Goal: Task Accomplishment & Management: Manage account settings

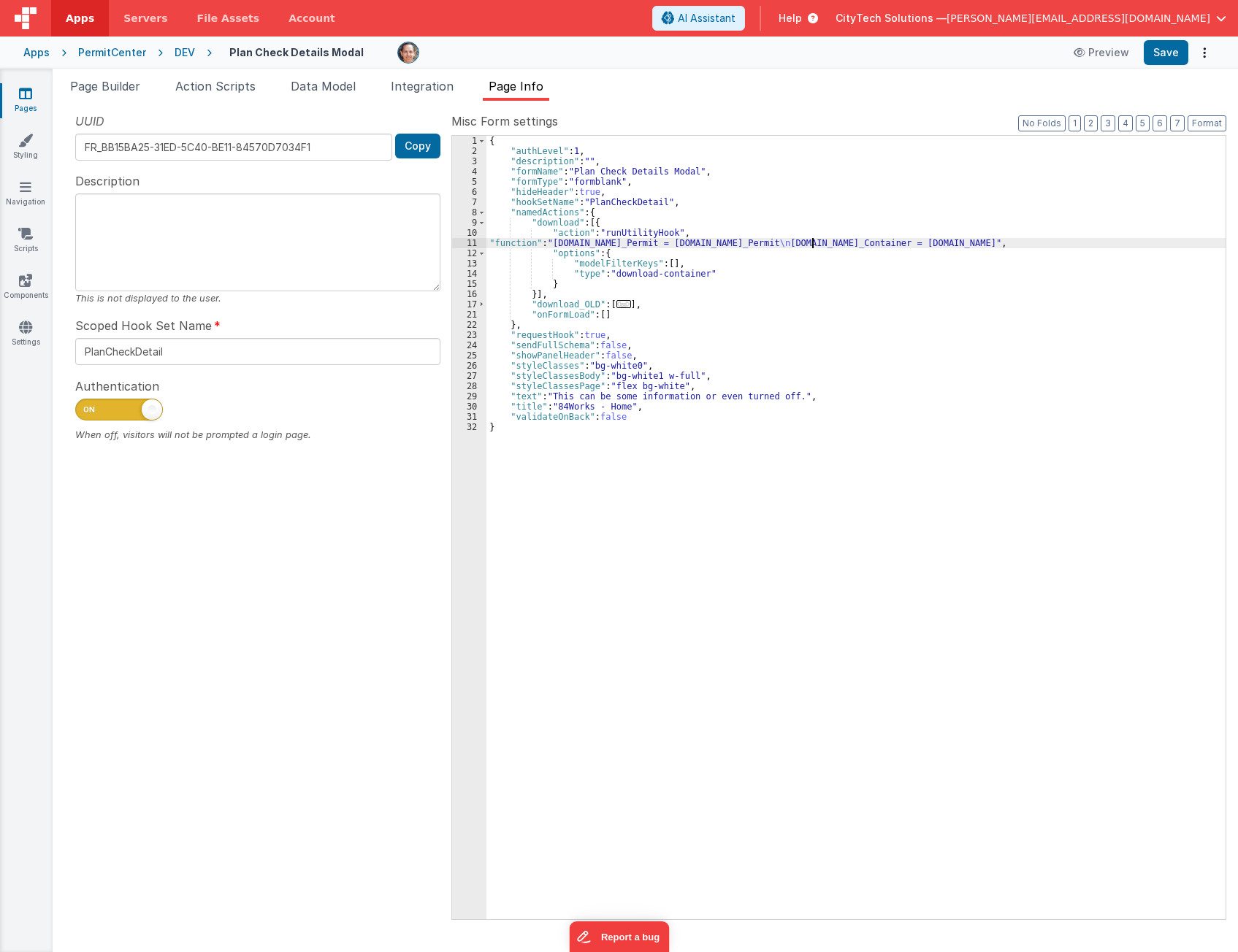
click at [648, 222] on div "{ "authLevel" : 1 , "description" : "" , "formName" : "Plan Check Details Modal…" at bounding box center [856, 537] width 739 height 804
click at [616, 302] on span "..." at bounding box center [624, 304] width 15 height 8
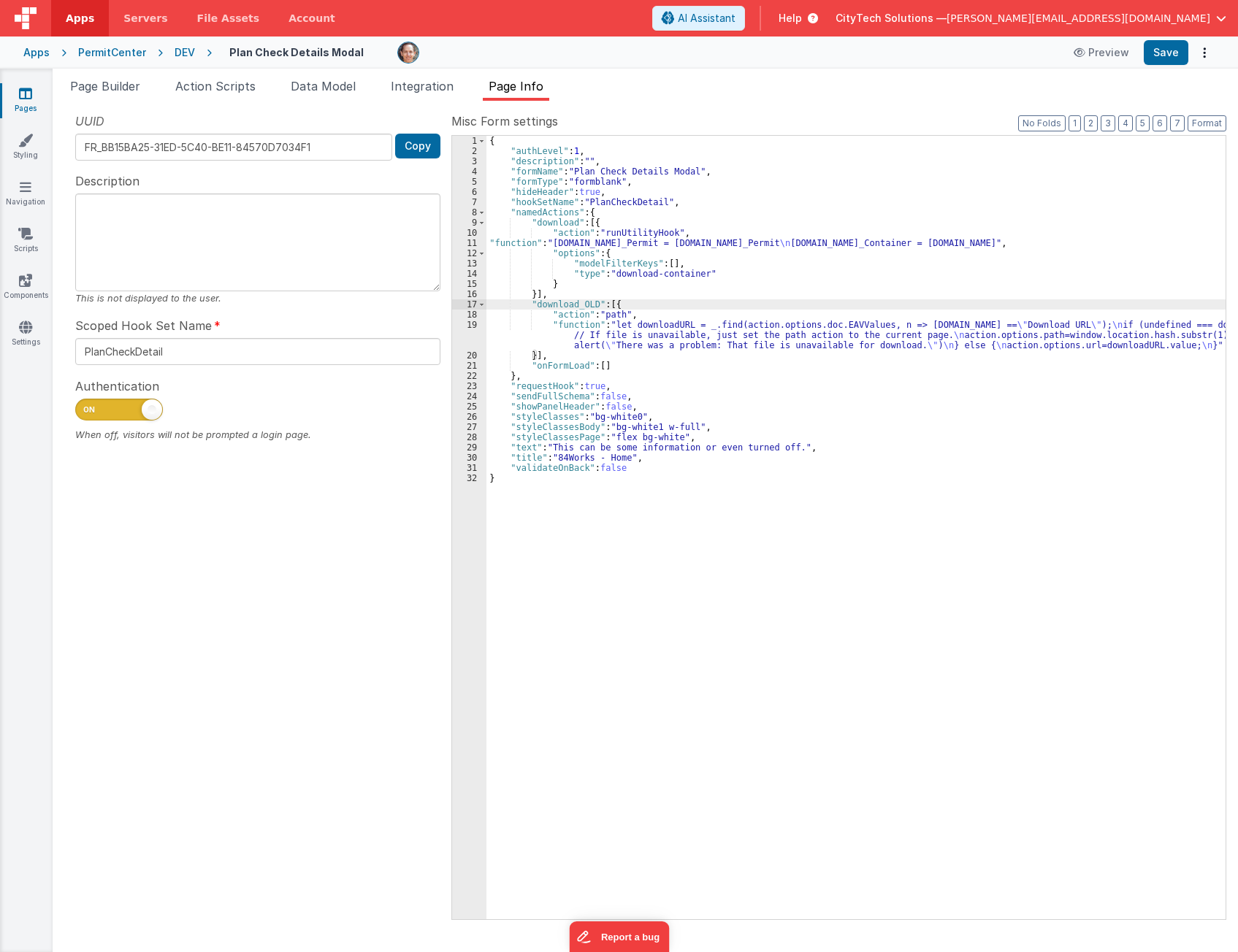
click at [554, 306] on div "{ "authLevel" : 1 , "description" : "" , "formName" : "Plan Check Details Modal…" at bounding box center [856, 537] width 739 height 804
click at [567, 245] on div "{ "authLevel" : 1 , "description" : "" , "formName" : "Plan Check Details Modal…" at bounding box center [856, 537] width 739 height 804
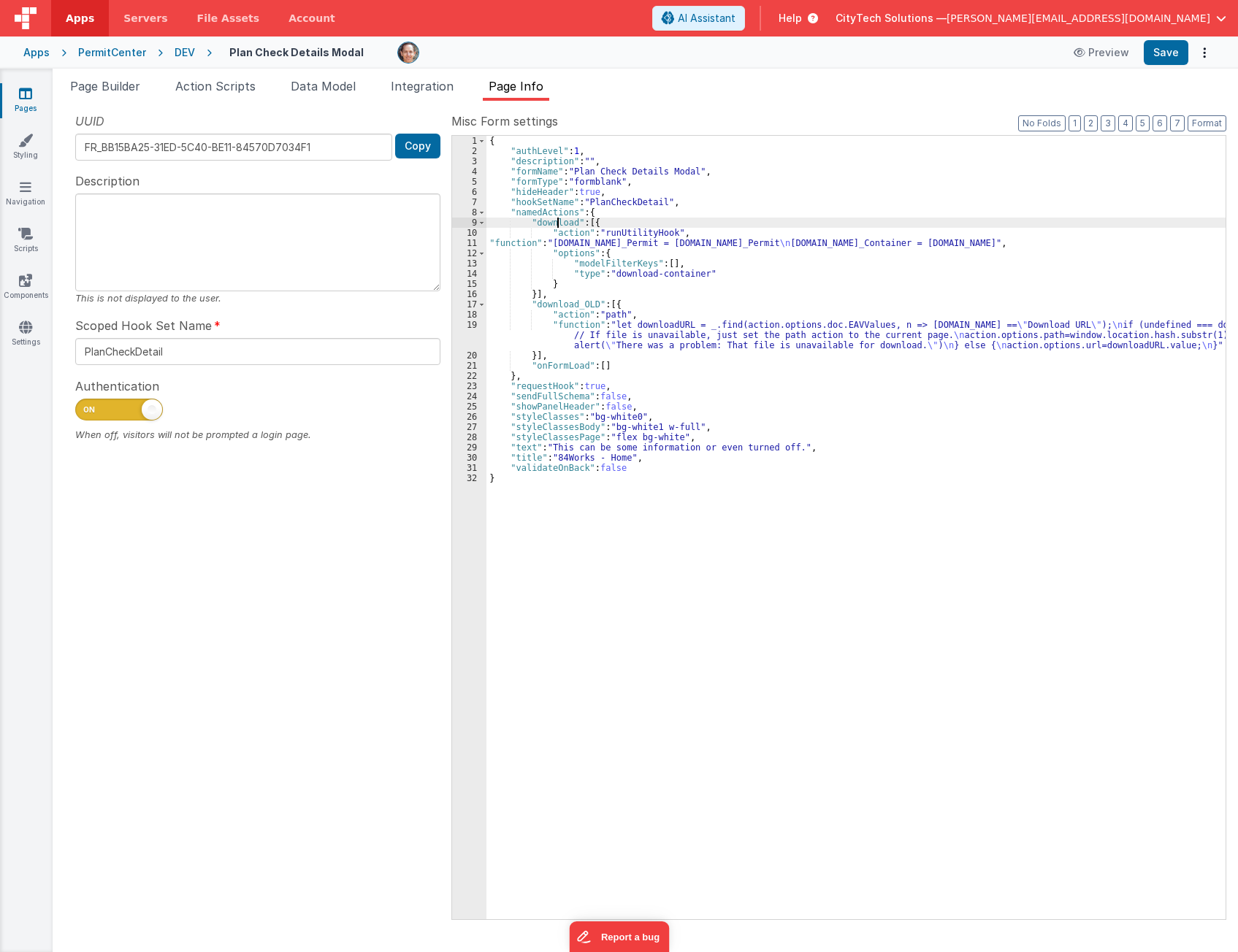
click at [555, 222] on div "{ "authLevel" : 1 , "description" : "" , "formName" : "Plan Check Details Modal…" at bounding box center [856, 537] width 739 height 804
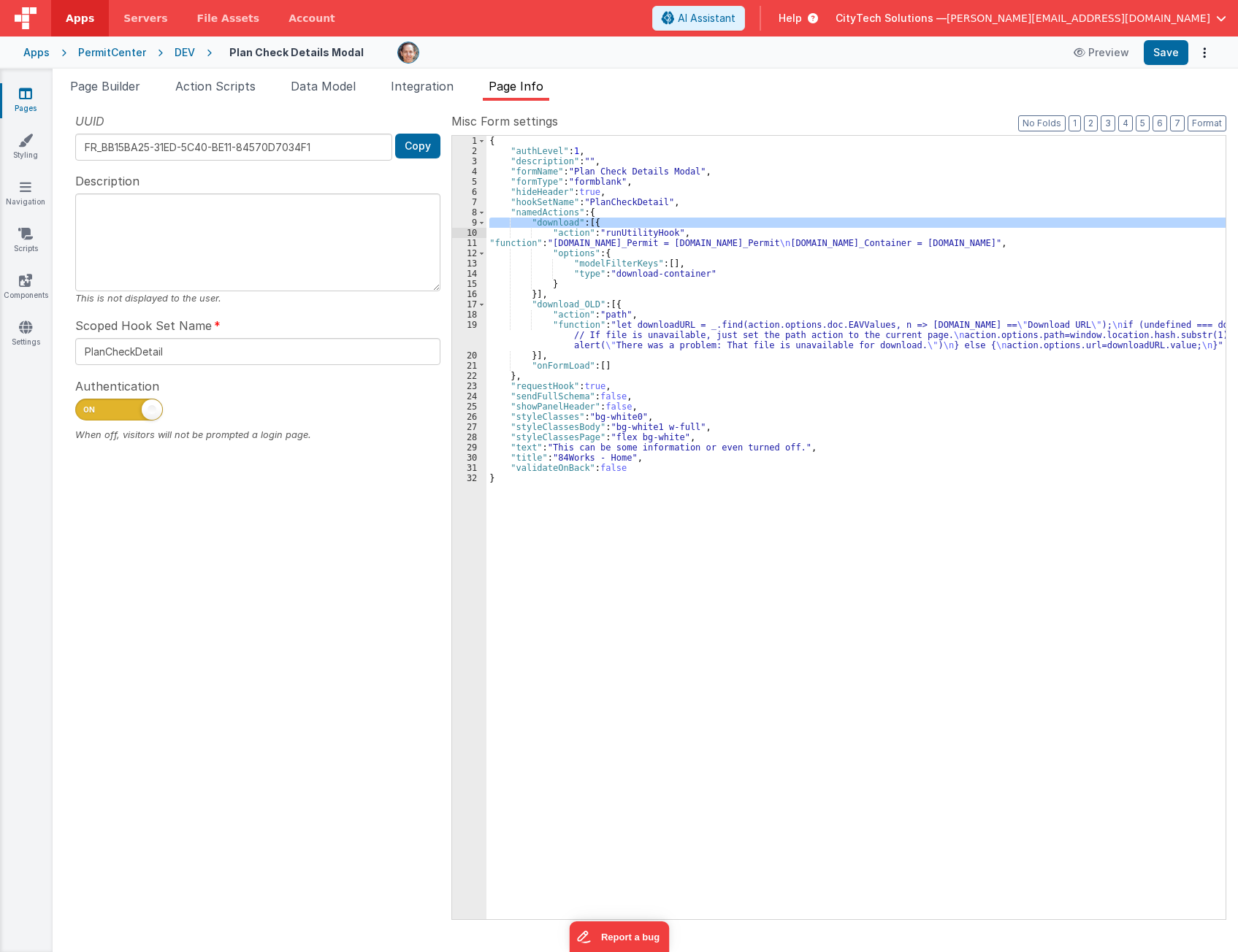
click at [587, 336] on div "{ "authLevel" : 1 , "description" : "" , "formName" : "Plan Check Details Modal…" at bounding box center [856, 537] width 739 height 804
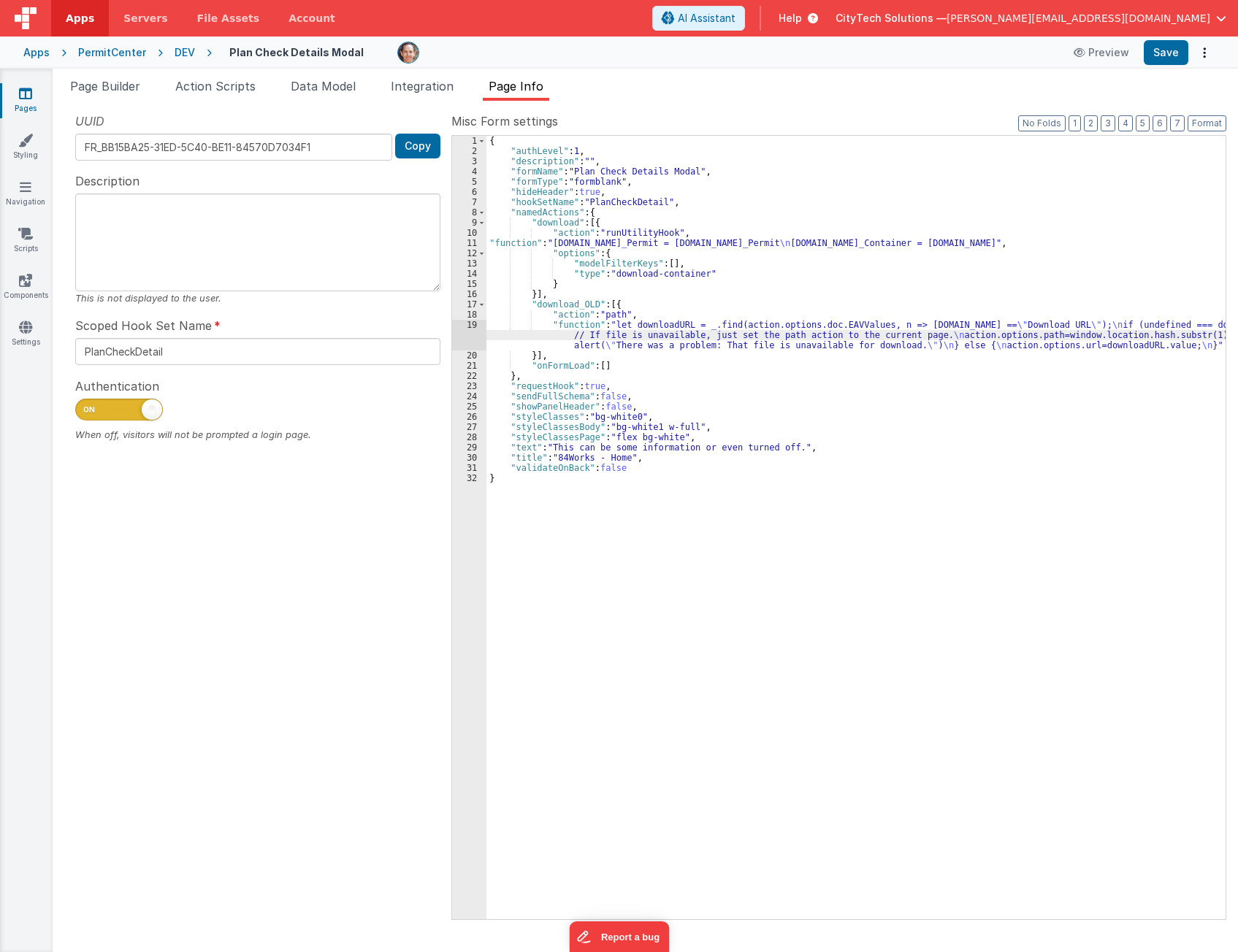
click at [479, 327] on div "19" at bounding box center [469, 335] width 34 height 31
click at [463, 328] on div "19" at bounding box center [469, 335] width 34 height 31
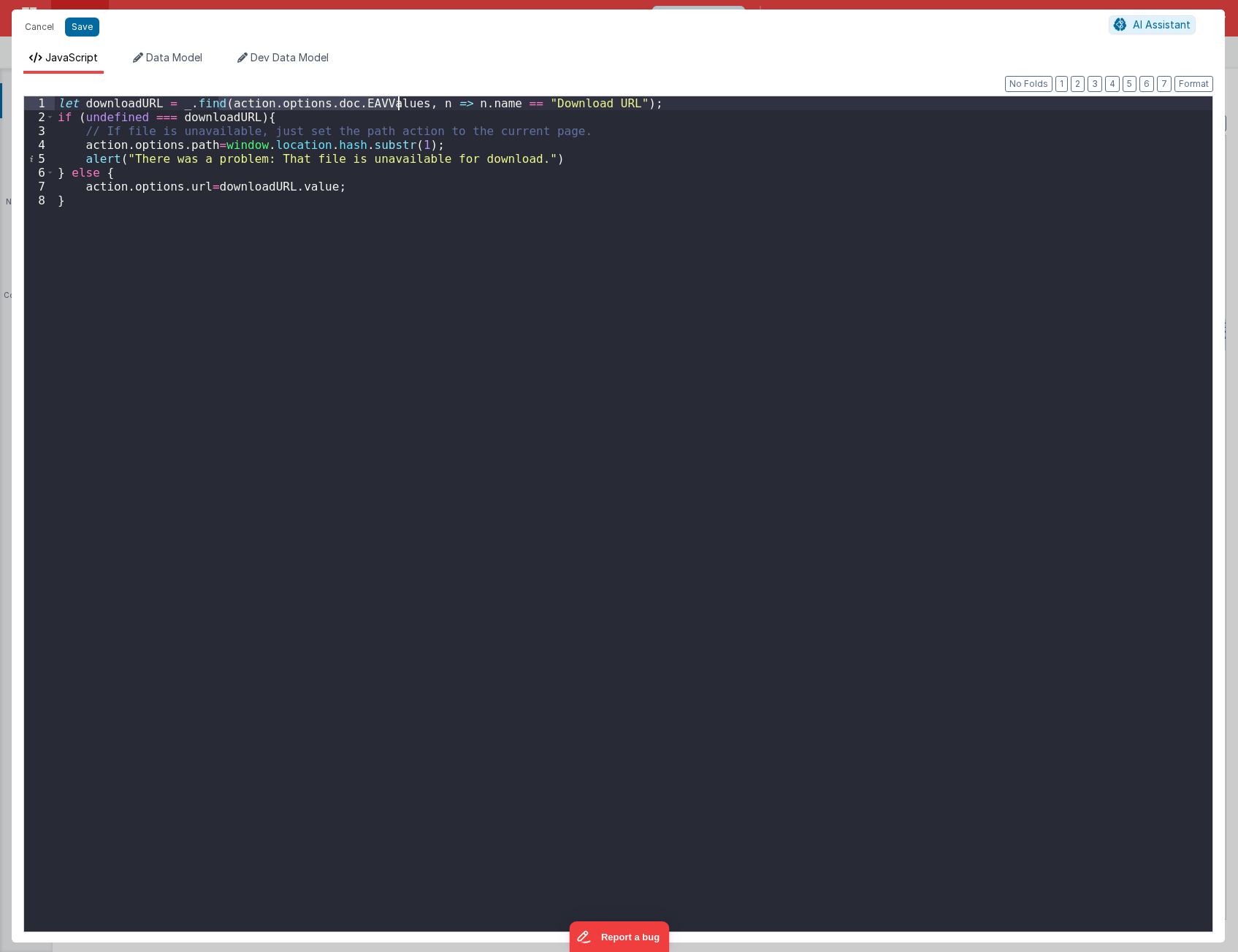
drag, startPoint x: 220, startPoint y: 106, endPoint x: 400, endPoint y: 105, distance: 180.0
click at [400, 105] on div "let downloadURL = _ . find ( action . options . doc . EAVValues , n => n . name…" at bounding box center [633, 527] width 1157 height 863
click at [620, 103] on div "let downloadURL = _ . find ( action . options . doc . EAVValues , n => n . name…" at bounding box center [633, 527] width 1157 height 863
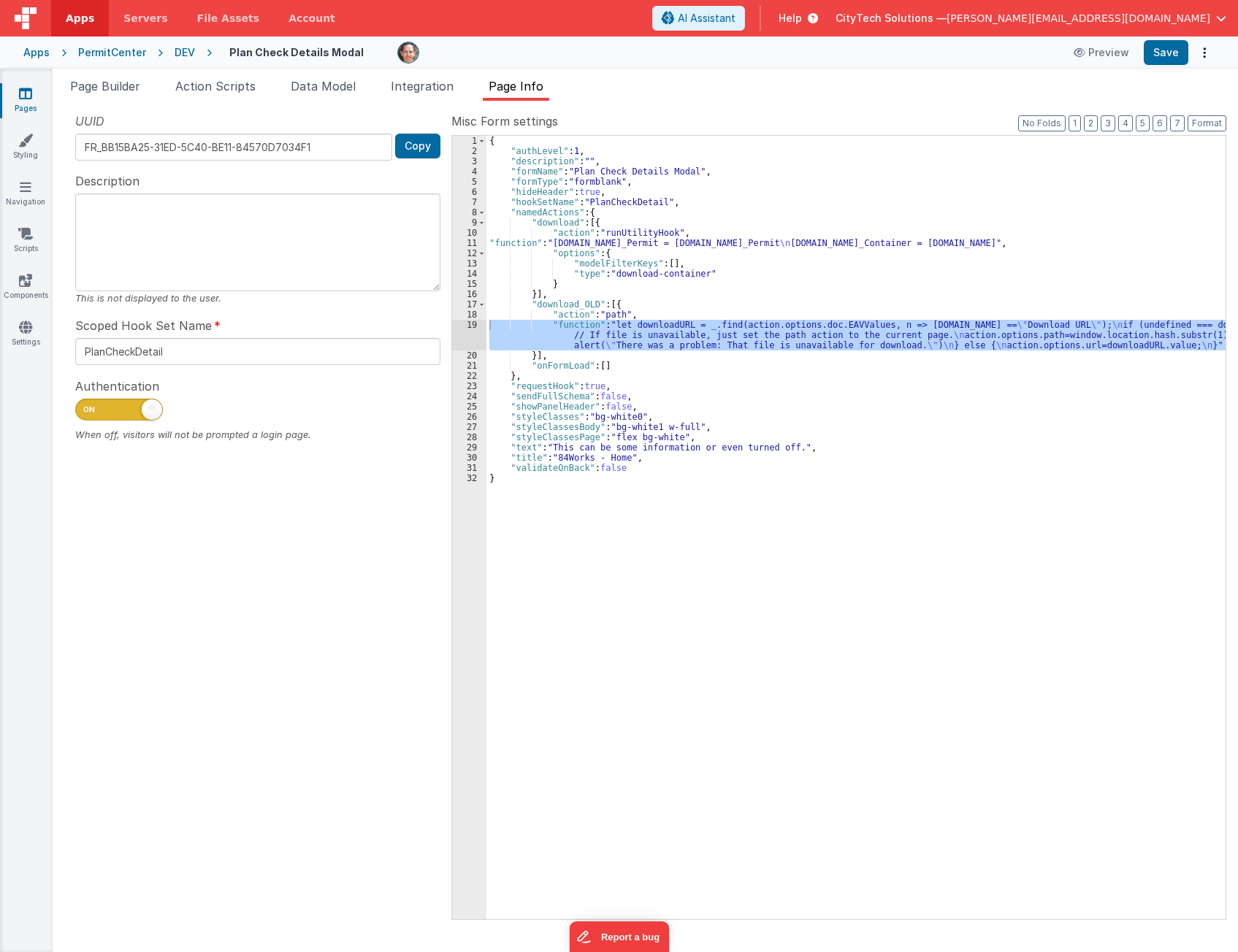
drag, startPoint x: 719, startPoint y: 245, endPoint x: 635, endPoint y: 251, distance: 84.2
click at [717, 245] on div "{ "authLevel" : 1 , "description" : "" , "formName" : "Plan Check Details Modal…" at bounding box center [856, 537] width 739 height 804
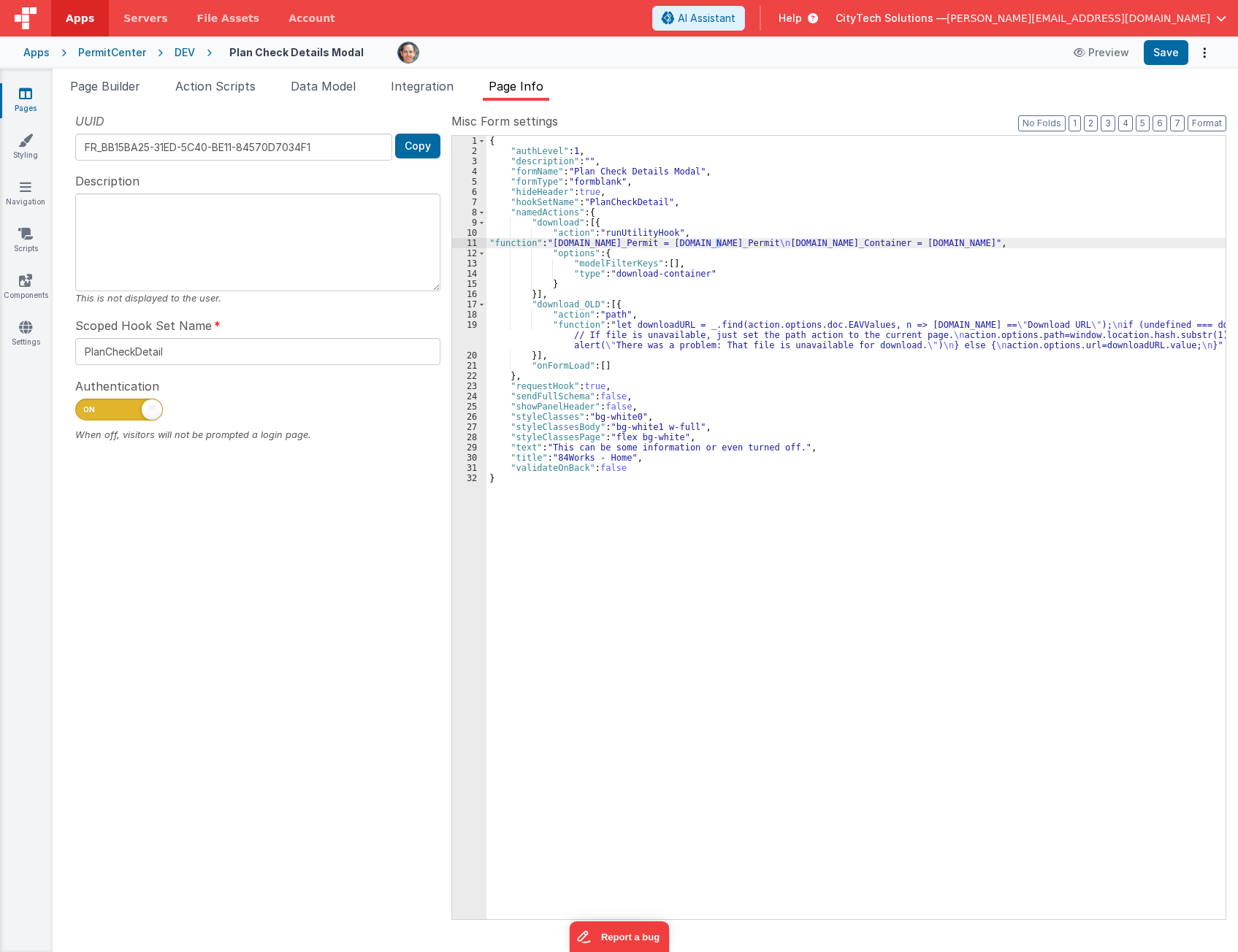
click at [467, 242] on div "11" at bounding box center [469, 243] width 34 height 10
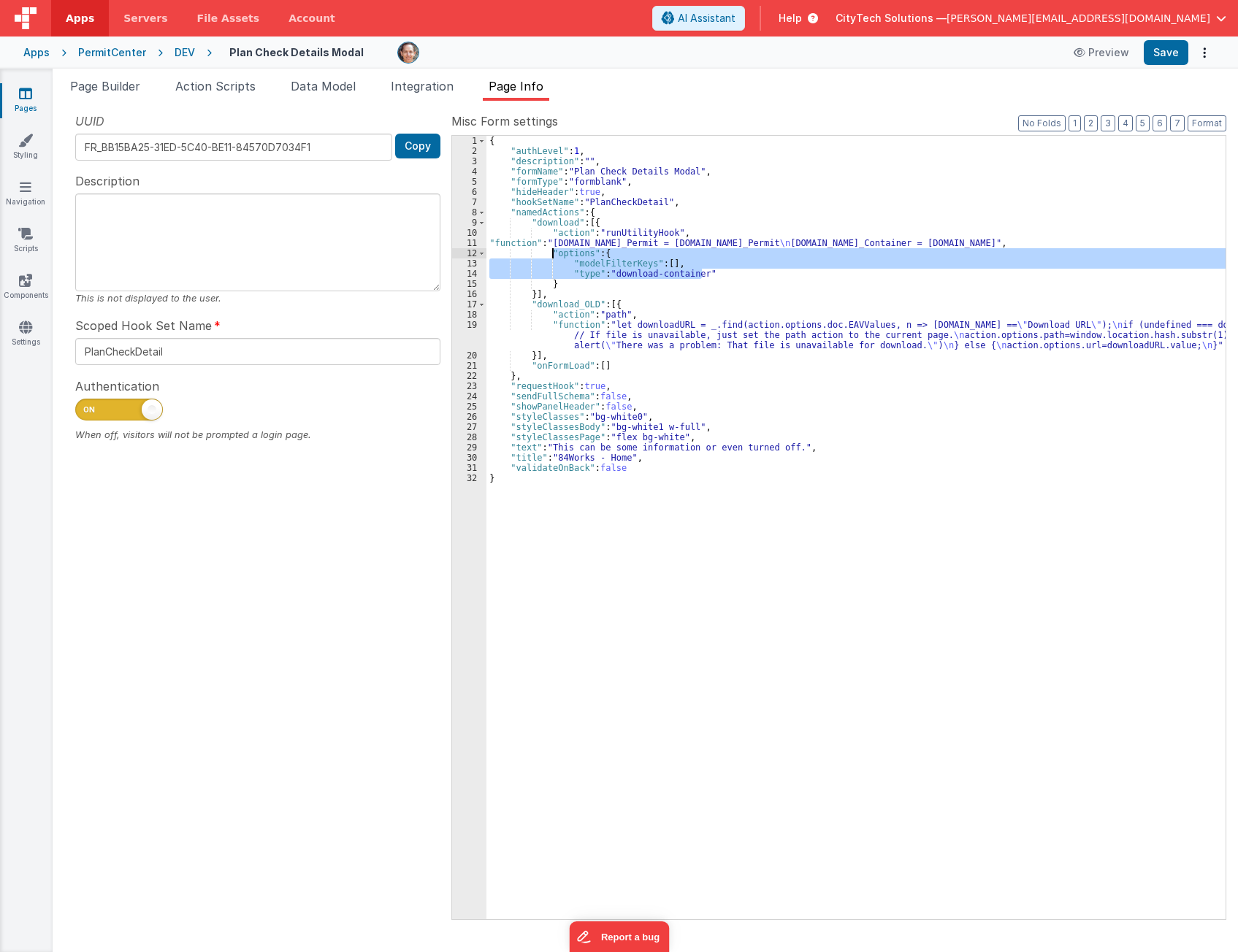
drag, startPoint x: 702, startPoint y: 271, endPoint x: 551, endPoint y: 252, distance: 152.2
click at [551, 252] on div "{ "authLevel" : 1 , "description" : "" , "formName" : "Plan Check Details Modal…" at bounding box center [856, 537] width 739 height 804
click at [636, 233] on div "{ "authLevel" : 1 , "description" : "" , "formName" : "Plan Check Details Modal…" at bounding box center [856, 537] width 739 height 804
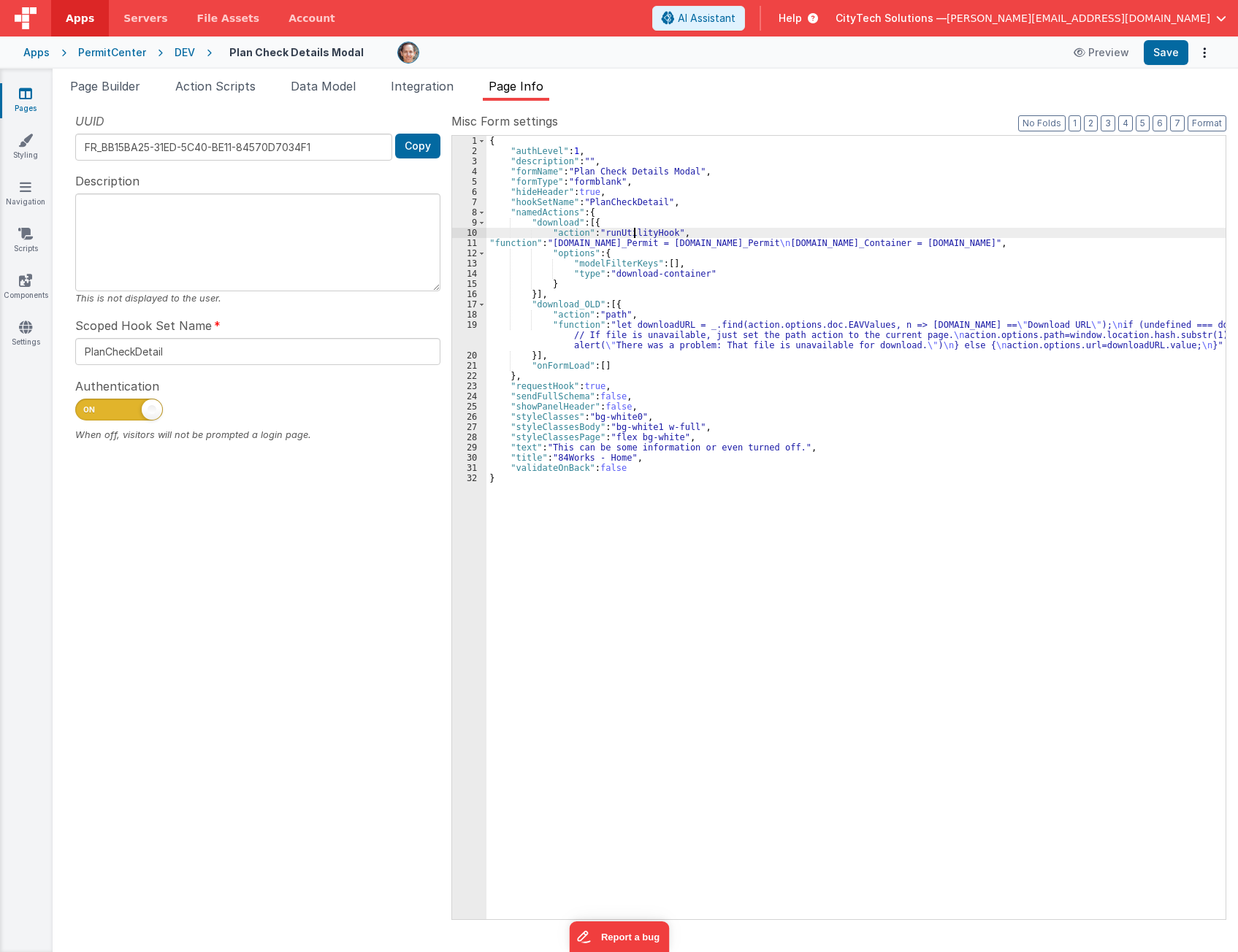
click at [636, 233] on div "{ "authLevel" : 1 , "description" : "" , "formName" : "Plan Check Details Modal…" at bounding box center [856, 537] width 739 height 804
click at [691, 560] on div "{ "authLevel" : 1 , "description" : "" , "formName" : "Plan Check Details Modal…" at bounding box center [856, 537] width 739 height 804
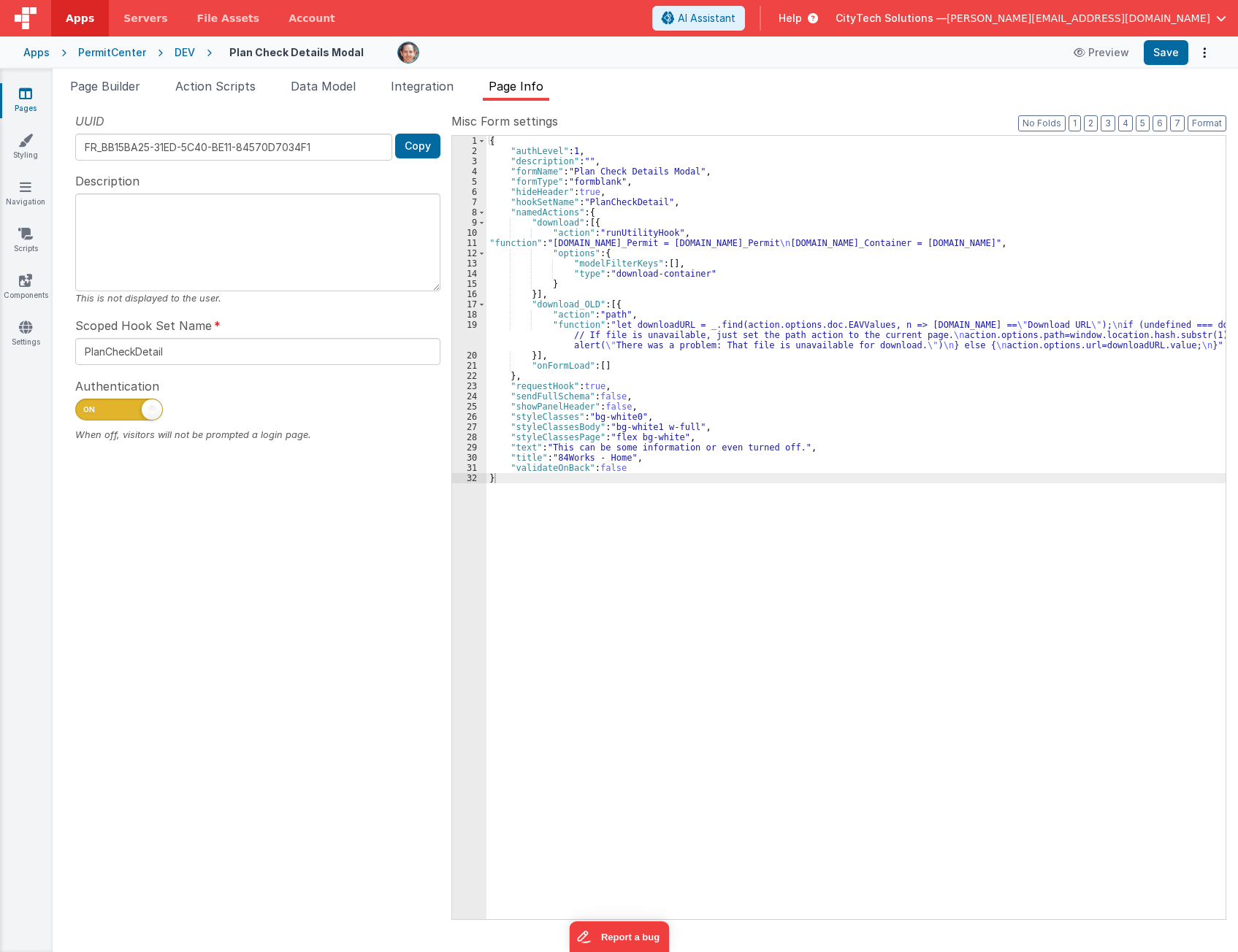
click at [706, 613] on div "{ "authLevel" : 1 , "description" : "" , "formName" : "Plan Check Details Modal…" at bounding box center [856, 537] width 739 height 804
click at [221, 80] on span "Action Scripts" at bounding box center [216, 87] width 81 height 15
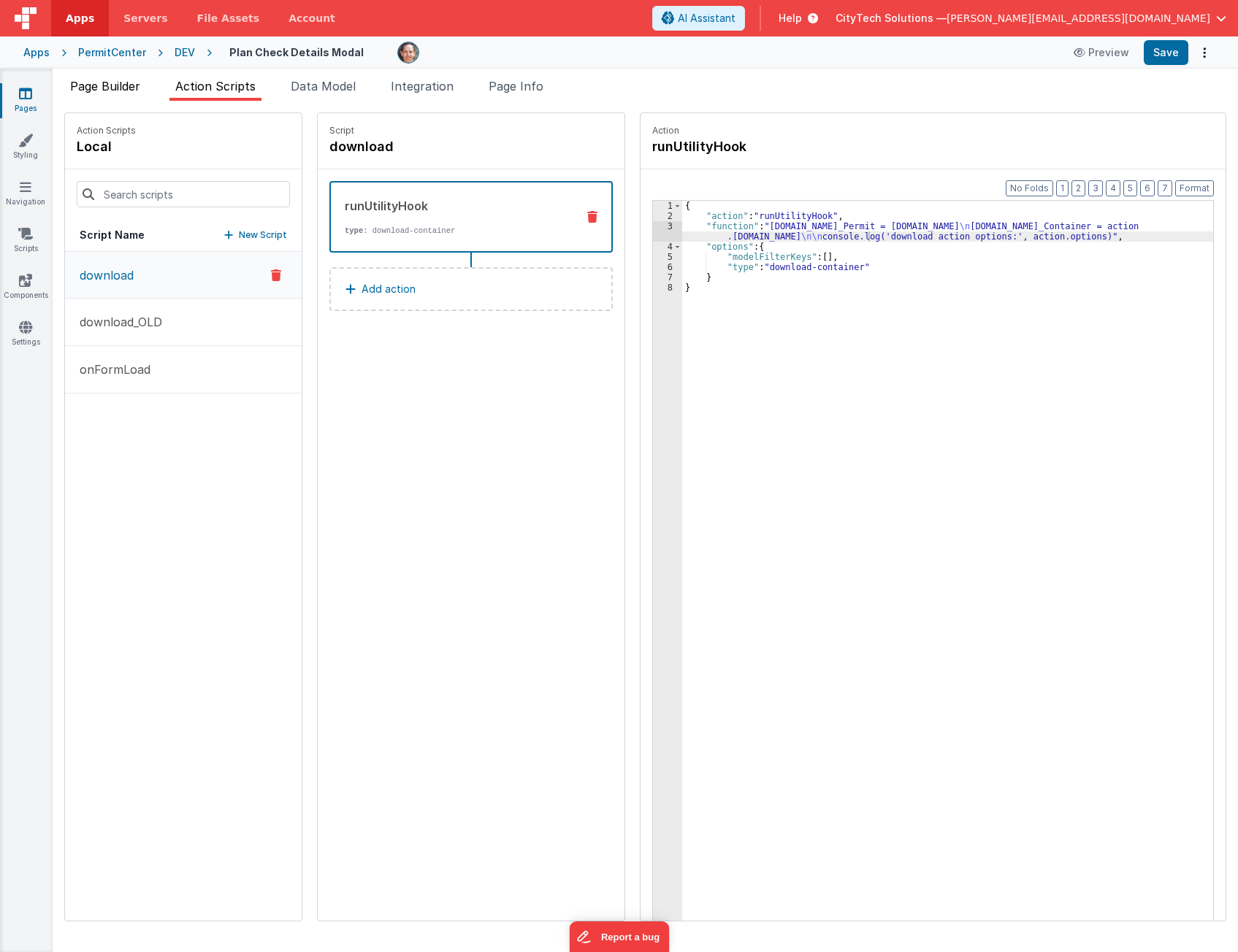
click at [104, 81] on span "Page Builder" at bounding box center [105, 87] width 70 height 15
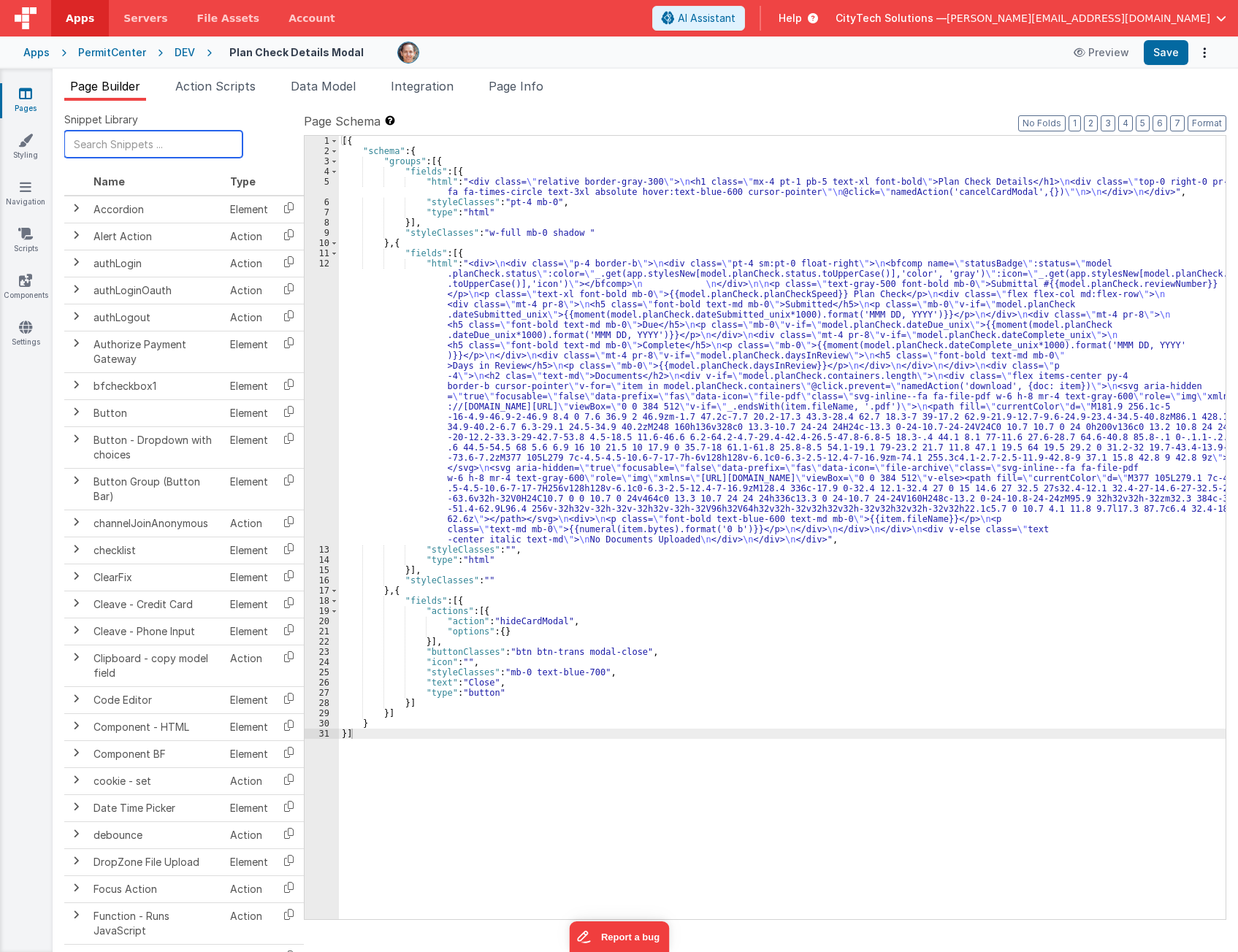
click at [157, 143] on input "text" at bounding box center [153, 144] width 178 height 27
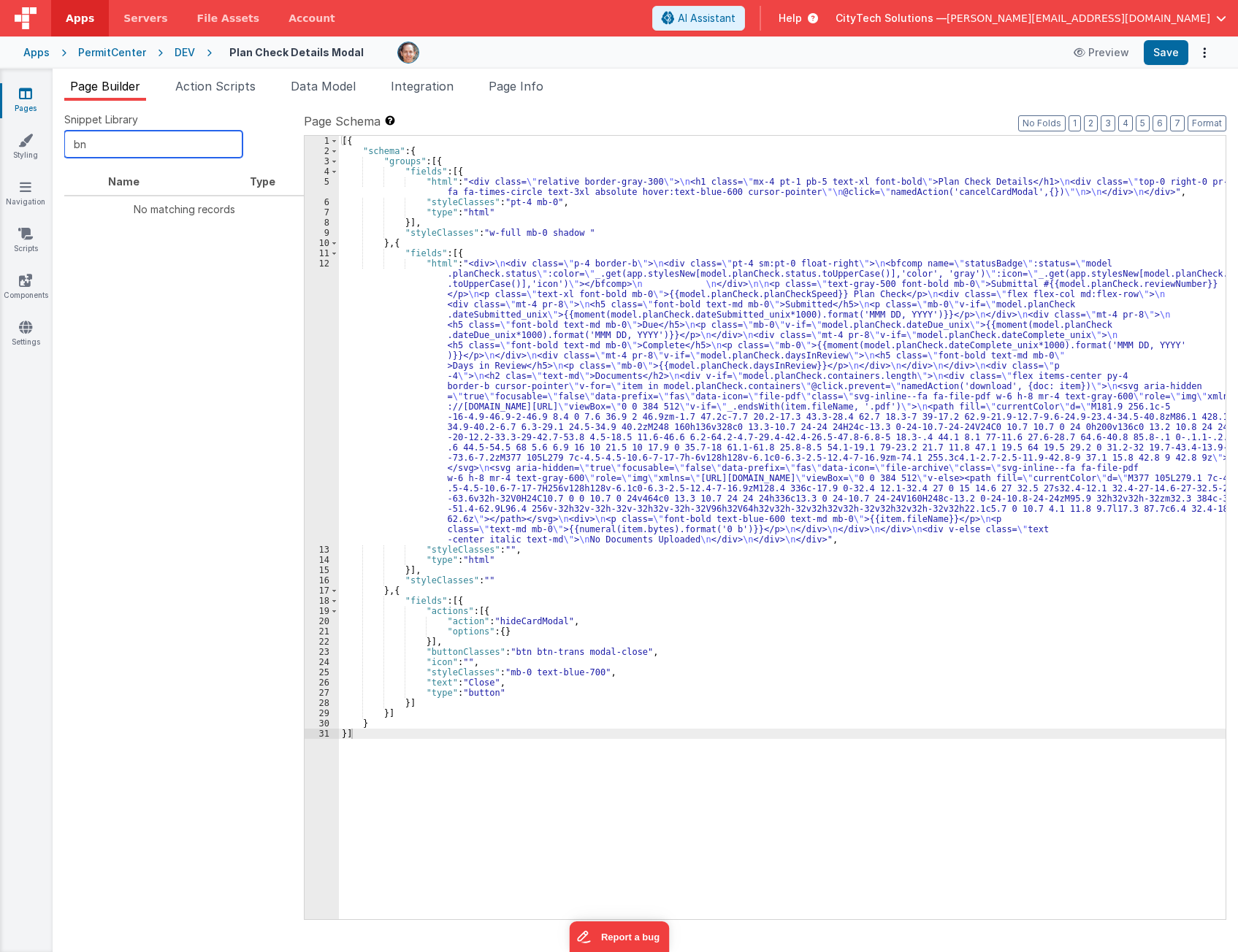
type input "b"
type input "named"
click at [72, 205] on span at bounding box center [76, 208] width 12 height 12
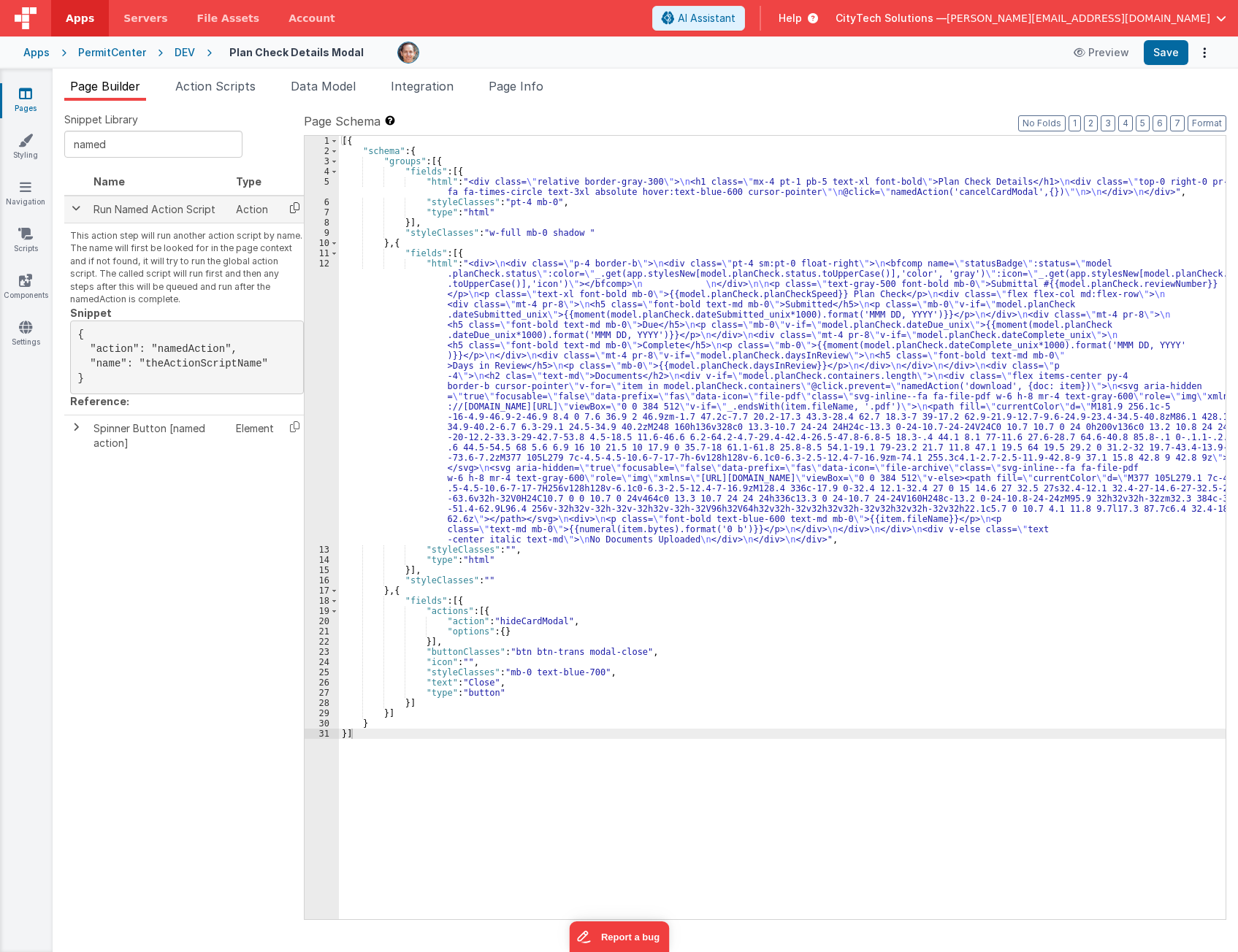
click at [293, 210] on icon at bounding box center [295, 207] width 30 height 22
click at [679, 375] on div "[{ "schema" : { "groups" : [{ "fields" : [{ "html" : "<div class= \" relative b…" at bounding box center [782, 537] width 887 height 804
click at [151, 626] on div "Snippet Library named Name Type Run Named Action Script Action This action step…" at bounding box center [184, 527] width 240 height 828
click at [489, 222] on div "[{ "schema" : { "groups" : [{ "fields" : [{ "html" : "<div class= \" relative b…" at bounding box center [782, 537] width 887 height 804
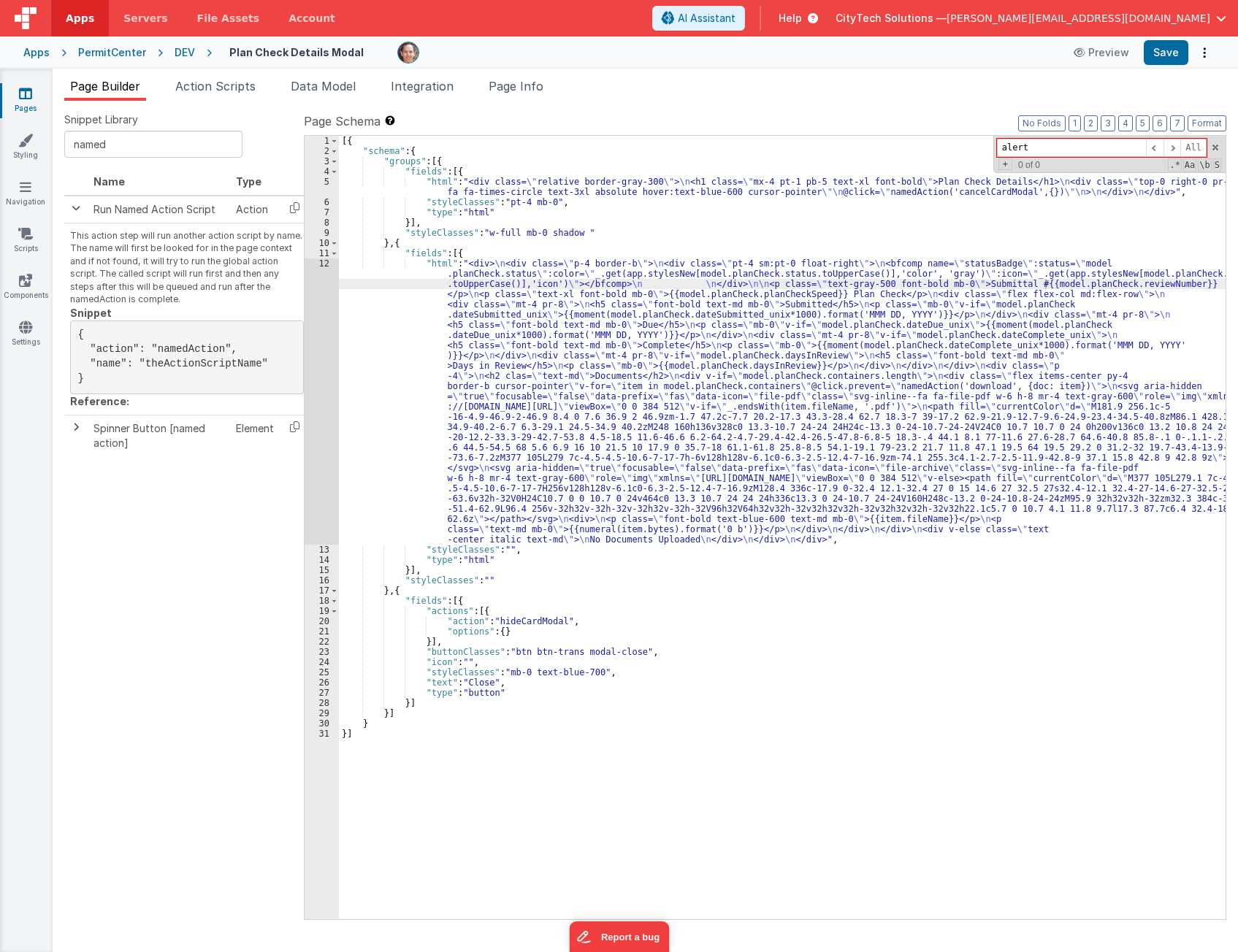
type input "alert"
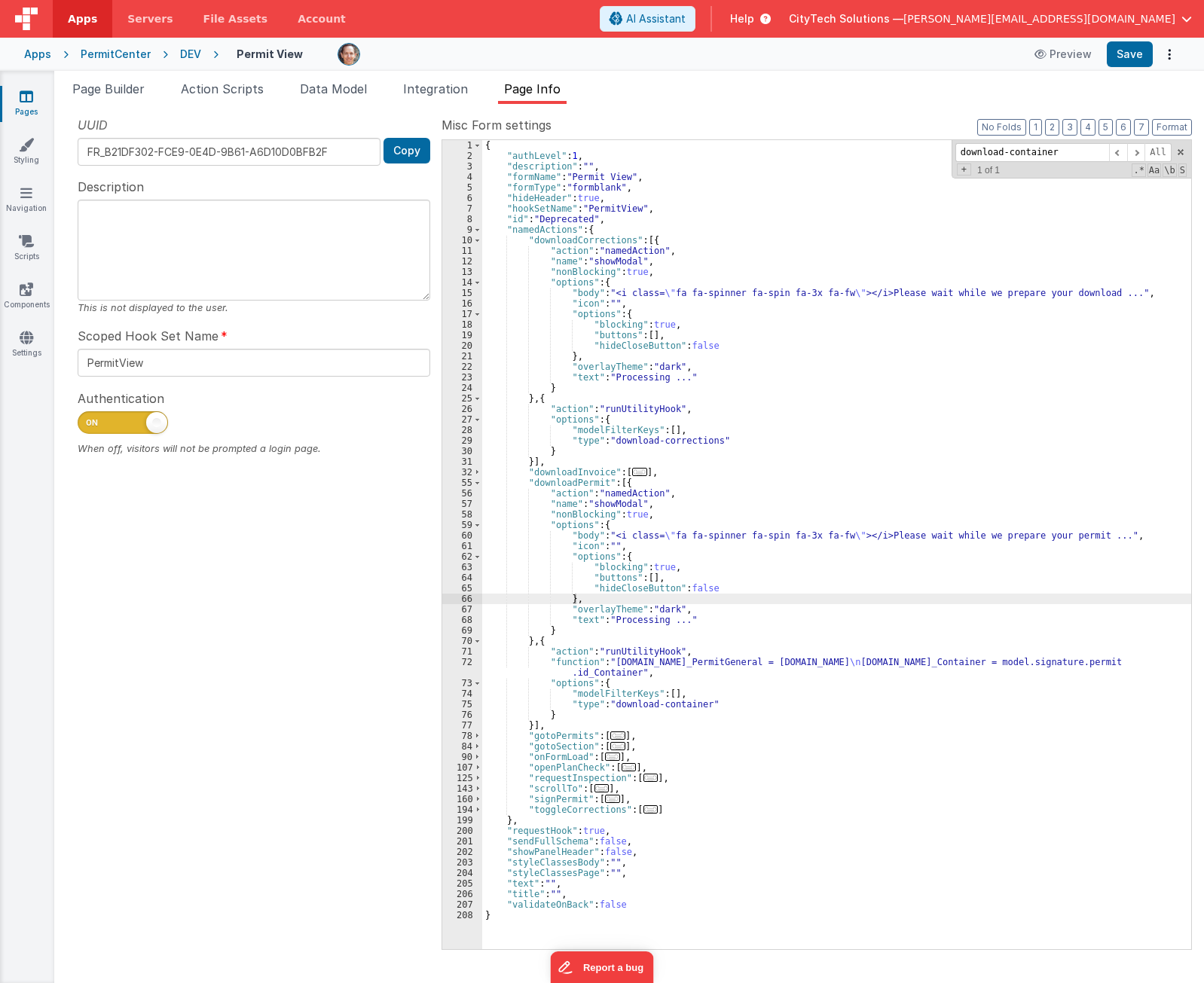
click at [145, 874] on div "UUID FR_B21DF302-FCE9-0E4D-9B61-A6D10D0BFB2F Copy Description This is not displ…" at bounding box center [253, 532] width 375 height 832
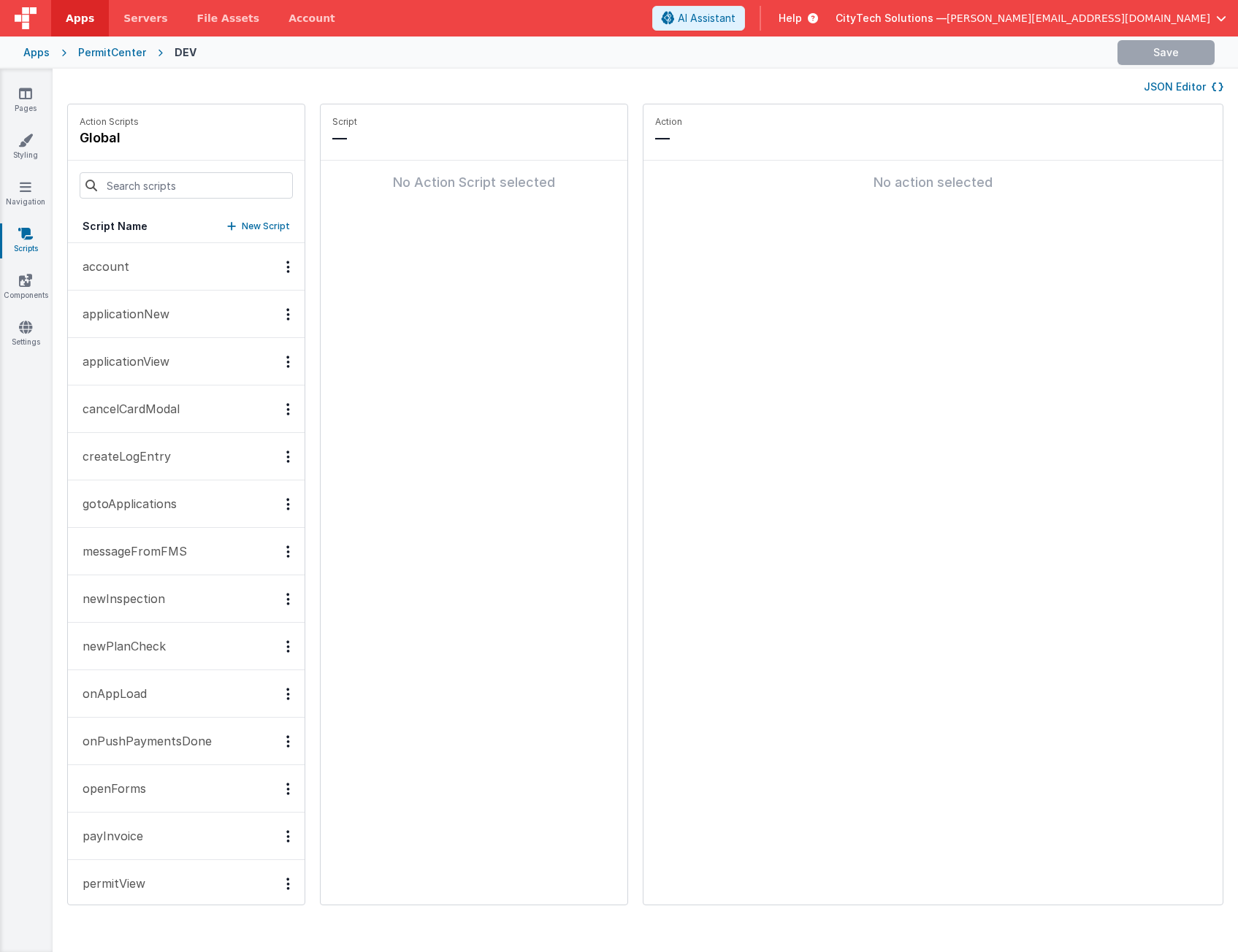
drag, startPoint x: 0, startPoint y: 0, endPoint x: 32, endPoint y: 235, distance: 237.2
click at [32, 235] on icon at bounding box center [25, 234] width 15 height 15
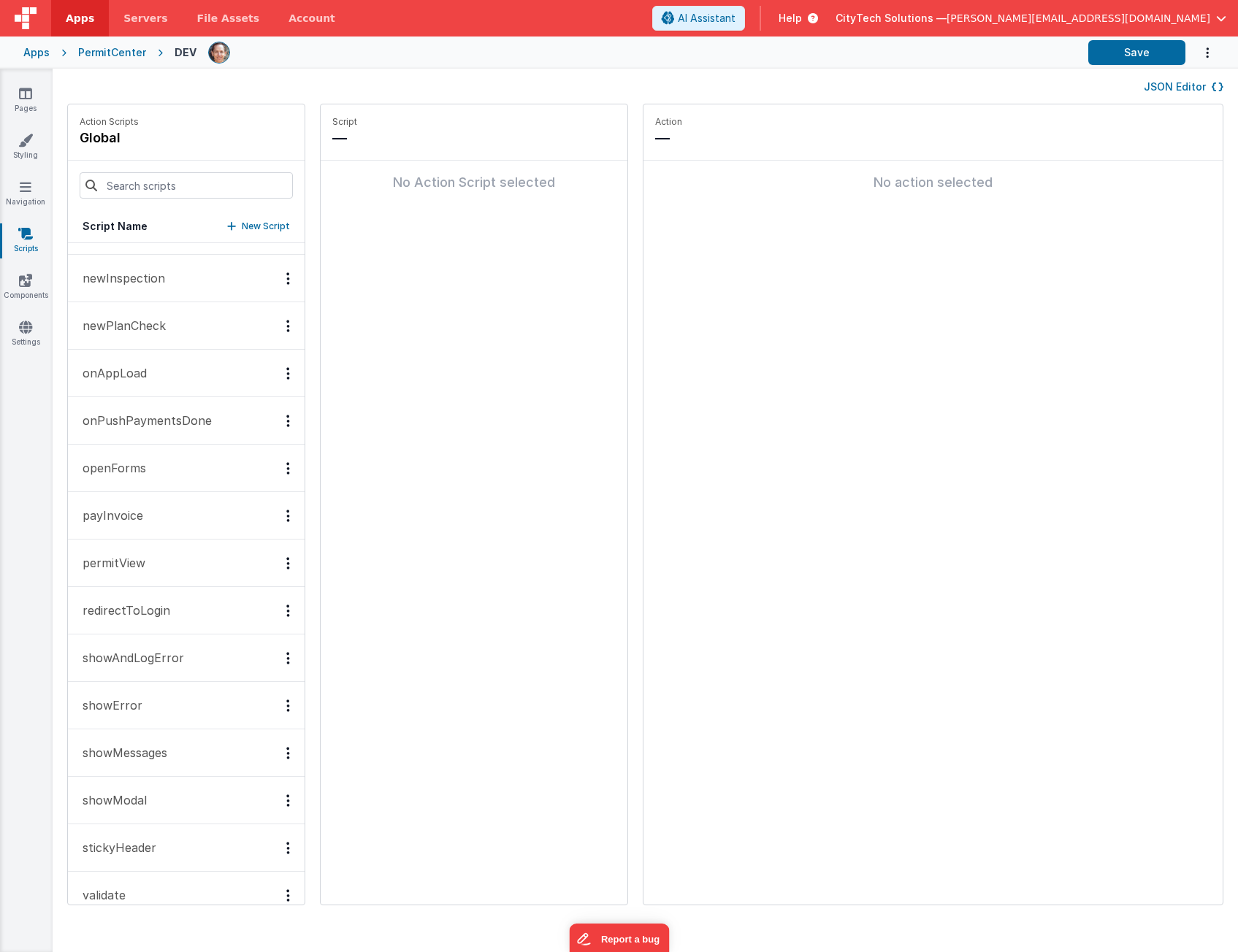
scroll to position [347, 0]
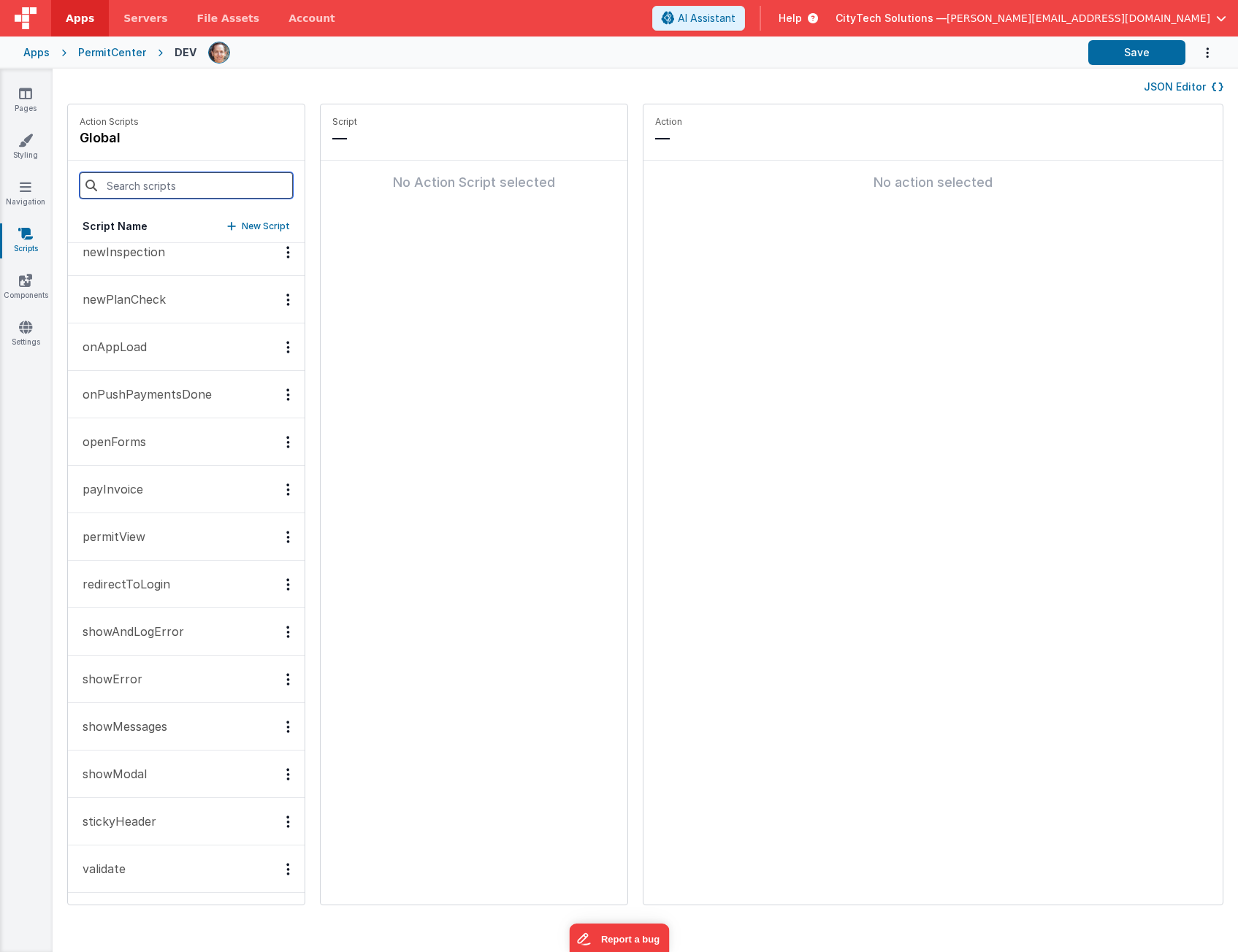
click at [167, 190] on input at bounding box center [187, 185] width 213 height 26
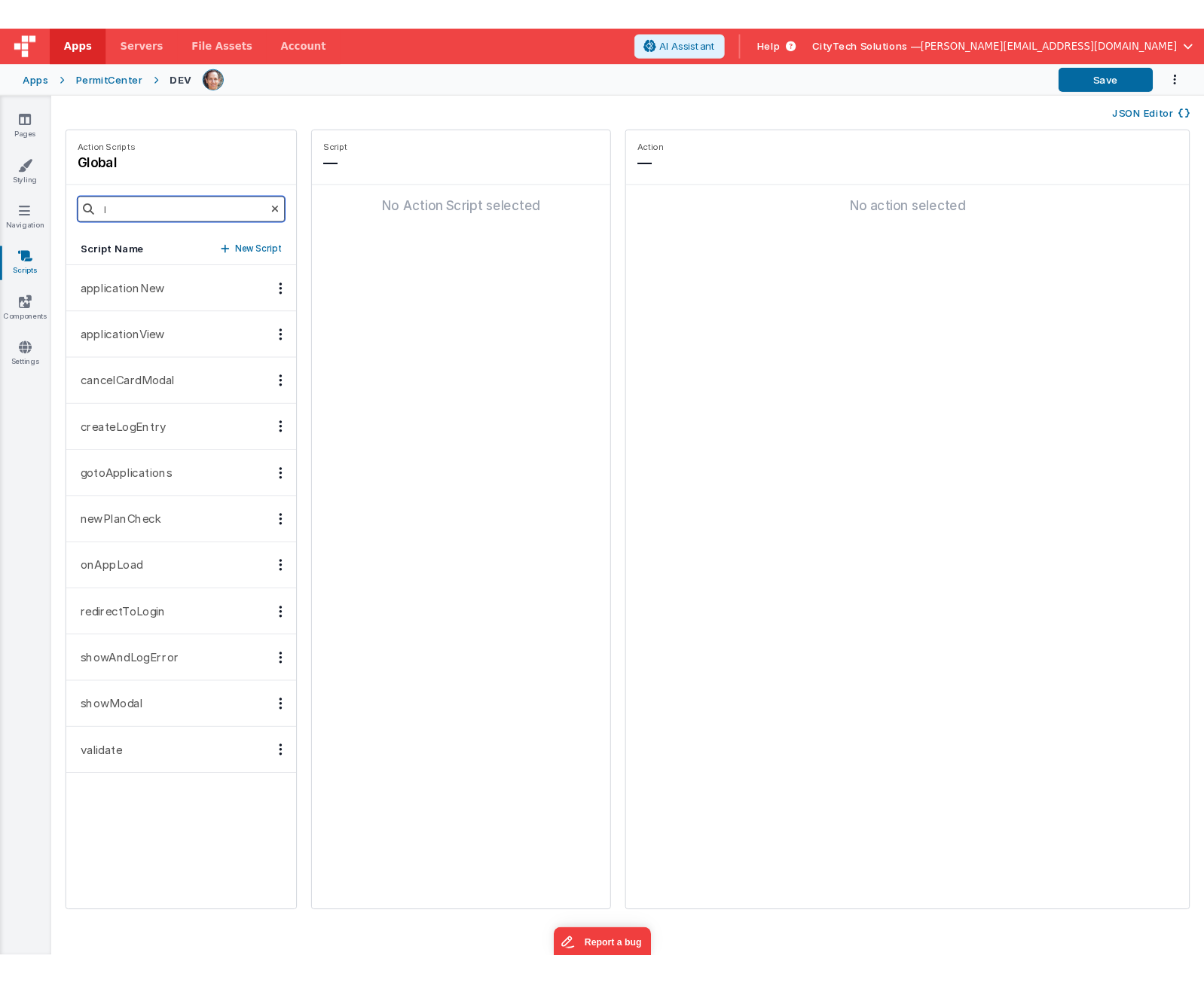
scroll to position [0, 0]
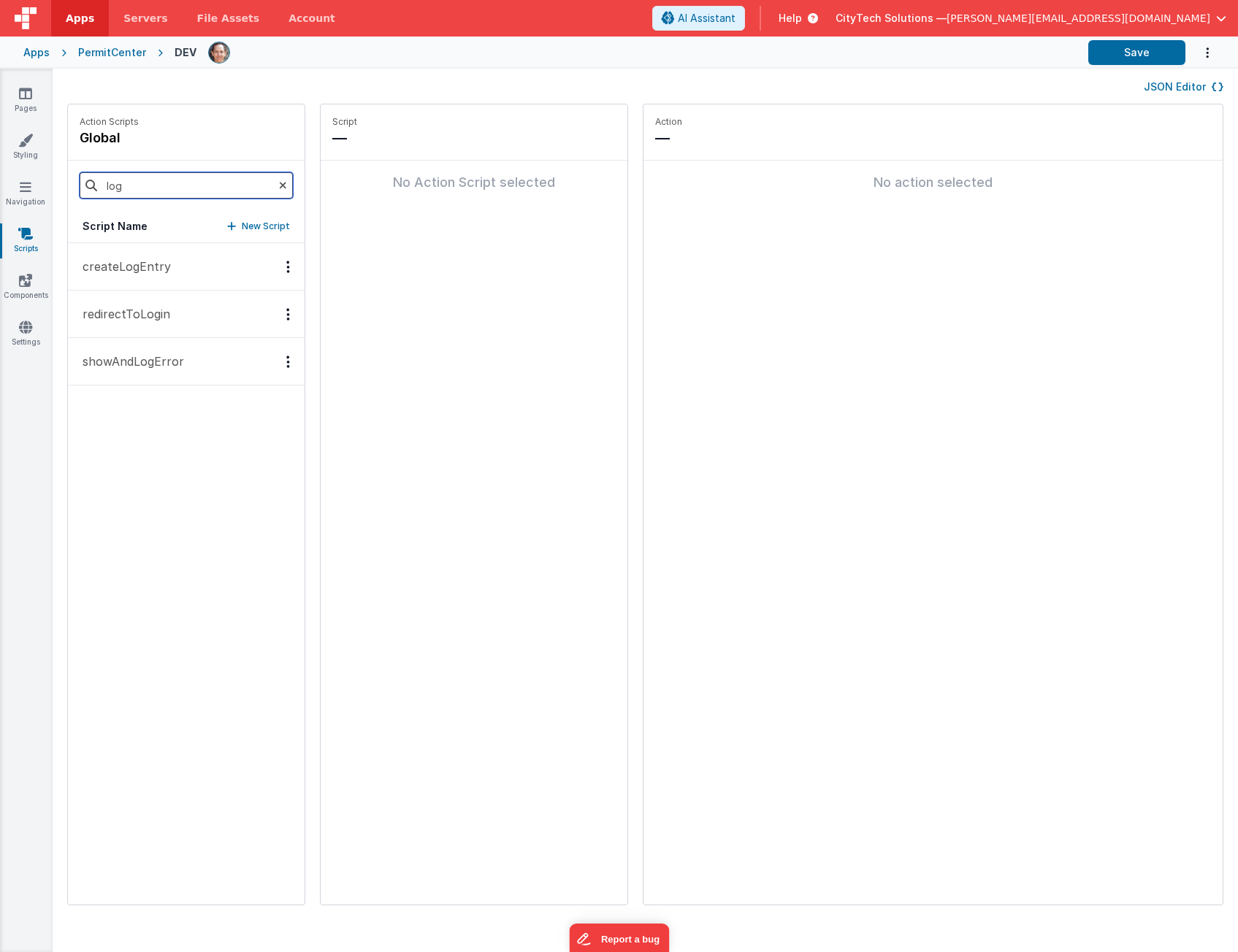
type input "log"
drag, startPoint x: 157, startPoint y: 621, endPoint x: 154, endPoint y: 581, distance: 40.1
click at [157, 621] on div "createLogEntry redirectToLogin showAndLogError" at bounding box center [186, 574] width 237 height 662
click at [166, 268] on p "createLogEntry" at bounding box center [122, 266] width 97 height 17
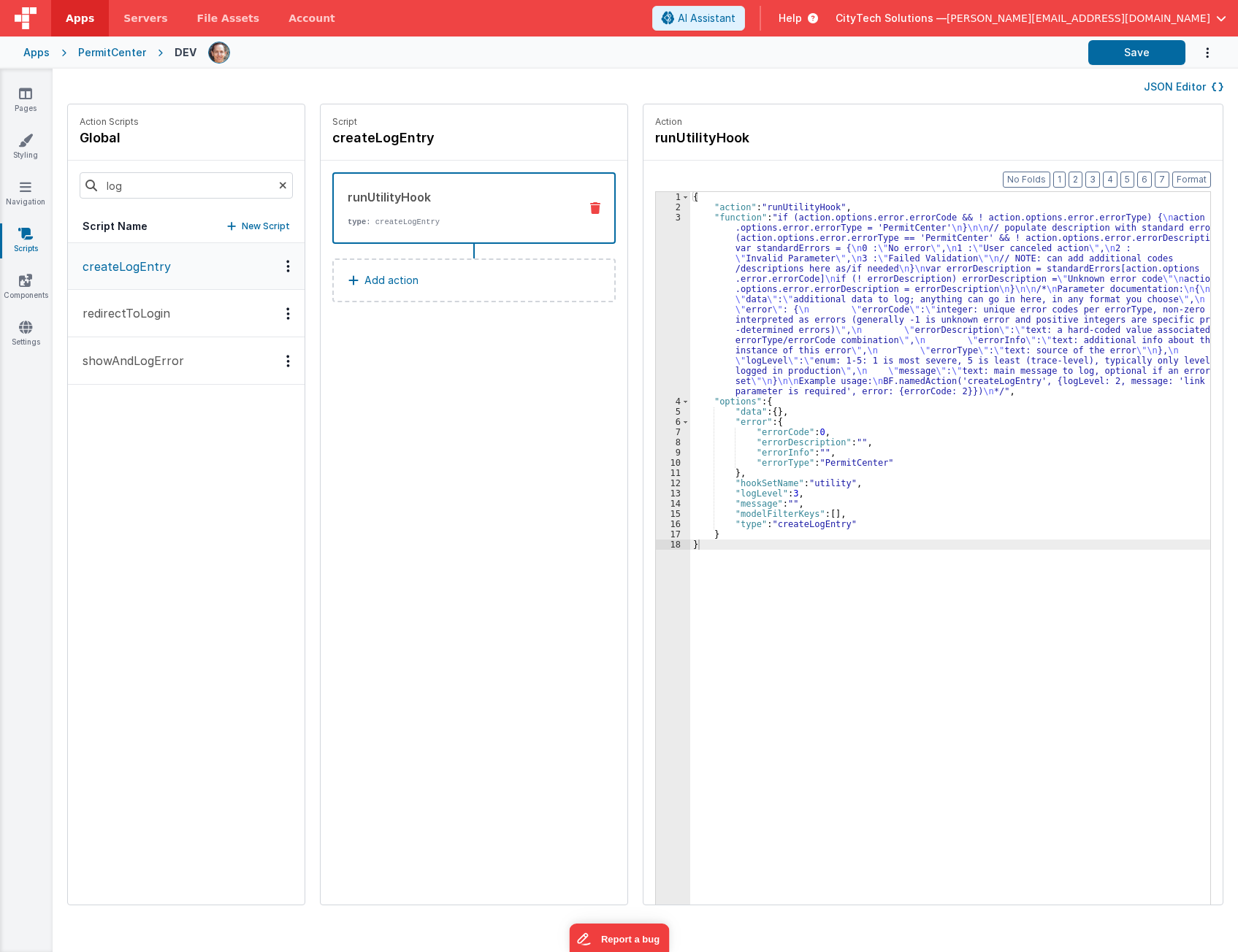
click at [892, 580] on div "{ "action" : "runUtilityHook" , "function" : "if (action.options.error.errorCod…" at bounding box center [957, 580] width 534 height 778
click at [816, 360] on div "{ "action" : "runUtilityHook" , "function" : "if (action.options.error.errorCod…" at bounding box center [957, 580] width 534 height 778
click at [656, 300] on div "3" at bounding box center [673, 304] width 34 height 184
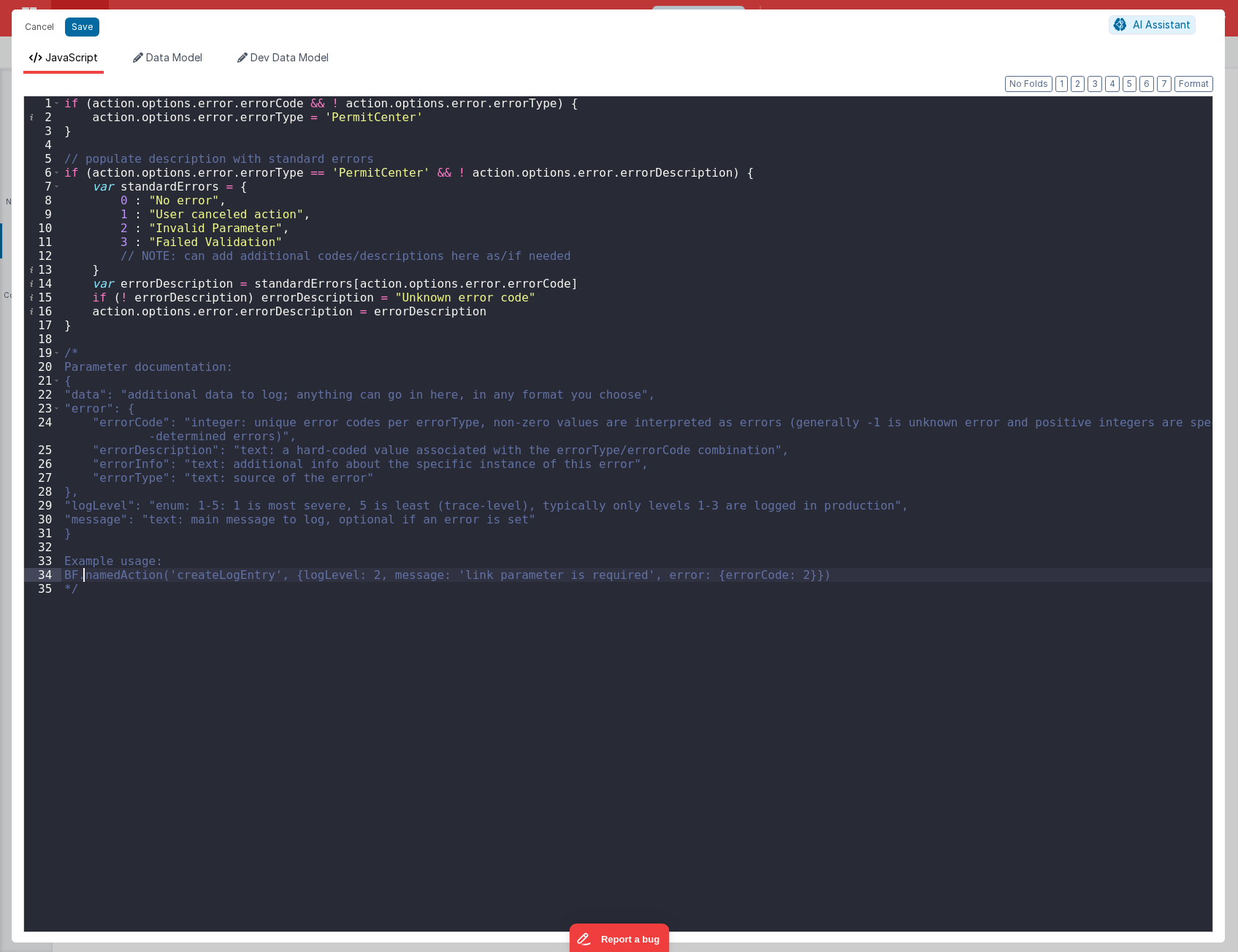
click at [86, 570] on div "if ( action . options . error . errorCode && ! action . options . error . error…" at bounding box center [637, 532] width 1151 height 871
drag, startPoint x: 1151, startPoint y: 688, endPoint x: 1075, endPoint y: 648, distance: 85.9
click at [1151, 687] on div "if ( action . options . error . errorCode && ! action . options . error . error…" at bounding box center [637, 532] width 1151 height 871
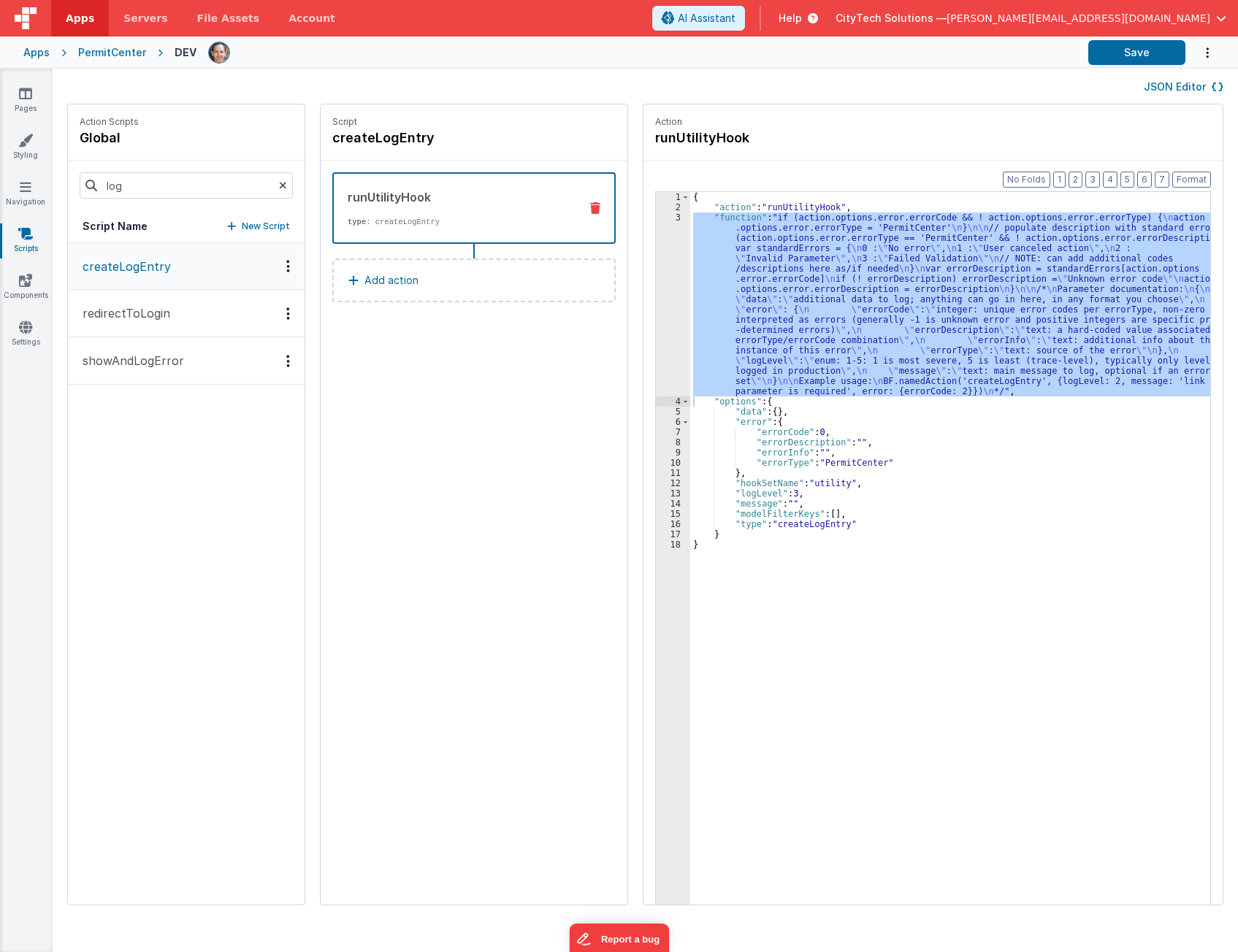
click at [819, 486] on div "{ "action" : "runUtilityHook" , "function" : "if (action.options.error.errorCod…" at bounding box center [957, 580] width 534 height 778
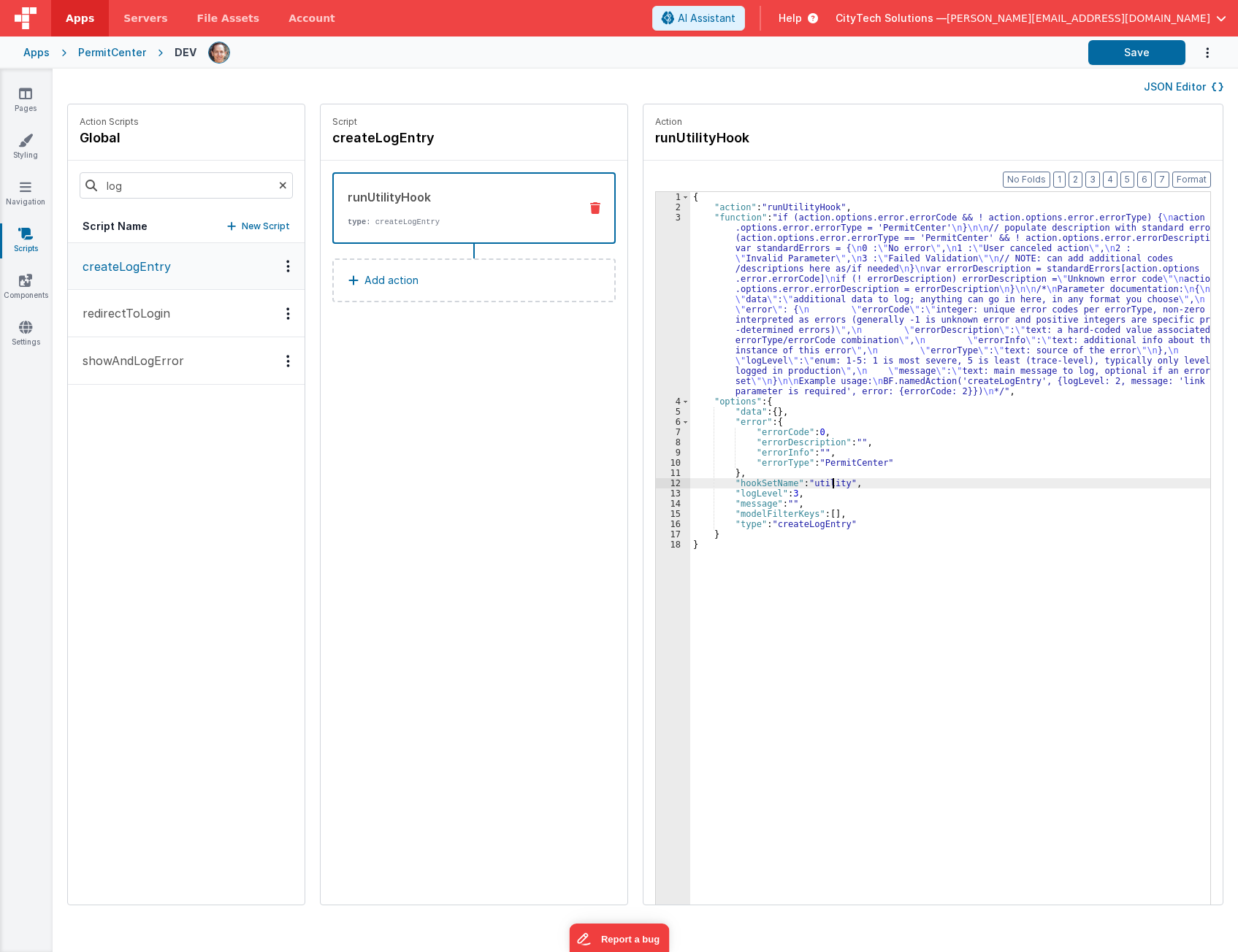
click at [819, 486] on div "{ "action" : "runUtilityHook" , "function" : "if (action.options.error.errorCod…" at bounding box center [957, 580] width 534 height 778
click at [1172, 480] on div "{ "action" : "runUtilityHook" , "function" : "if (action.options.error.errorCod…" at bounding box center [957, 580] width 534 height 778
click at [972, 582] on div "{ "action" : "runUtilityHook" , "function" : "if (action.options.error.errorCod…" at bounding box center [957, 580] width 534 height 778
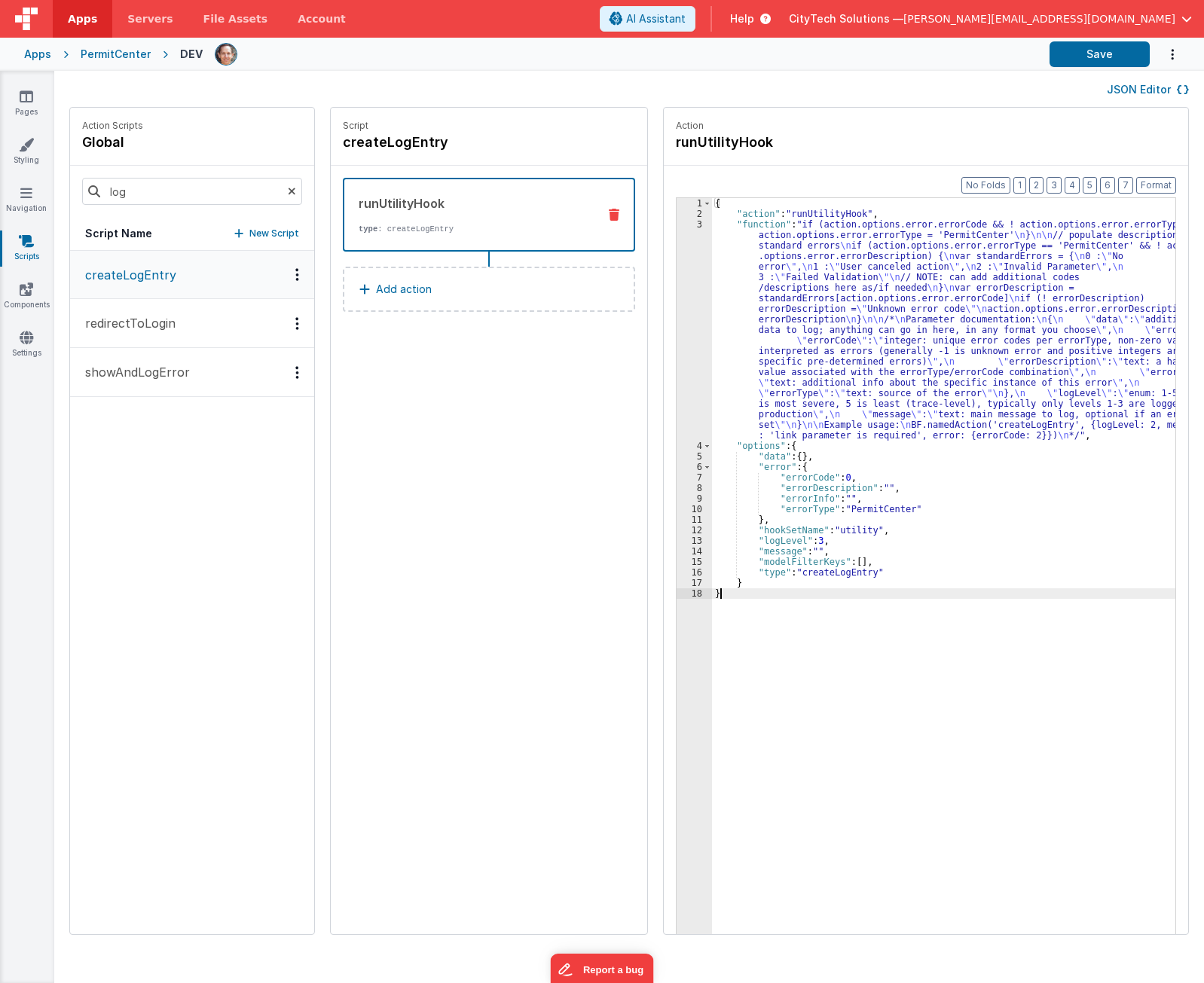
click at [677, 323] on div "3" at bounding box center [694, 330] width 35 height 222
click at [677, 317] on div "3" at bounding box center [694, 330] width 35 height 222
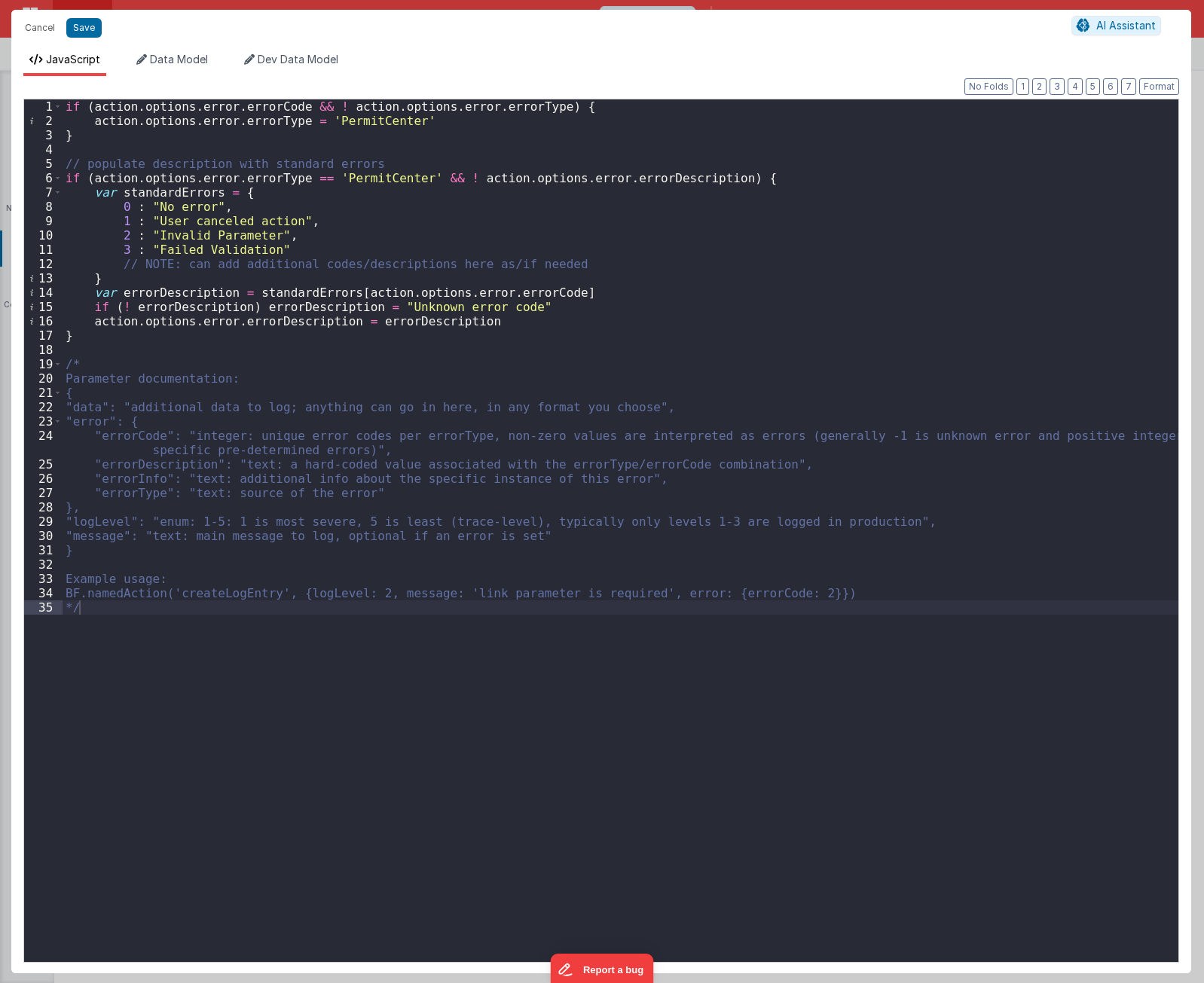
click at [190, 593] on div "if ( action . options . error . errorCode && ! action . options . error . error…" at bounding box center [620, 545] width 1115 height 891
click at [409, 322] on div "if ( action . options . error . errorCode && ! action . options . error . error…" at bounding box center [620, 545] width 1115 height 891
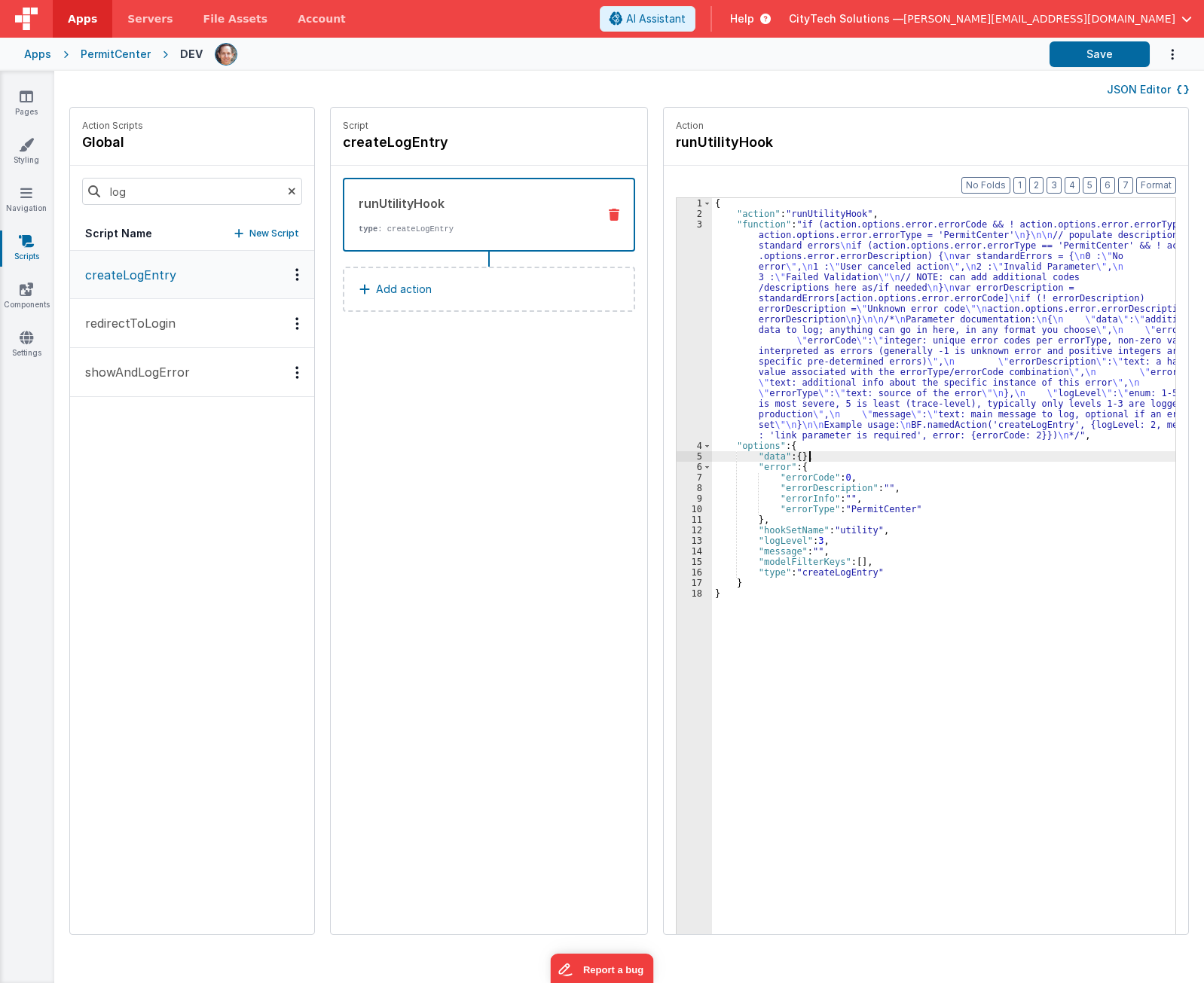
click at [821, 451] on div "{ "action" : "runUtilityHook" , "function" : "if (action.options.error.errorCod…" at bounding box center [951, 600] width 477 height 804
click at [120, 316] on p "redirectToLogin" at bounding box center [125, 323] width 99 height 18
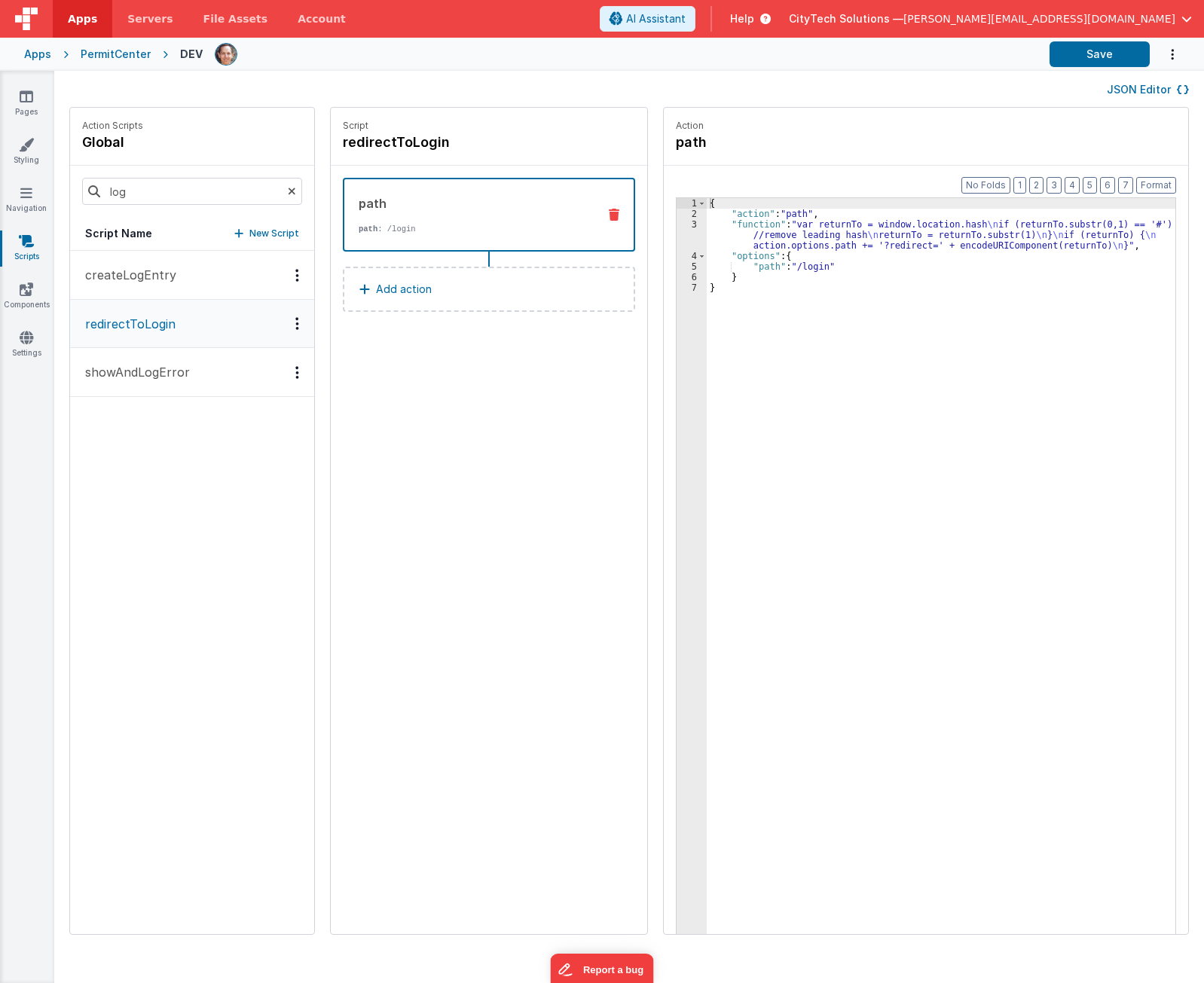
click at [141, 364] on p "showAndLogError" at bounding box center [133, 372] width 114 height 18
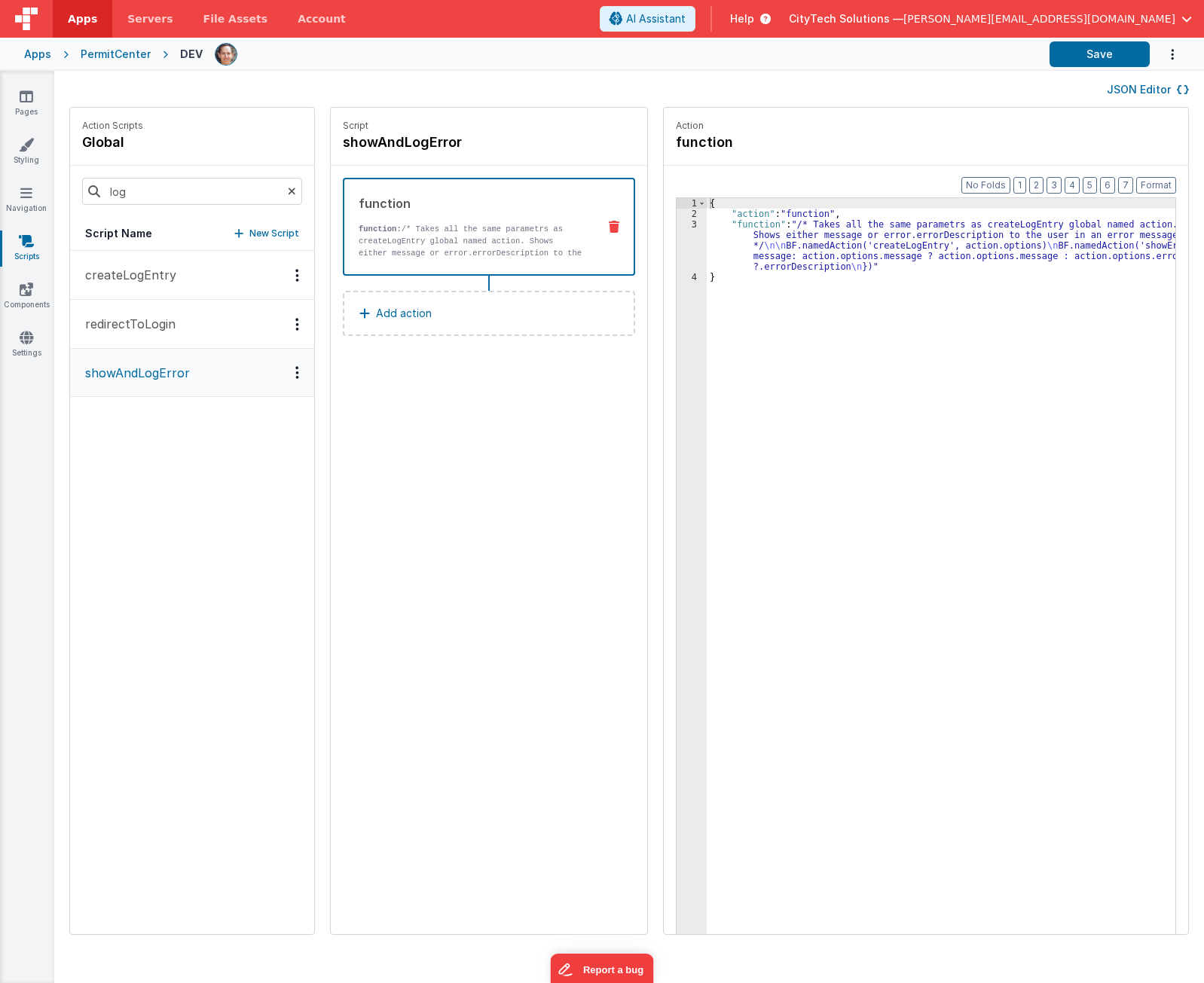
click at [121, 272] on p "createLogEntry" at bounding box center [126, 274] width 100 height 18
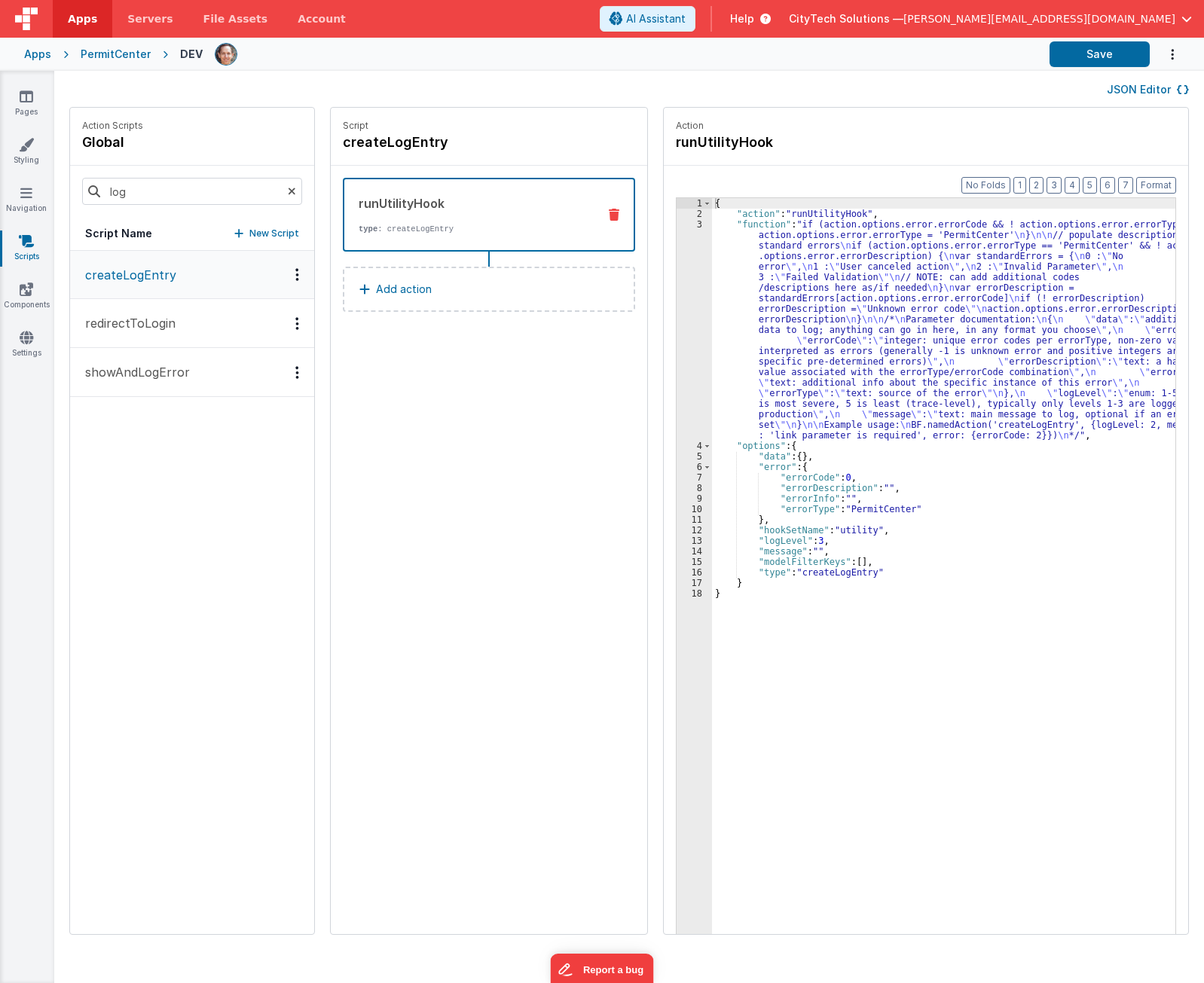
click at [165, 278] on p "createLogEntry" at bounding box center [126, 274] width 100 height 18
drag, startPoint x: 159, startPoint y: 316, endPoint x: 159, endPoint y: 299, distance: 17.0
click at [159, 316] on p "redirectToLogin" at bounding box center [125, 323] width 99 height 18
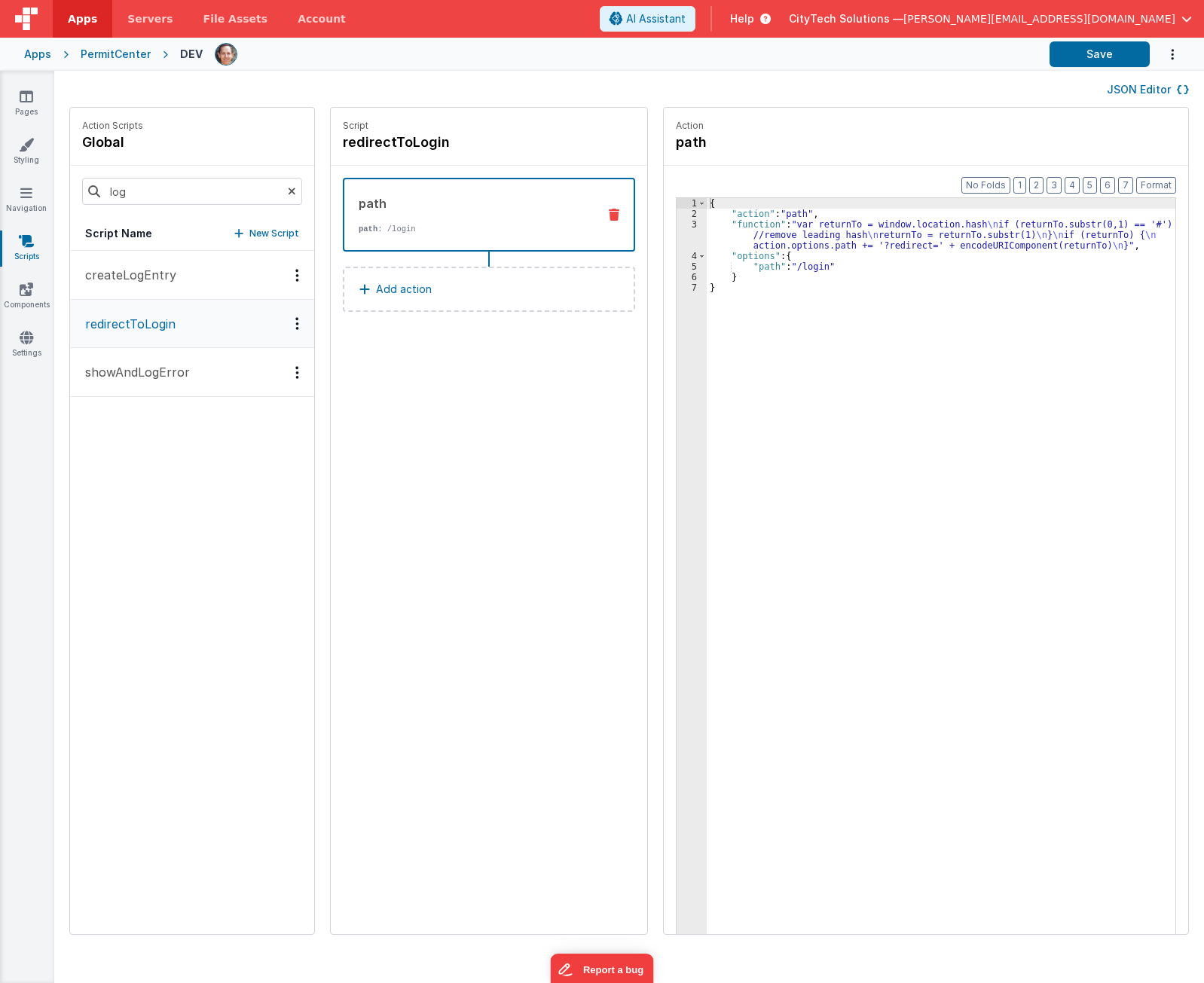
click at [145, 366] on p "showAndLogError" at bounding box center [133, 372] width 114 height 18
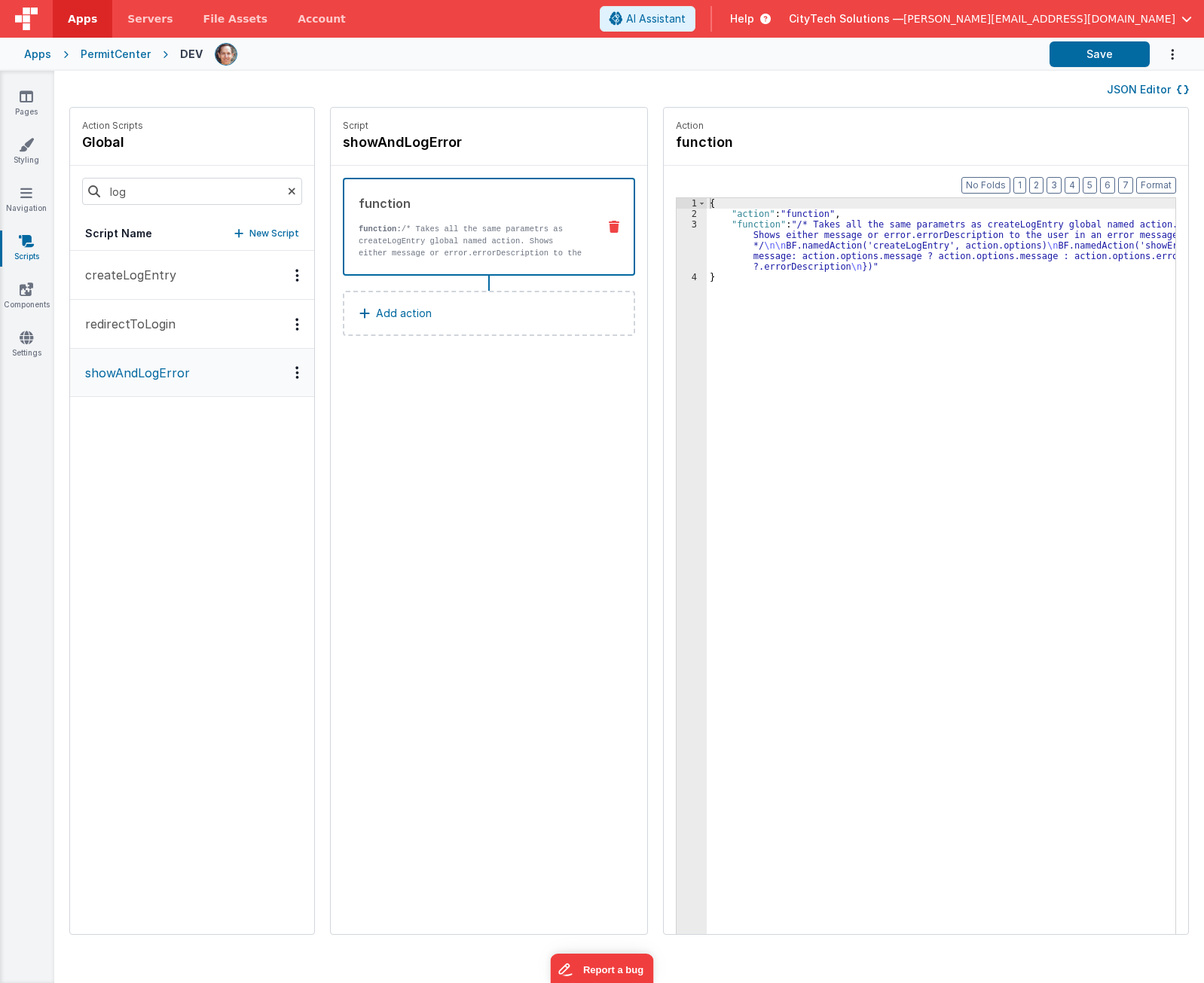
click at [149, 266] on p "createLogEntry" at bounding box center [126, 274] width 100 height 18
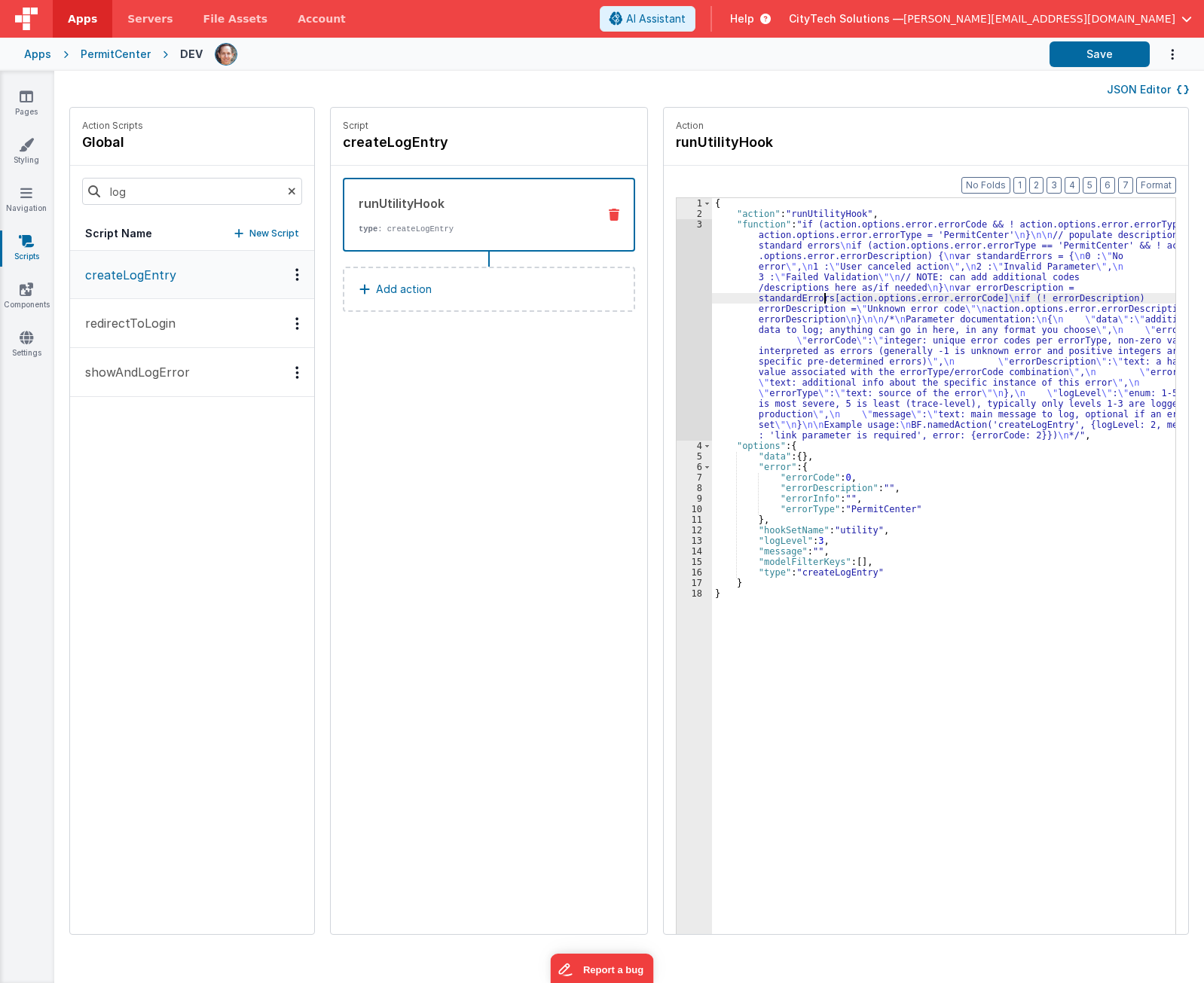
click at [809, 296] on div "{ "action" : "runUtilityHook" , "function" : "if (action.options.error.errorCod…" at bounding box center [951, 600] width 477 height 804
click at [677, 306] on div "3" at bounding box center [694, 330] width 35 height 222
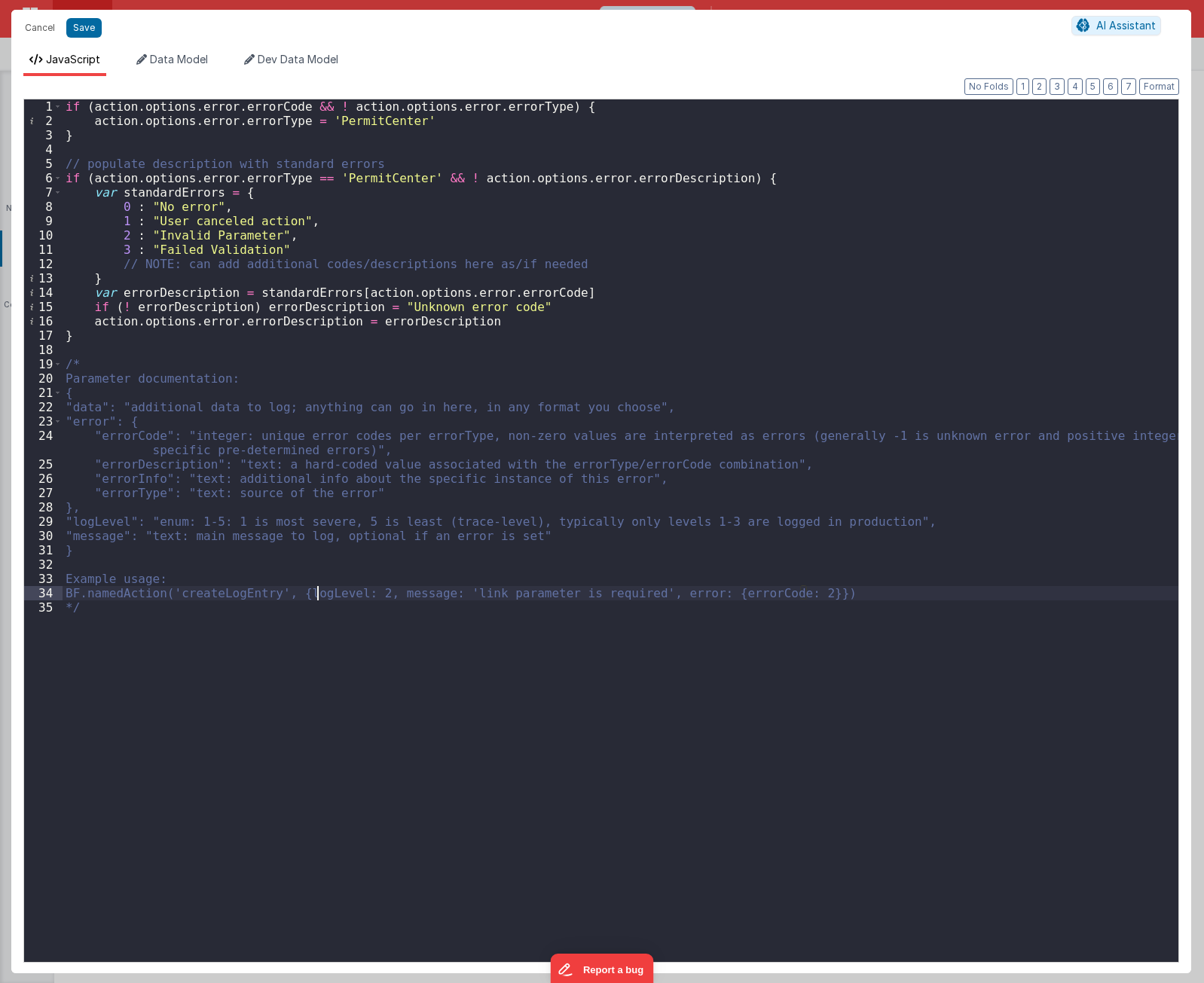
click at [319, 593] on div "if ( action . options . error . errorCode && ! action . options . error . error…" at bounding box center [620, 545] width 1115 height 891
drag, startPoint x: 313, startPoint y: 593, endPoint x: 383, endPoint y: 590, distance: 70.1
click at [383, 590] on div "if ( action . options . error . errorCode && ! action . options . error . error…" at bounding box center [620, 545] width 1115 height 891
click at [249, 591] on div "if ( action . options . error . errorCode && ! action . options . error . error…" at bounding box center [620, 545] width 1115 height 891
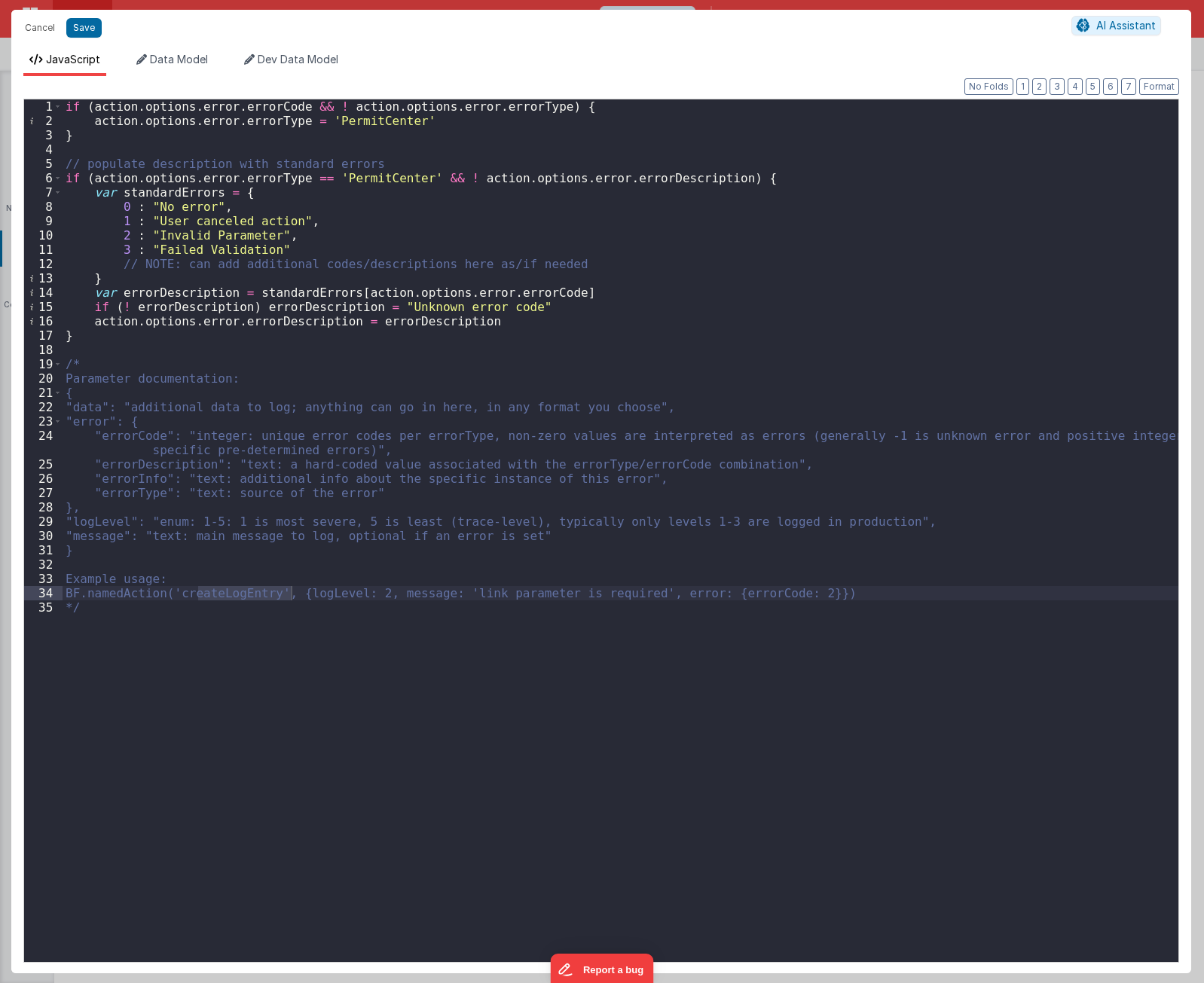
click at [339, 590] on div "if ( action . options . error . errorCode && ! action . options . error . error…" at bounding box center [620, 545] width 1115 height 891
click at [433, 593] on div "if ( action . options . error . errorCode && ! action . options . error . error…" at bounding box center [620, 545] width 1115 height 891
click at [677, 595] on div "if ( action . options . error . errorCode && ! action . options . error . error…" at bounding box center [620, 545] width 1115 height 891
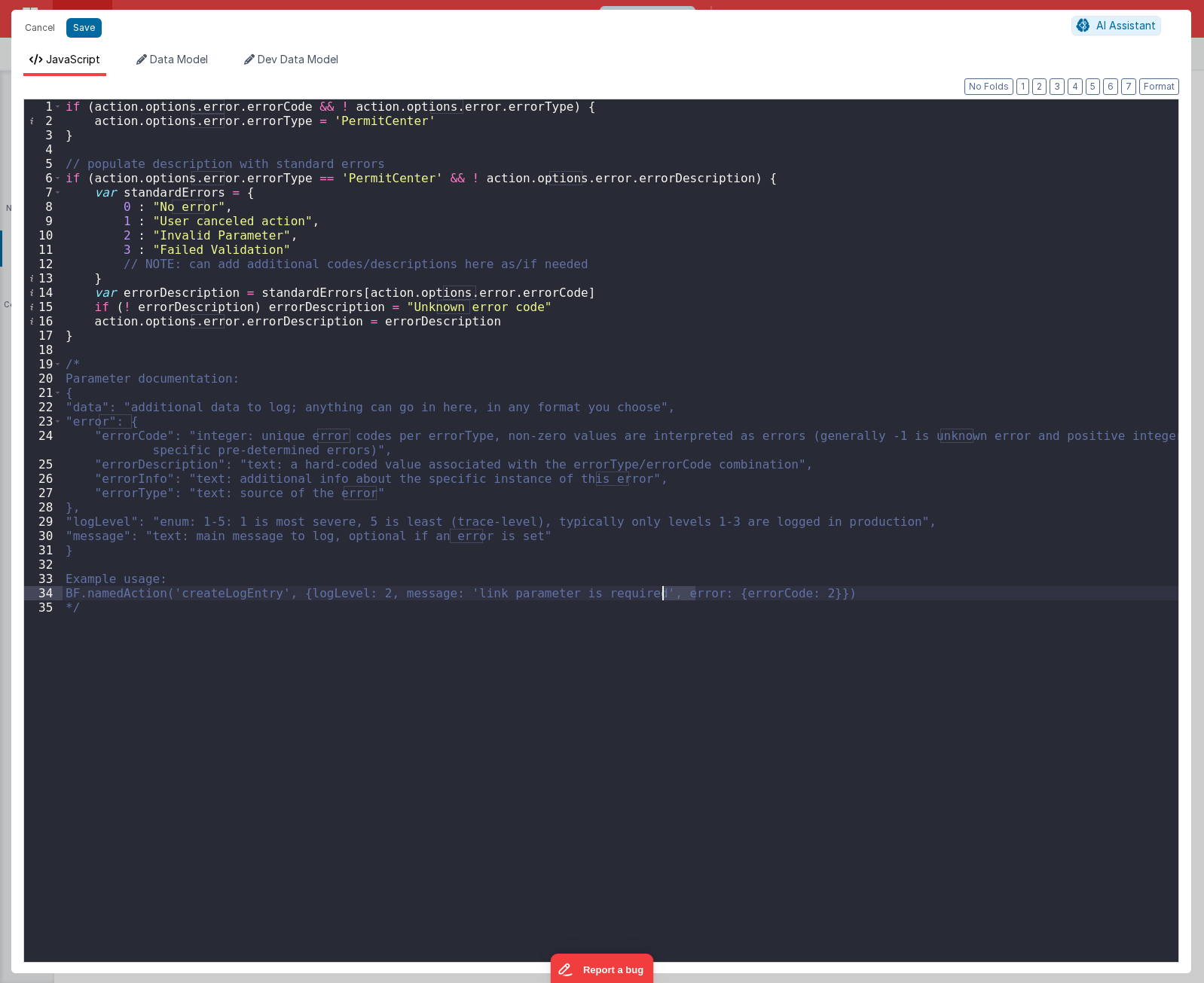
click at [677, 595] on div "if ( action . options . error . errorCode && ! action . options . error . error…" at bounding box center [620, 545] width 1115 height 891
click at [786, 595] on div "if ( action . options . error . errorCode && ! action . options . error . error…" at bounding box center [620, 545] width 1115 height 891
click at [807, 593] on div "if ( action . options . error . errorCode && ! action . options . error . error…" at bounding box center [620, 545] width 1115 height 891
drag, startPoint x: 800, startPoint y: 593, endPoint x: 671, endPoint y: 559, distance: 133.4
click at [661, 595] on div "if ( action . options . error . errorCode && ! action . options . error . error…" at bounding box center [620, 545] width 1115 height 891
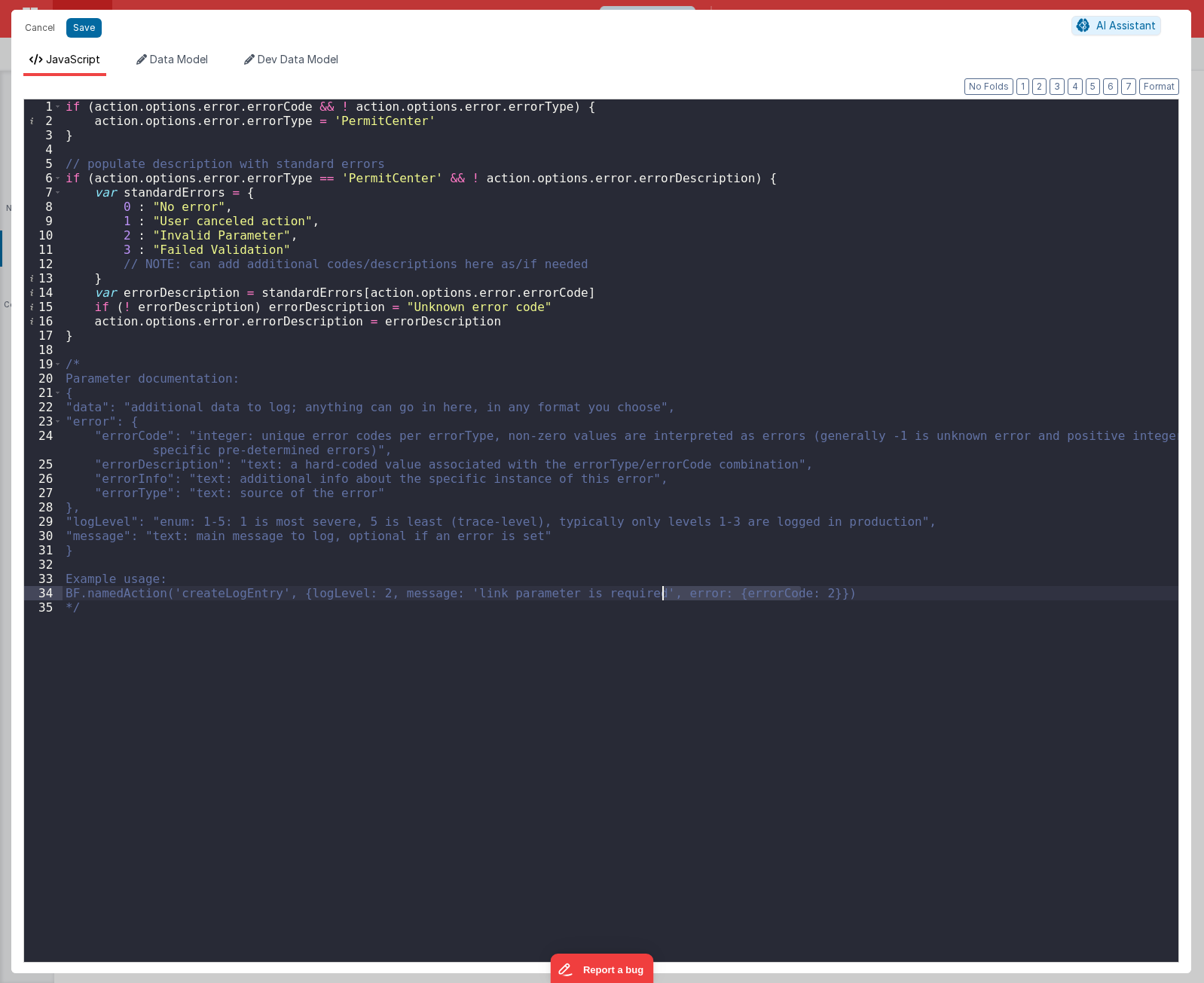
click at [228, 433] on div "if ( action . options . error . errorCode && ! action . options . error . error…" at bounding box center [620, 545] width 1115 height 891
click at [158, 181] on div "if ( action . options . error . errorCode && ! action . options . error . error…" at bounding box center [620, 545] width 1115 height 891
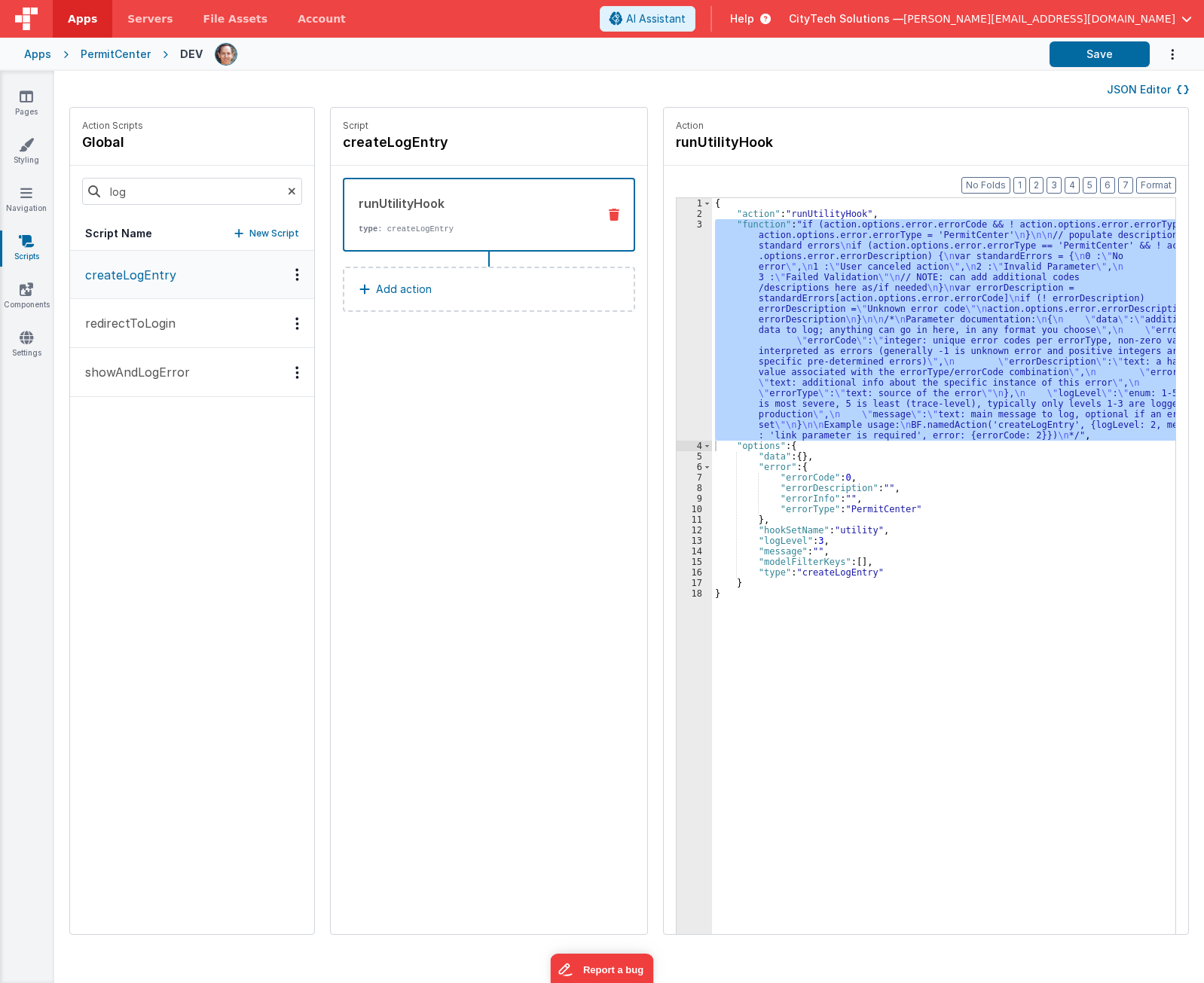
click at [816, 466] on div "{ "action" : "runUtilityHook" , "function" : "if (action.options.error.errorCod…" at bounding box center [951, 600] width 477 height 804
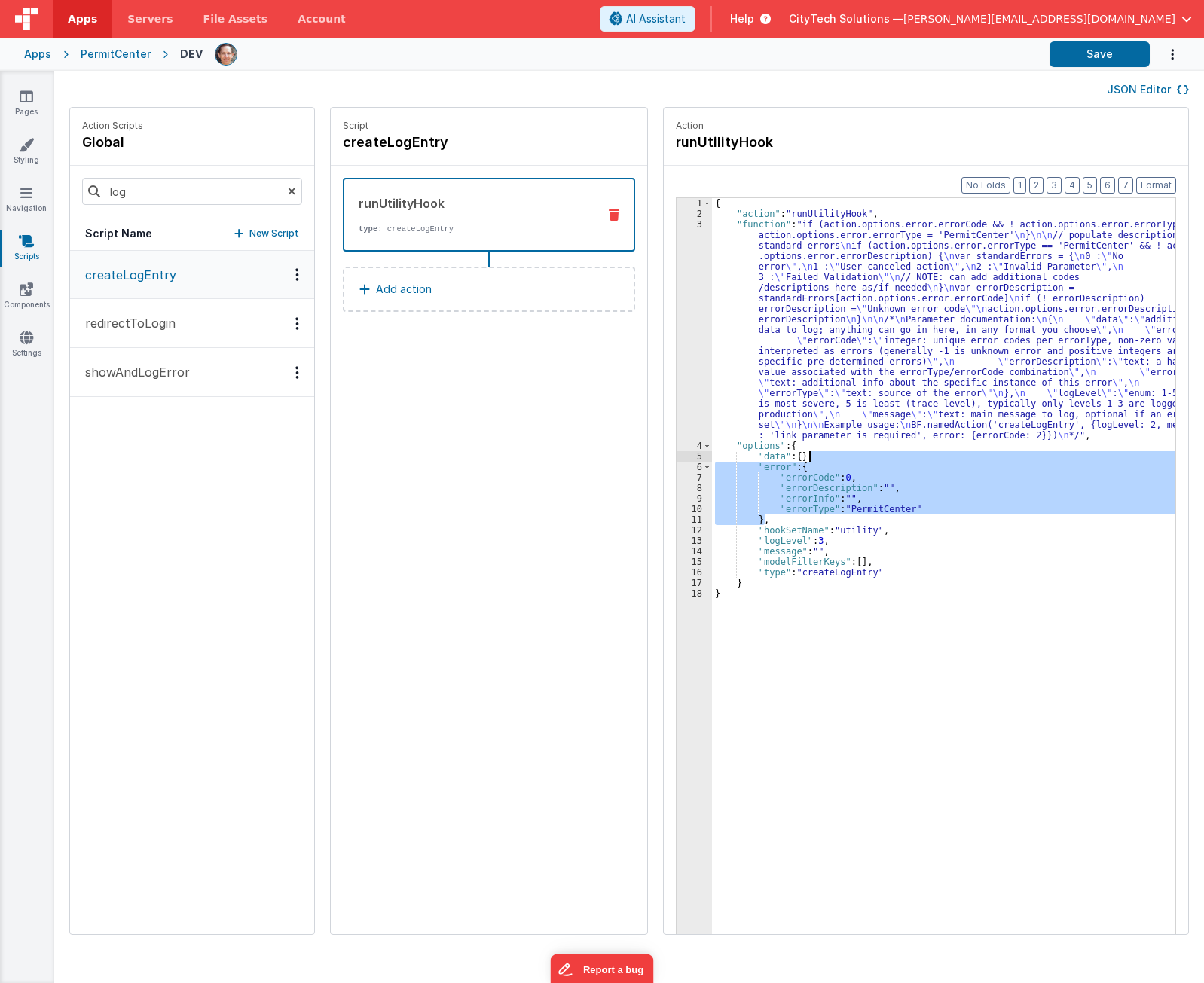
drag, startPoint x: 785, startPoint y: 519, endPoint x: 800, endPoint y: 455, distance: 65.7
click at [800, 455] on div "{ "action" : "runUtilityHook" , "function" : "if (action.options.error.errorCod…" at bounding box center [951, 600] width 477 height 804
click at [771, 540] on div "{ "action" : "runUtilityHook" , "function" : "if (action.options.error.errorCod…" at bounding box center [951, 600] width 477 height 804
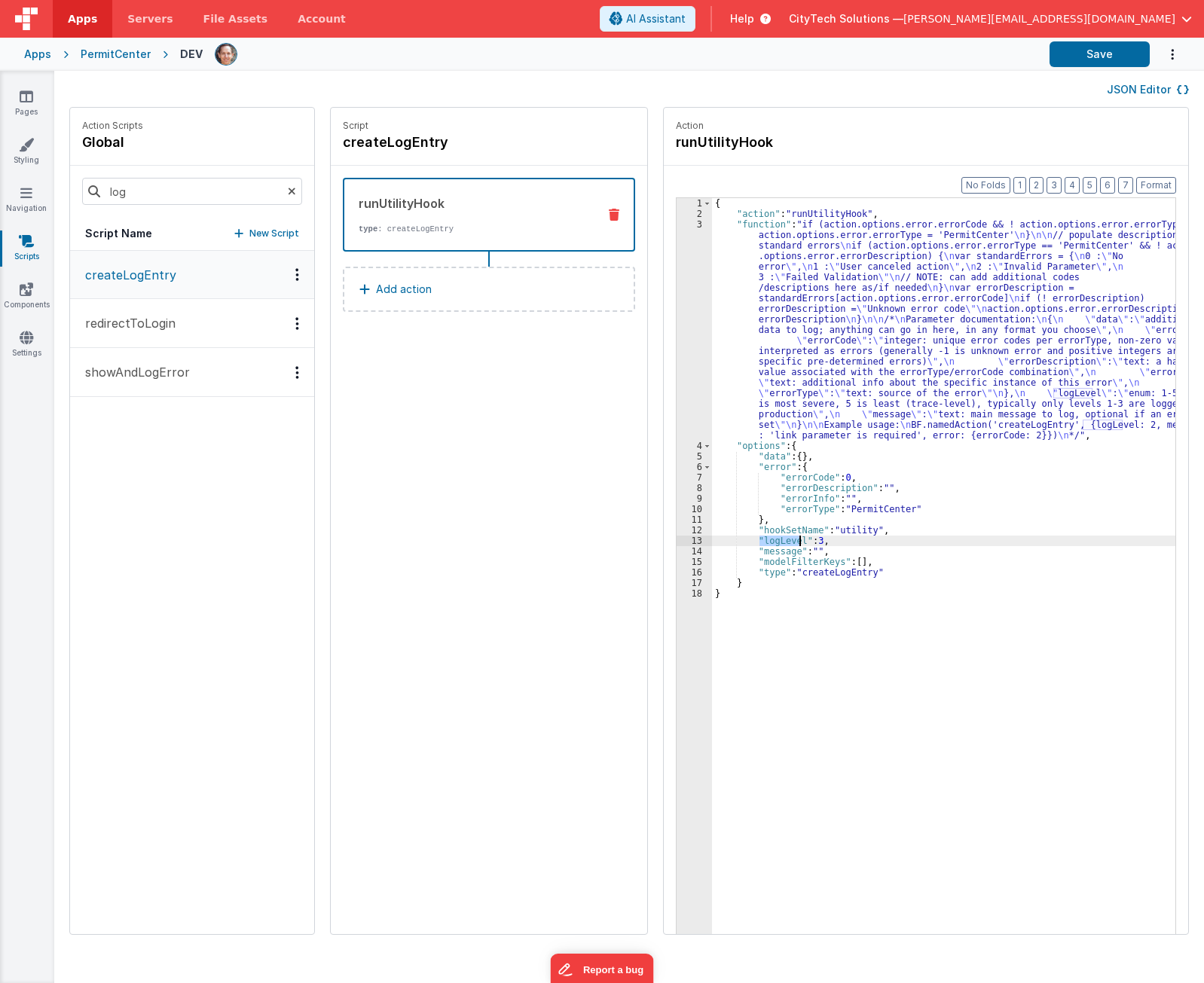
click at [771, 540] on div "{ "action" : "runUtilityHook" , "function" : "if (action.options.error.errorCod…" at bounding box center [951, 600] width 477 height 804
click at [754, 573] on div "{ "action" : "runUtilityHook" , "function" : "if (action.options.error.errorCod…" at bounding box center [951, 600] width 477 height 804
click at [805, 570] on div "{ "action" : "runUtilityHook" , "function" : "if (action.options.error.errorCod…" at bounding box center [951, 600] width 477 height 804
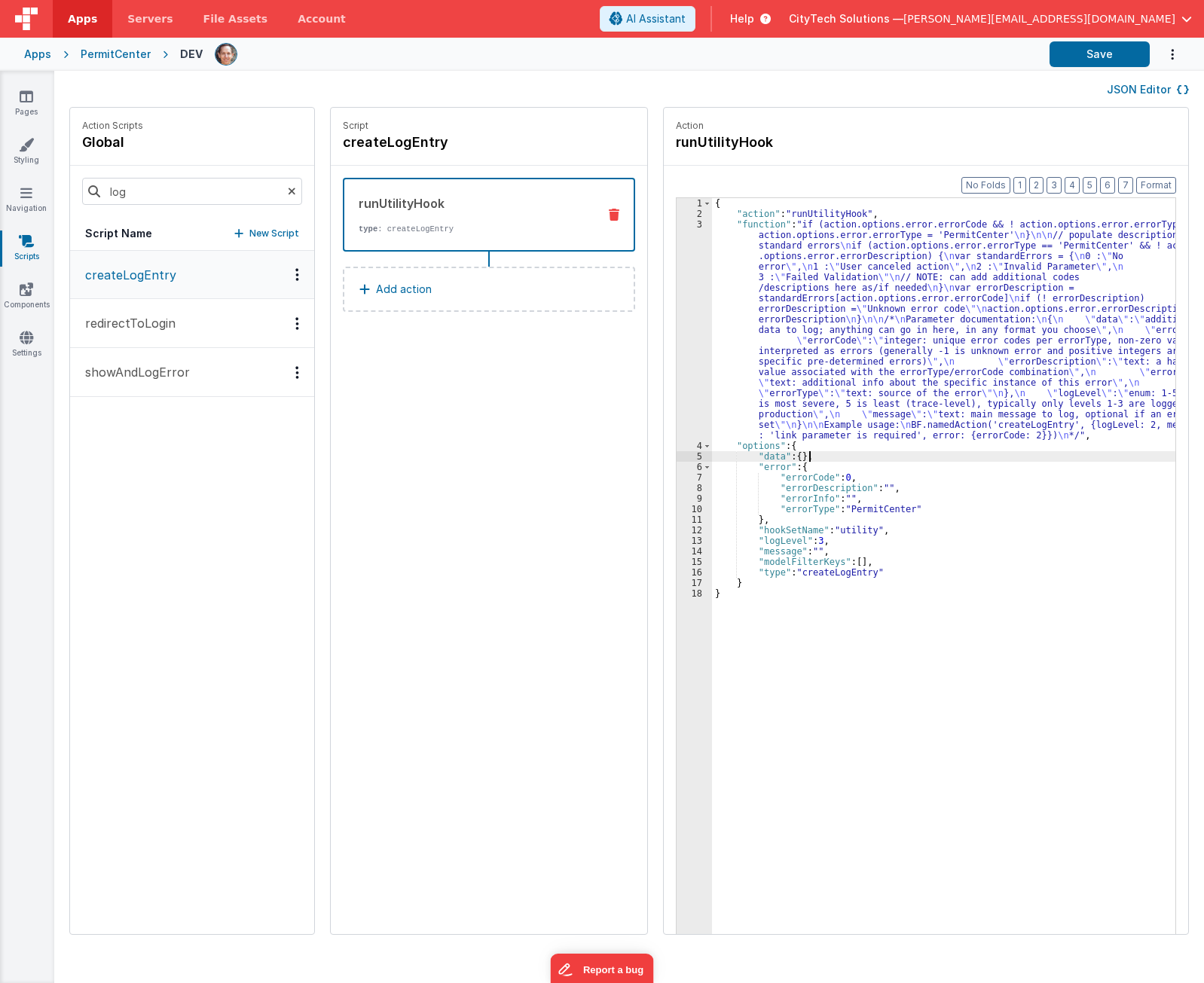
click at [806, 460] on div "{ "action" : "runUtilityHook" , "function" : "if (action.options.error.errorCod…" at bounding box center [951, 600] width 477 height 804
click at [806, 470] on div "{ "action" : "runUtilityHook" , "function" : "if (action.options.error.errorCod…" at bounding box center [951, 600] width 477 height 804
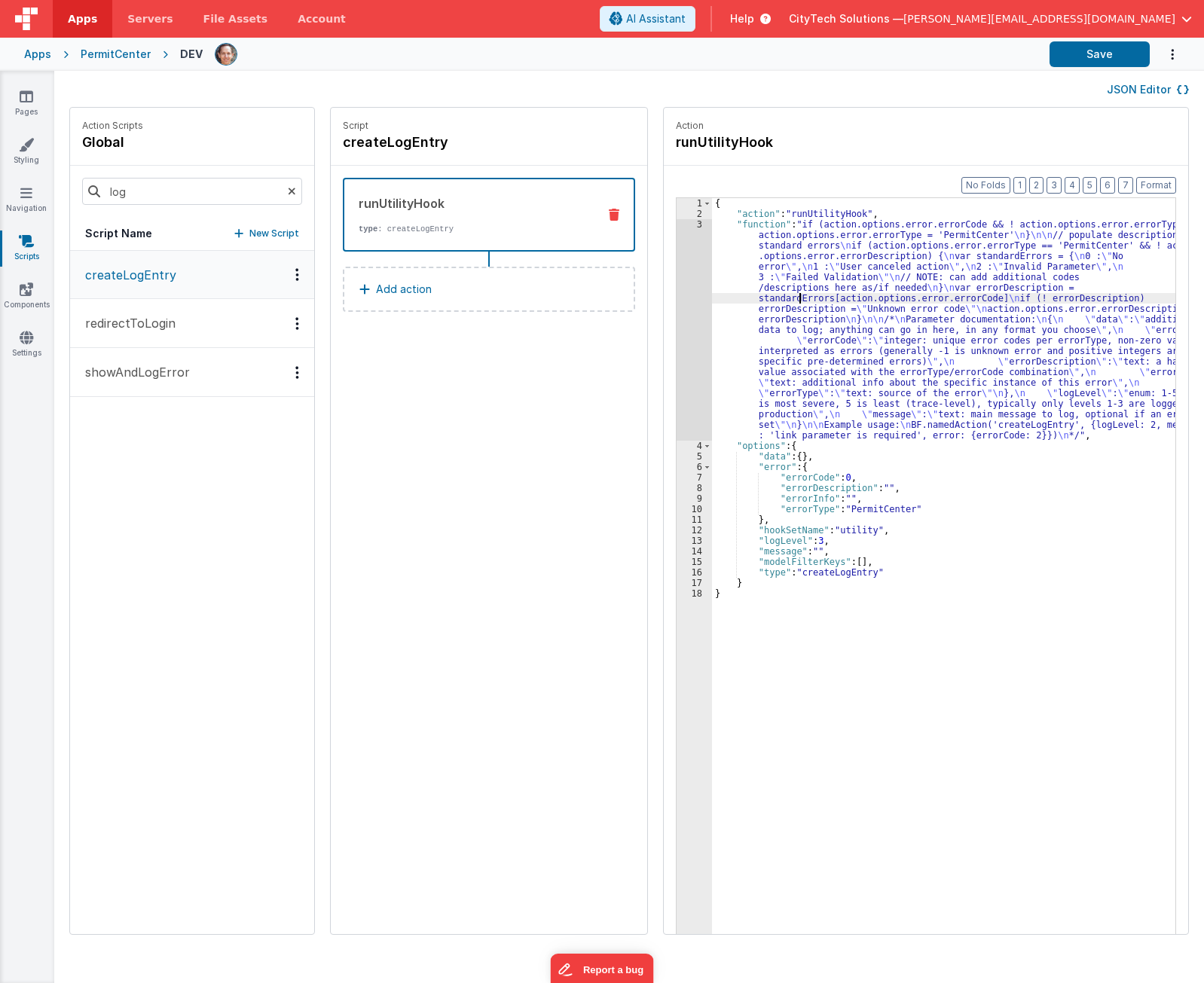
click at [784, 300] on div "{ "action" : "runUtilityHook" , "function" : "if (action.options.error.errorCod…" at bounding box center [951, 600] width 477 height 804
click at [677, 334] on div "3" at bounding box center [694, 330] width 35 height 222
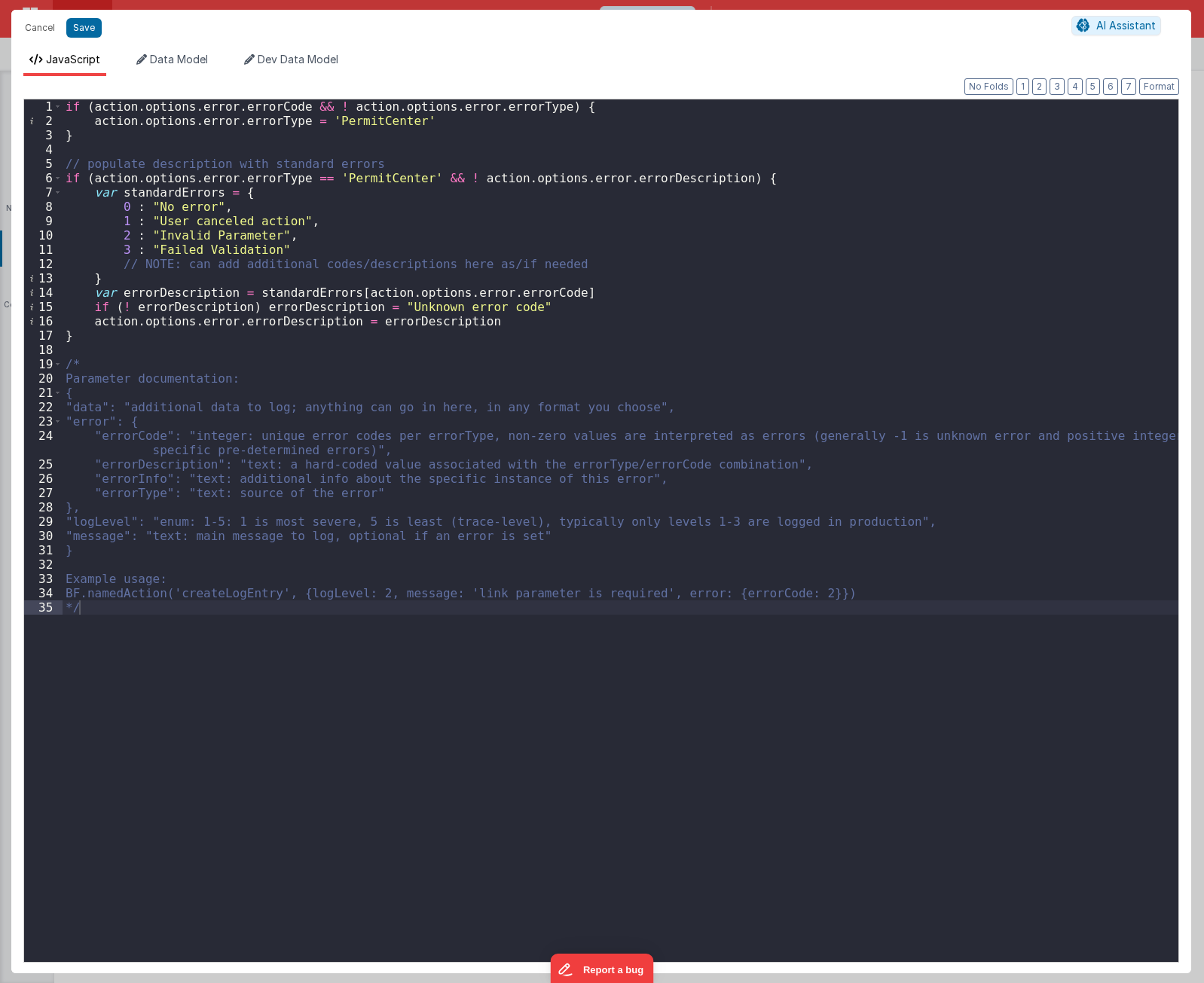
drag, startPoint x: 508, startPoint y: 695, endPoint x: 667, endPoint y: 593, distance: 188.9
click at [507, 689] on div "if ( action . options . error . errorCode && ! action . options . error . error…" at bounding box center [620, 545] width 1115 height 891
click at [752, 589] on div "if ( action . options . error . errorCode && ! action . options . error . error…" at bounding box center [620, 545] width 1115 height 891
click at [117, 406] on div "if ( action . options . error . errorCode && ! action . options . error . error…" at bounding box center [620, 545] width 1115 height 891
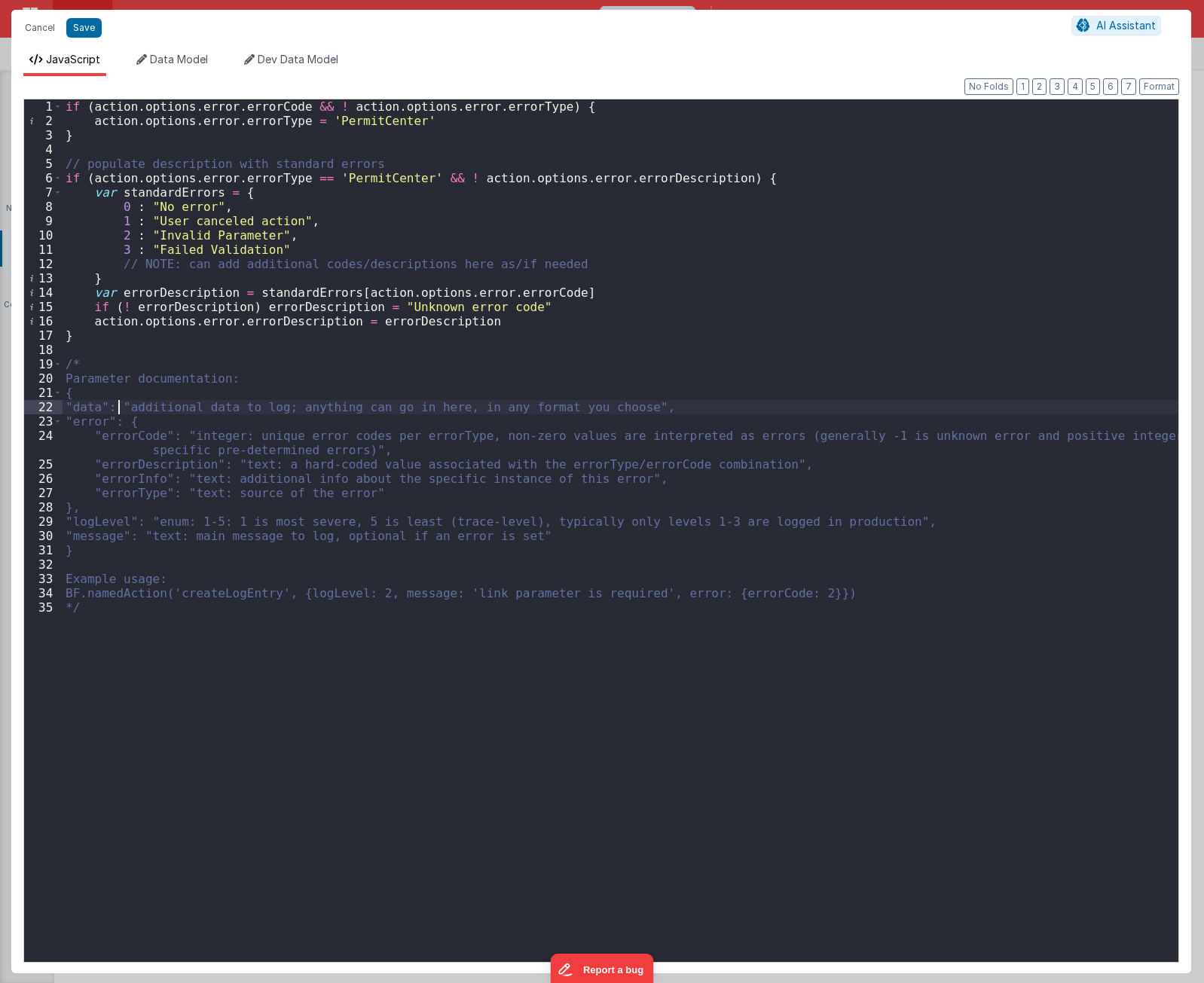
click at [117, 406] on div "if ( action . options . error . errorCode && ! action . options . error . error…" at bounding box center [620, 545] width 1115 height 891
drag, startPoint x: 311, startPoint y: 406, endPoint x: 681, endPoint y: 402, distance: 370.0
click at [681, 402] on div "if ( action . options . error . errorCode && ! action . options . error . error…" at bounding box center [620, 545] width 1115 height 891
click at [687, 563] on div "if ( action . options . error . errorCode && ! action . options . error . error…" at bounding box center [620, 545] width 1115 height 891
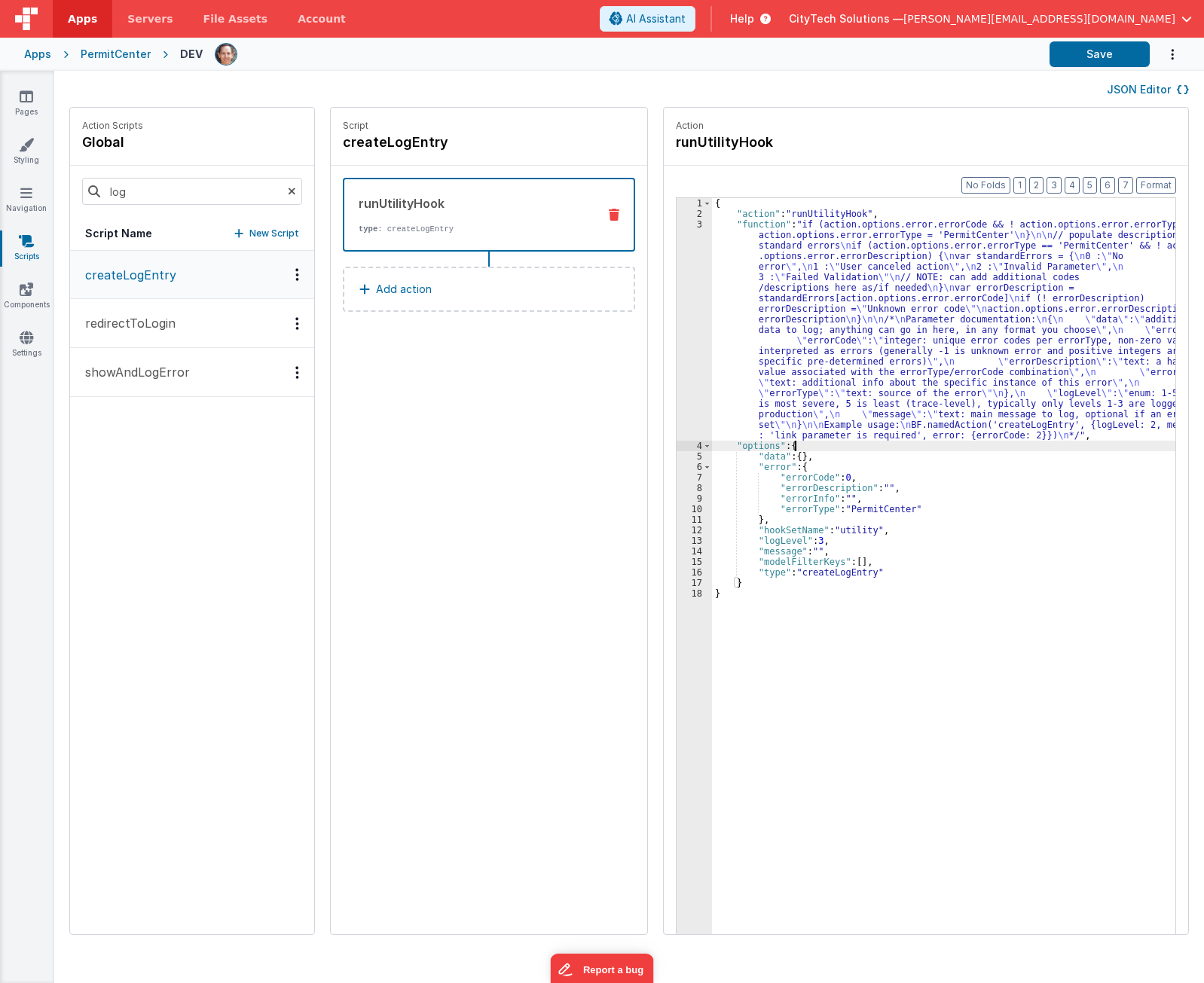
click at [831, 446] on div "{ "action" : "runUtilityHook" , "function" : "if (action.options.error.errorCod…" at bounding box center [951, 600] width 477 height 804
click at [828, 456] on div "{ "action" : "runUtilityHook" , "function" : "if (action.options.error.errorCod…" at bounding box center [951, 600] width 477 height 804
drag, startPoint x: 935, startPoint y: 326, endPoint x: 898, endPoint y: 299, distance: 45.8
click at [935, 326] on div "{ "action" : "runUtilityHook" , "function" : "if (action.options.error.errorCod…" at bounding box center [951, 600] width 477 height 804
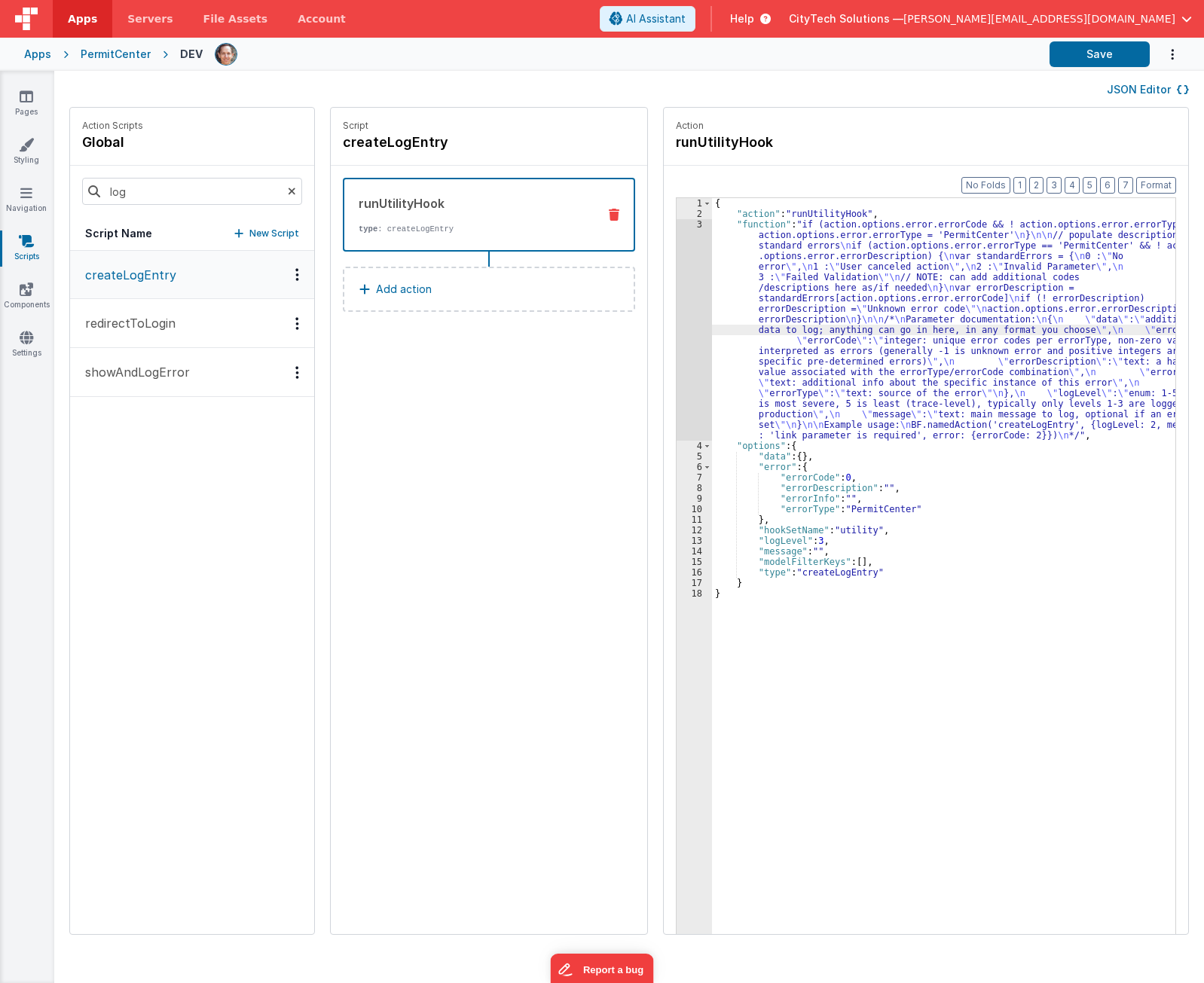
click at [677, 291] on div "3" at bounding box center [694, 330] width 35 height 222
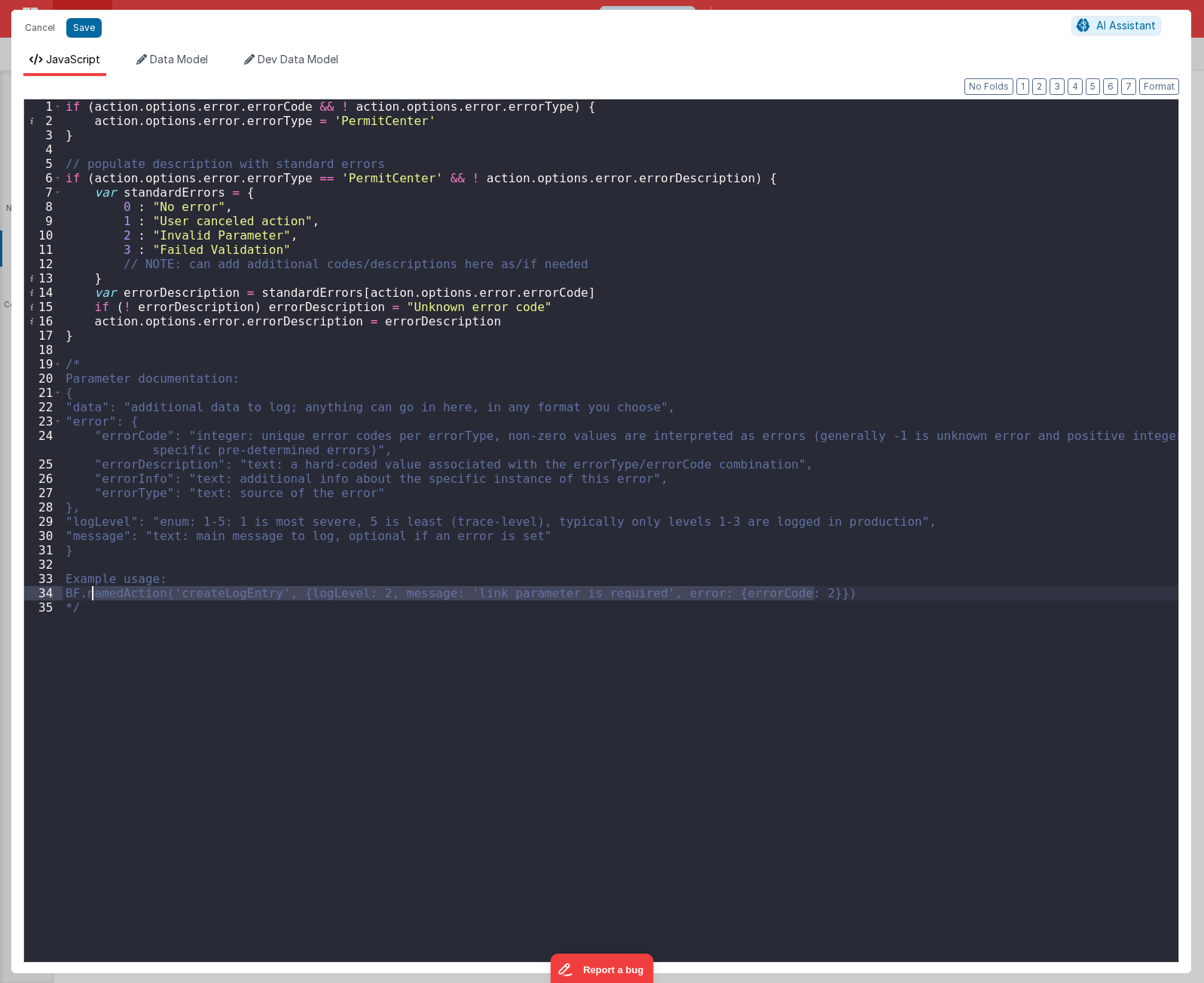
drag, startPoint x: 828, startPoint y: 591, endPoint x: 91, endPoint y: 591, distance: 737.0
click at [91, 591] on div "if ( action . options . error . errorCode && ! action . options . error . error…" at bounding box center [620, 545] width 1115 height 891
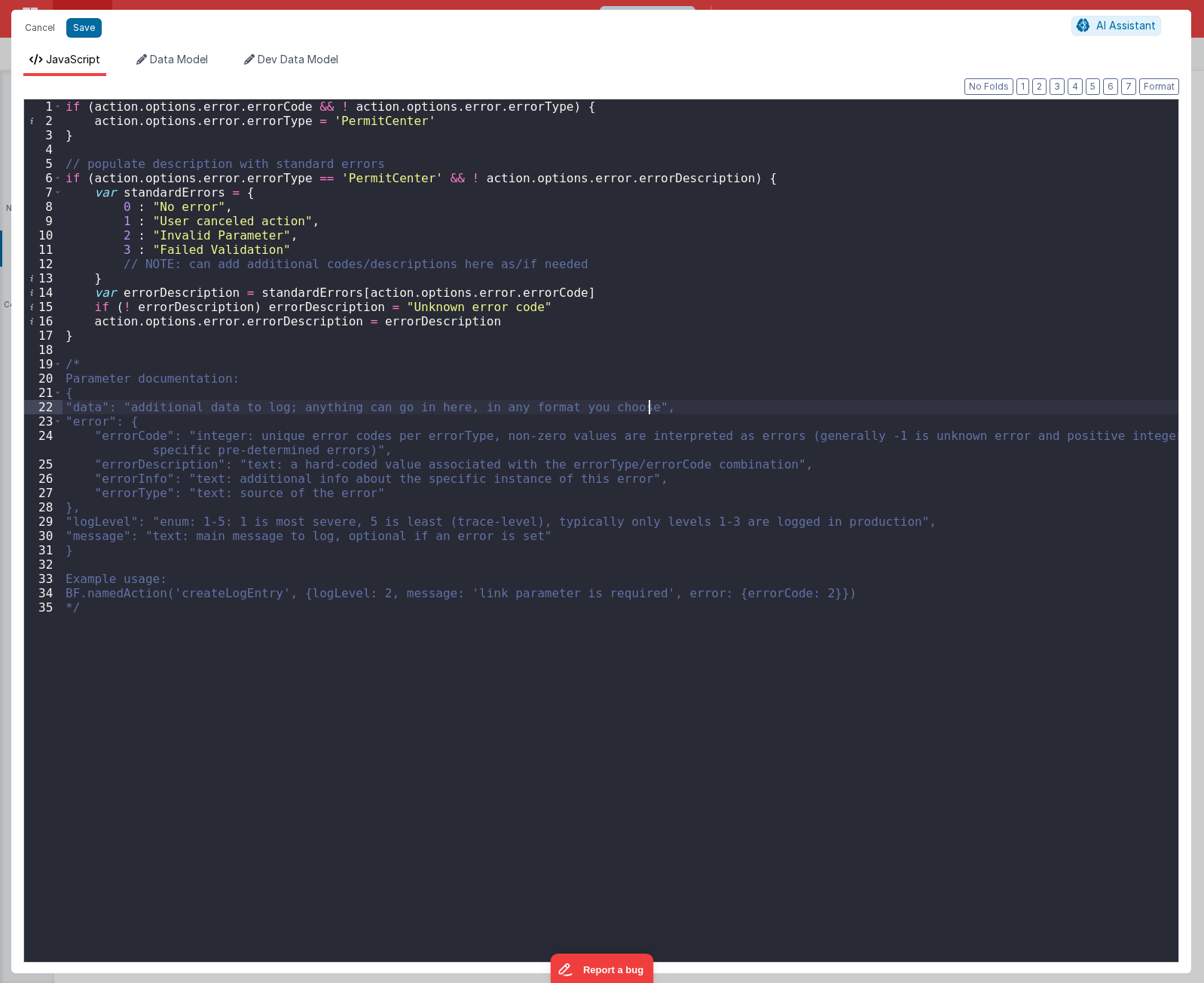
click at [783, 408] on div "if ( action . options . error . errorCode && ! action . options . error . error…" at bounding box center [620, 545] width 1115 height 891
click at [846, 608] on div "if ( action . options . error . errorCode && ! action . options . error . error…" at bounding box center [620, 545] width 1115 height 891
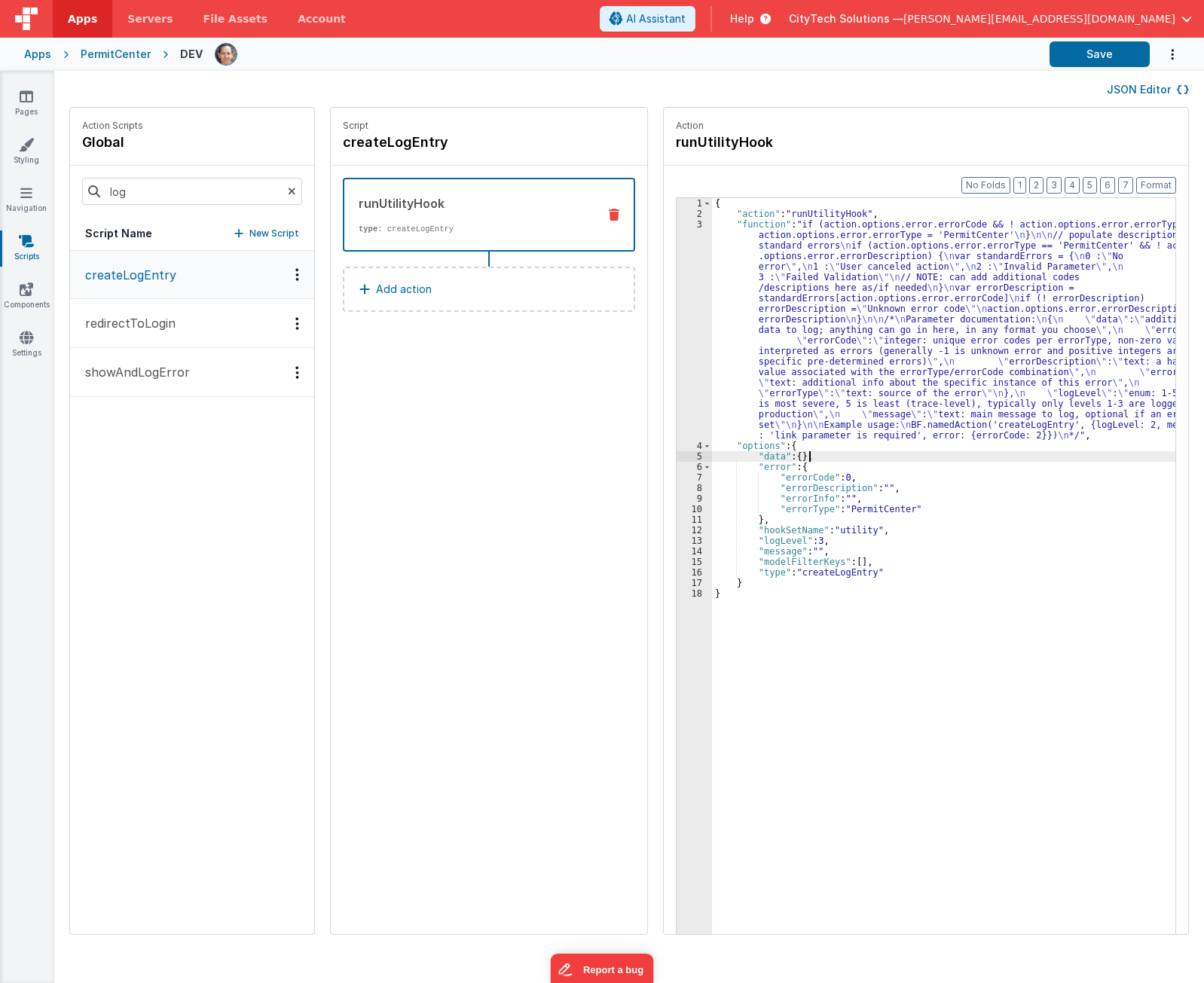
click at [824, 460] on div "{ "action" : "runUtilityHook" , "function" : "if (action.options.error.errorCod…" at bounding box center [951, 600] width 477 height 804
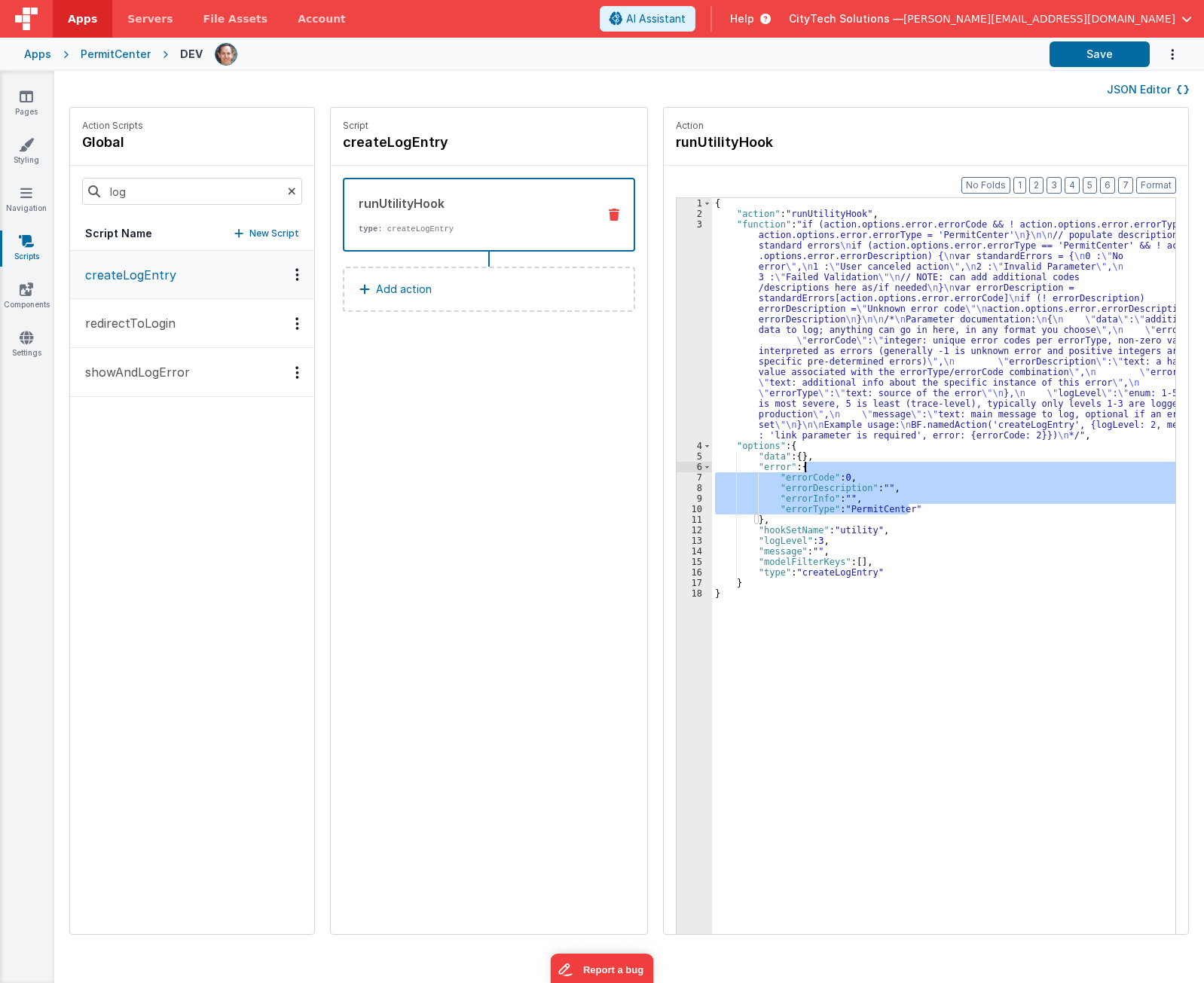
drag, startPoint x: 905, startPoint y: 510, endPoint x: 897, endPoint y: 470, distance: 40.8
click at [897, 470] on div "{ "action" : "runUtilityHook" , "function" : "if (action.options.error.errorCod…" at bounding box center [951, 600] width 477 height 804
click at [859, 455] on div "{ "action" : "runUtilityHook" , "function" : "if (action.options.error.errorCod…" at bounding box center [951, 600] width 477 height 804
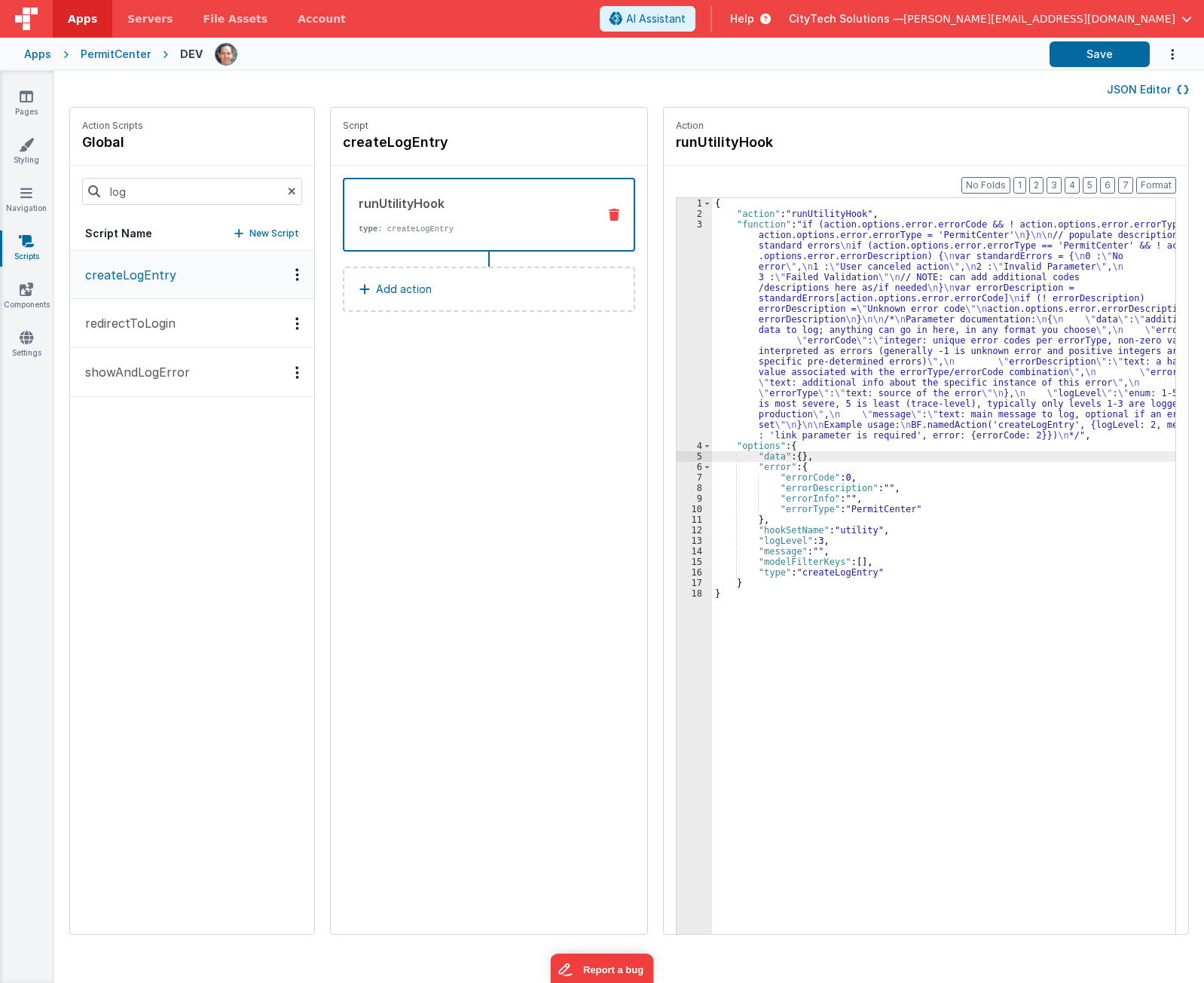
click at [751, 461] on div "{ "action" : "runUtilityHook" , "function" : "if (action.options.error.errorCod…" at bounding box center [951, 600] width 477 height 804
click at [1004, 268] on div "{ "action" : "runUtilityHook" , "function" : "if (action.options.error.errorCod…" at bounding box center [951, 600] width 477 height 804
click at [922, 640] on div "{ "action" : "runUtilityHook" , "function" : "if (action.options.error.errorCod…" at bounding box center [951, 600] width 477 height 804
click at [686, 355] on div "3" at bounding box center [694, 330] width 35 height 222
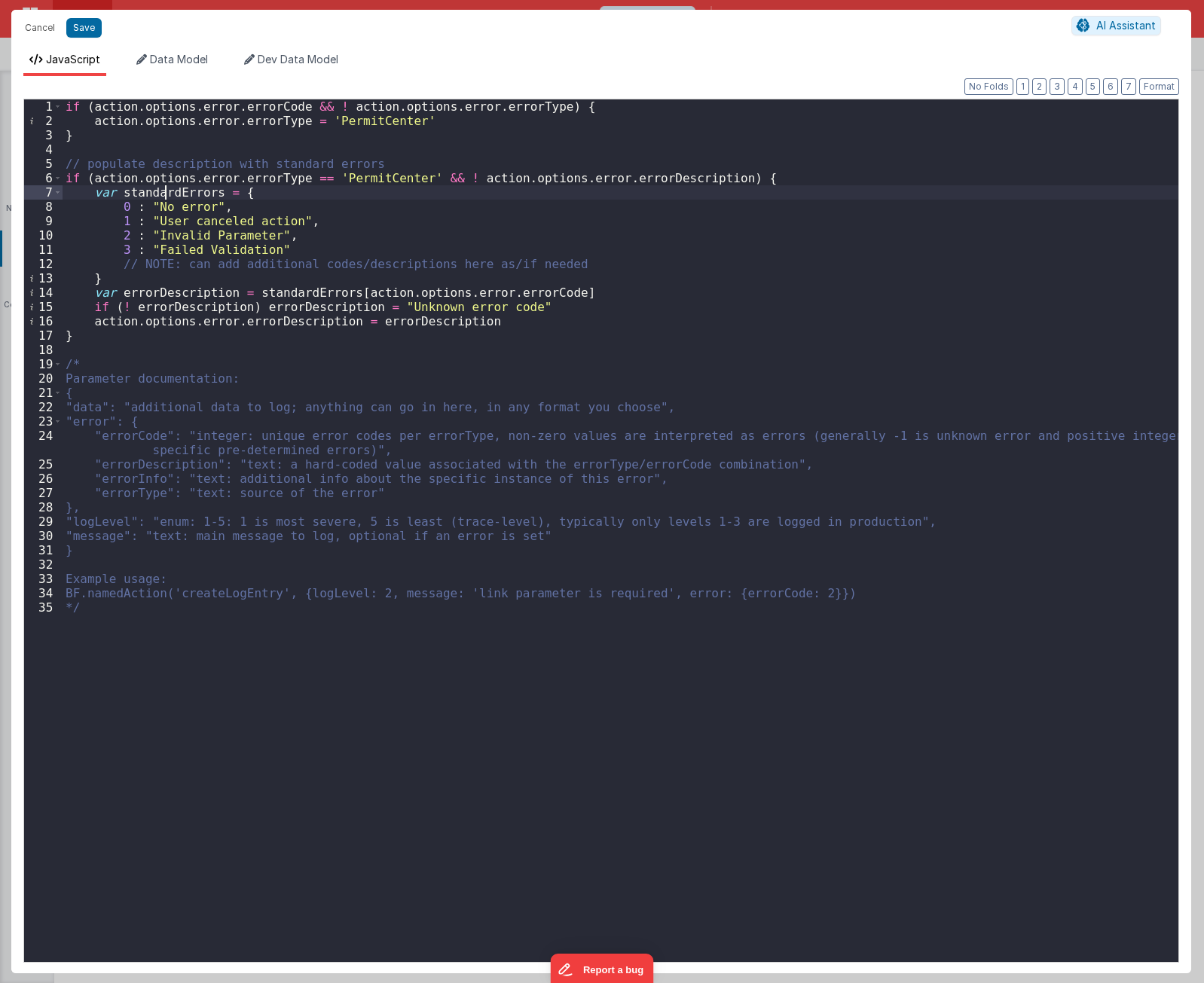
click at [162, 195] on div "if ( action . options . error . errorCode && ! action . options . error . error…" at bounding box center [620, 545] width 1115 height 891
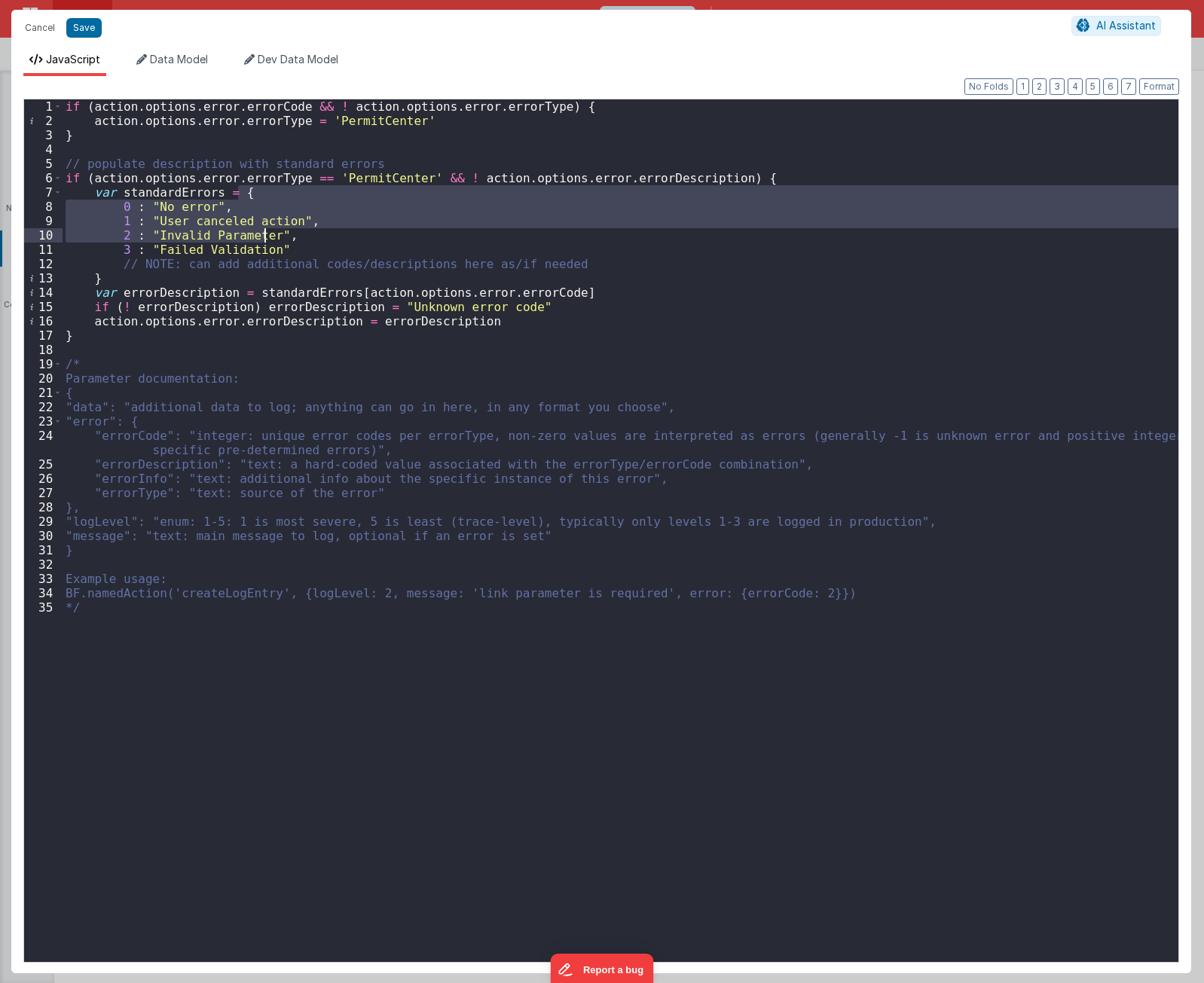
drag, startPoint x: 253, startPoint y: 193, endPoint x: 266, endPoint y: 232, distance: 41.1
click at [266, 232] on div "if ( action . options . error . errorCode && ! action . options . error . error…" at bounding box center [620, 545] width 1115 height 891
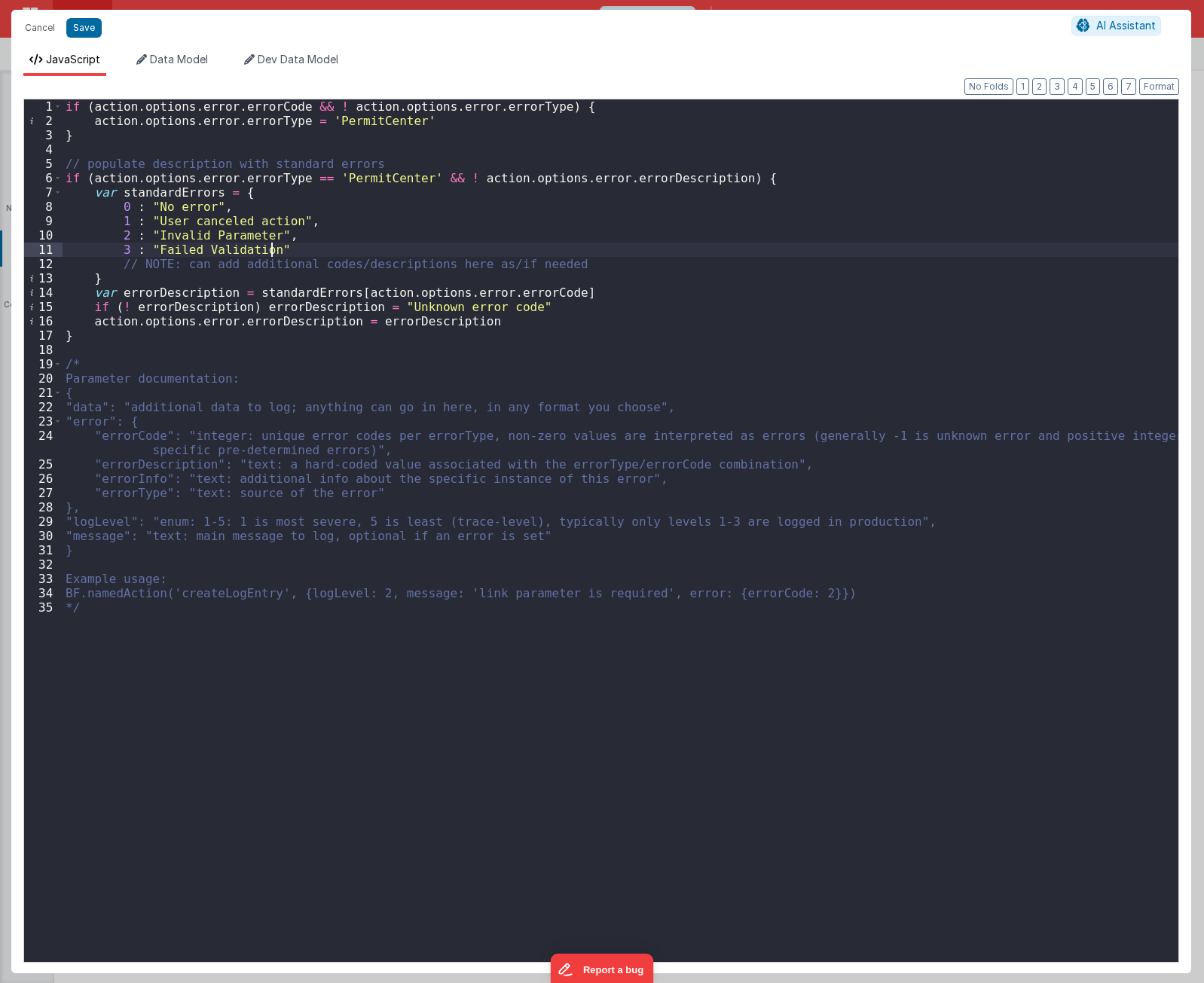
click at [269, 248] on div "if ( action . options . error . errorCode && ! action . options . error . error…" at bounding box center [620, 545] width 1115 height 891
click at [341, 616] on div "if ( action . options . error . errorCode && ! action . options . error . error…" at bounding box center [620, 545] width 1115 height 891
click at [334, 526] on div "if ( action . options . error . errorCode && ! action . options . error . error…" at bounding box center [620, 545] width 1115 height 891
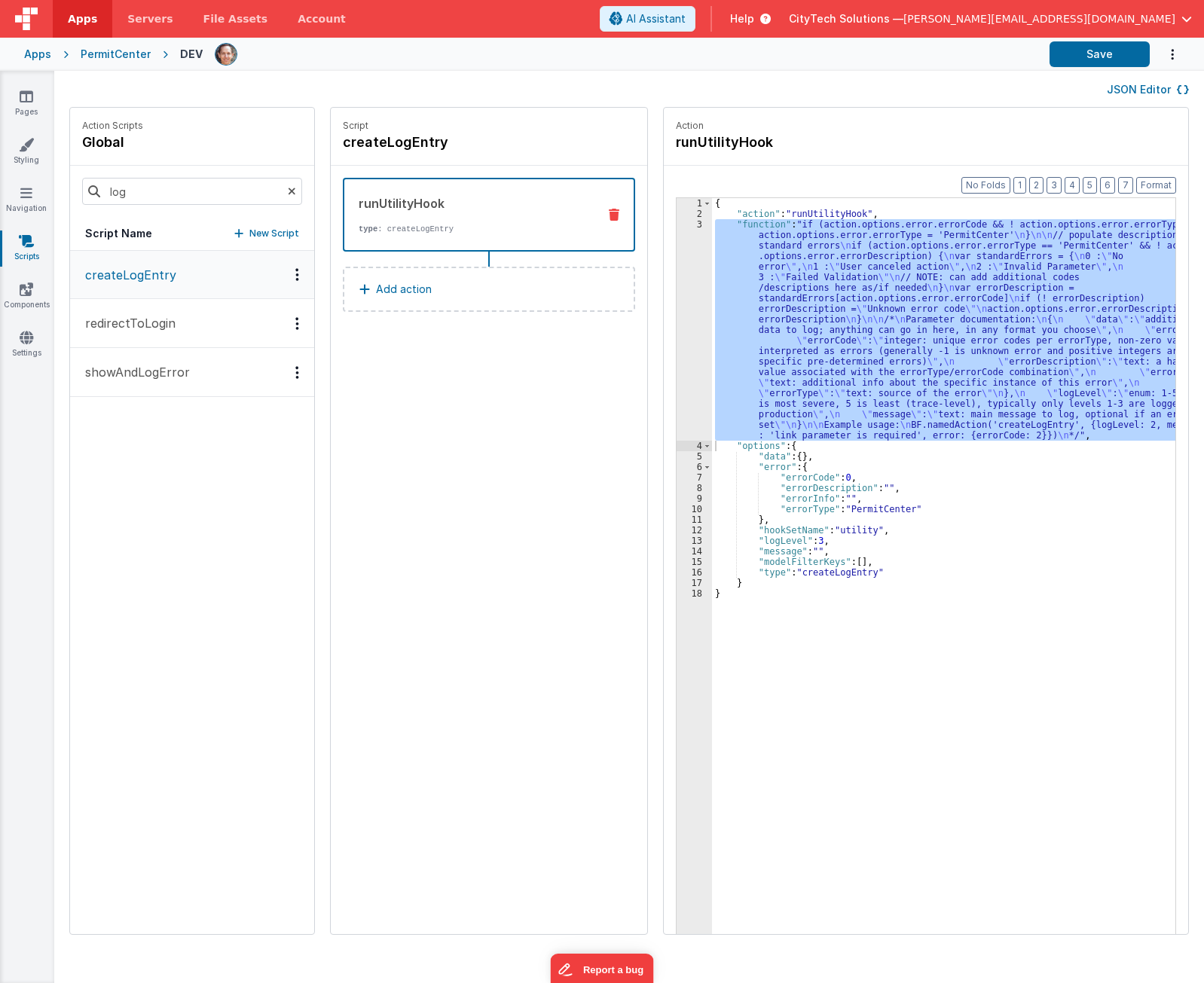
click at [418, 542] on div "Script createLogEntry runUtilityHook type : createLogEntry Add action" at bounding box center [489, 521] width 316 height 827
click at [969, 340] on div "{ "action" : "runUtilityHook" , "function" : "if (action.options.error.errorCod…" at bounding box center [944, 589] width 463 height 783
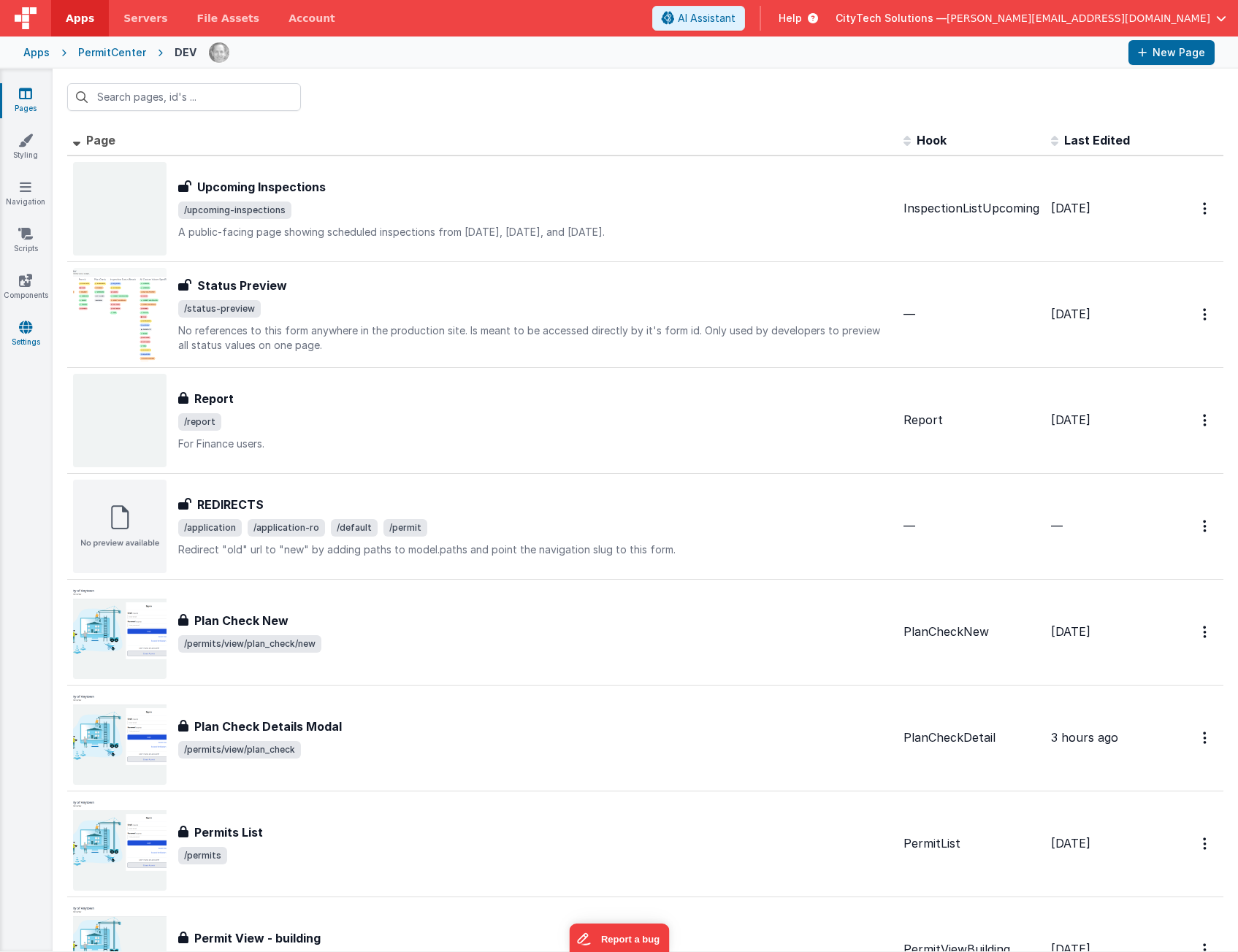
click at [22, 344] on link "Settings" at bounding box center [25, 334] width 52 height 29
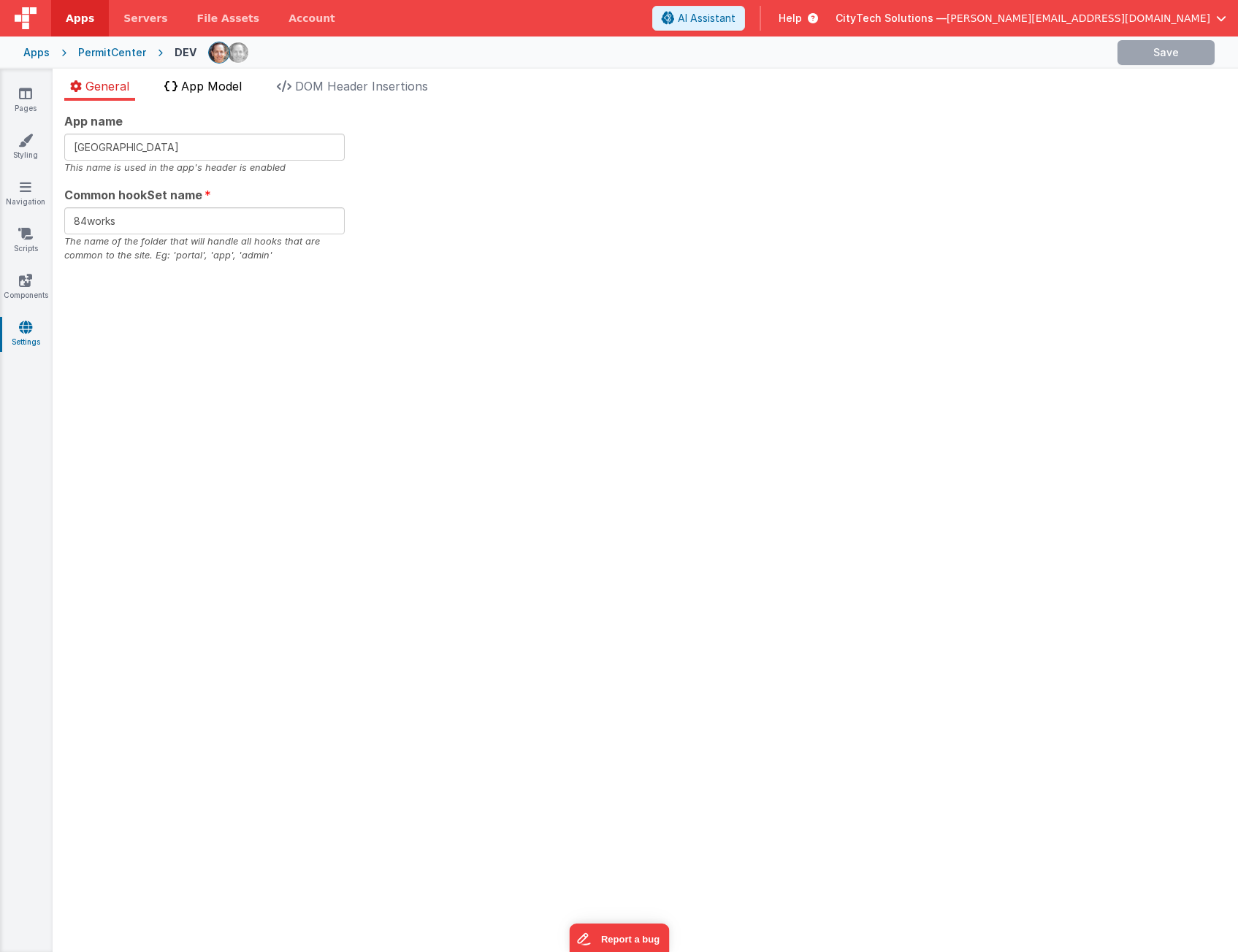
click at [196, 93] on span "App Model" at bounding box center [211, 87] width 60 height 15
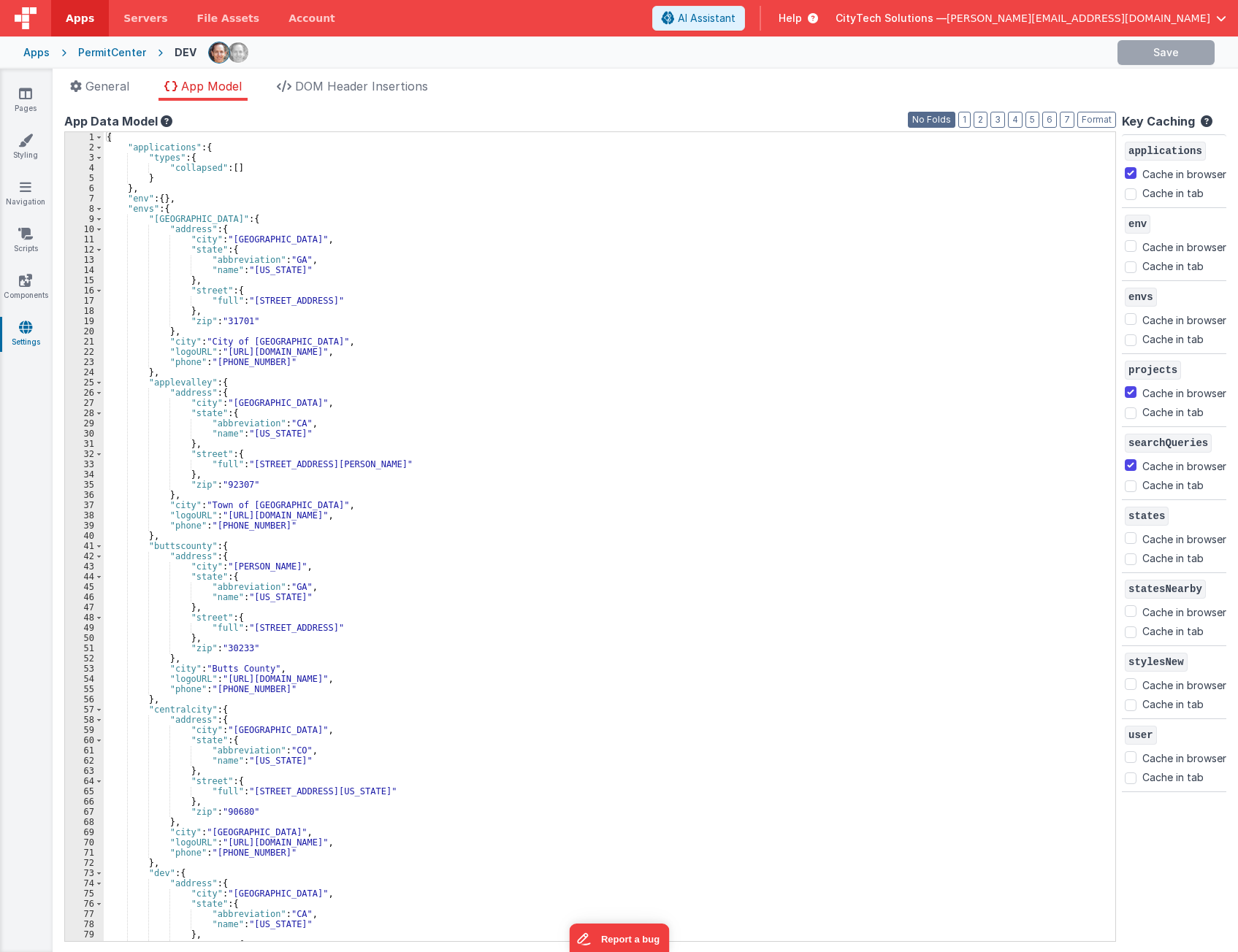
click at [923, 116] on button "No Folds" at bounding box center [931, 120] width 48 height 16
click at [990, 118] on button "3" at bounding box center [998, 120] width 15 height 16
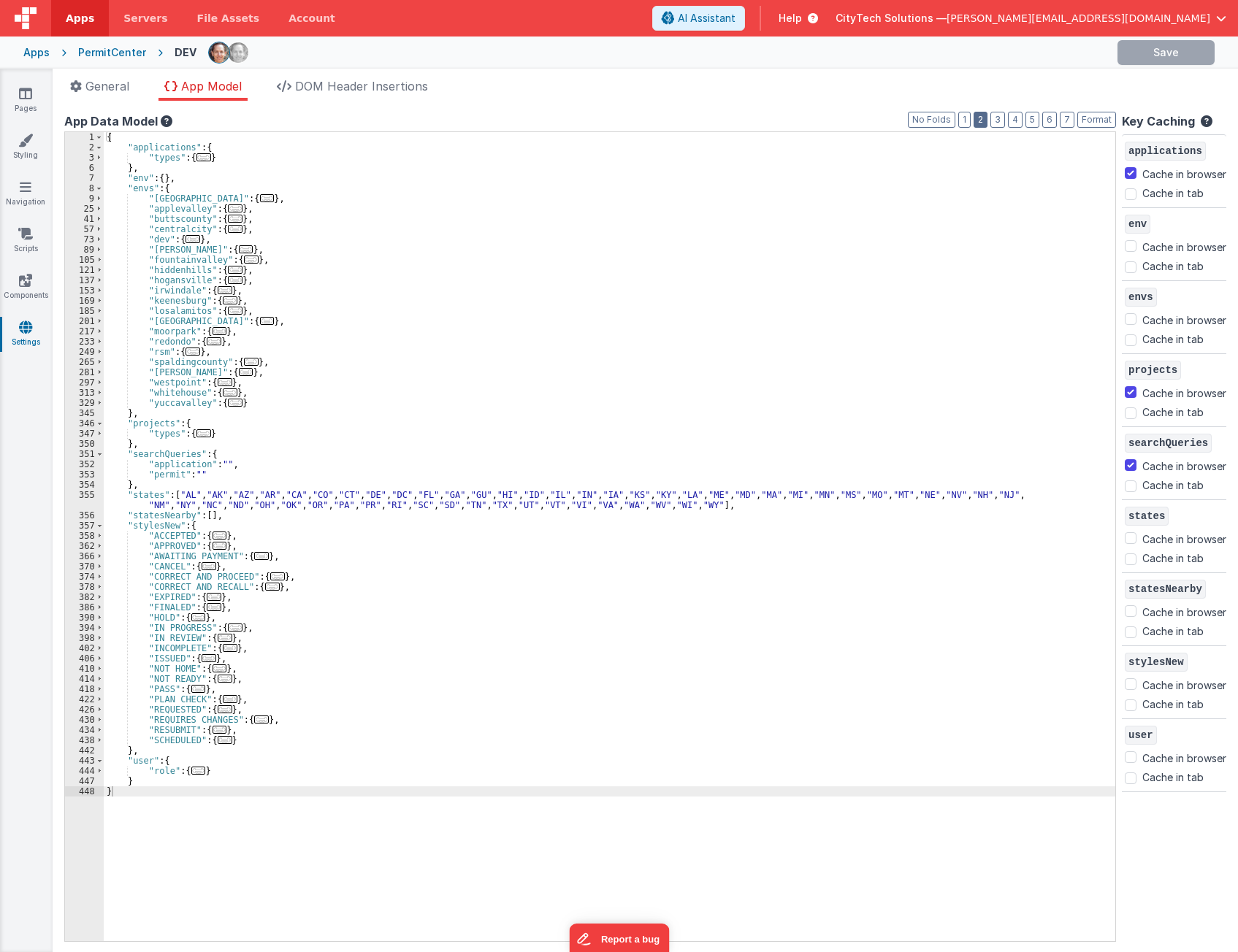
click at [973, 122] on button "2" at bounding box center [980, 120] width 14 height 16
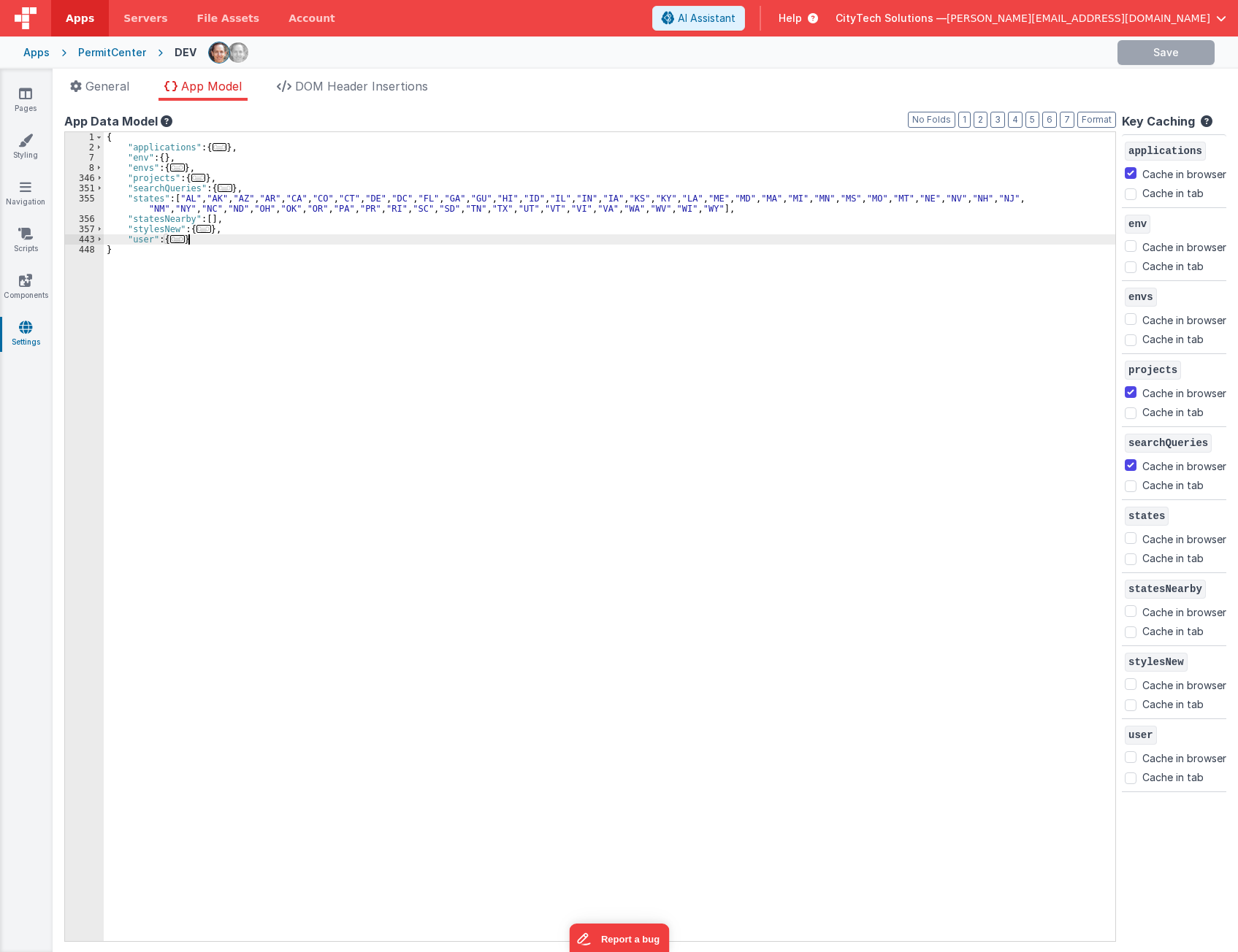
click at [279, 237] on div "{ "applications" : { ... } , "env" : { } , "envs" : { ... } , "projects" : { ..…" at bounding box center [609, 547] width 1011 height 830
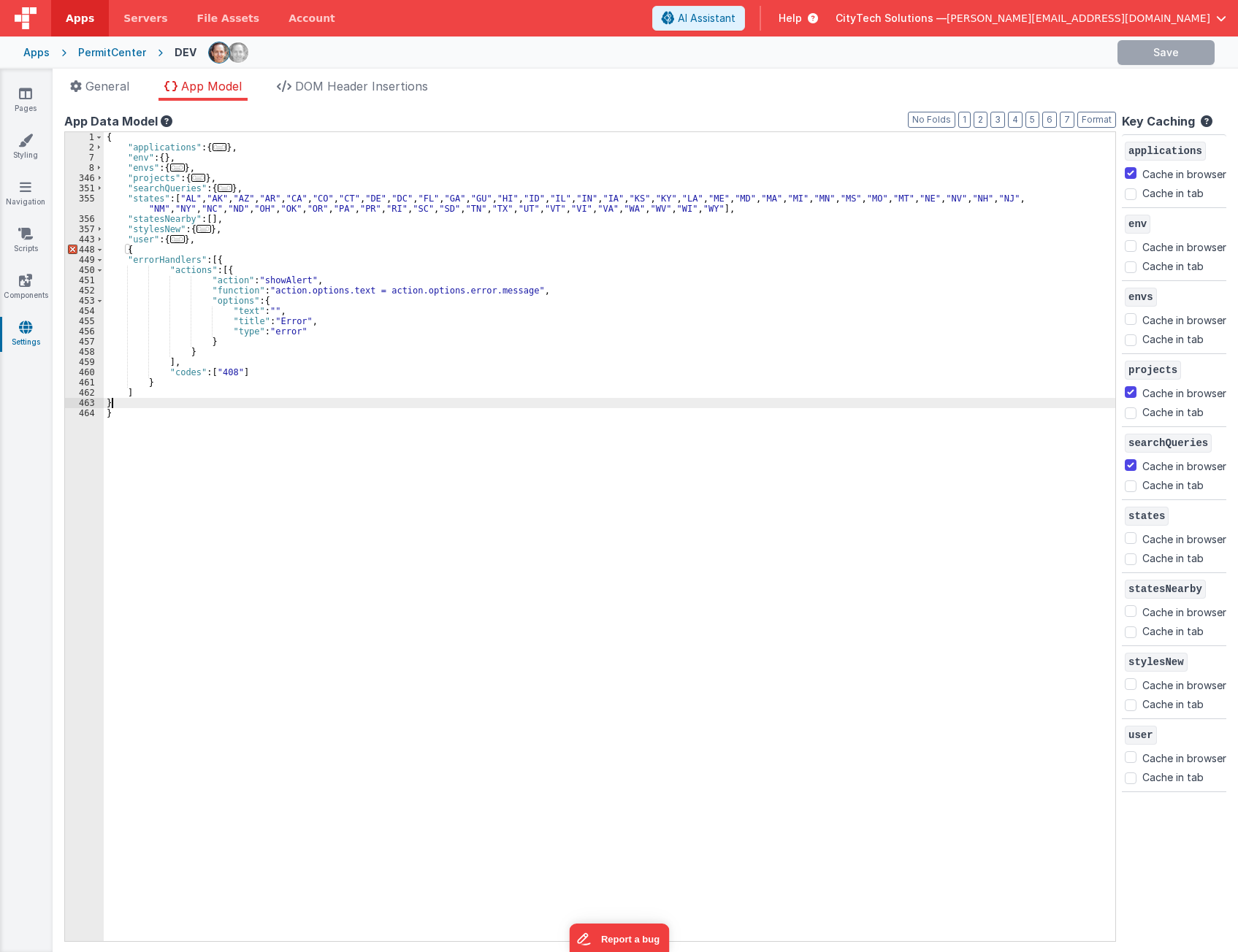
click at [222, 241] on div "{ "applications" : { ... } , "env" : { } , "envs" : { ... } , "projects" : { ..…" at bounding box center [609, 547] width 1011 height 830
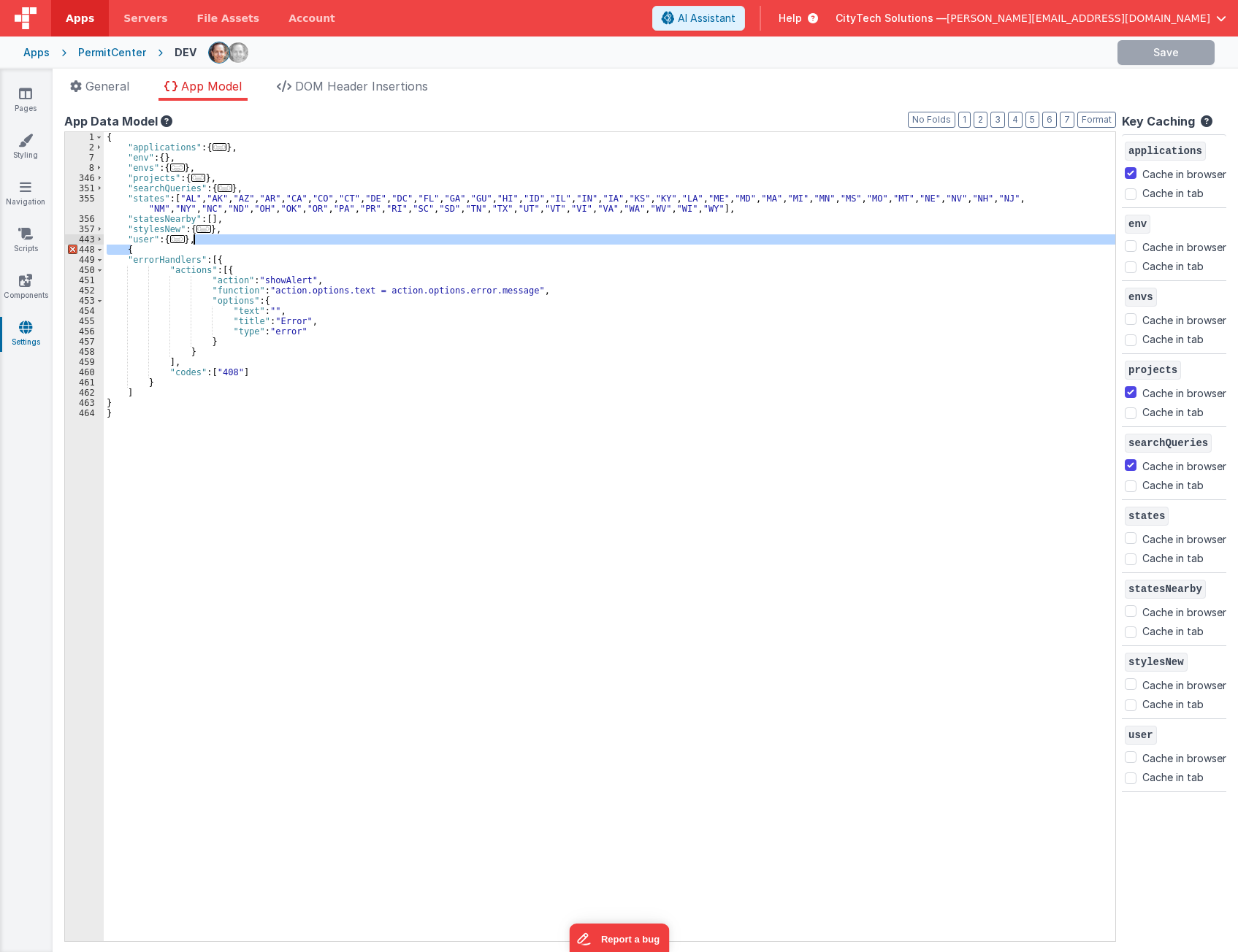
drag, startPoint x: 206, startPoint y: 249, endPoint x: 212, endPoint y: 242, distance: 9.2
click at [212, 242] on div "{ "applications" : { ... } , "env" : { } , "envs" : { ... } , "projects" : { ..…" at bounding box center [609, 547] width 1011 height 830
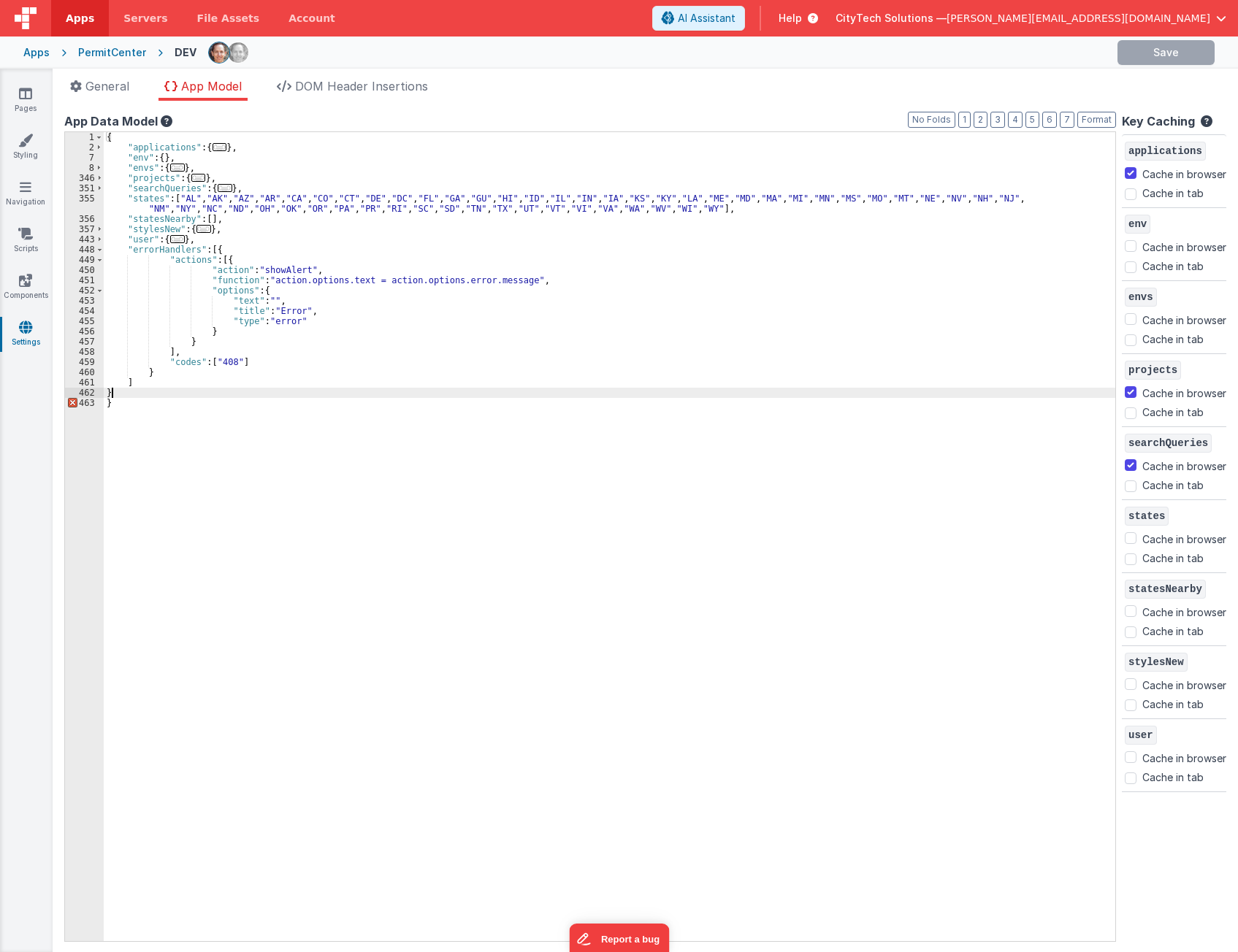
click at [146, 389] on div "{ "applications" : { ... } , "env" : { } , "envs" : { ... } , "projects" : { ..…" at bounding box center [609, 547] width 1011 height 830
click at [232, 251] on div "{ "applications" : { ... } , "env" : { } , "envs" : { ... } , "projects" : { ..…" at bounding box center [609, 547] width 1011 height 830
click at [149, 381] on div "{ "applications" : { ... } , "env" : { } , "envs" : { ... } , "projects" : { ..…" at bounding box center [609, 547] width 1011 height 830
click at [117, 395] on div "{ "applications" : { ... } , "env" : { } , "envs" : { ... } , "projects" : { ..…" at bounding box center [609, 547] width 1011 height 830
drag, startPoint x: 140, startPoint y: 384, endPoint x: 156, endPoint y: 357, distance: 31.4
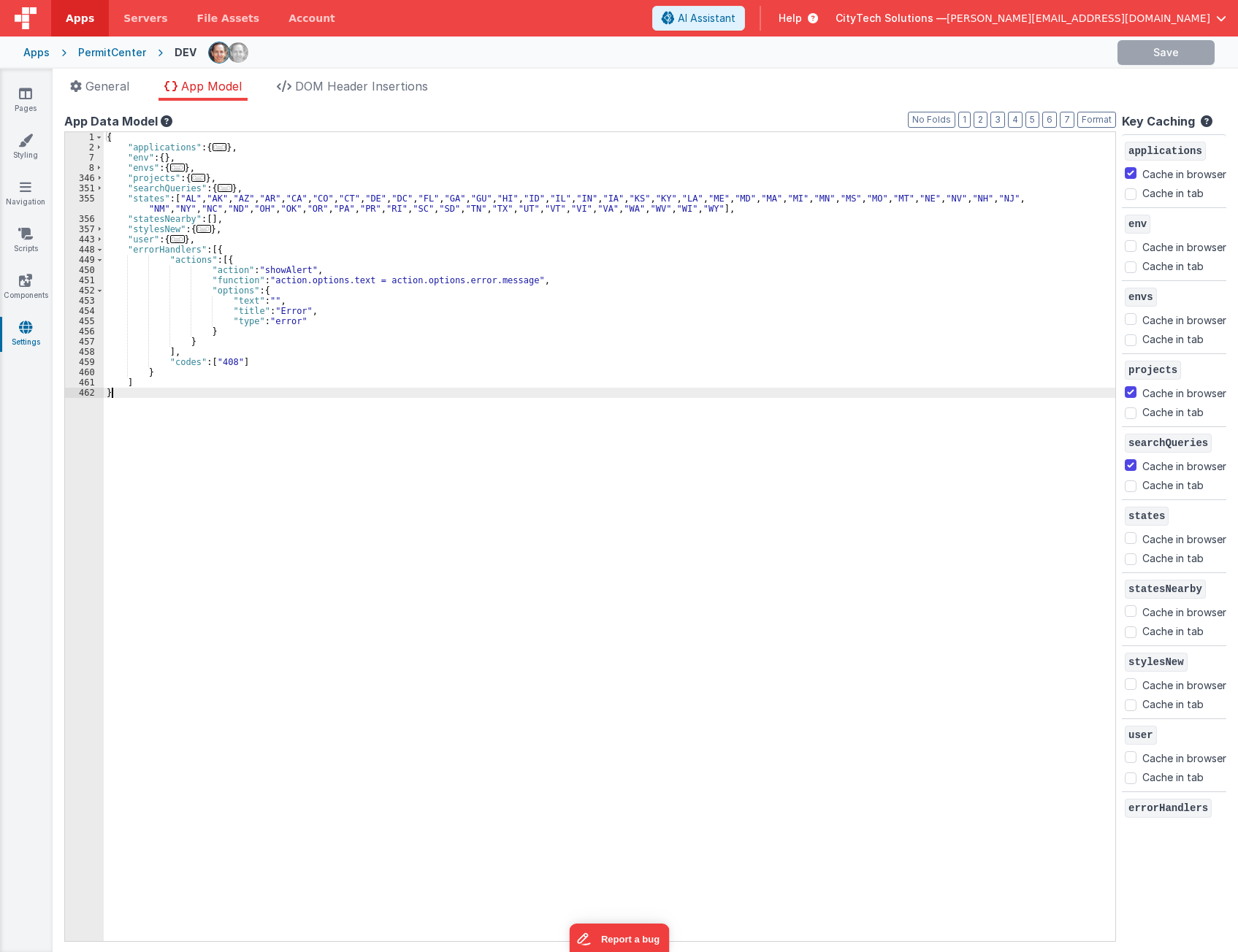
click at [140, 383] on div "{ "applications" : { ... } , "env" : { } , "envs" : { ... } , "projects" : { ..…" at bounding box center [609, 547] width 1011 height 830
click at [229, 254] on div "{ "applications" : { ... } , "env" : { } , "envs" : { ... } , "projects" : { ..…" at bounding box center [609, 547] width 1011 height 830
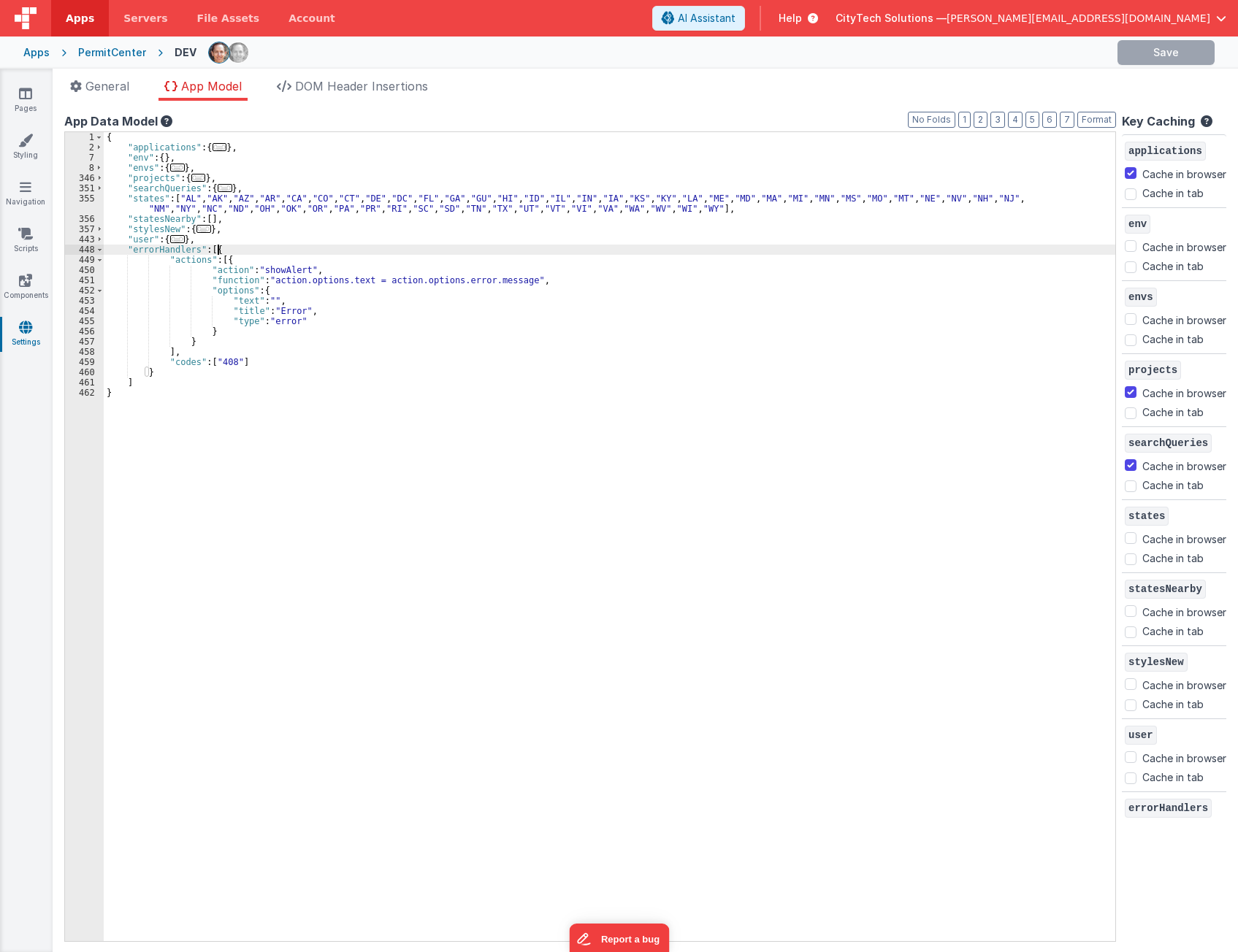
drag, startPoint x: 154, startPoint y: 385, endPoint x: 159, endPoint y: 377, distance: 9.4
click at [154, 383] on div "{ "applications" : { ... } , "env" : { } , "envs" : { ... } , "projects" : { ..…" at bounding box center [609, 547] width 1011 height 830
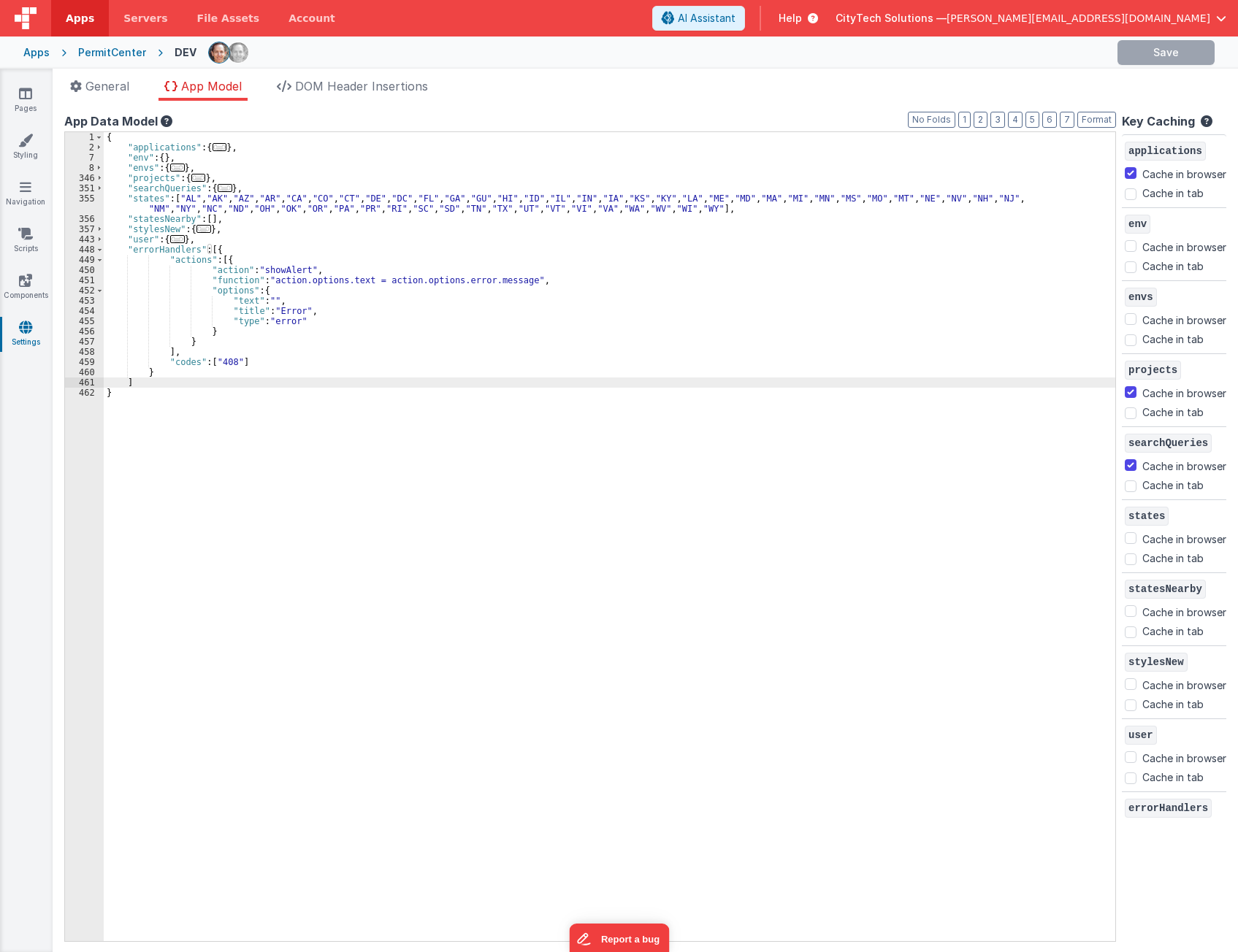
click at [160, 375] on div "{ "applications" : { ... } , "env" : { } , "envs" : { ... } , "projects" : { ..…" at bounding box center [609, 547] width 1011 height 830
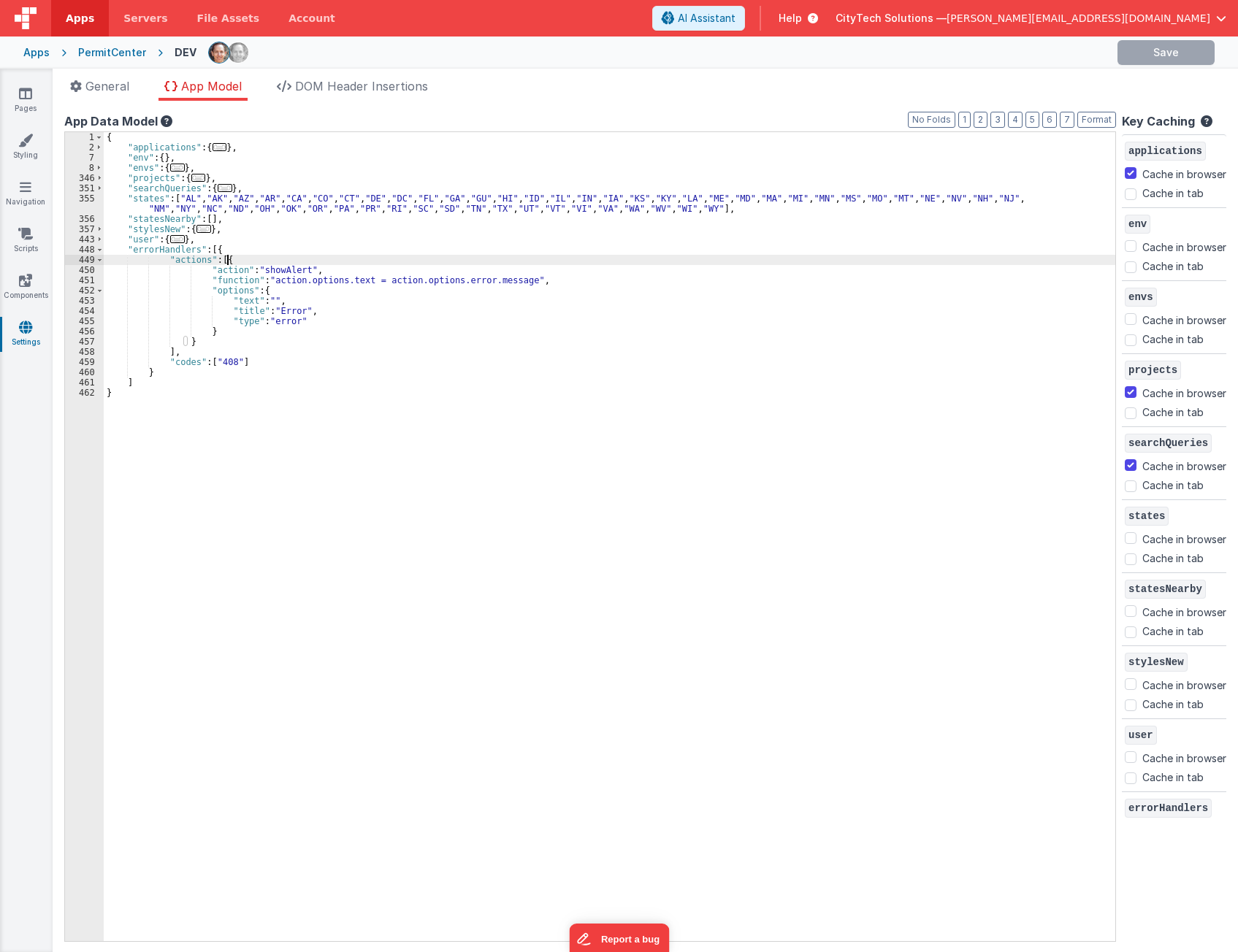
click at [236, 260] on div "{ "applications" : { ... } , "env" : { } , "envs" : { ... } , "projects" : { ..…" at bounding box center [609, 547] width 1011 height 830
click at [324, 270] on div "{ "applications" : { ... } , "env" : { } , "envs" : { ... } , "projects" : { ..…" at bounding box center [609, 547] width 1011 height 830
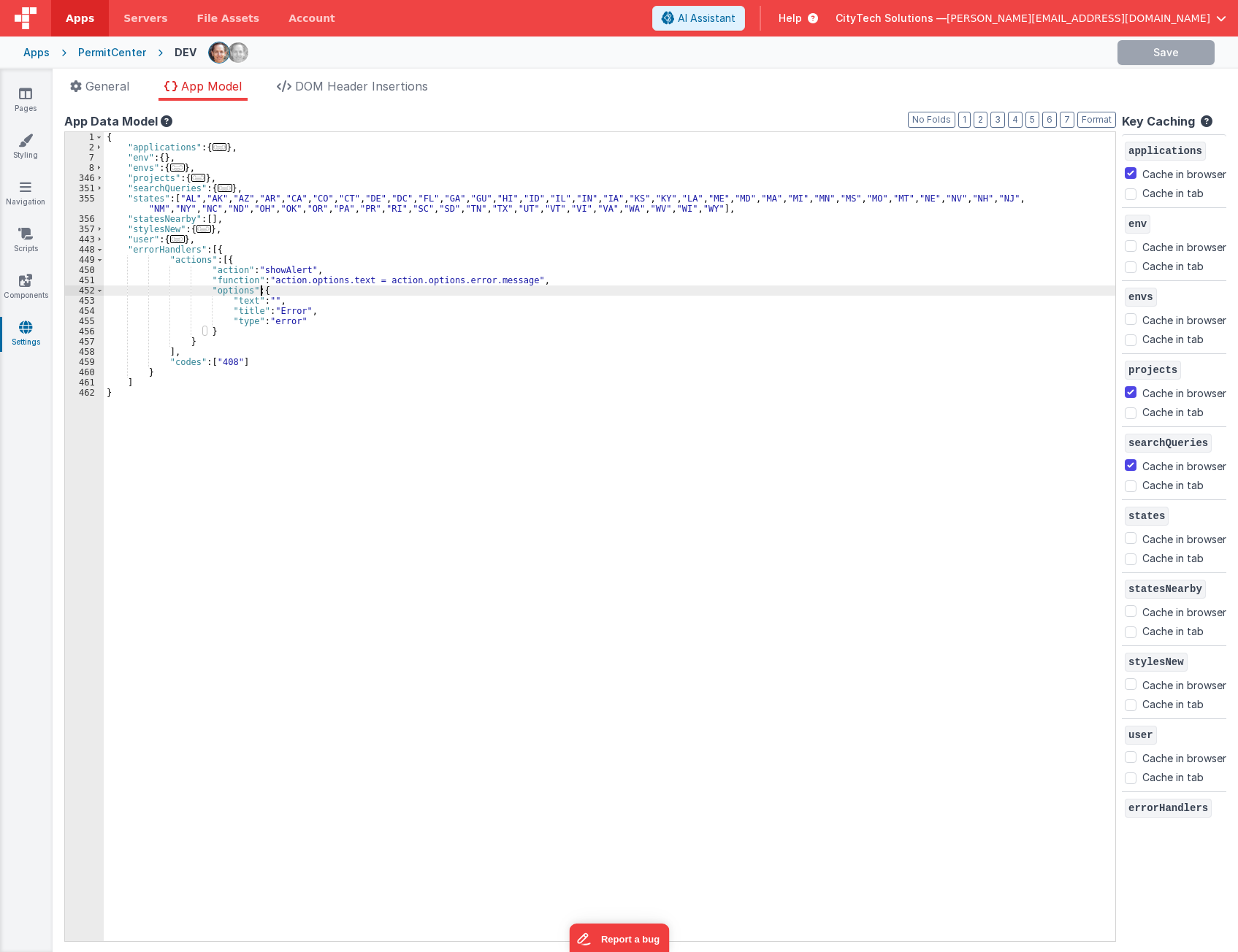
click at [328, 286] on div "{ "applications" : { ... } , "env" : { } , "envs" : { ... } , "projects" : { ..…" at bounding box center [609, 547] width 1011 height 830
click at [240, 280] on div "{ "applications" : { ... } , "env" : { } , "envs" : { ... } , "projects" : { ..…" at bounding box center [609, 547] width 1011 height 830
click at [348, 280] on div "{ "applications" : { ... } , "env" : { } , "envs" : { ... } , "projects" : { ..…" at bounding box center [609, 547] width 1011 height 830
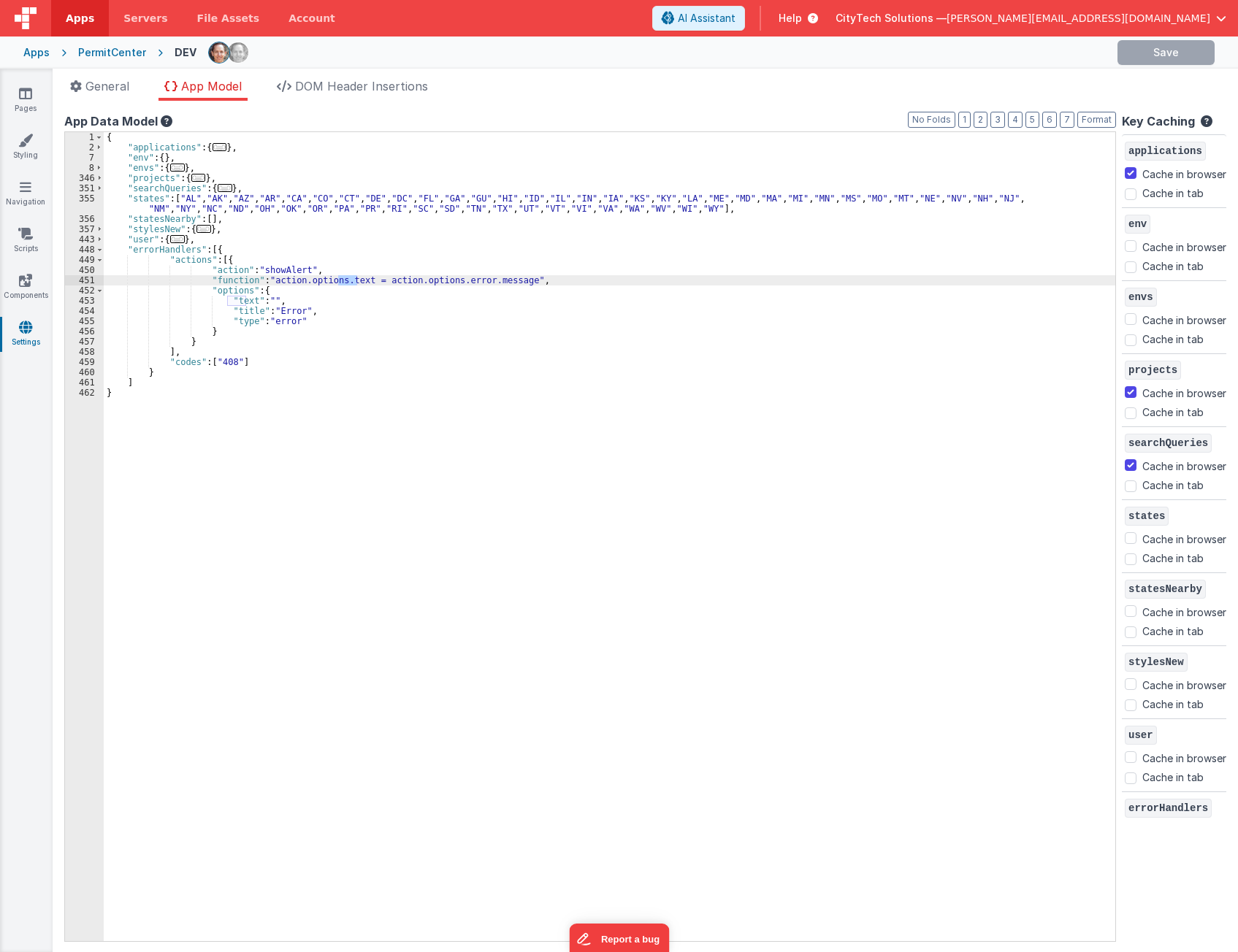
click at [487, 279] on div "{ "applications" : { ... } , "env" : { } , "envs" : { ... } , "projects" : { ..…" at bounding box center [609, 547] width 1011 height 830
click at [331, 295] on div "{ "applications" : { ... } , "env" : { } , "envs" : { ... } , "projects" : { ..…" at bounding box center [609, 547] width 1011 height 830
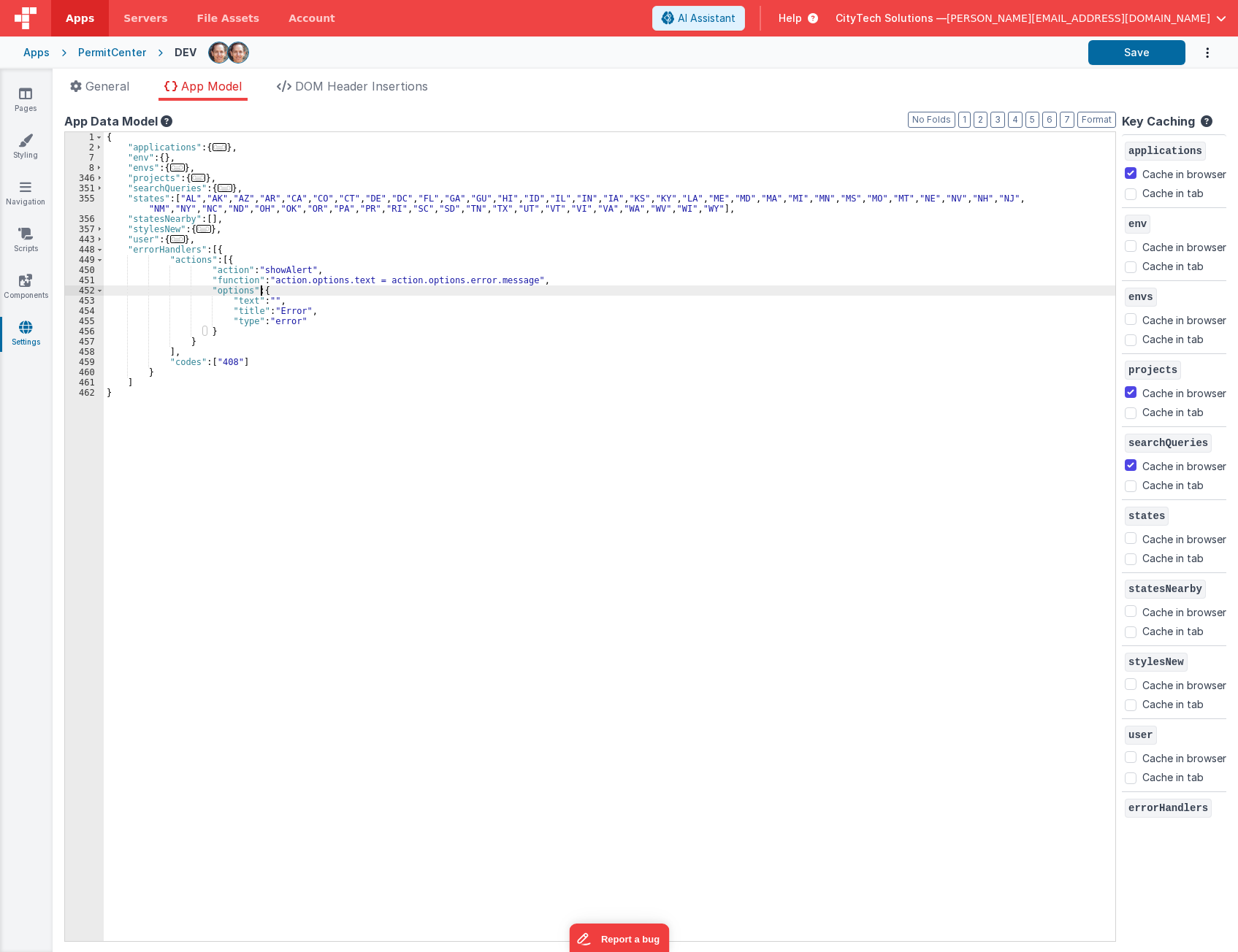
click at [286, 312] on div "{ "applications" : { ... } , "env" : { } , "envs" : { ... } , "projects" : { ..…" at bounding box center [609, 547] width 1011 height 830
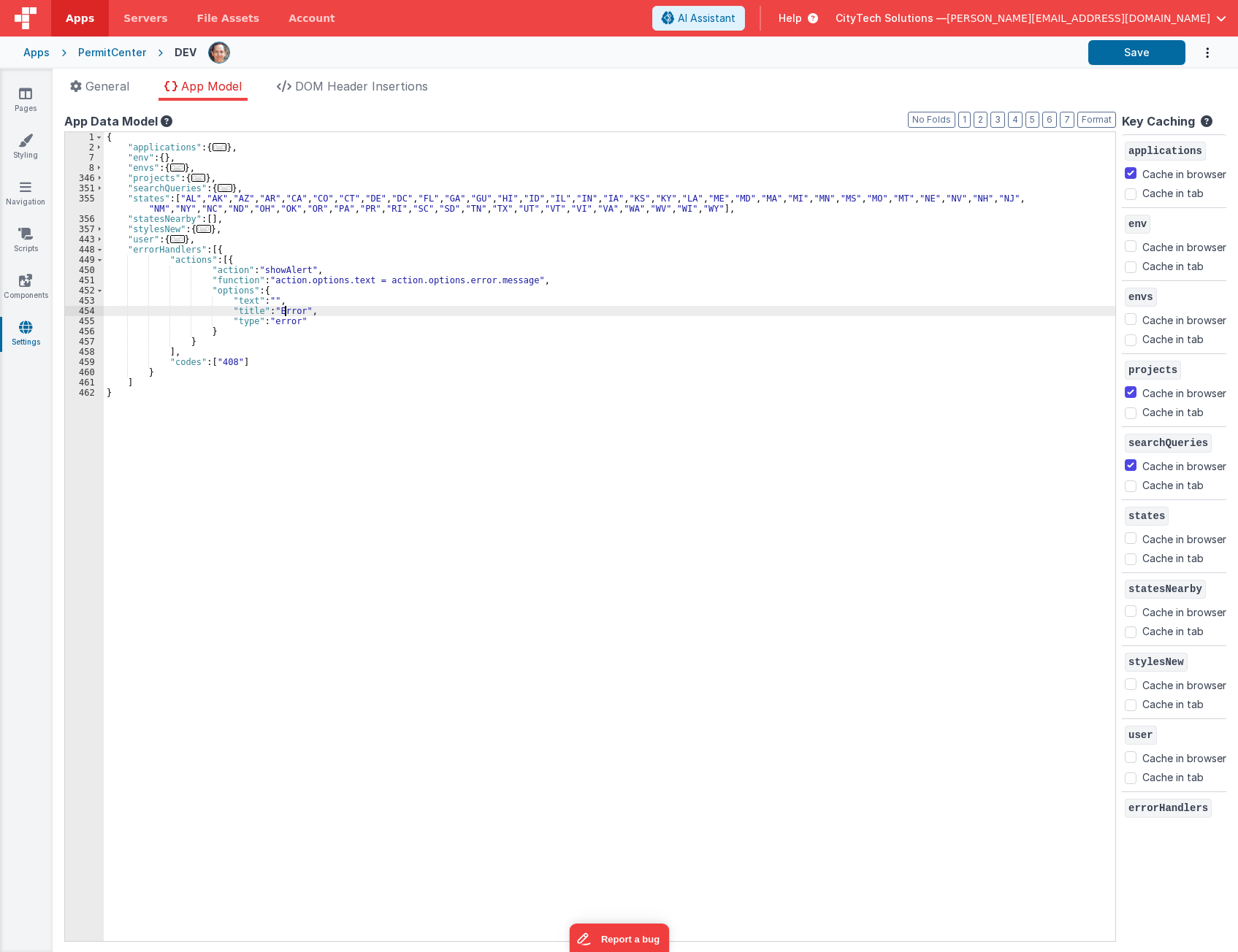
click at [286, 312] on div "{ "applications" : { ... } , "env" : { } , "envs" : { ... } , "projects" : { ..…" at bounding box center [609, 547] width 1011 height 830
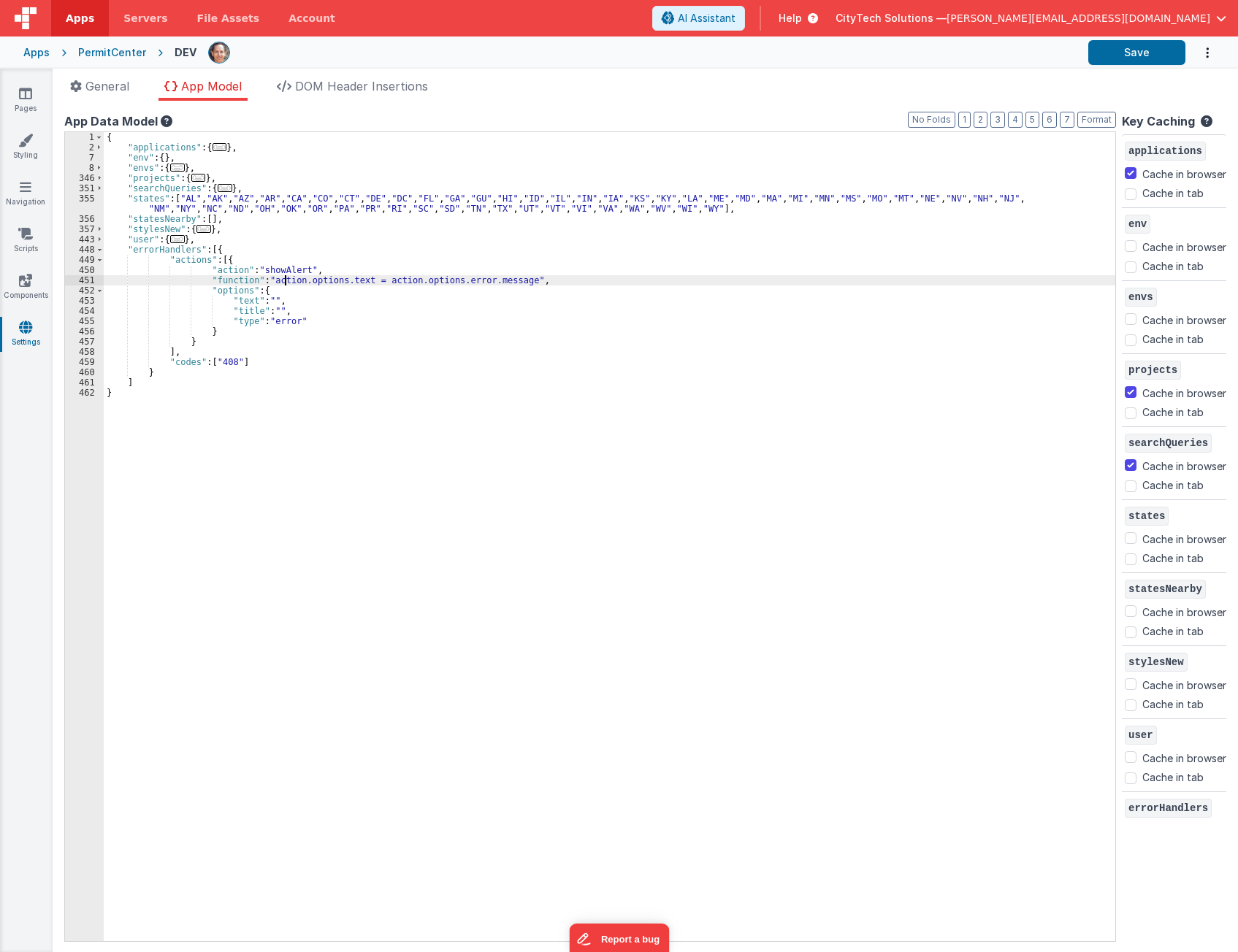
click at [284, 280] on div "{ "applications" : { ... } , "env" : { } , "envs" : { ... } , "projects" : { ..…" at bounding box center [609, 547] width 1011 height 830
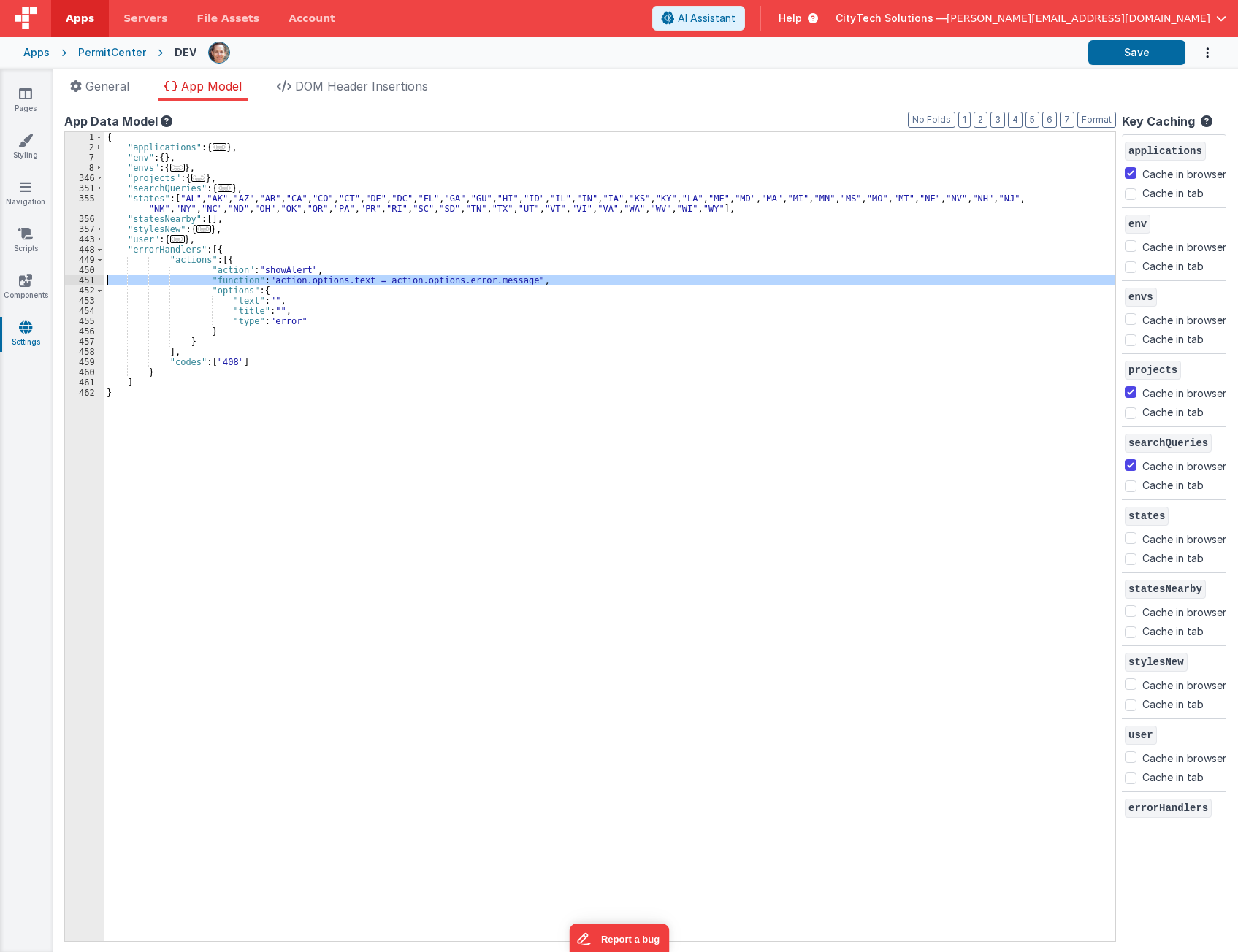
click at [69, 278] on div "451" at bounding box center [84, 281] width 39 height 10
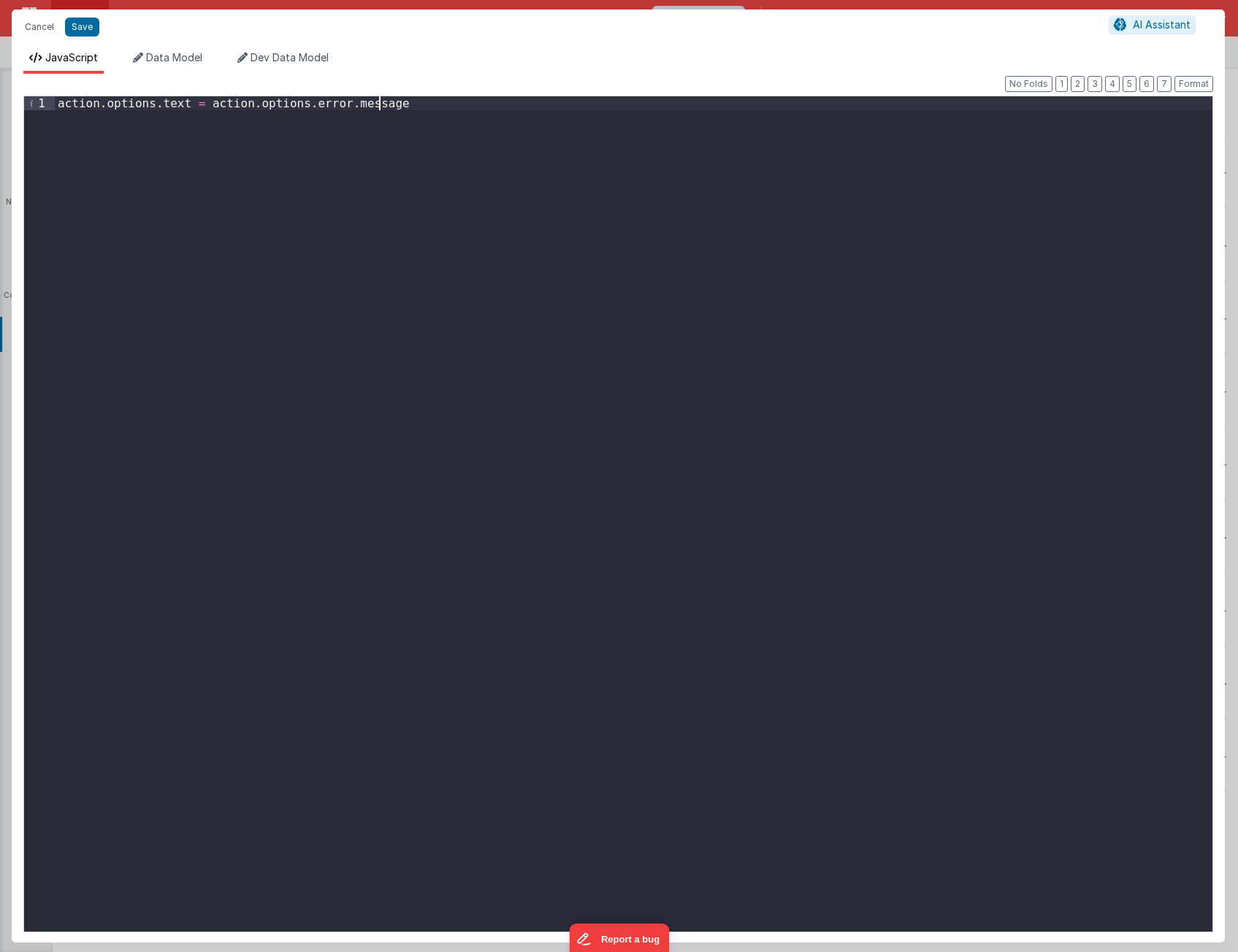
click at [908, 562] on div "action . options . text = action . options . error . message" at bounding box center [633, 527] width 1157 height 863
paste textarea
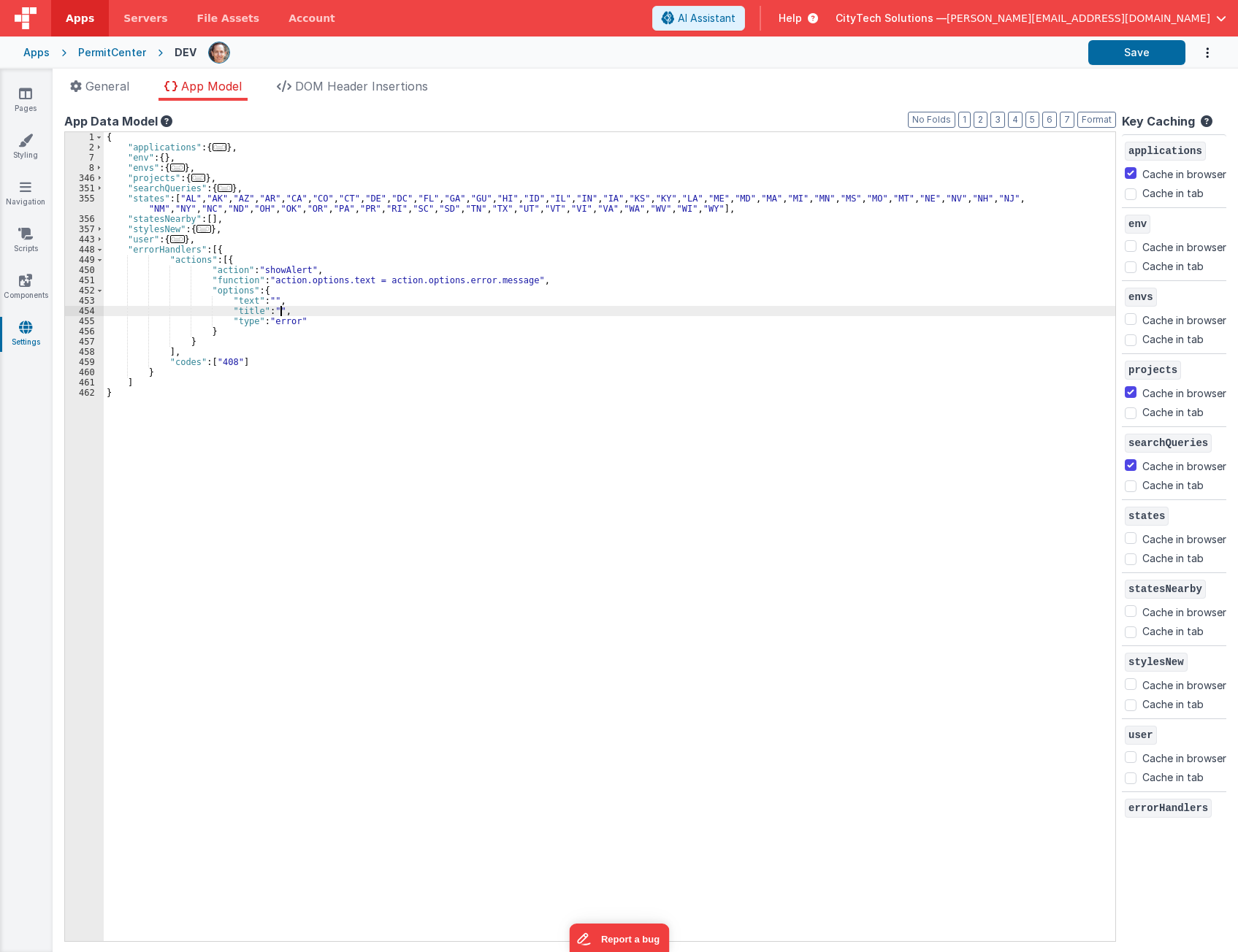
click at [290, 310] on div "{ "applications" : { ... } , "env" : { } , "envs" : { ... } , "projects" : { ..…" at bounding box center [609, 547] width 1011 height 830
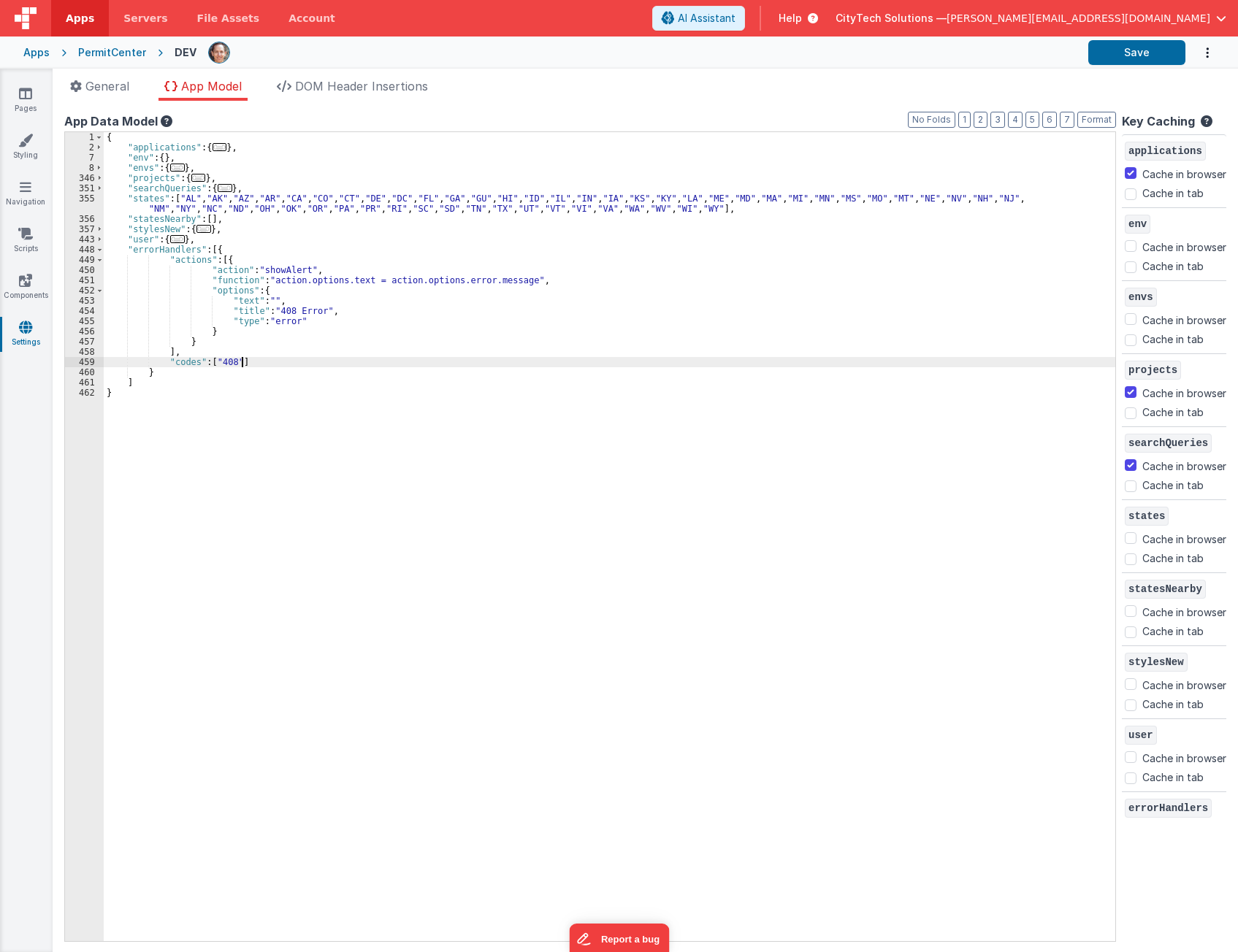
click at [260, 365] on div "{ "applications" : { ... } , "env" : { } , "envs" : { ... } , "projects" : { ..…" at bounding box center [609, 547] width 1011 height 830
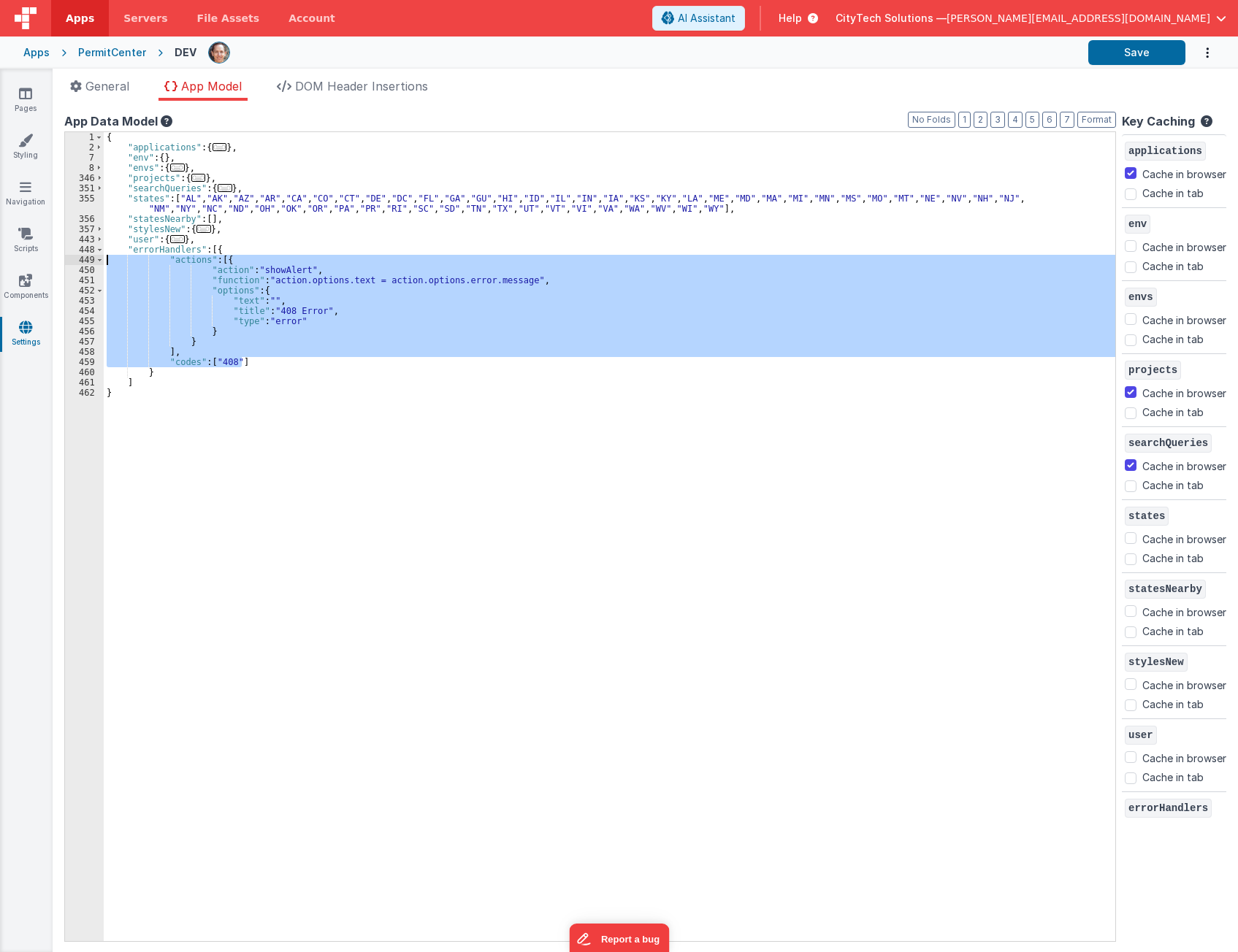
drag, startPoint x: 259, startPoint y: 362, endPoint x: 93, endPoint y: 260, distance: 194.8
click at [93, 260] on div "1 2 7 8 346 351 355 356 357 443 448 449 450 451 452 453 454 455 456 457 458 459…" at bounding box center [590, 536] width 1051 height 810
click at [343, 314] on div "{ "applications" : { ... } , "env" : { } , "envs" : { ... } , "projects" : { ..…" at bounding box center [609, 536] width 1011 height 809
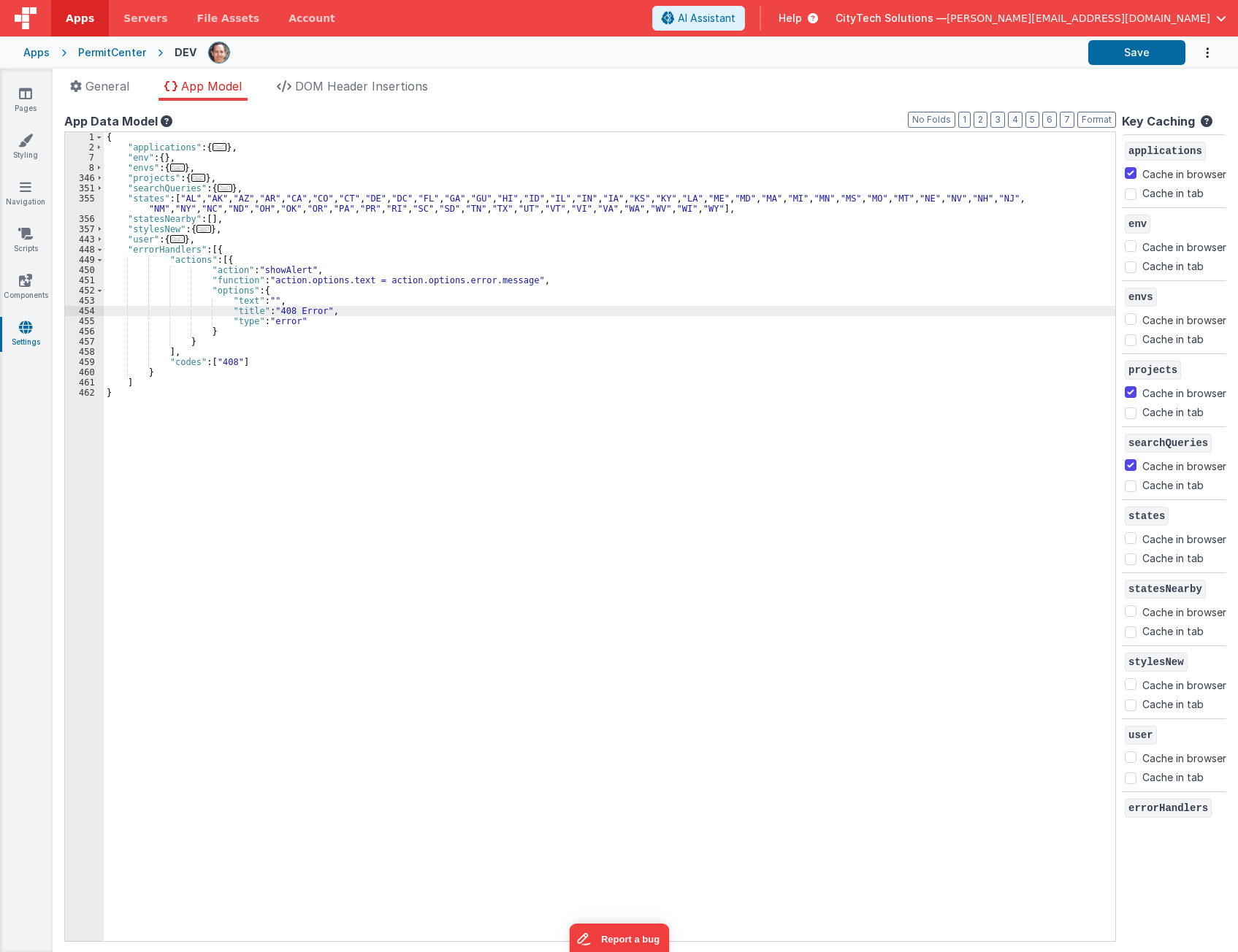
click at [349, 295] on div "{ "applications" : { ... } , "env" : { } , "envs" : { ... } , "projects" : { ..…" at bounding box center [609, 547] width 1011 height 830
click at [348, 306] on div "{ "applications" : { ... } , "env" : { } , "envs" : { ... } , "projects" : { ..…" at bounding box center [609, 547] width 1011 height 830
click at [346, 322] on div "{ "applications" : { ... } , "env" : { } , "envs" : { ... } , "projects" : { ..…" at bounding box center [609, 547] width 1011 height 830
click at [350, 303] on div "{ "applications" : { ... } , "env" : { } , "envs" : { ... } , "projects" : { ..…" at bounding box center [609, 547] width 1011 height 830
click at [382, 284] on div "{ "applications" : { ... } , "env" : { } , "envs" : { ... } , "projects" : { ..…" at bounding box center [609, 547] width 1011 height 830
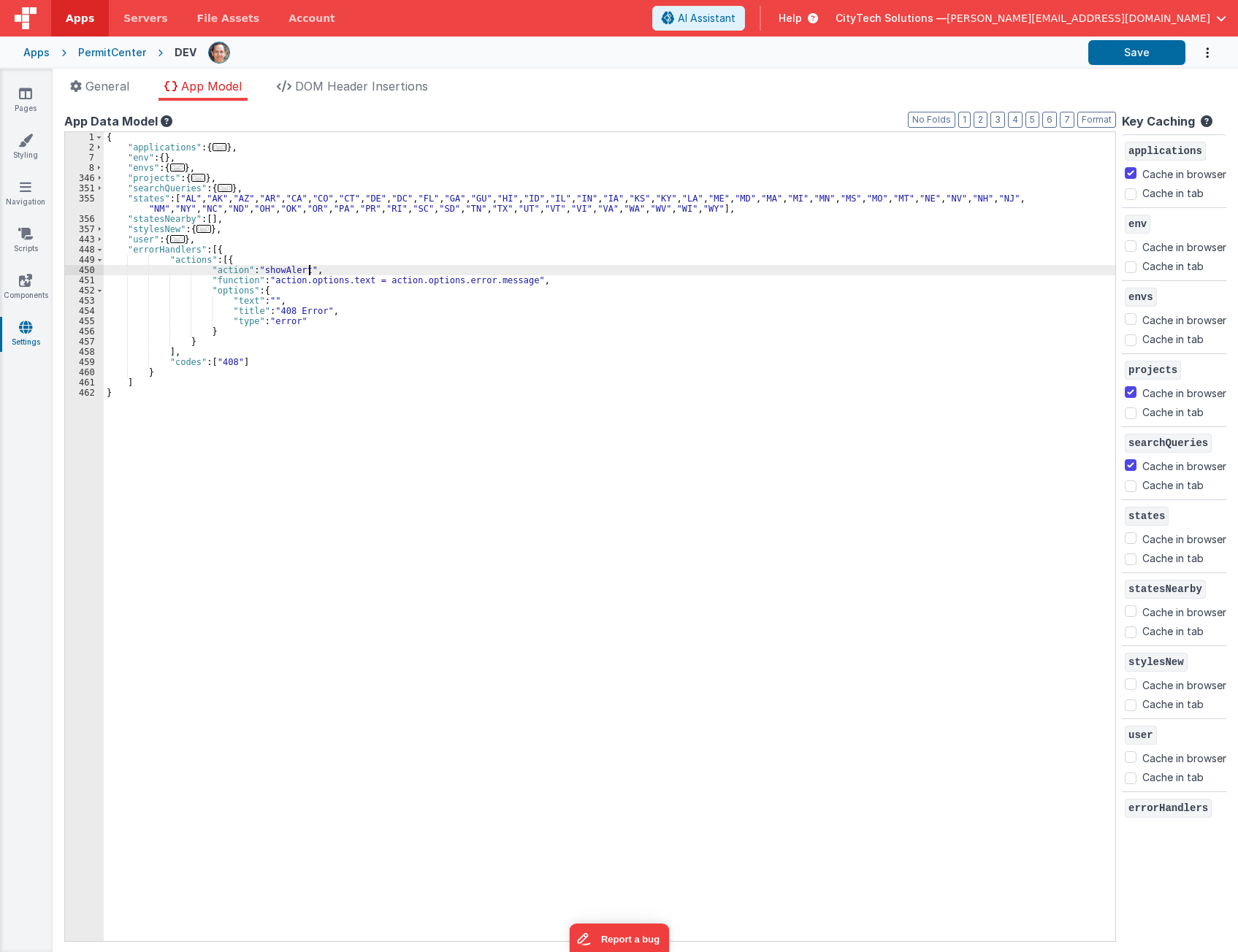
click at [548, 272] on div "{ "applications" : { ... } , "env" : { } , "envs" : { ... } , "projects" : { ..…" at bounding box center [609, 547] width 1011 height 830
click at [549, 278] on div "{ "applications" : { ... } , "env" : { } , "envs" : { ... } , "projects" : { ..…" at bounding box center [609, 547] width 1011 height 830
click at [554, 263] on div "{ "applications" : { ... } , "env" : { } , "envs" : { ... } , "projects" : { ..…" at bounding box center [609, 547] width 1011 height 830
click at [557, 277] on div "{ "applications" : { ... } , "env" : { } , "envs" : { ... } , "projects" : { ..…" at bounding box center [609, 547] width 1011 height 830
click at [562, 270] on div "{ "applications" : { ... } , "env" : { } , "envs" : { ... } , "projects" : { ..…" at bounding box center [609, 547] width 1011 height 830
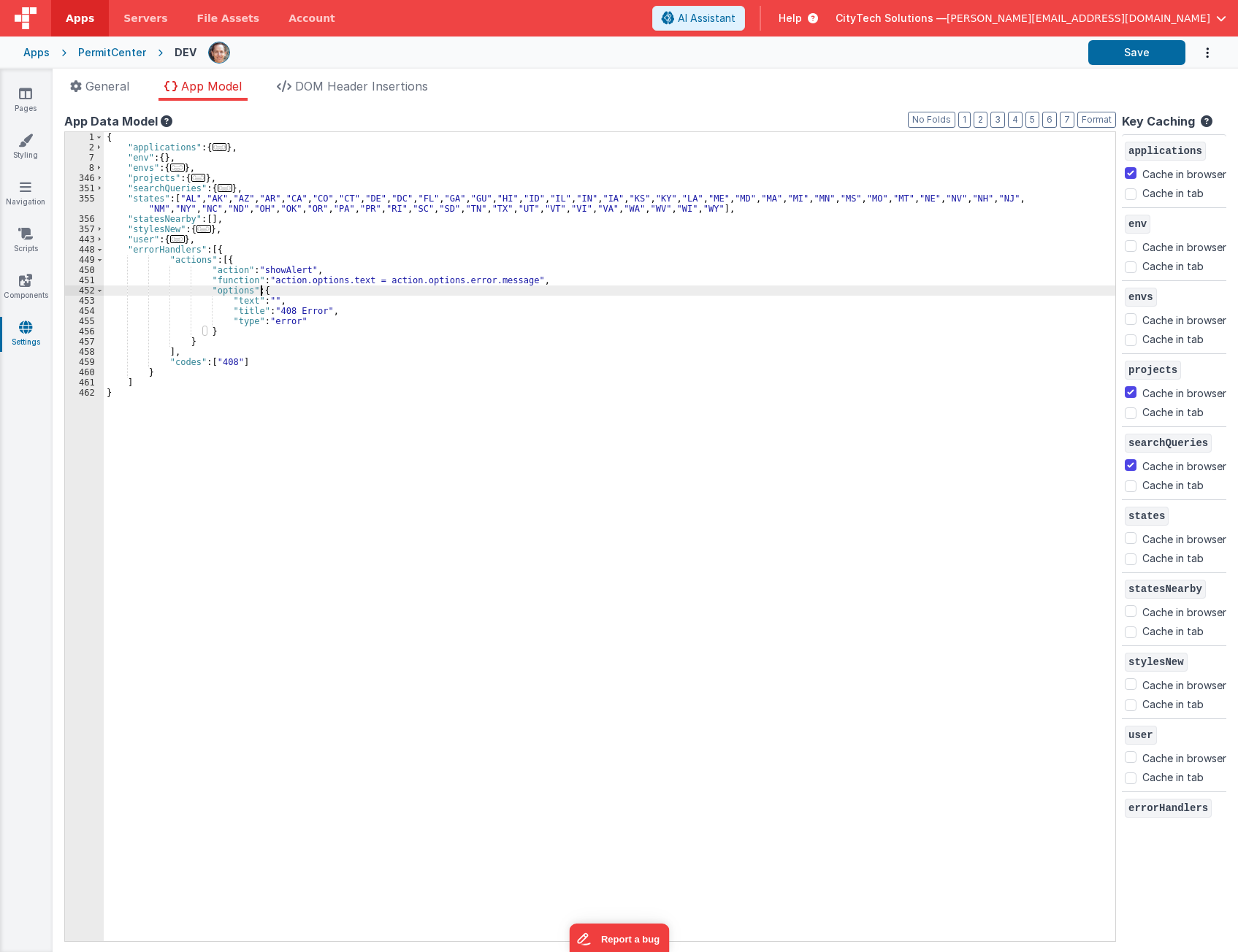
click at [319, 292] on div "{ "applications" : { ... } , "env" : { } , "envs" : { ... } , "projects" : { ..…" at bounding box center [609, 547] width 1011 height 830
click at [239, 254] on div "{ "applications" : { ... } , "env" : { } , "envs" : { ... } , "projects" : { ..…" at bounding box center [609, 547] width 1011 height 830
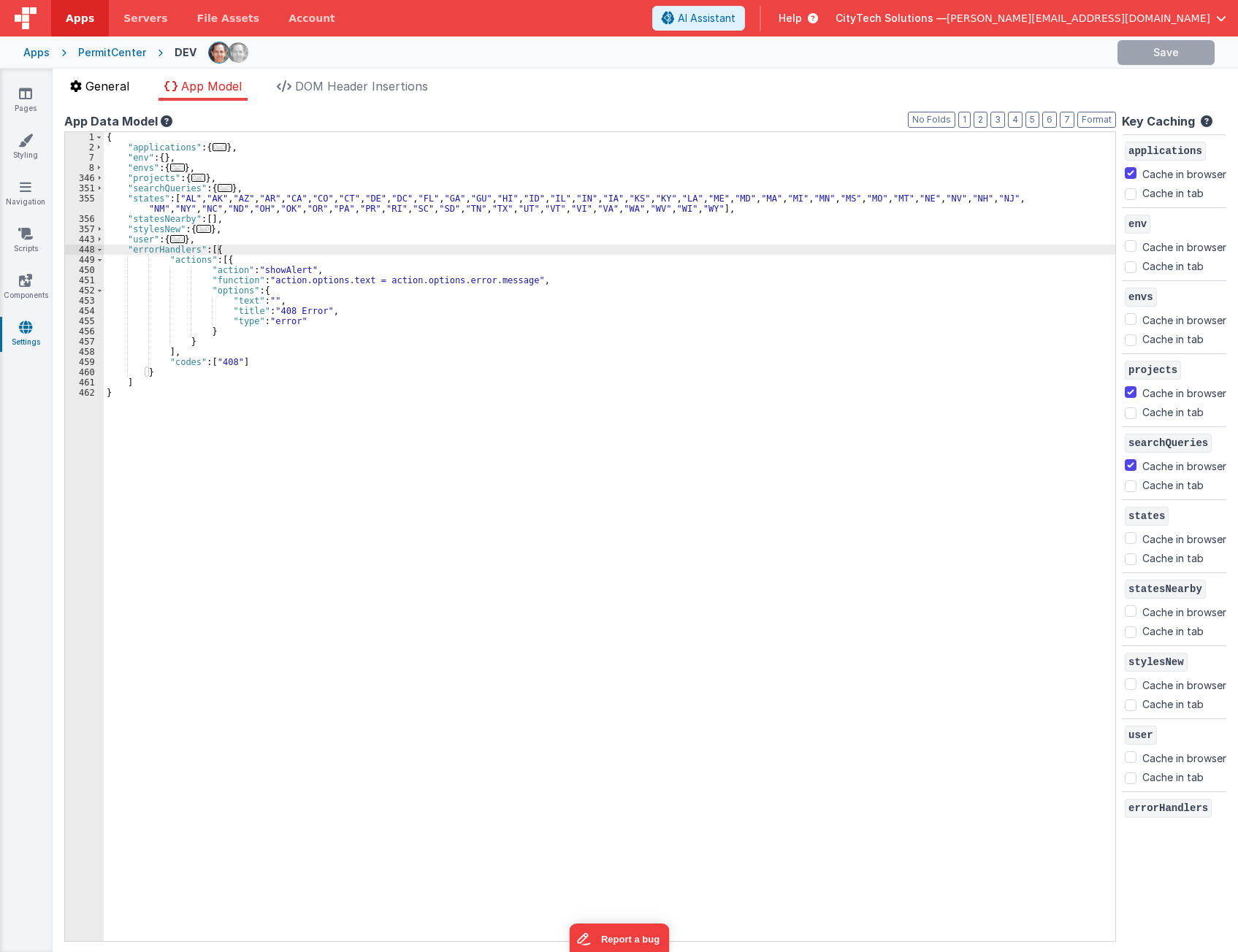
click at [119, 84] on span "General" at bounding box center [107, 87] width 44 height 15
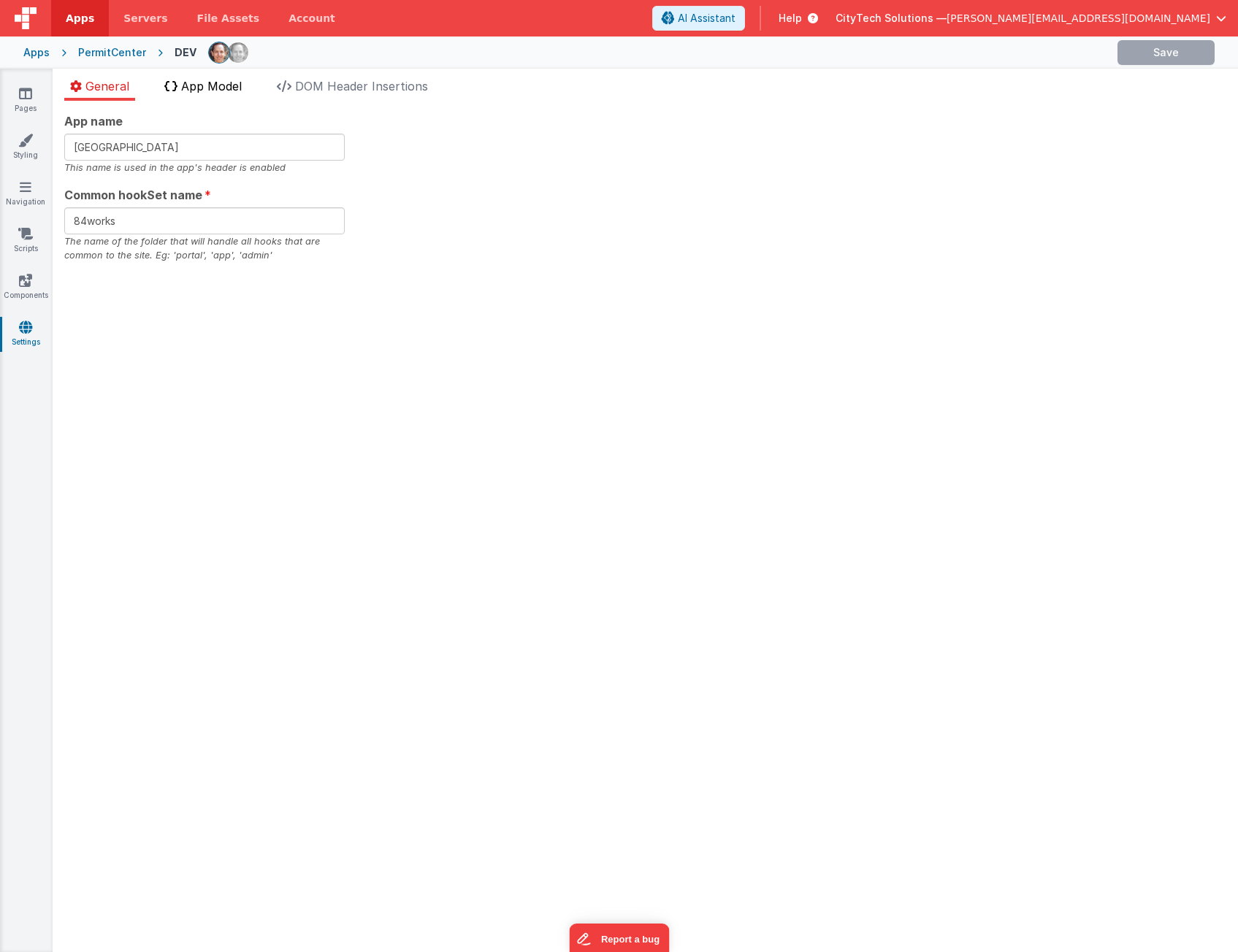
click at [204, 87] on span "App Model" at bounding box center [211, 87] width 60 height 15
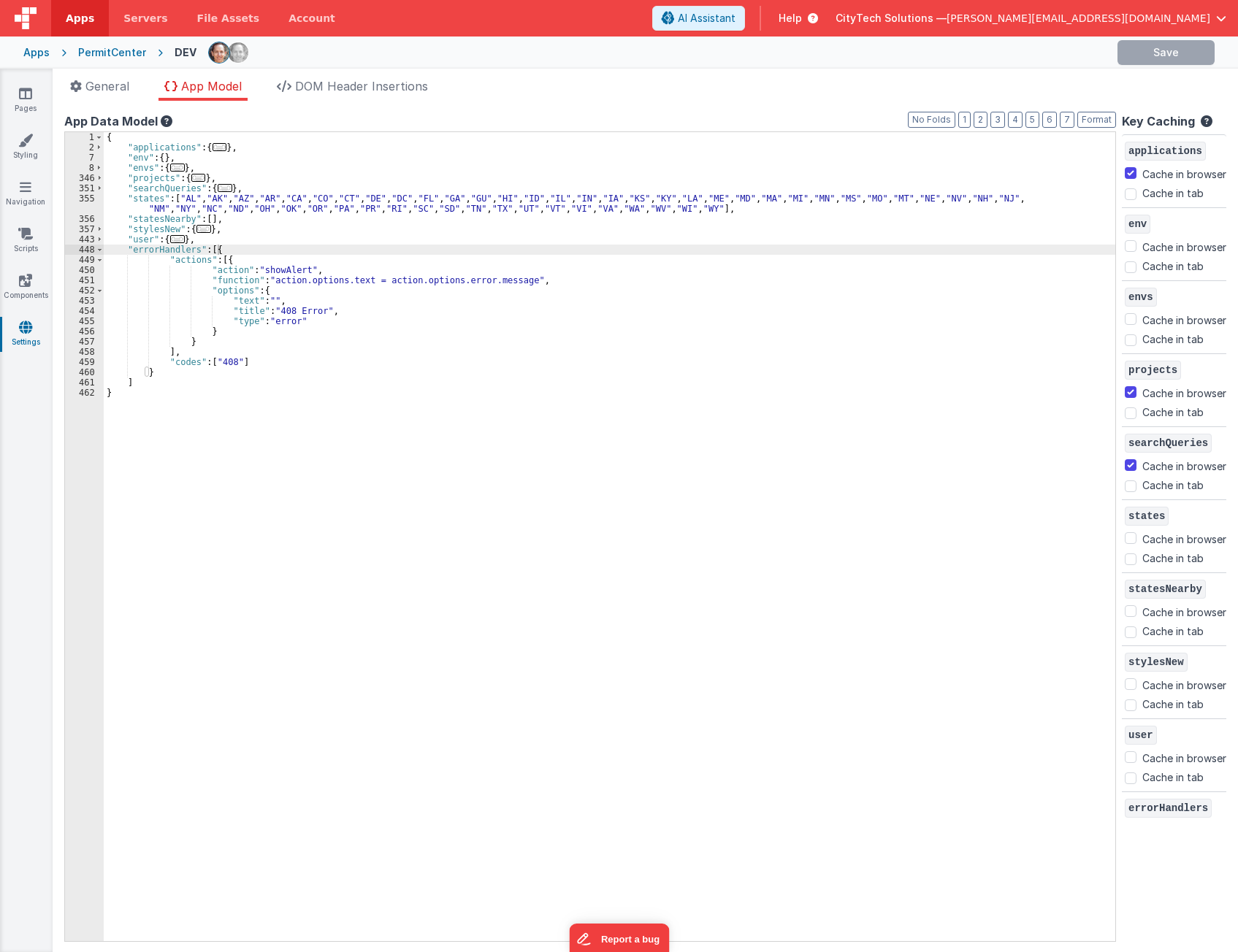
drag, startPoint x: 321, startPoint y: 261, endPoint x: 312, endPoint y: 283, distance: 23.8
click at [321, 262] on div "{ "applications" : { ... } , "env" : { } , "envs" : { ... } , "projects" : { ..…" at bounding box center [609, 547] width 1011 height 830
click at [249, 248] on div "{ "applications" : { ... } , "env" : { } , "envs" : { ... } , "projects" : { ..…" at bounding box center [609, 547] width 1011 height 830
click at [241, 257] on div "{ "applications" : { ... } , "env" : { } , "envs" : { ... } , "projects" : { ..…" at bounding box center [609, 547] width 1011 height 830
click at [202, 341] on div "{ "applications" : { ... } , "env" : { } , "envs" : { ... } , "projects" : { ..…" at bounding box center [609, 547] width 1011 height 830
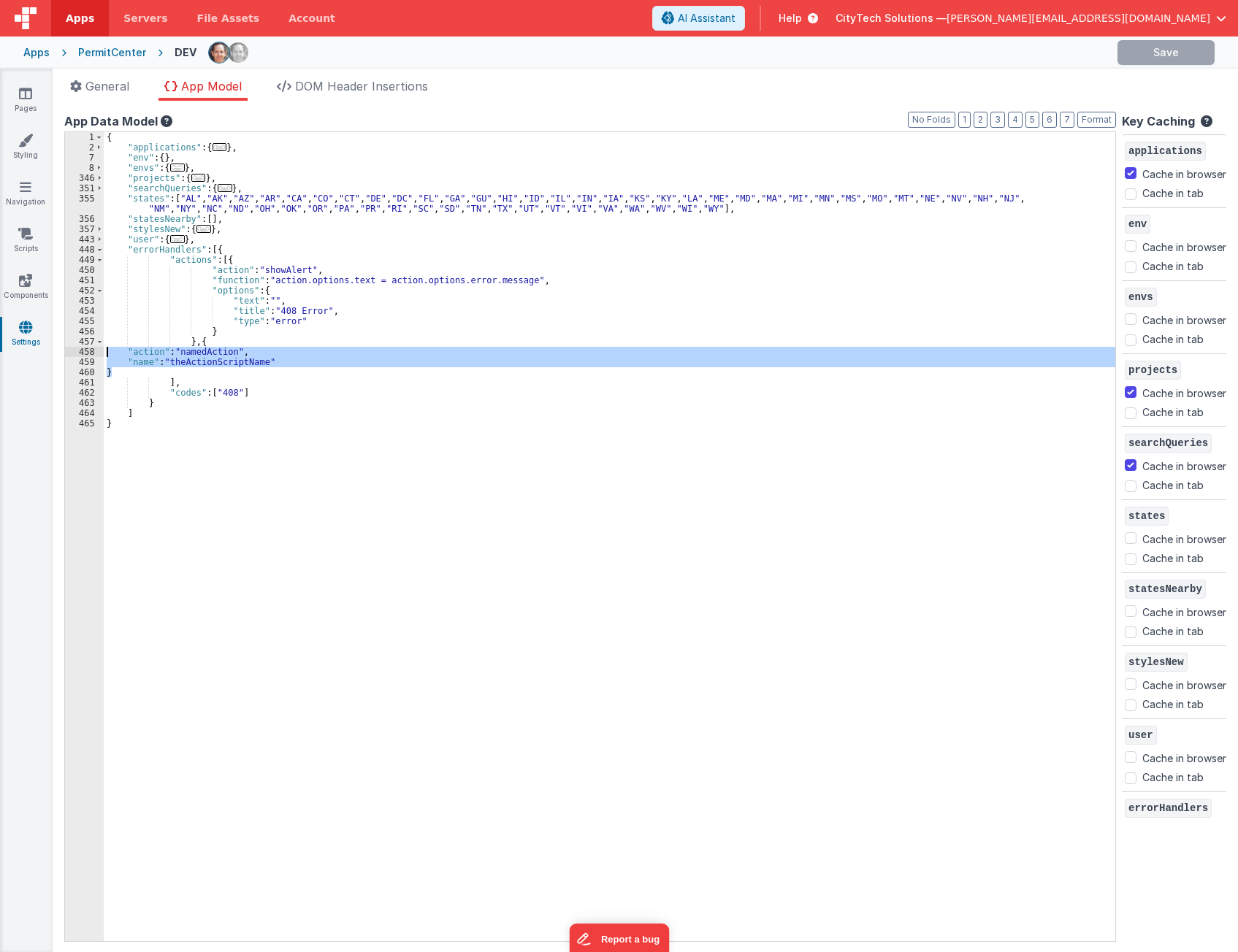
drag, startPoint x: 159, startPoint y: 373, endPoint x: 81, endPoint y: 348, distance: 81.9
click at [81, 348] on div "1 2 7 8 346 351 355 356 357 443 448 449 450 451 452 453 454 455 456 457 458 459…" at bounding box center [590, 536] width 1051 height 810
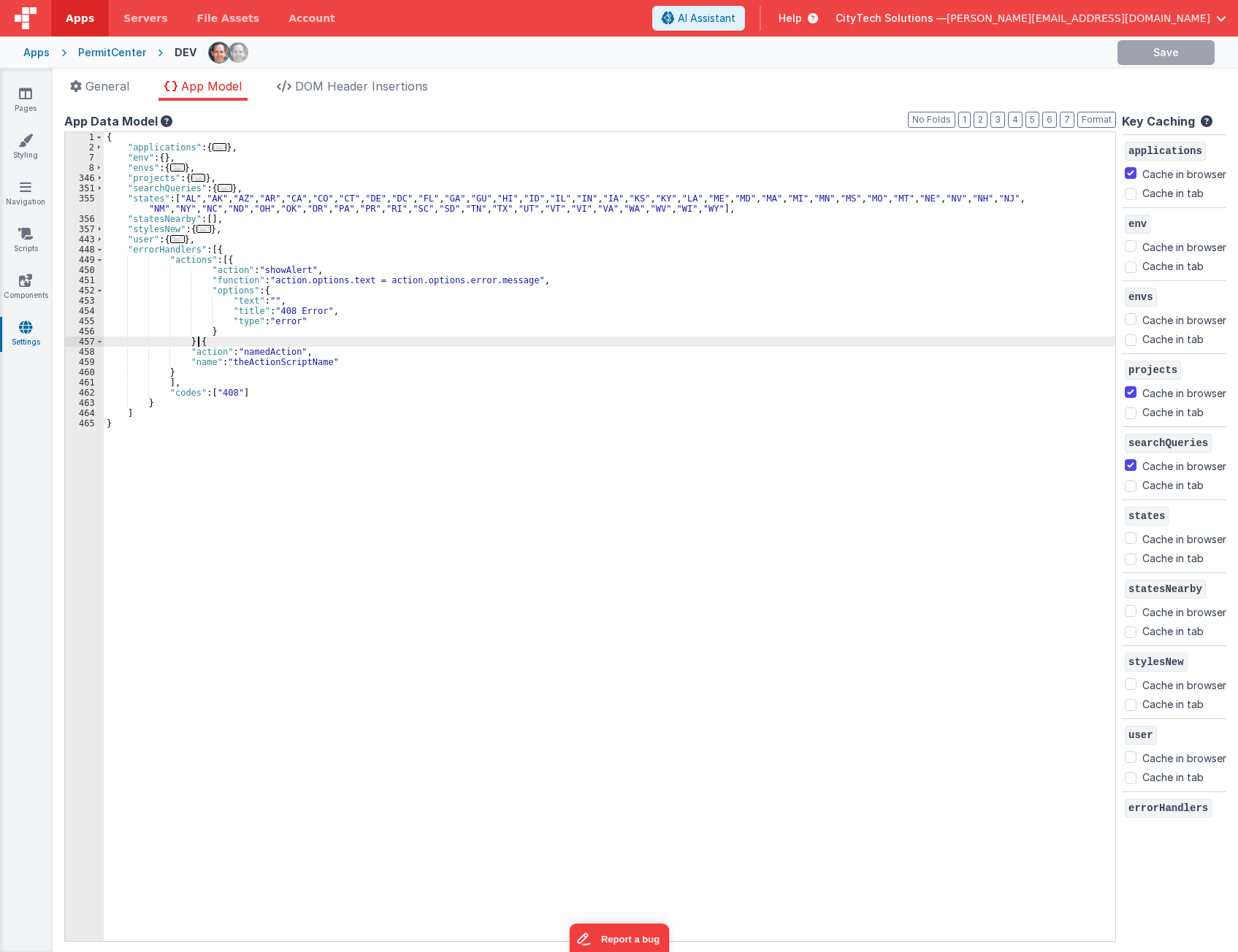
click at [246, 340] on div "{ "applications" : { ... } , "env" : { } , "envs" : { ... } , "projects" : { ..…" at bounding box center [609, 547] width 1011 height 830
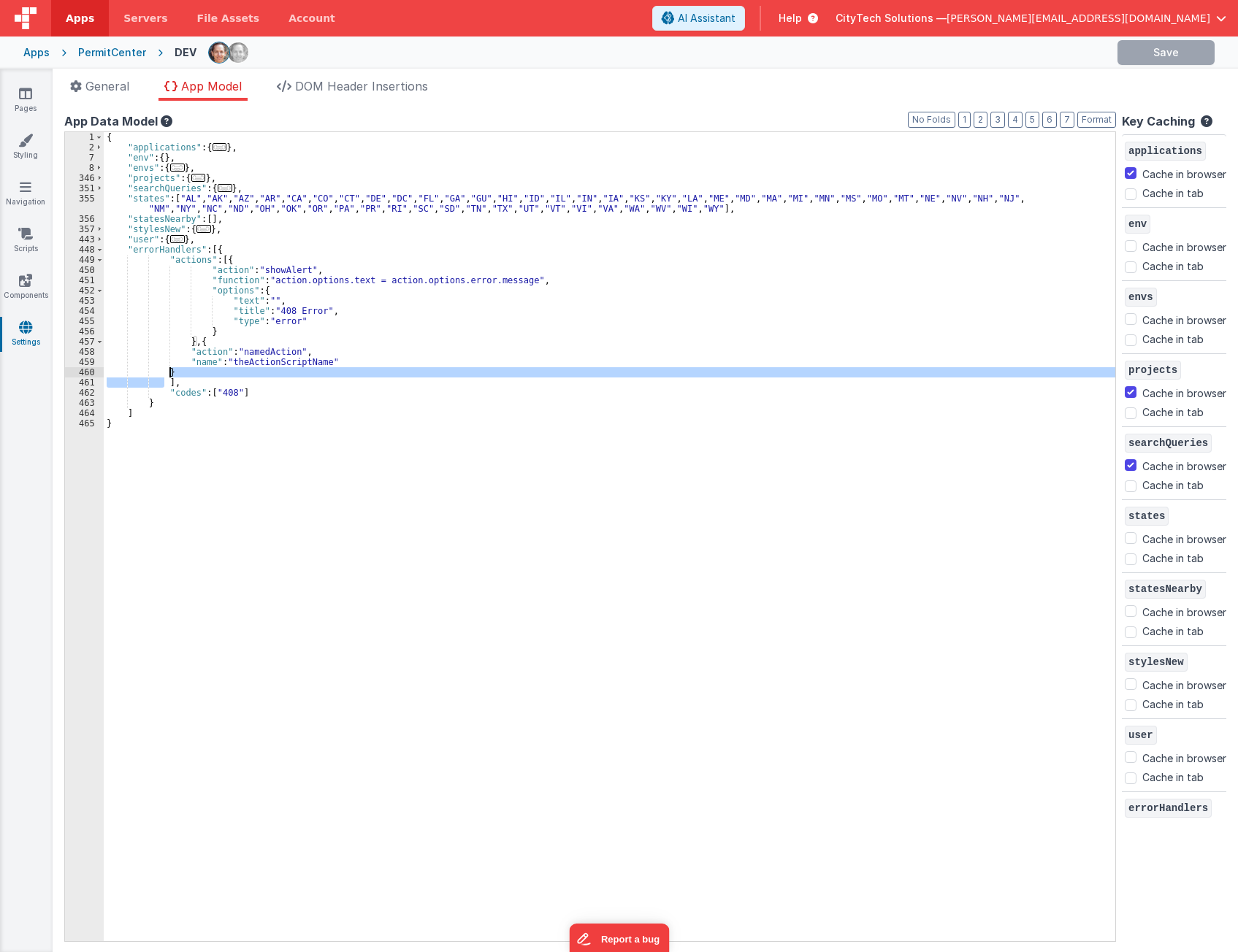
drag, startPoint x: 164, startPoint y: 383, endPoint x: 167, endPoint y: 375, distance: 8.5
click at [167, 375] on div "{ "applications" : { ... } , "env" : { } , "envs" : { ... } , "projects" : { ..…" at bounding box center [609, 547] width 1011 height 830
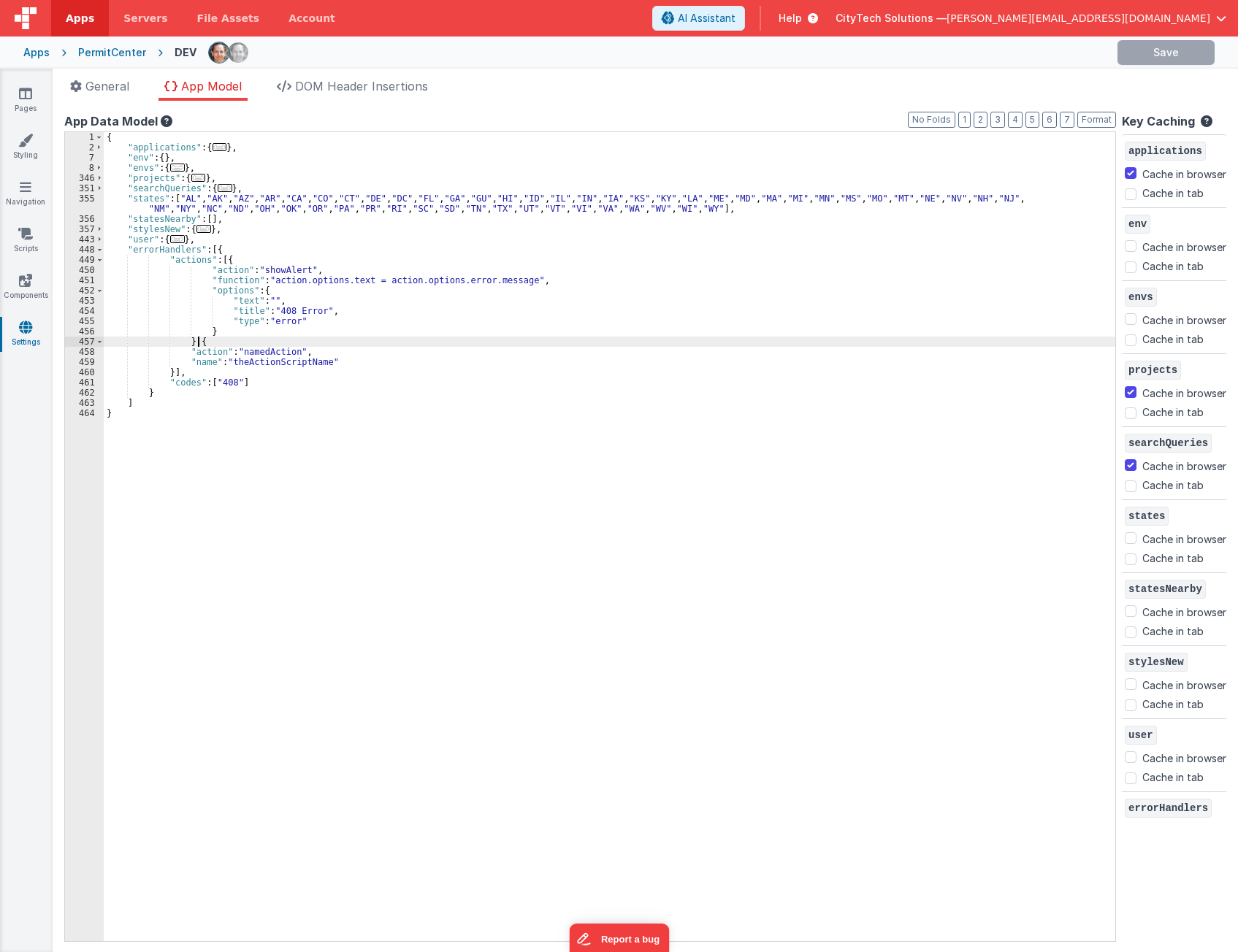
click at [273, 339] on div "{ "applications" : { ... } , "env" : { } , "envs" : { ... } , "projects" : { ..…" at bounding box center [609, 547] width 1011 height 830
click at [281, 363] on div "{ "applications" : { ... } , "env" : { } , "envs" : { ... } , "projects" : { ..…" at bounding box center [609, 547] width 1011 height 830
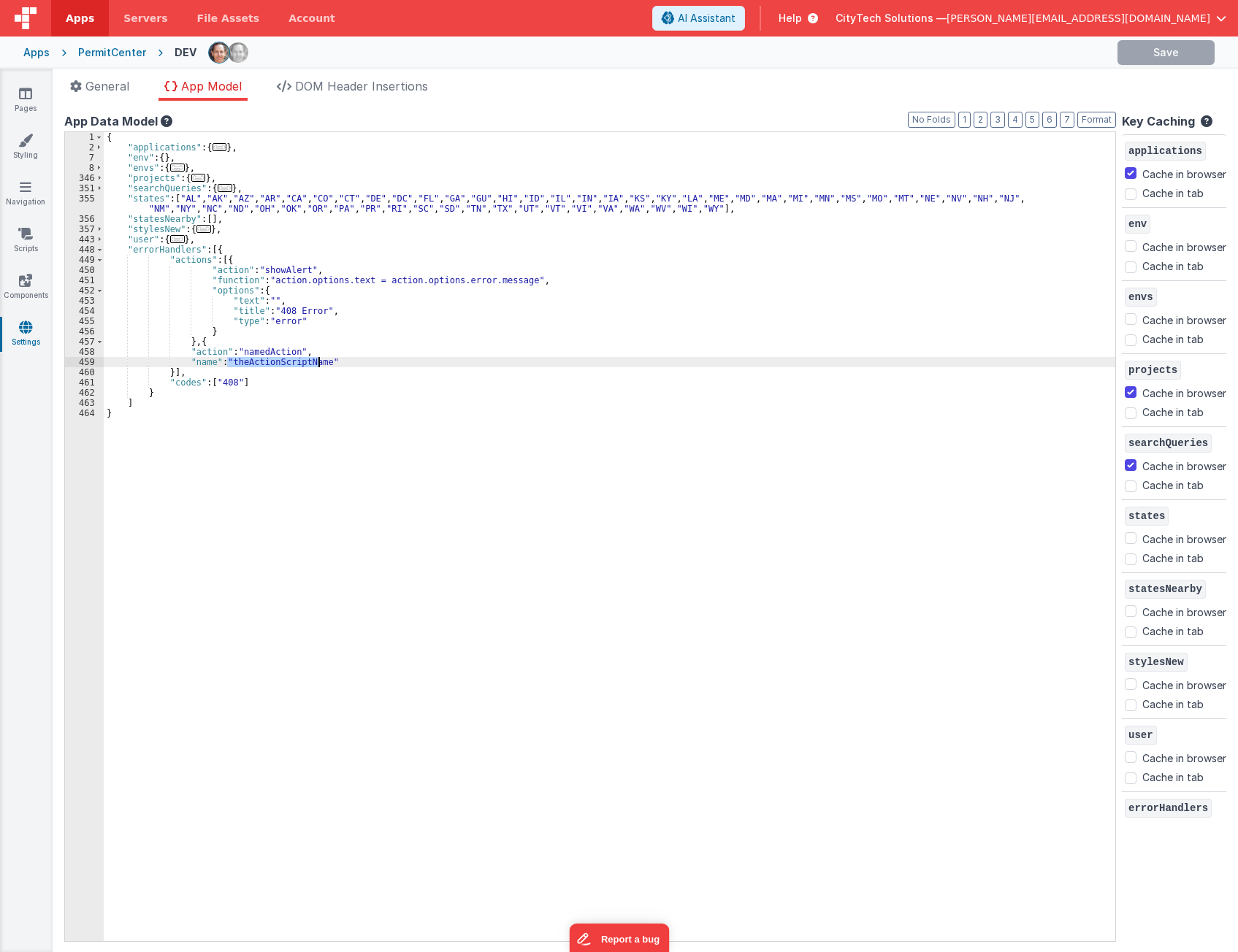
click at [281, 363] on div "{ "applications" : { ... } , "env" : { } , "envs" : { ... } , "projects" : { ..…" at bounding box center [609, 547] width 1011 height 830
paste textarea
click at [348, 359] on div "{ "applications" : { ... } , "env" : { } , "envs" : { ... } , "projects" : { ..…" at bounding box center [609, 547] width 1011 height 830
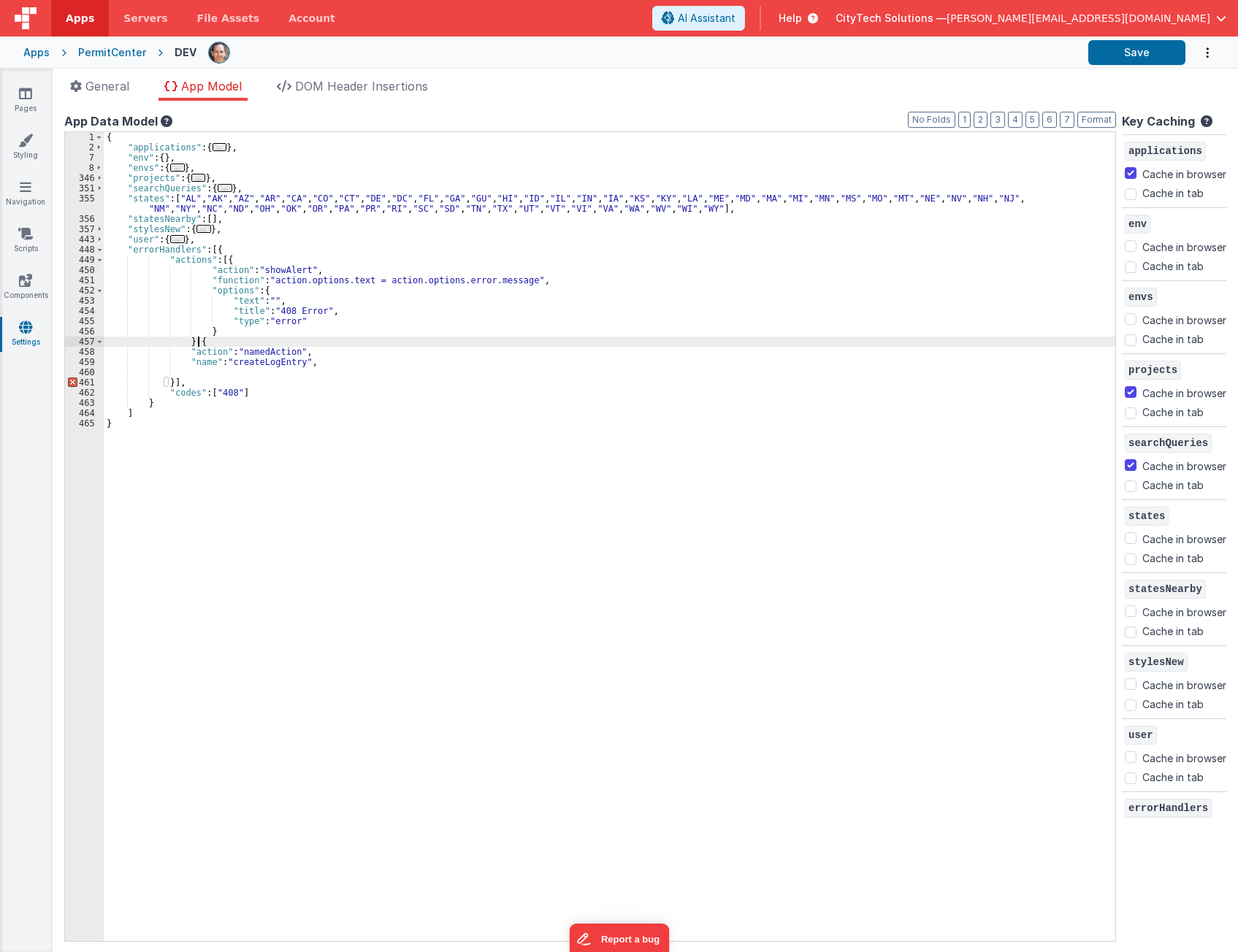
click at [248, 338] on div "{ "applications" : { ... } , "env" : { } , "envs" : { ... } , "projects" : { ..…" at bounding box center [609, 547] width 1011 height 830
click at [246, 329] on div "{ "applications" : { ... } , "env" : { } , "envs" : { ... } , "projects" : { ..…" at bounding box center [609, 547] width 1011 height 830
click at [534, 280] on div "{ "applications" : { ... } , "env" : { } , "envs" : { ... } , "projects" : { ..…" at bounding box center [609, 547] width 1011 height 830
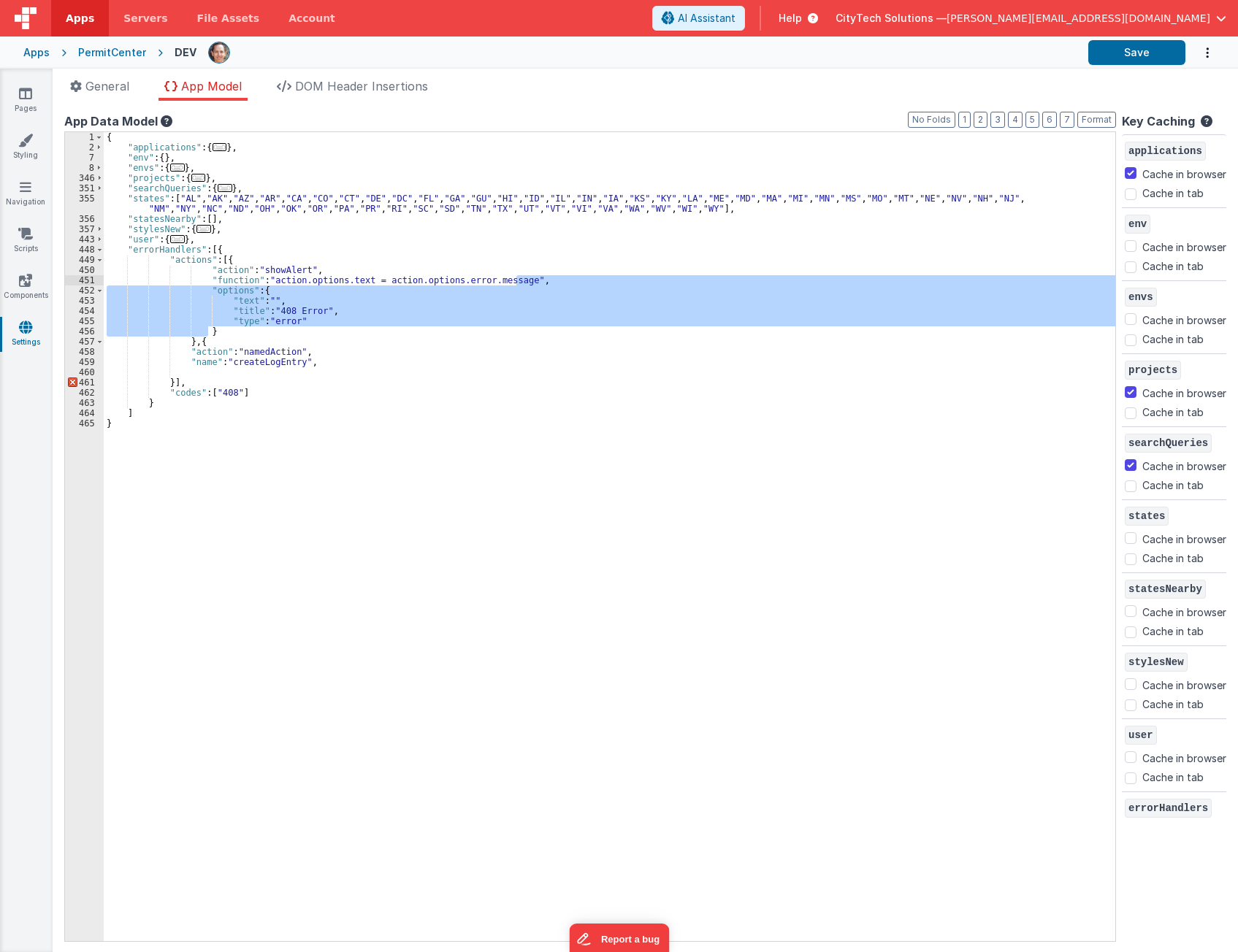
click at [325, 363] on div "{ "applications" : { ... } , "env" : { } , "envs" : { ... } , "projects" : { ..…" at bounding box center [609, 547] width 1011 height 830
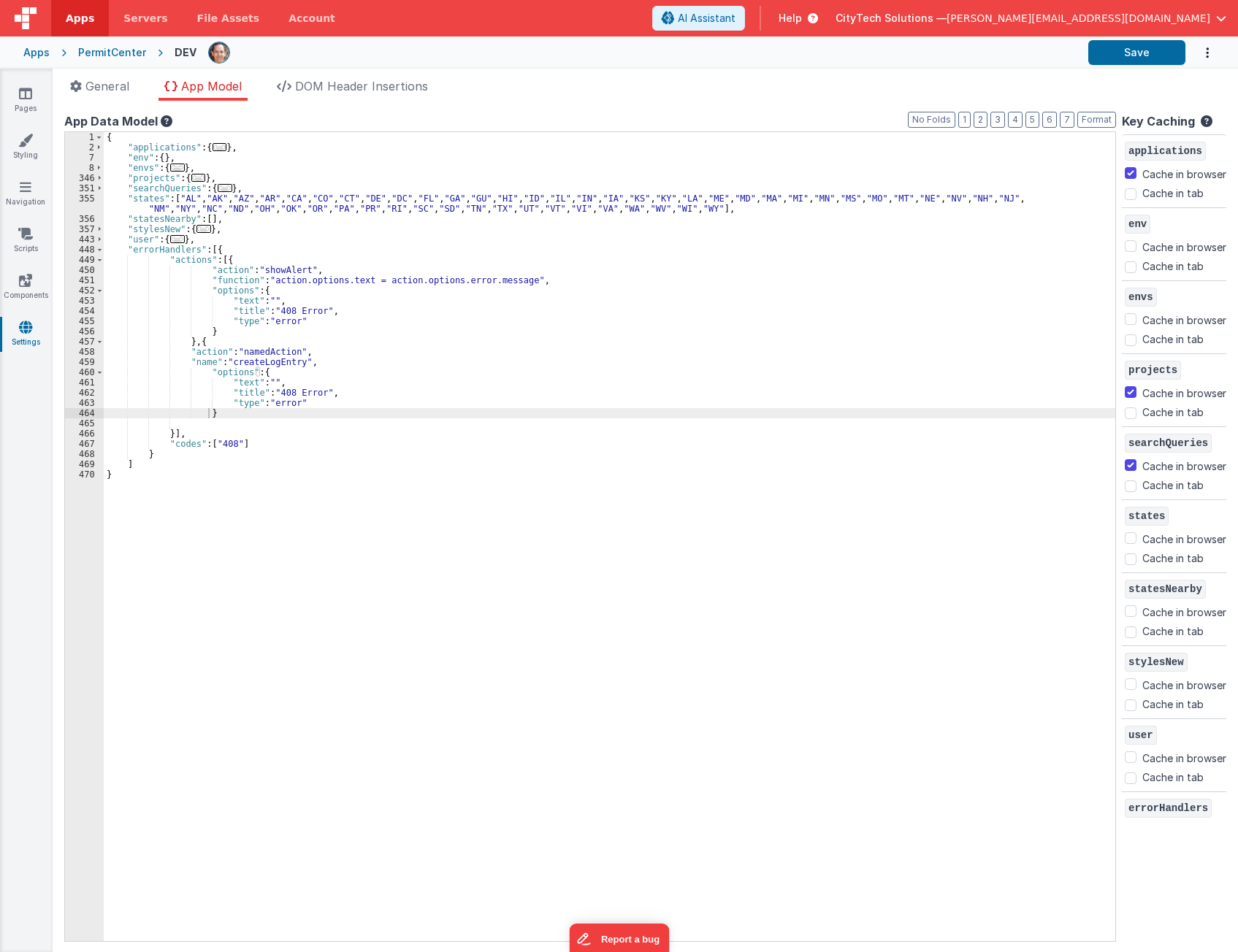
click at [234, 382] on div "{ "applications" : { ... } , "env" : { } , "envs" : { ... } , "projects" : { ..…" at bounding box center [609, 547] width 1011 height 830
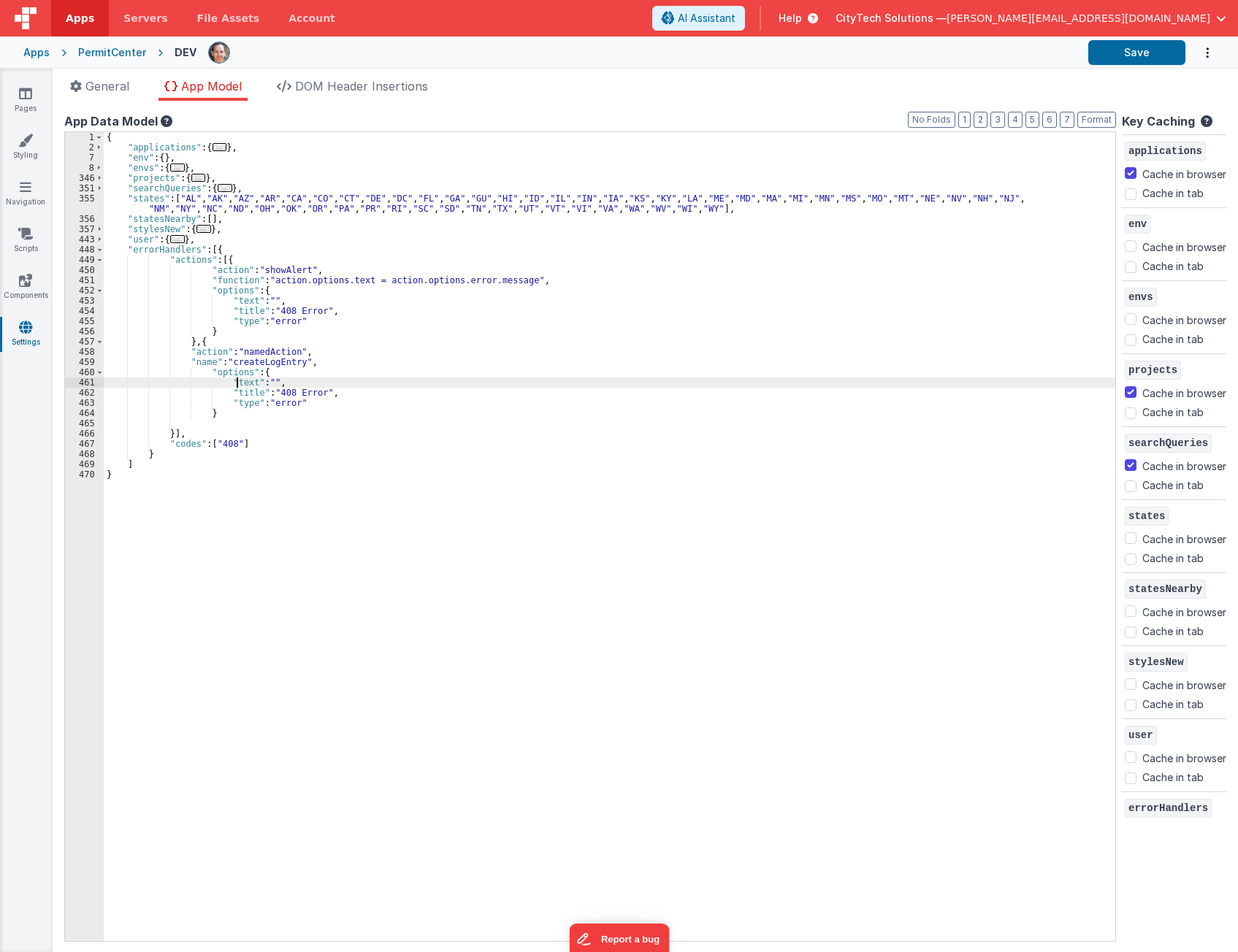
click at [234, 382] on div "{ "applications" : { ... } , "env" : { } , "envs" : { ... } , "projects" : { ..…" at bounding box center [609, 547] width 1011 height 830
click at [237, 392] on div "{ "applications" : { ... } , "env" : { } , "envs" : { ... } , "projects" : { ..…" at bounding box center [609, 547] width 1011 height 830
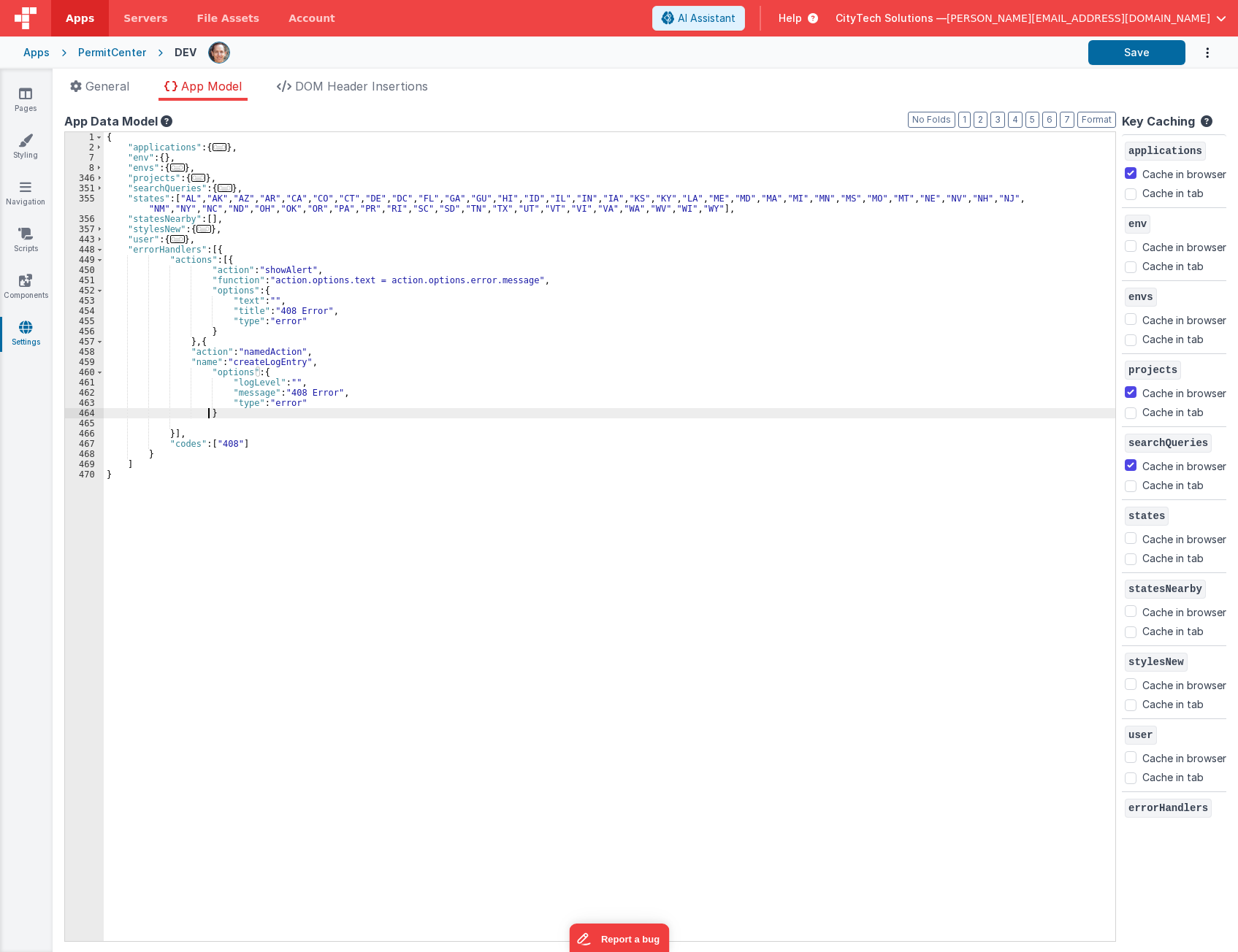
click at [219, 411] on div "{ "applications" : { ... } , "env" : { } , "envs" : { ... } , "projects" : { ..…" at bounding box center [609, 547] width 1011 height 830
click at [228, 266] on div "{ "applications" : { ... } , "env" : { } , "envs" : { ... } , "projects" : { ..…" at bounding box center [609, 547] width 1011 height 830
click at [206, 410] on div "{ "applications" : { ... } , "env" : { } , "envs" : { ... } , "projects" : { ..…" at bounding box center [609, 547] width 1011 height 830
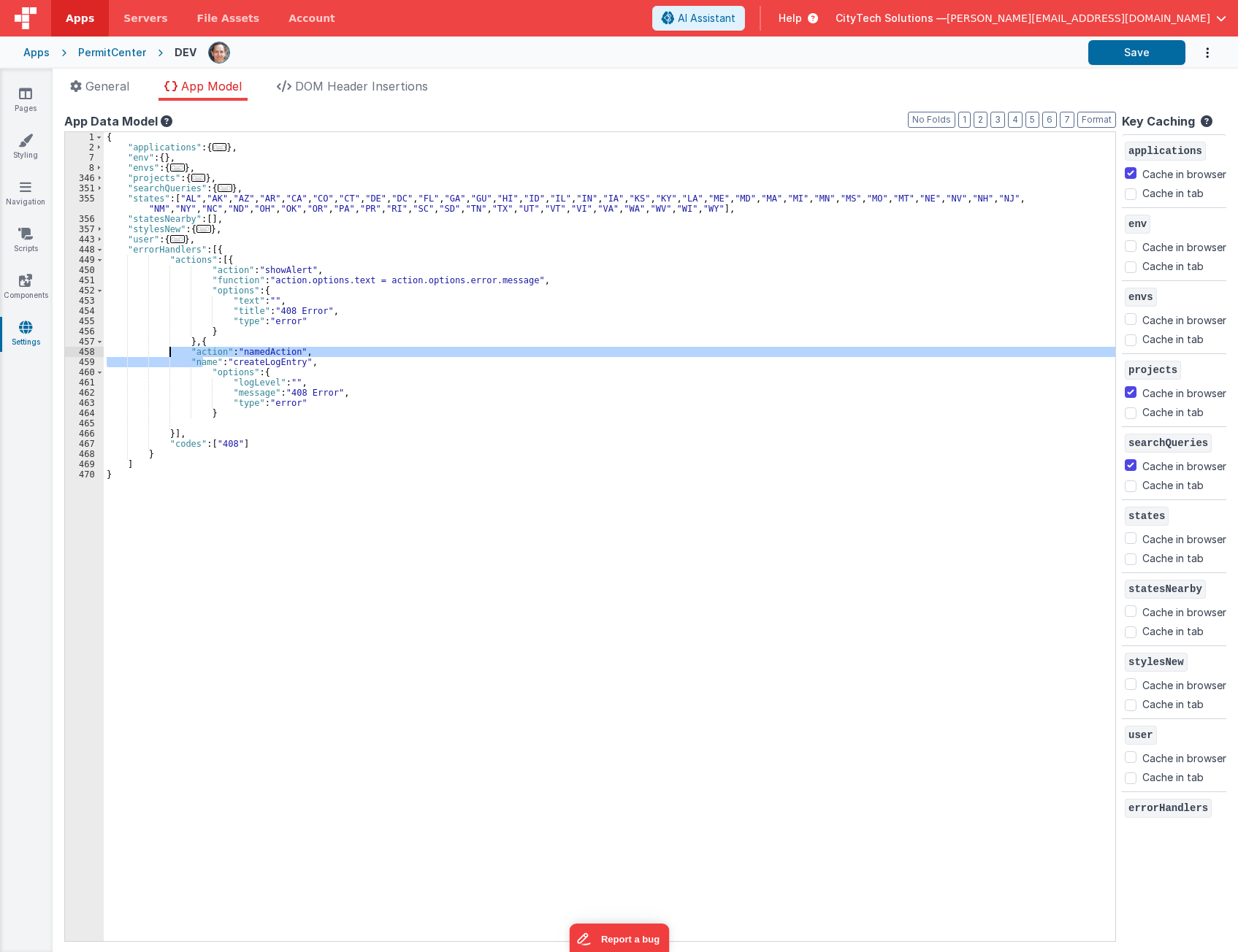
drag, startPoint x: 204, startPoint y: 363, endPoint x: 171, endPoint y: 349, distance: 35.8
click at [171, 349] on div "{ "applications" : { ... } , "env" : { } , "envs" : { ... } , "projects" : { ..…" at bounding box center [609, 547] width 1011 height 830
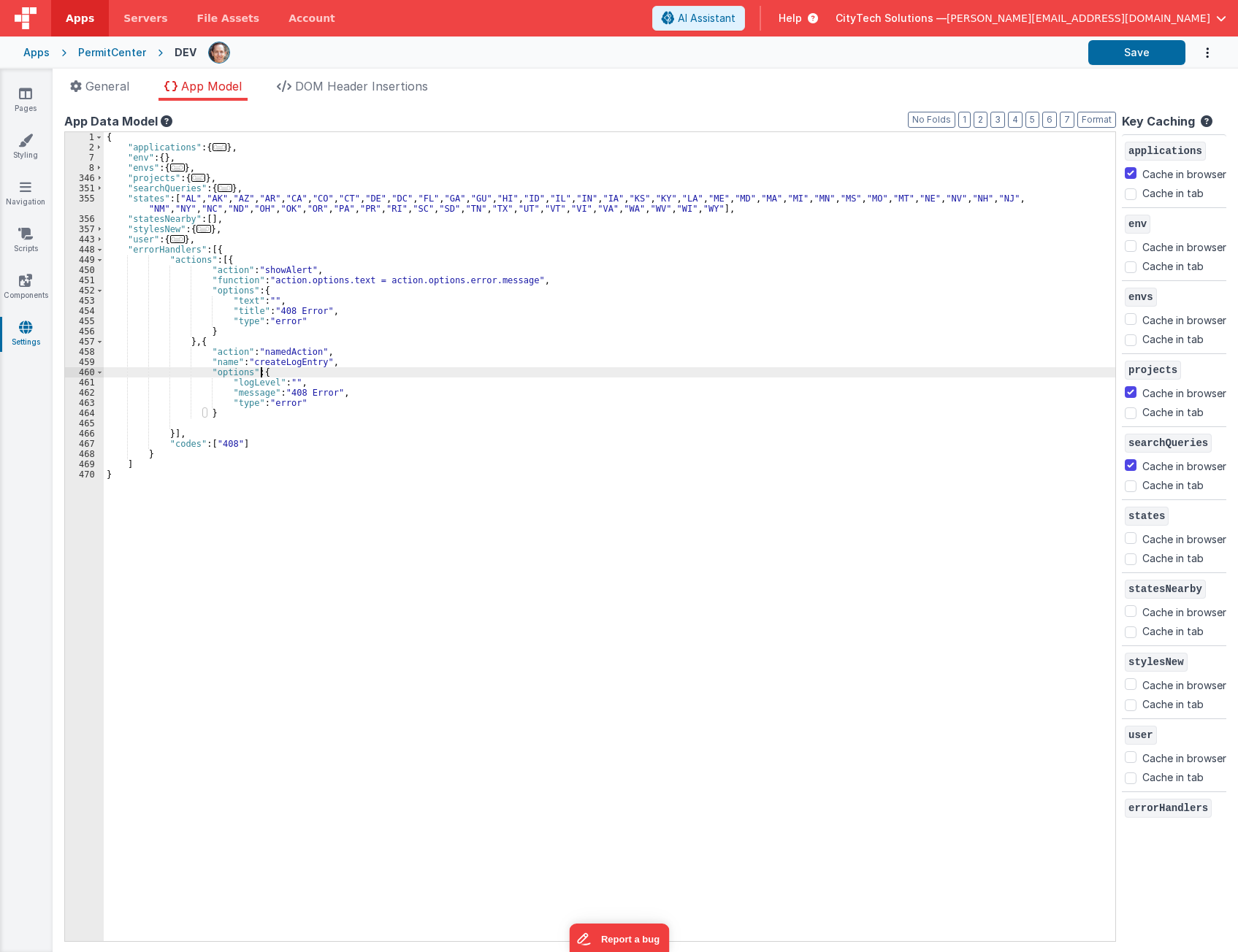
drag, startPoint x: 273, startPoint y: 371, endPoint x: 249, endPoint y: 298, distance: 76.8
click at [273, 370] on div "{ "applications" : { ... } , "env" : { } , "envs" : { ... } , "projects" : { ..…" at bounding box center [609, 547] width 1011 height 830
click at [258, 344] on div "{ "applications" : { ... } , "env" : { } , "envs" : { ... } , "projects" : { ..…" at bounding box center [609, 547] width 1011 height 830
click at [323, 375] on div "{ "applications" : { ... } , "env" : { } , "envs" : { ... } , "projects" : { ..…" at bounding box center [609, 547] width 1011 height 830
click at [288, 394] on div "{ "applications" : { ... } , "env" : { } , "envs" : { ... } , "projects" : { ..…" at bounding box center [609, 547] width 1011 height 830
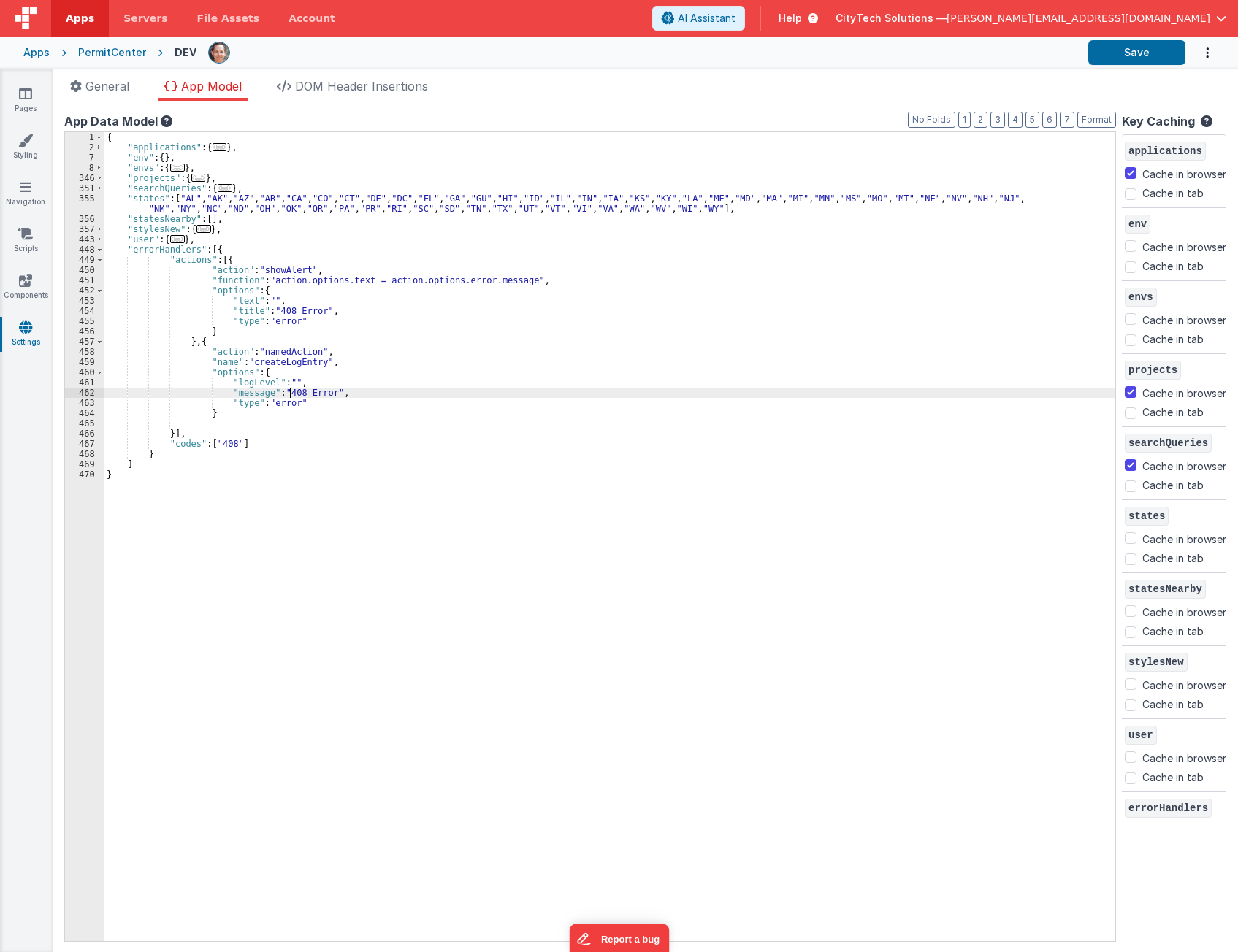
click at [288, 394] on div "{ "applications" : { ... } , "env" : { } , "envs" : { ... } , "projects" : { ..…" at bounding box center [609, 547] width 1011 height 830
click at [291, 394] on div "{ "applications" : { ... } , "env" : { } , "envs" : { ... } , "projects" : { ..…" at bounding box center [609, 547] width 1011 height 830
click at [310, 395] on div "{ "applications" : { ... } , "env" : { } , "envs" : { ... } , "projects" : { ..…" at bounding box center [609, 547] width 1011 height 830
click at [324, 392] on div "{ "applications" : { ... } , "env" : { } , "envs" : { ... } , "projects" : { ..…" at bounding box center [609, 547] width 1011 height 830
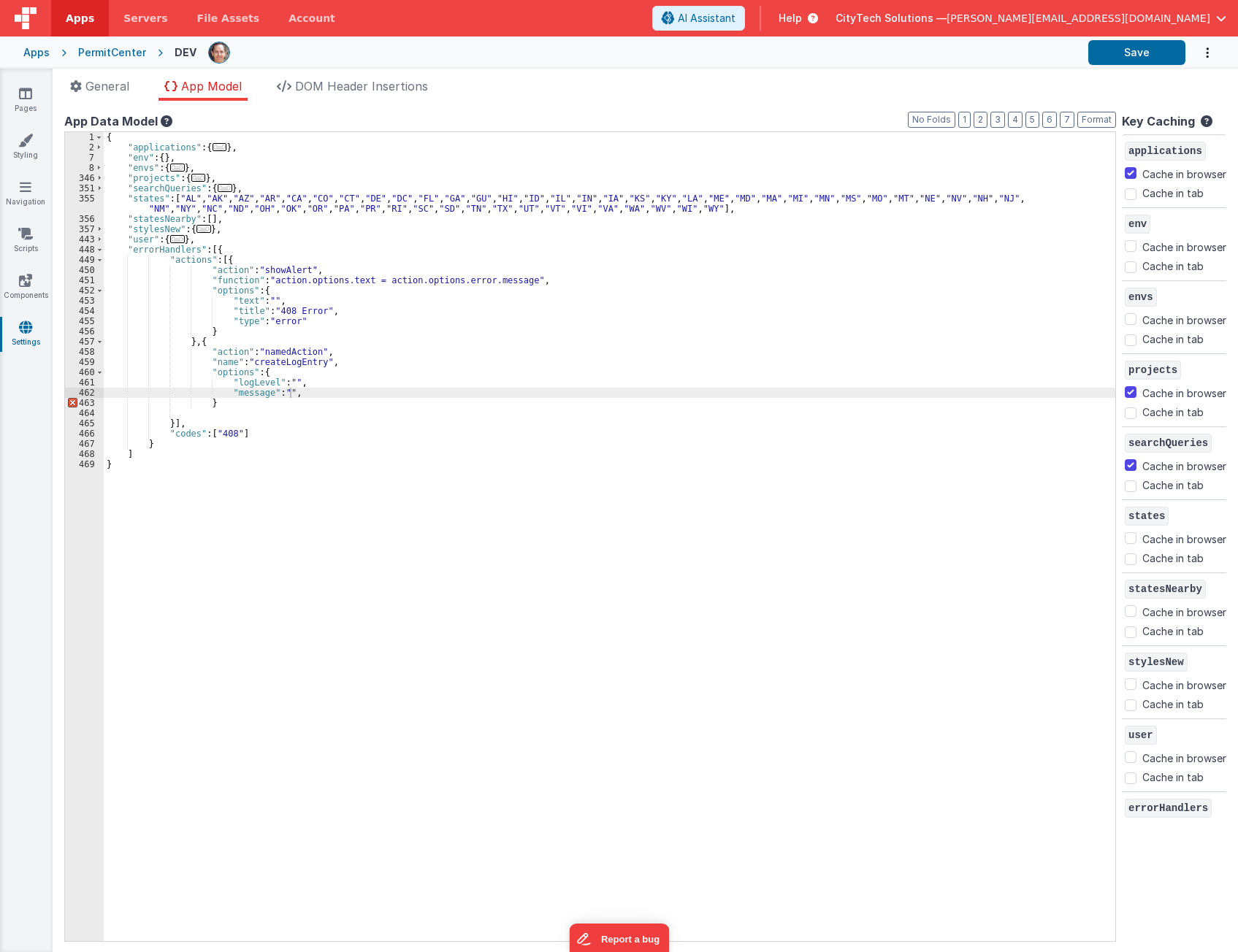
click at [331, 392] on div "{ "applications" : { ... } , "env" : { } , "envs" : { ... } , "projects" : { ..…" at bounding box center [609, 547] width 1011 height 830
paste textarea
drag, startPoint x: 299, startPoint y: 401, endPoint x: 455, endPoint y: 389, distance: 156.5
click at [302, 401] on div "{ "applications" : { ... } , "env" : { } , "envs" : { ... } , "projects" : { ..…" at bounding box center [609, 547] width 1011 height 830
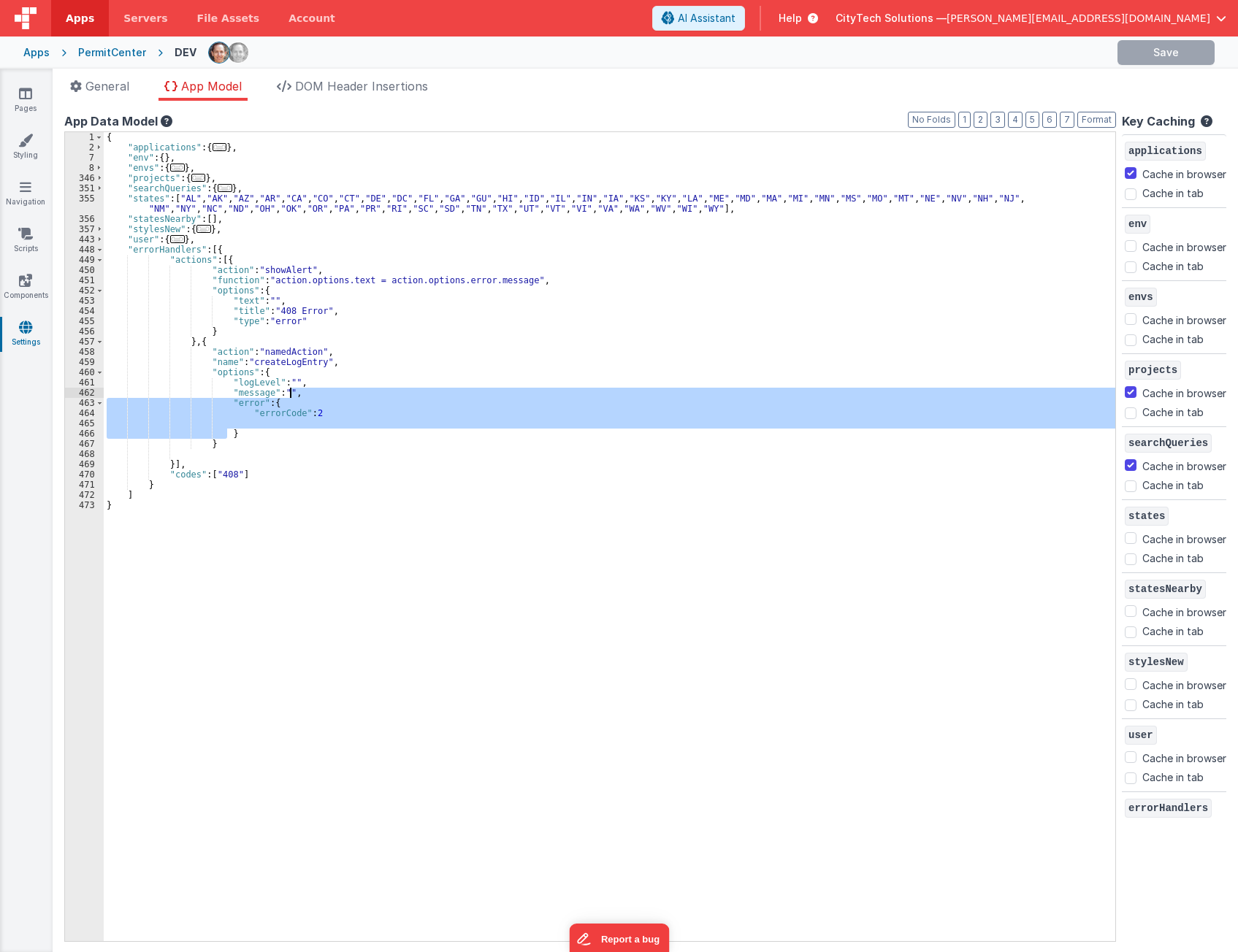
drag, startPoint x: 253, startPoint y: 431, endPoint x: 307, endPoint y: 395, distance: 64.9
click at [307, 395] on div "{ "applications" : { ... } , "env" : { } , "envs" : { ... } , "projects" : { ..…" at bounding box center [609, 547] width 1011 height 830
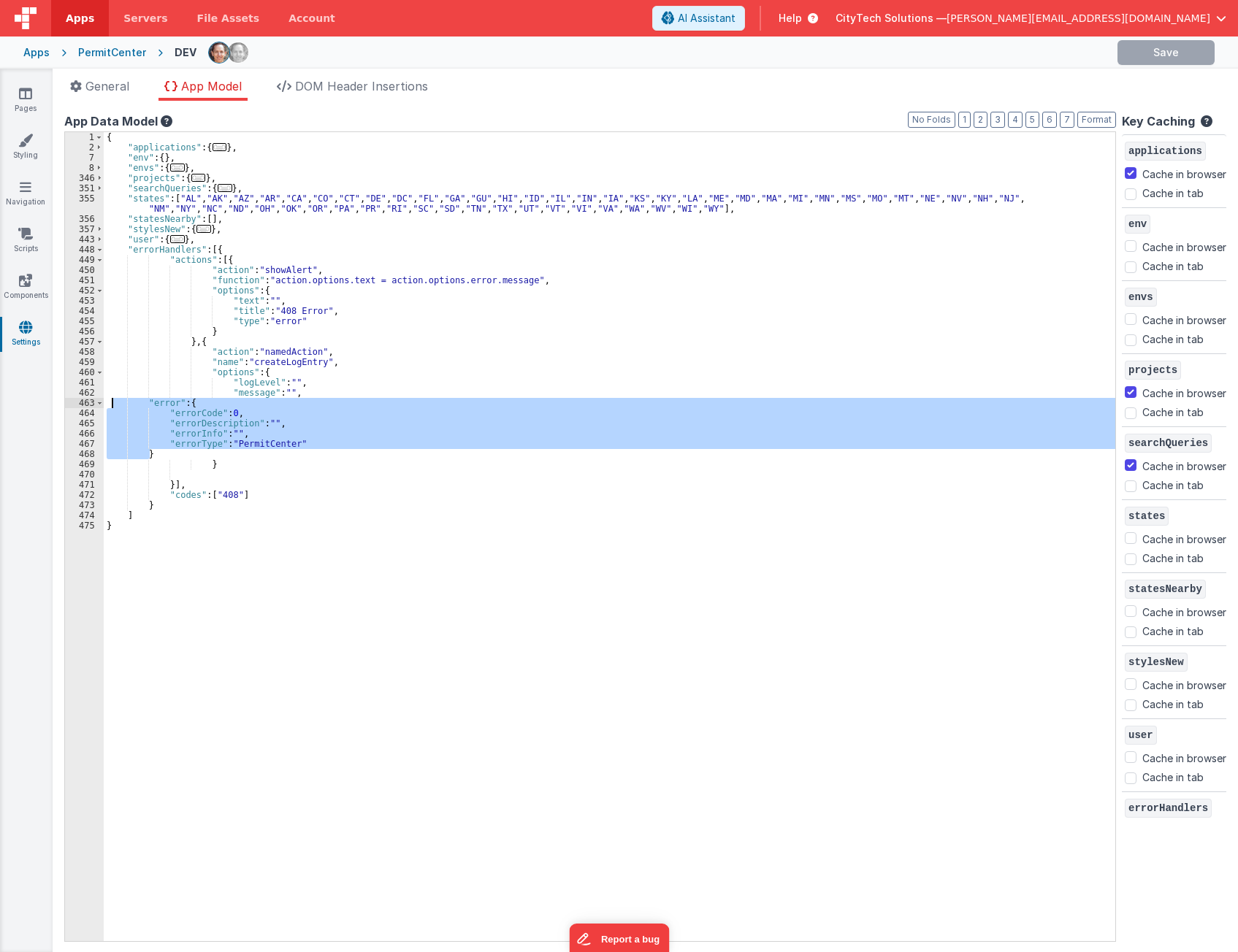
drag, startPoint x: 189, startPoint y: 455, endPoint x: 110, endPoint y: 406, distance: 93.0
click at [110, 406] on div "{ "applications" : { ... } , "env" : { } , "envs" : { ... } , "projects" : { ..…" at bounding box center [609, 547] width 1011 height 830
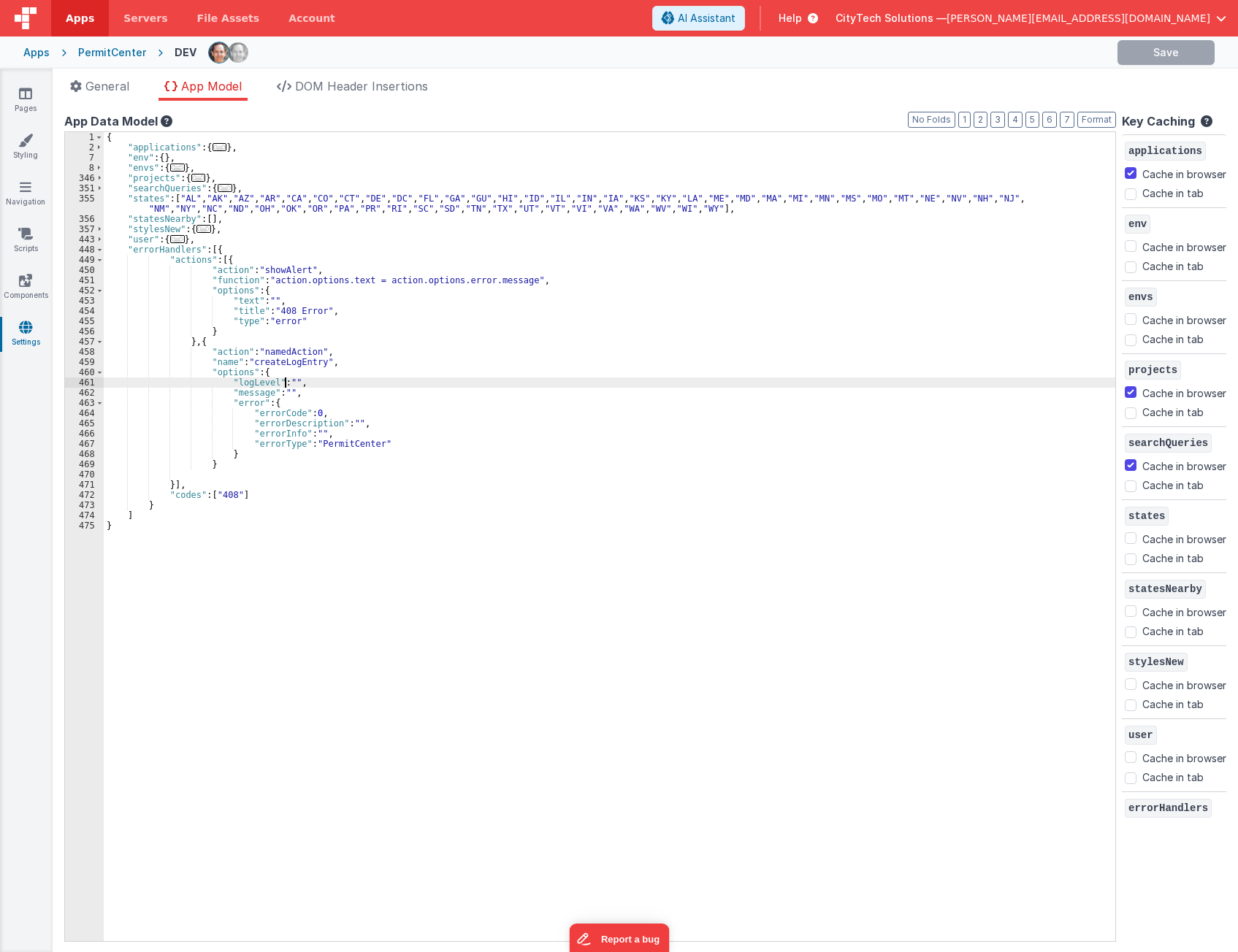
click at [283, 381] on div "{ "applications" : { ... } , "env" : { } , "envs" : { ... } , "projects" : { ..…" at bounding box center [609, 547] width 1011 height 830
click at [330, 369] on div "{ "applications" : { ... } , "env" : { } , "envs" : { ... } , "projects" : { ..…" at bounding box center [609, 547] width 1011 height 830
click at [280, 389] on div "{ "applications" : { ... } , "env" : { } , "envs" : { ... } , "projects" : { ..…" at bounding box center [609, 547] width 1011 height 830
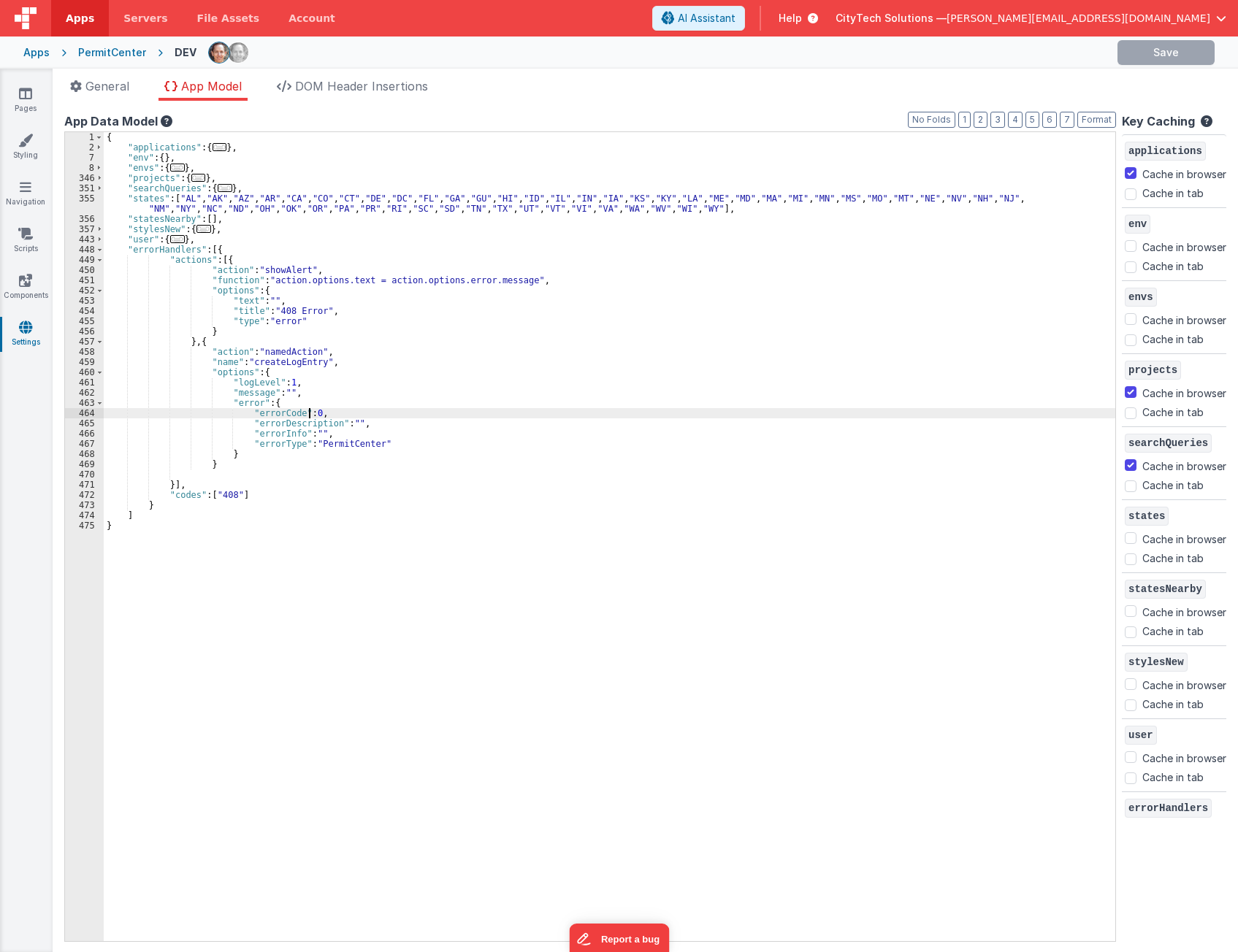
click at [310, 410] on div "{ "applications" : { ... } , "env" : { } , "envs" : { ... } , "projects" : { ..…" at bounding box center [609, 547] width 1011 height 830
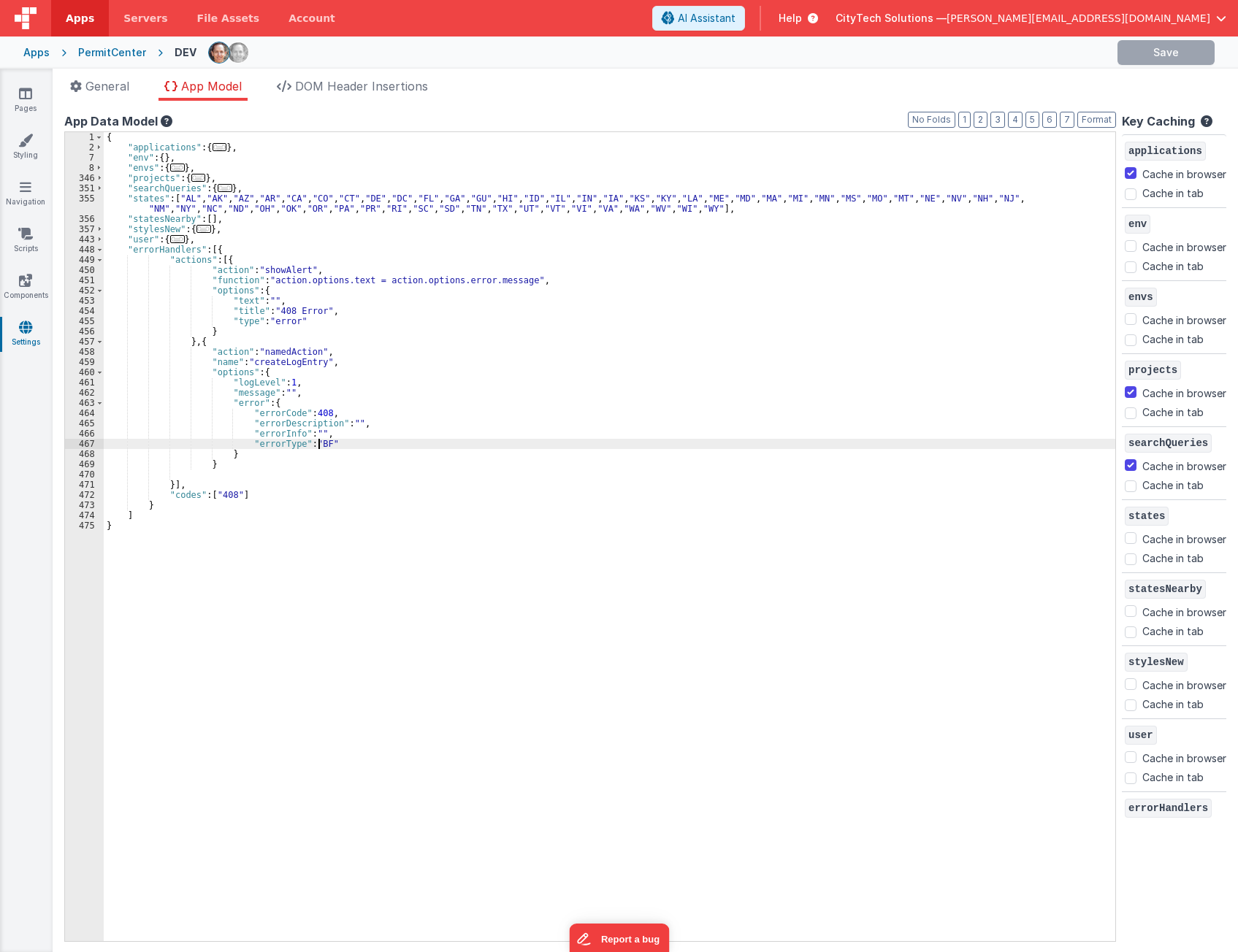
drag, startPoint x: 316, startPoint y: 513, endPoint x: 316, endPoint y: 492, distance: 21.0
click at [317, 513] on div "{ "applications" : { ... } , "env" : { } , "envs" : { ... } , "projects" : { ..…" at bounding box center [609, 547] width 1011 height 830
click at [343, 439] on div "{ "applications" : { ... } , "env" : { } , "envs" : { ... } , "projects" : { ..…" at bounding box center [609, 547] width 1011 height 830
click at [345, 432] on div "{ "applications" : { ... } , "env" : { } , "envs" : { ... } , "projects" : { ..…" at bounding box center [609, 547] width 1011 height 830
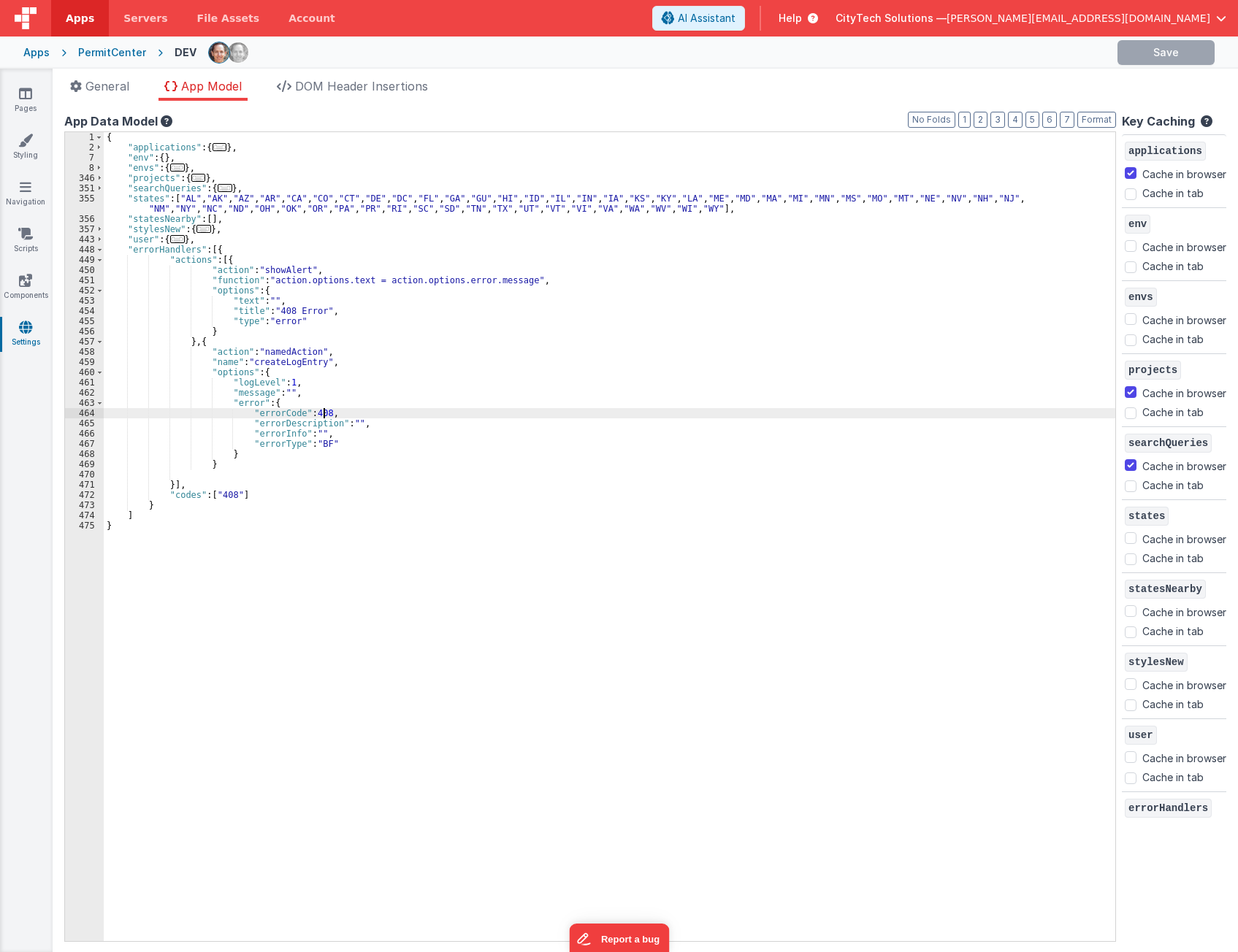
click at [348, 413] on div "{ "applications" : { ... } , "env" : { } , "envs" : { ... } , "projects" : { ..…" at bounding box center [609, 547] width 1011 height 830
click at [351, 402] on div "{ "applications" : { ... } , "env" : { } , "envs" : { ... } , "projects" : { ..…" at bounding box center [609, 547] width 1011 height 830
click at [366, 422] on div "{ "applications" : { ... } , "env" : { } , "envs" : { ... } , "projects" : { ..…" at bounding box center [609, 547] width 1011 height 830
click at [341, 443] on div "{ "applications" : { ... } , "env" : { } , "envs" : { ... } , "projects" : { ..…" at bounding box center [609, 547] width 1011 height 830
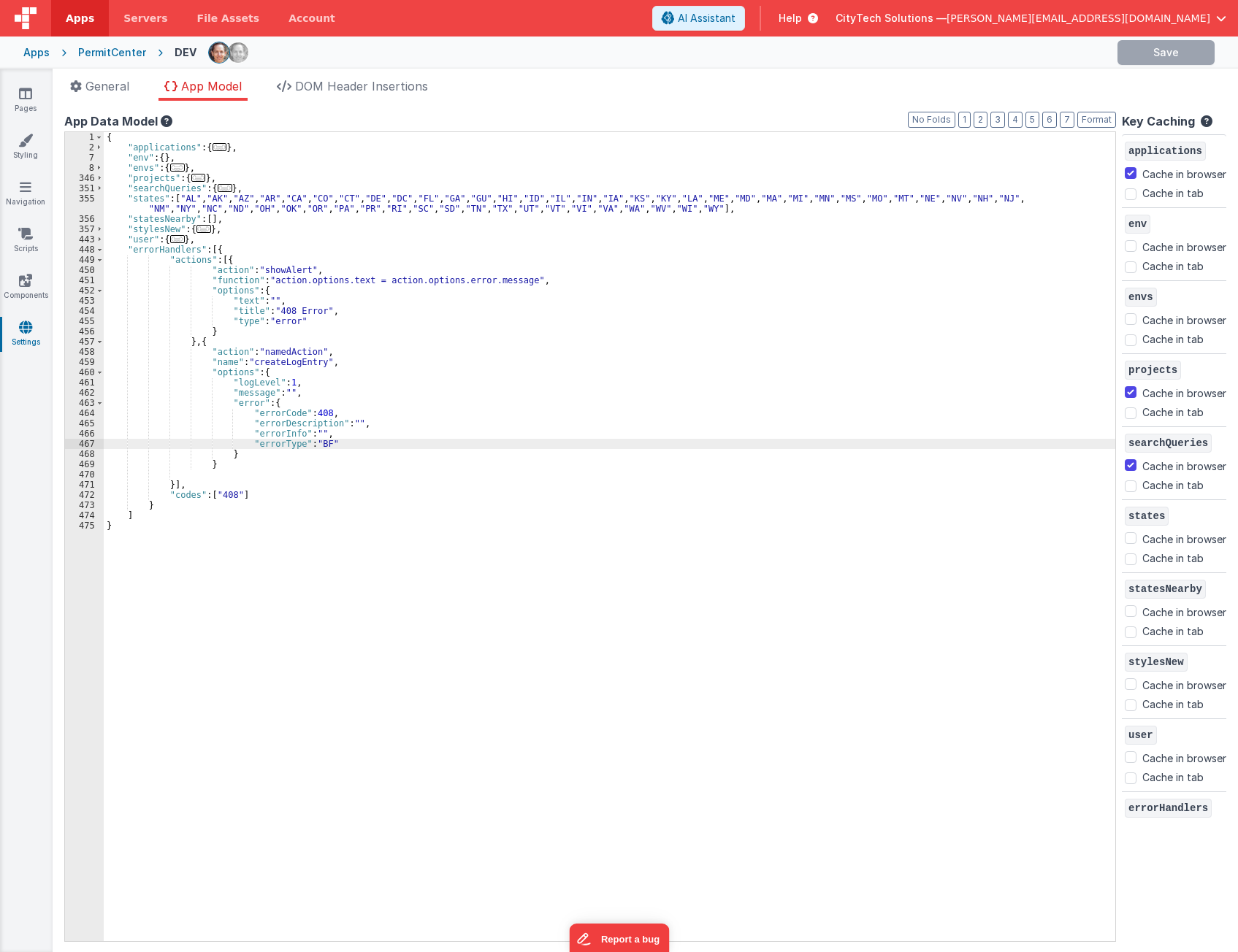
click at [343, 422] on div "{ "applications" : { ... } , "env" : { } , "envs" : { ... } , "projects" : { ..…" at bounding box center [609, 547] width 1011 height 830
click at [305, 417] on div "{ "applications" : { ... } , "env" : { } , "envs" : { ... } , "projects" : { ..…" at bounding box center [609, 547] width 1011 height 830
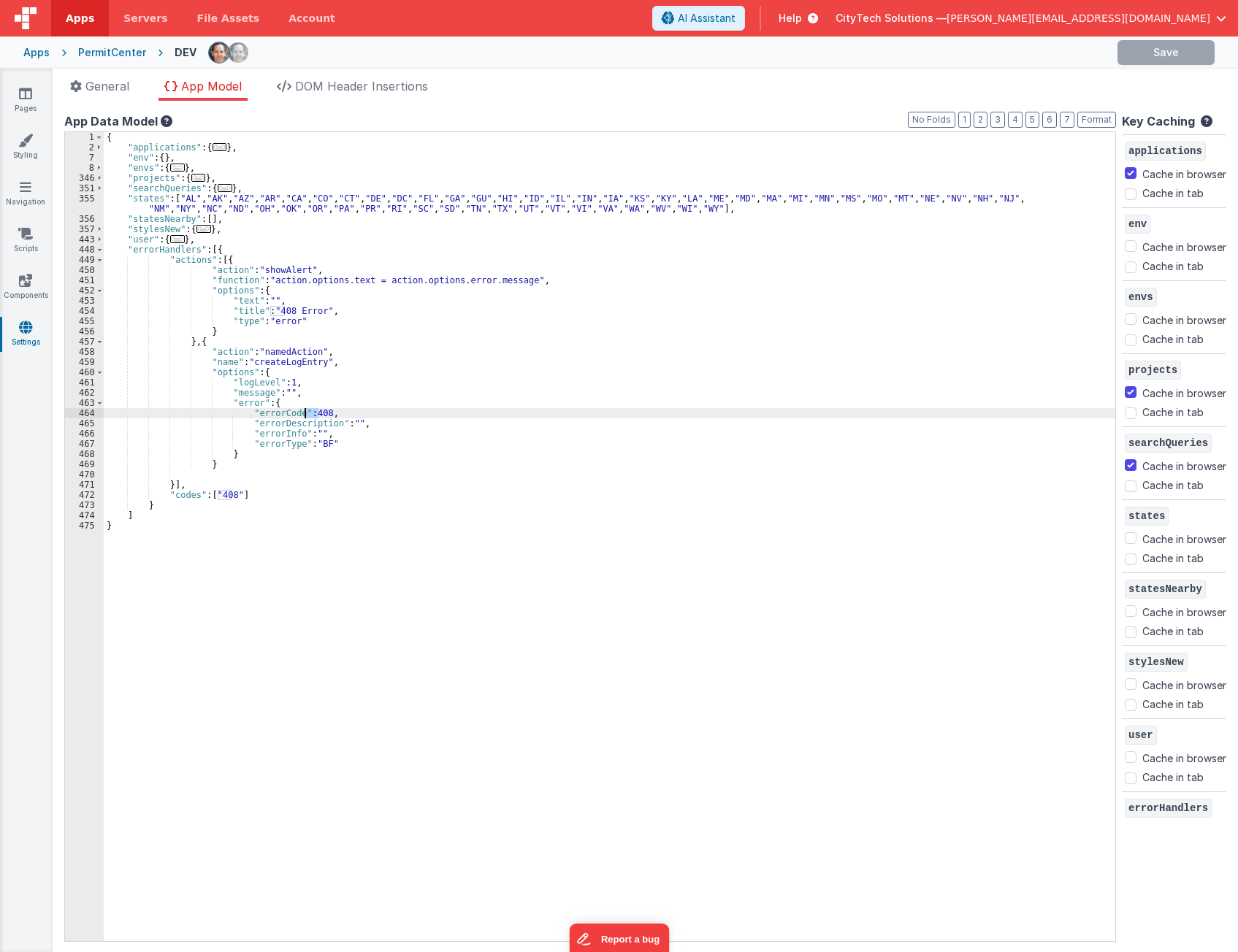
click at [305, 417] on div "{ "applications" : { ... } , "env" : { } , "envs" : { ... } , "projects" : { ..…" at bounding box center [609, 547] width 1011 height 830
click at [301, 422] on div "{ "applications" : { ... } , "env" : { } , "envs" : { ... } , "projects" : { ..…" at bounding box center [609, 547] width 1011 height 830
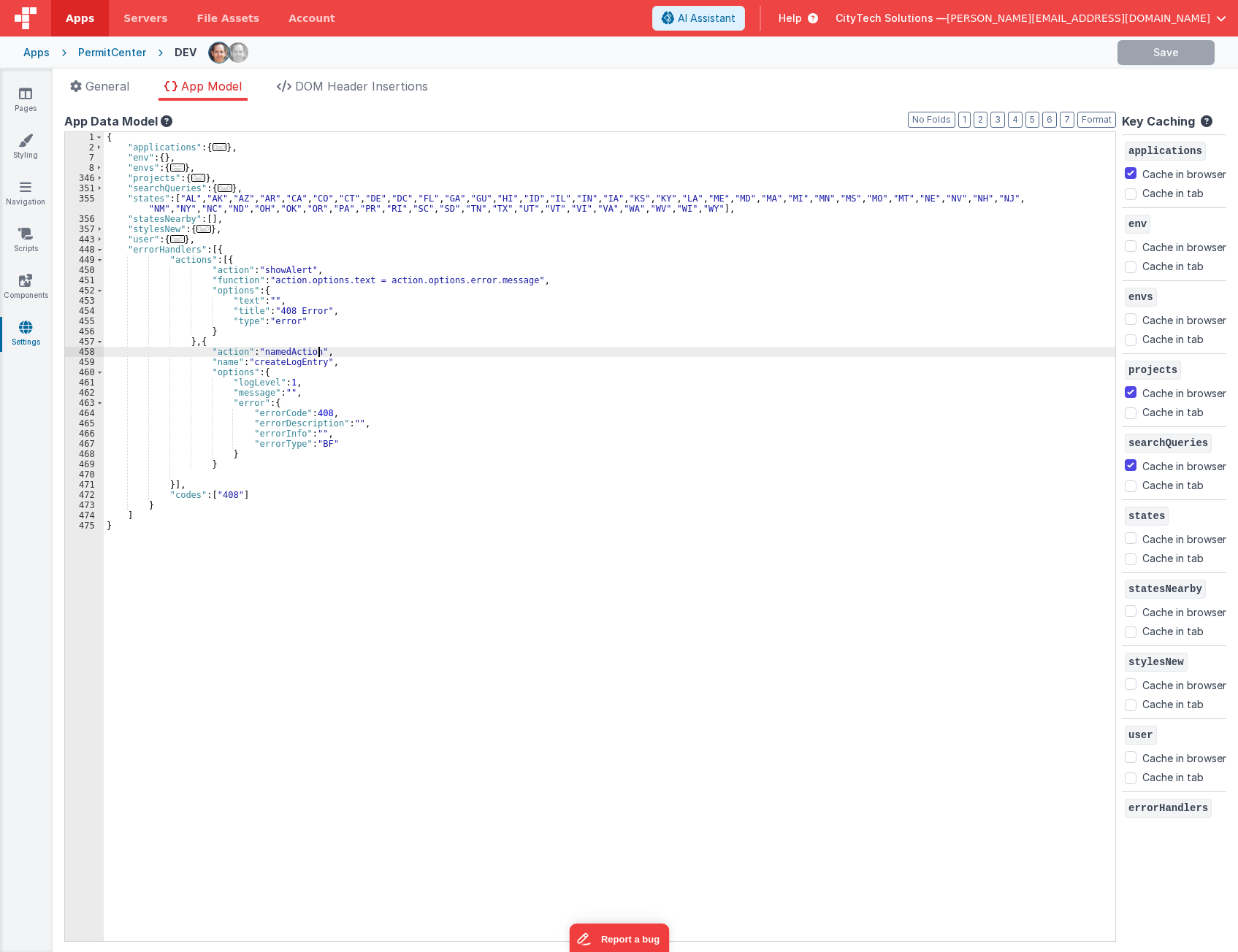
click at [342, 356] on div "{ "applications" : { ... } , "env" : { } , "envs" : { ... } , "projects" : { ..…" at bounding box center [609, 547] width 1011 height 830
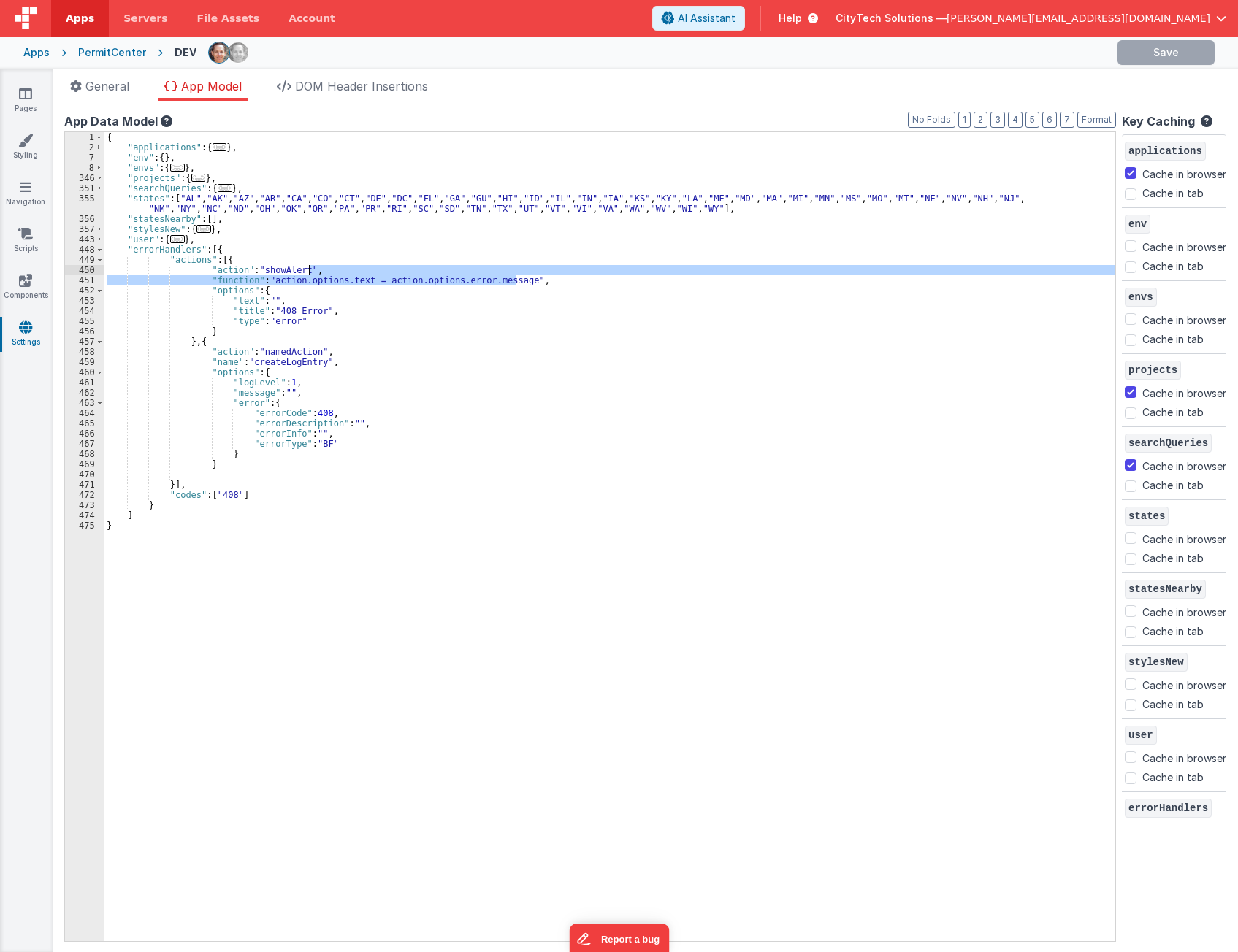
drag, startPoint x: 531, startPoint y: 277, endPoint x: 529, endPoint y: 269, distance: 8.2
click at [529, 269] on div "{ "applications" : { ... } , "env" : { } , "envs" : { ... } , "projects" : { ..…" at bounding box center [609, 547] width 1011 height 830
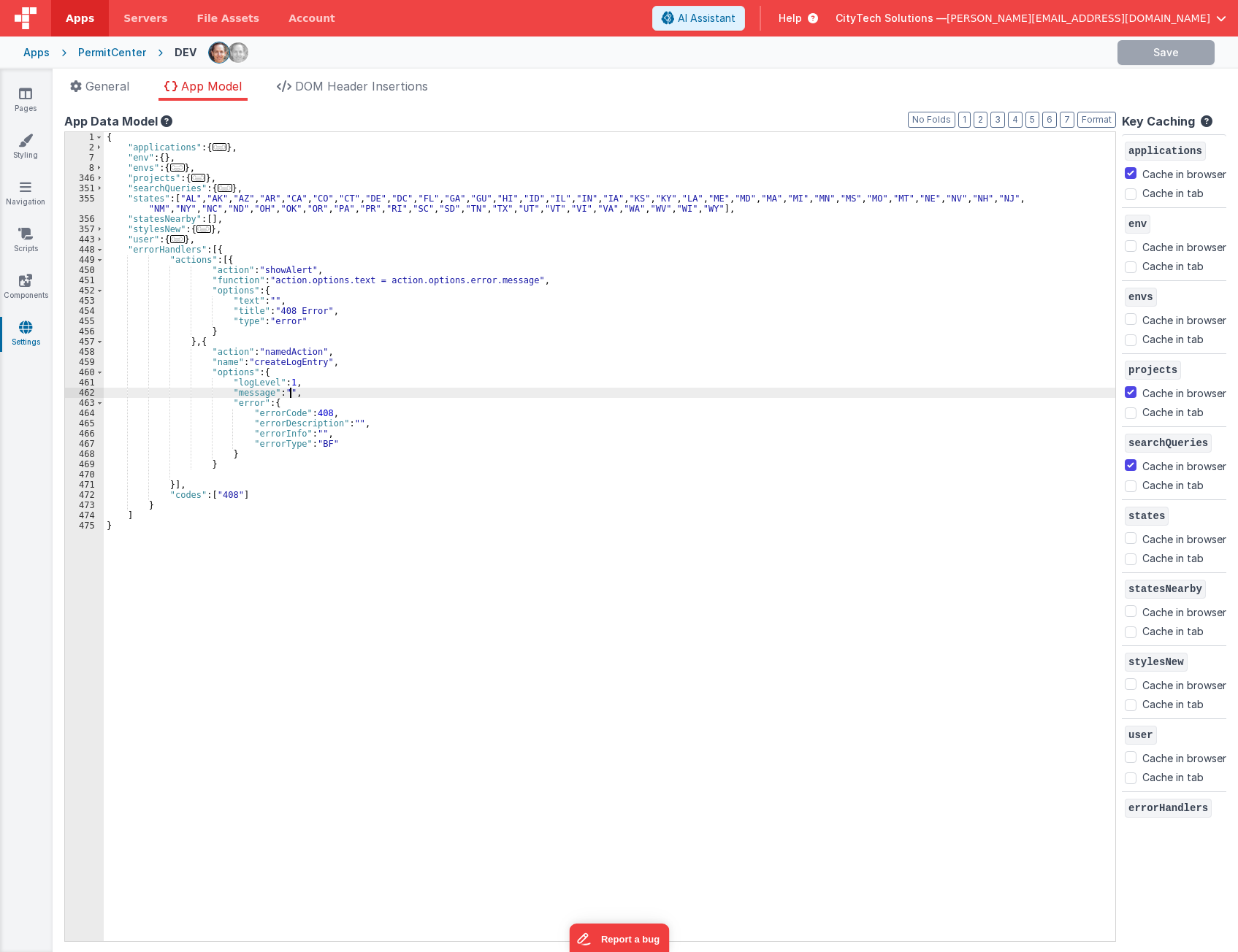
click at [344, 389] on div "{ "applications" : { ... } , "env" : { } , "envs" : { ... } , "projects" : { ..…" at bounding box center [609, 547] width 1011 height 830
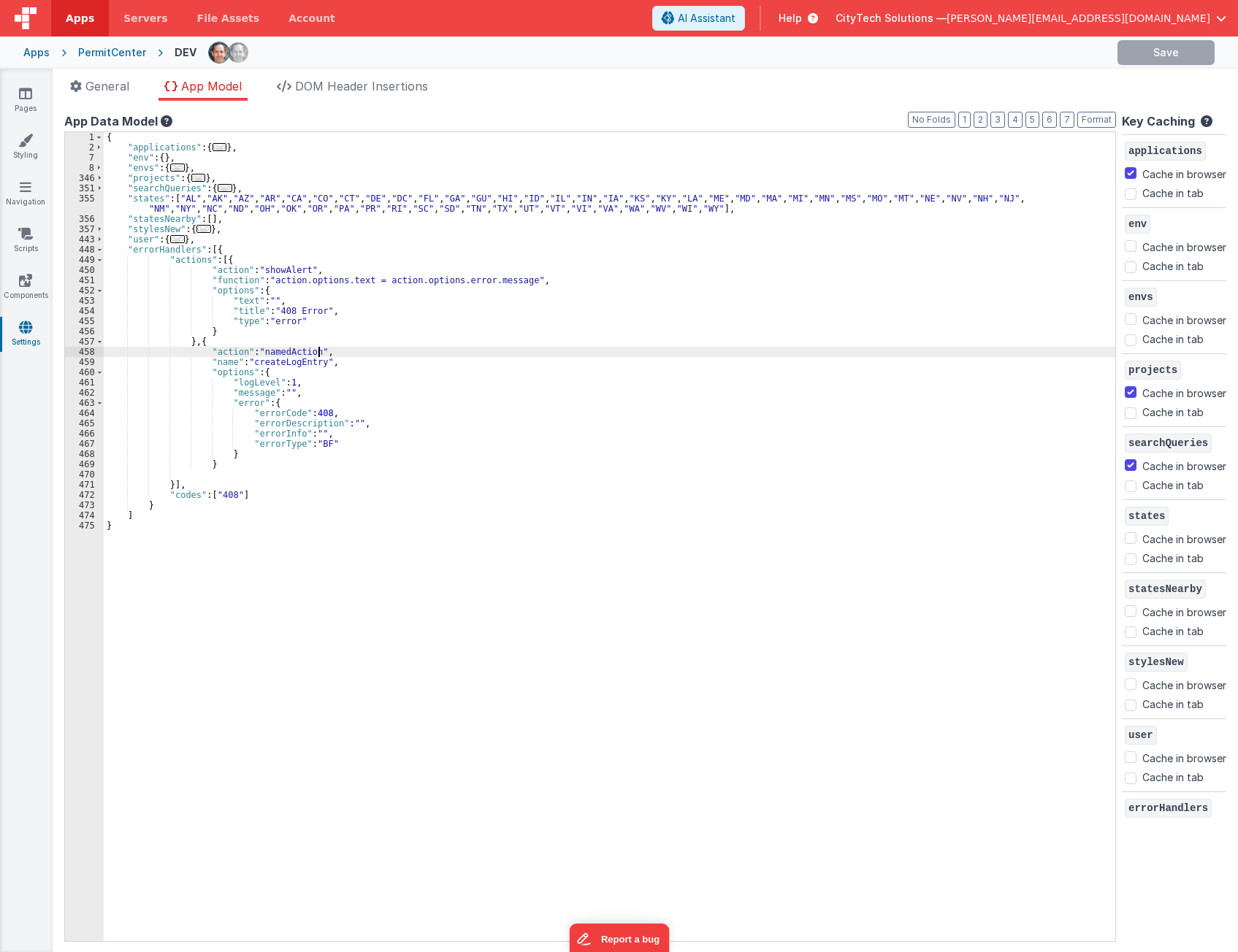
click at [350, 357] on div "{ "applications" : { ... } , "env" : { } , "envs" : { ... } , "projects" : { ..…" at bounding box center [609, 547] width 1011 height 830
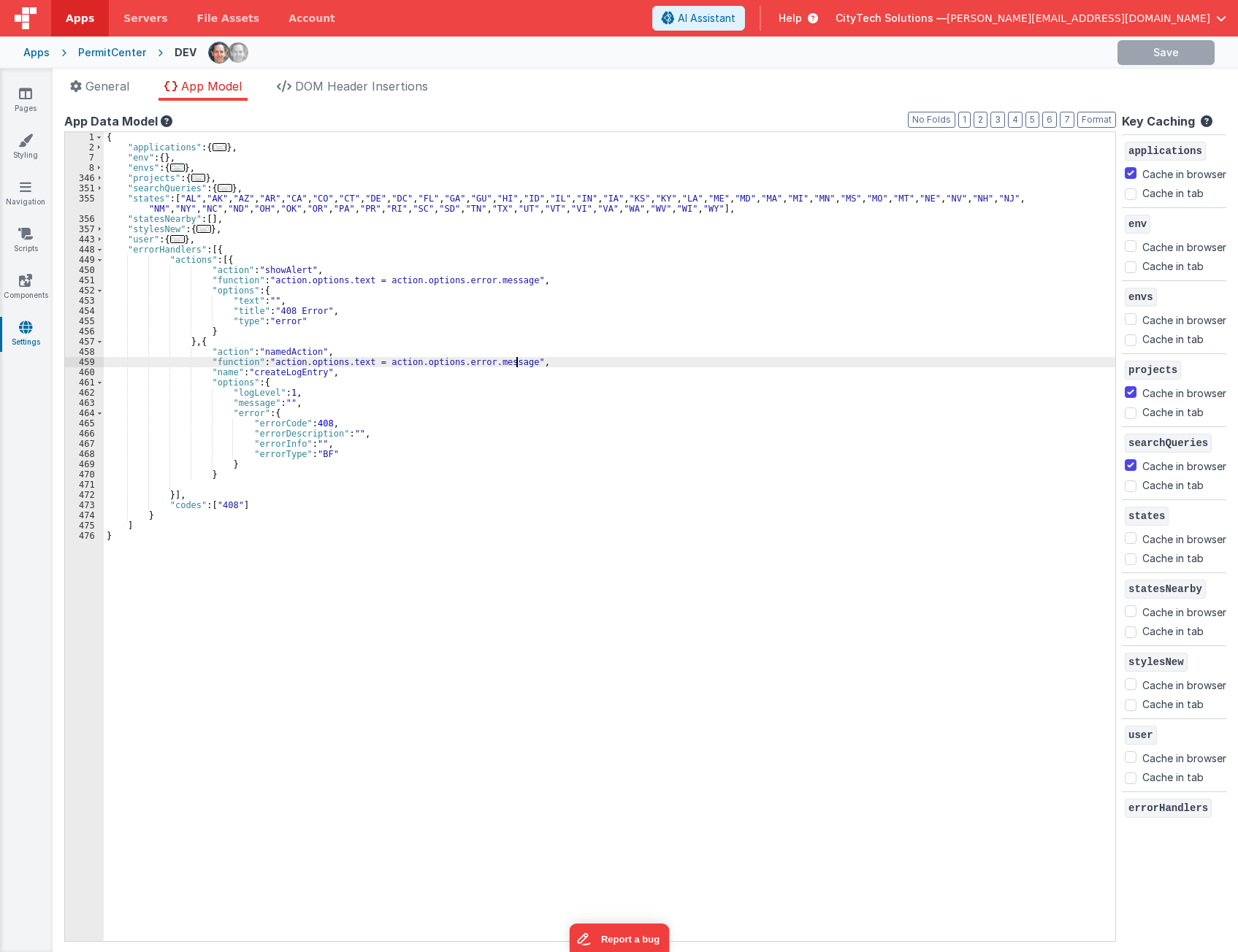
click at [316, 362] on div "{ "applications" : { ... } , "env" : { } , "envs" : { ... } , "projects" : { ..…" at bounding box center [609, 547] width 1011 height 830
click at [348, 361] on div "{ "applications" : { ... } , "env" : { } , "envs" : { ... } , "projects" : { ..…" at bounding box center [609, 547] width 1011 height 830
click at [516, 363] on div "{ "applications" : { ... } , "env" : { } , "envs" : { ... } , "projects" : { ..…" at bounding box center [609, 547] width 1011 height 830
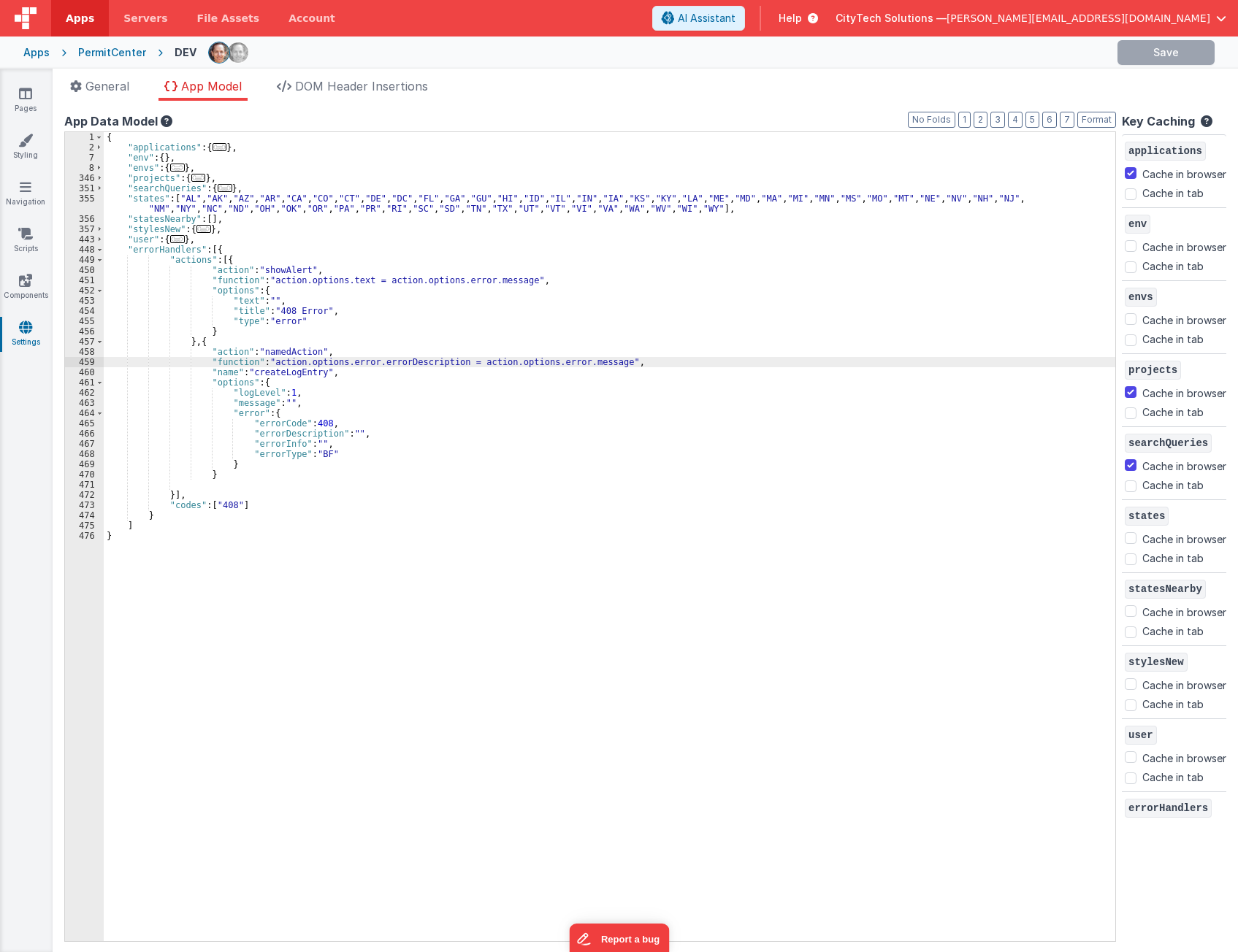
click at [516, 363] on div "{ "applications" : { ... } , "env" : { } , "envs" : { ... } , "projects" : { ..…" at bounding box center [609, 547] width 1011 height 830
click at [542, 359] on div "{ "applications" : { ... } , "env" : { } , "envs" : { ... } , "projects" : { ..…" at bounding box center [609, 547] width 1011 height 830
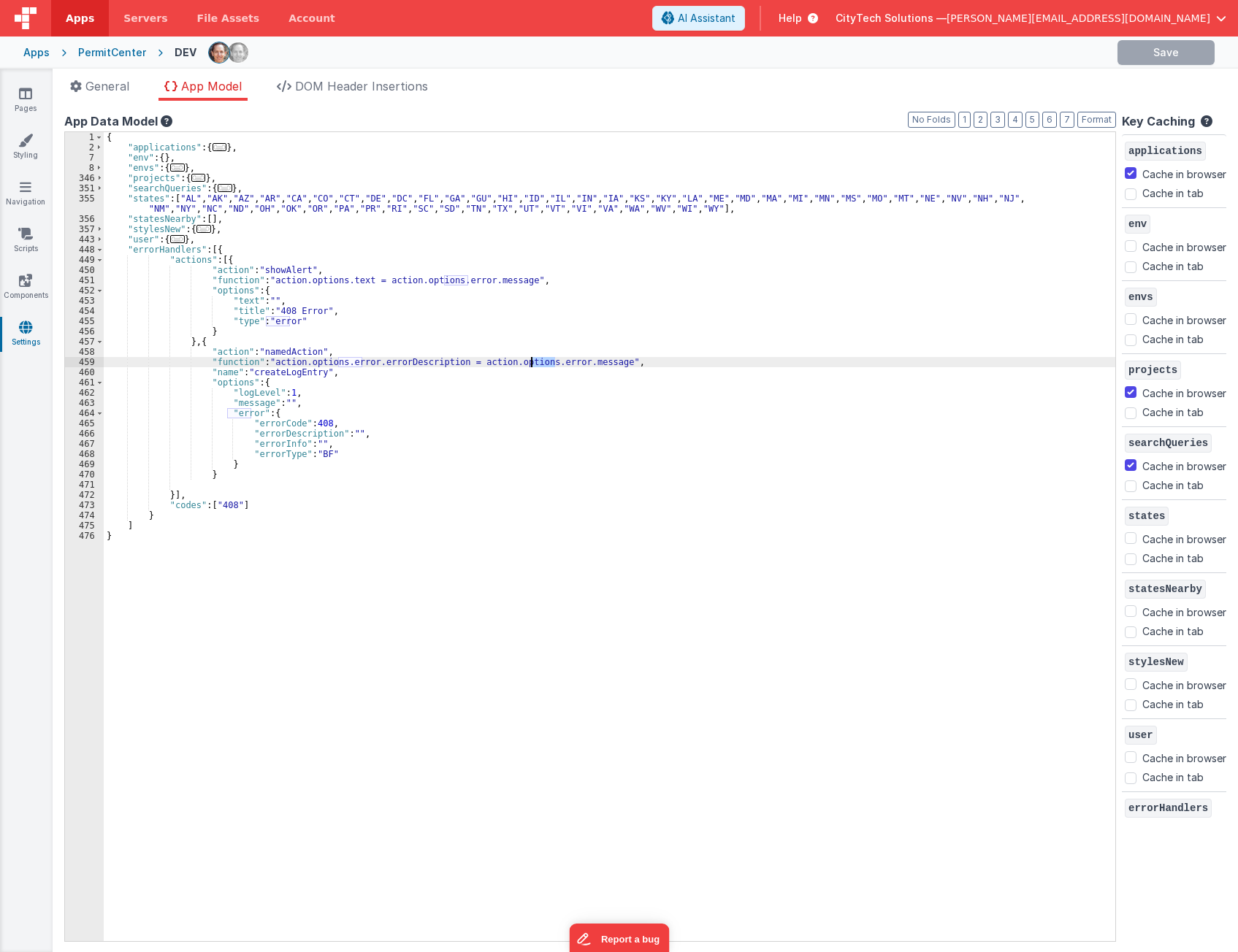
click at [478, 358] on div "{ "applications" : { ... } , "env" : { } , "envs" : { ... } , "projects" : { ..…" at bounding box center [609, 547] width 1011 height 830
click at [510, 361] on div "{ "applications" : { ... } , "env" : { } , "envs" : { ... } , "projects" : { ..…" at bounding box center [609, 547] width 1011 height 830
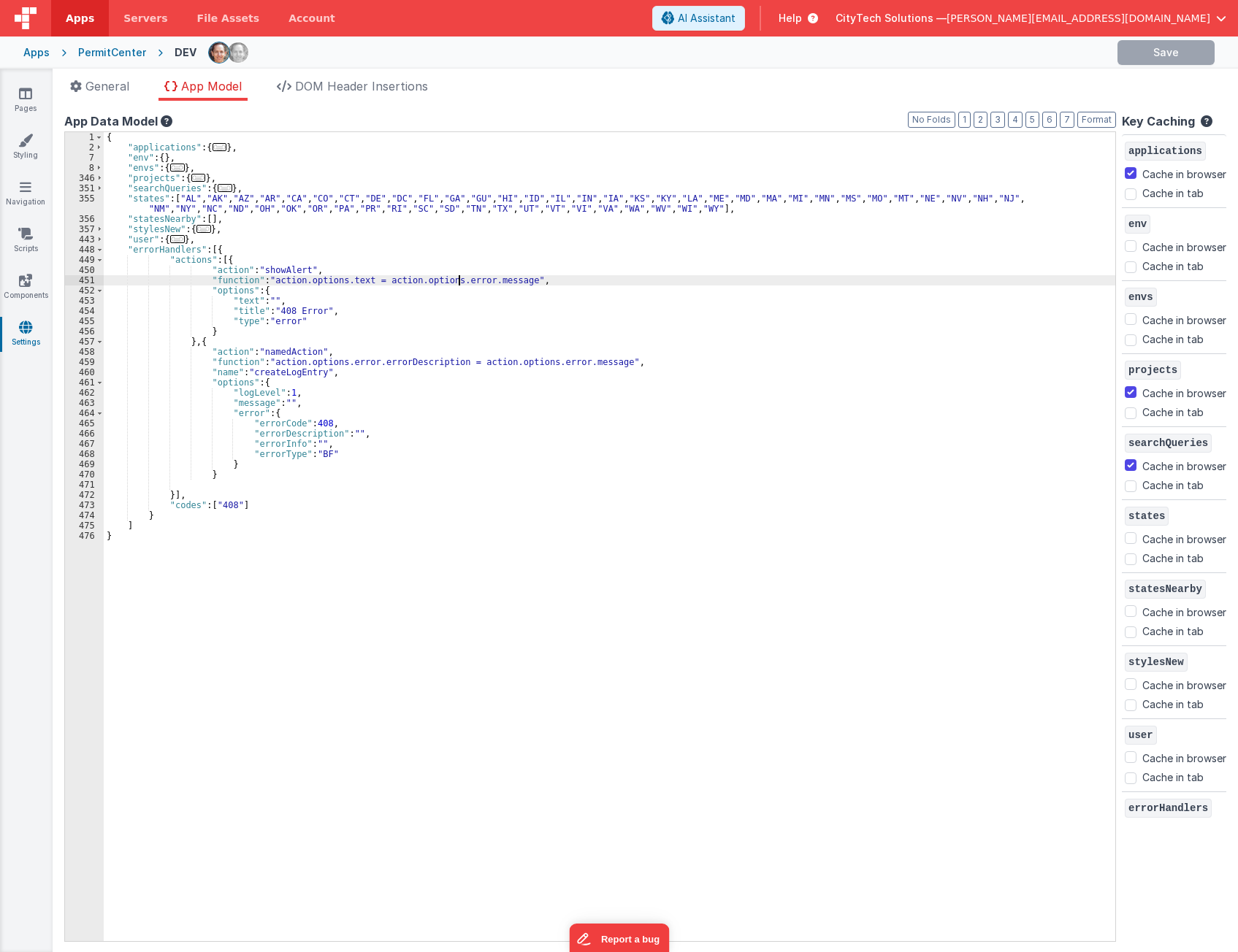
click at [459, 281] on div "{ "applications" : { ... } , "env" : { } , "envs" : { ... } , "projects" : { ..…" at bounding box center [609, 547] width 1011 height 830
click at [487, 281] on div "{ "applications" : { ... } , "env" : { } , "envs" : { ... } , "projects" : { ..…" at bounding box center [609, 547] width 1011 height 830
click at [454, 280] on div "{ "applications" : { ... } , "env" : { } , "envs" : { ... } , "projects" : { ..…" at bounding box center [609, 547] width 1011 height 830
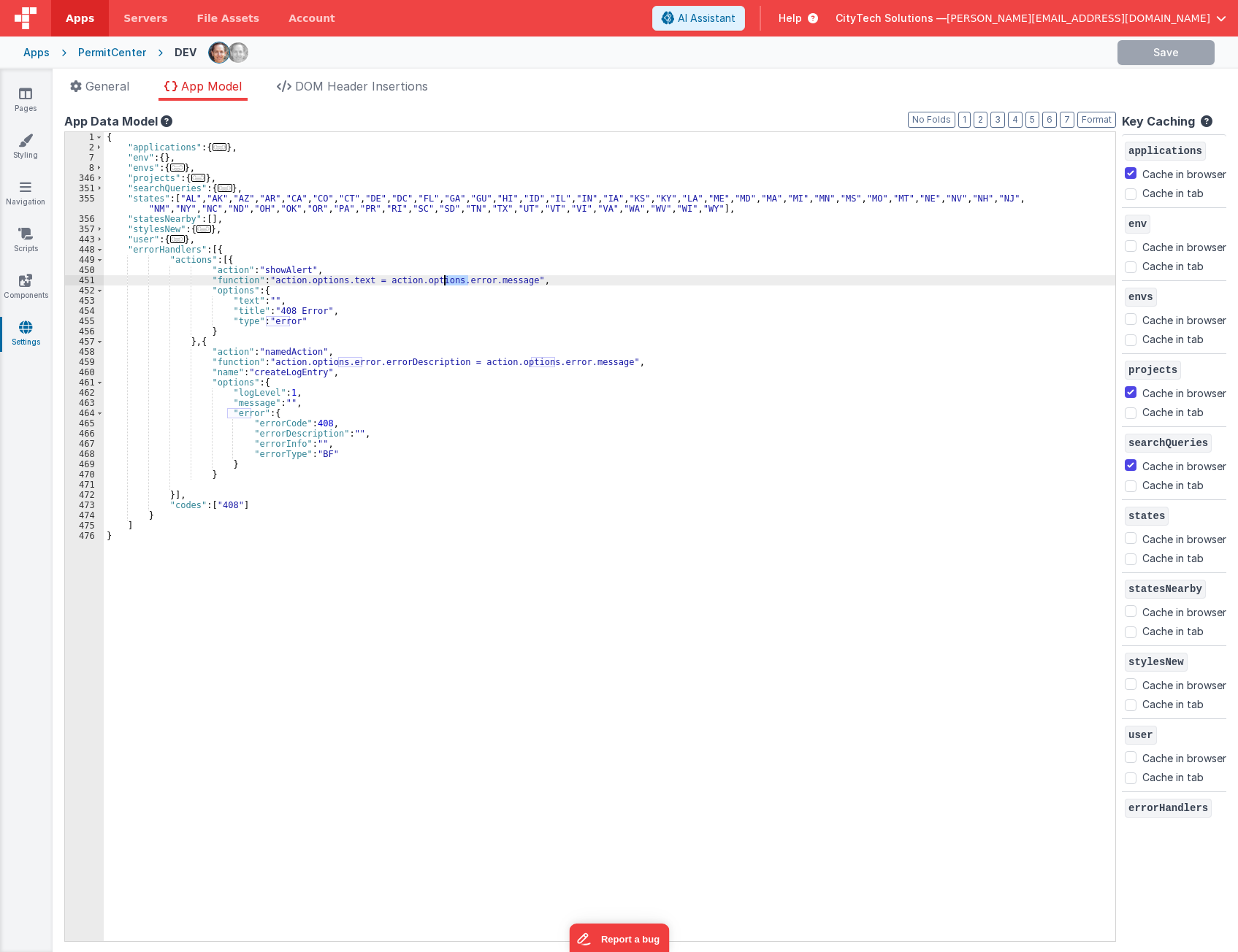
click at [454, 280] on div "{ "applications" : { ... } , "env" : { } , "envs" : { ... } , "projects" : { ..…" at bounding box center [609, 547] width 1011 height 830
click at [423, 361] on div "{ "applications" : { ... } , "env" : { } , "envs" : { ... } , "projects" : { ..…" at bounding box center [609, 547] width 1011 height 830
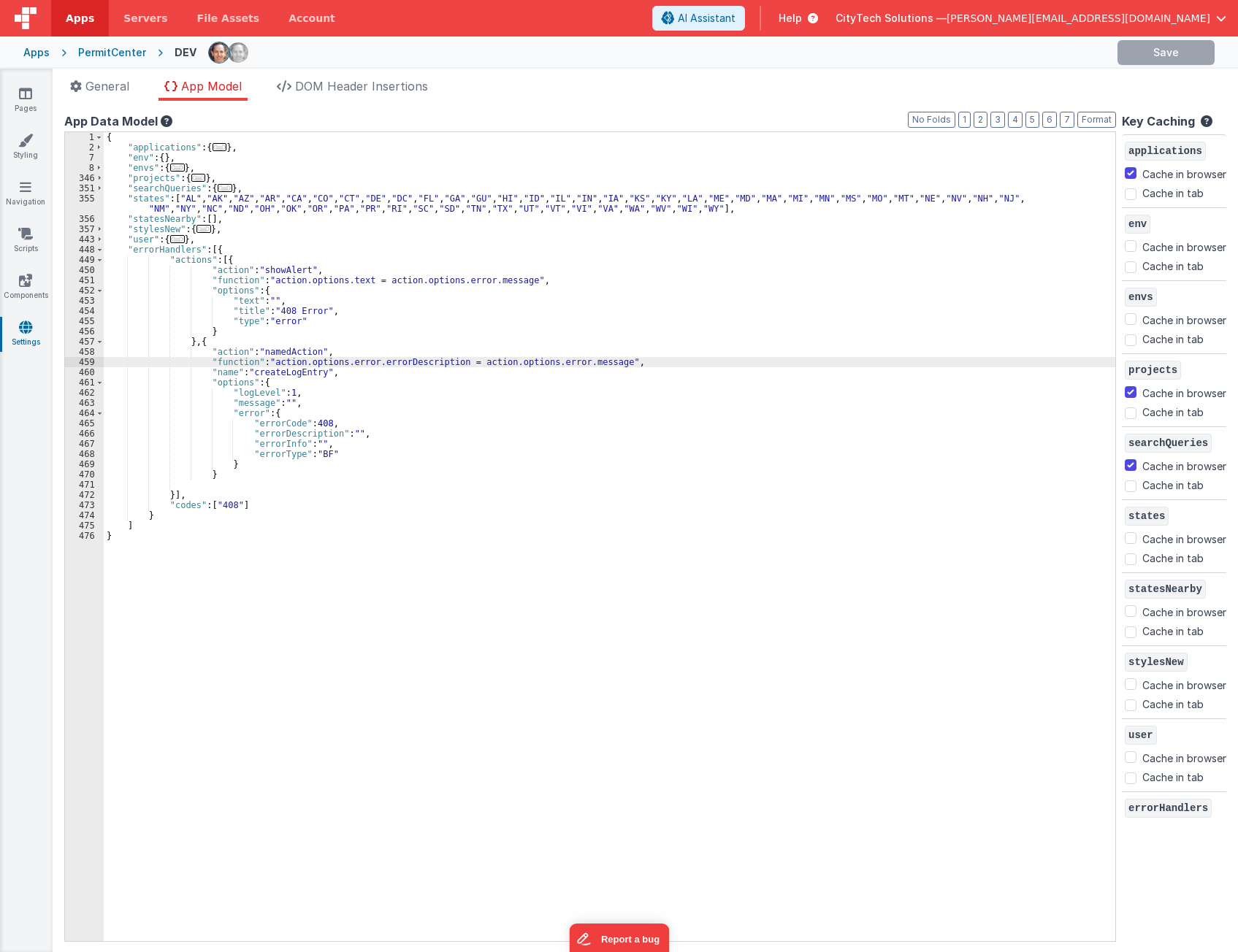
click at [412, 360] on div "{ "applications" : { ... } , "env" : { } , "envs" : { ... } , "projects" : { ..…" at bounding box center [609, 547] width 1011 height 830
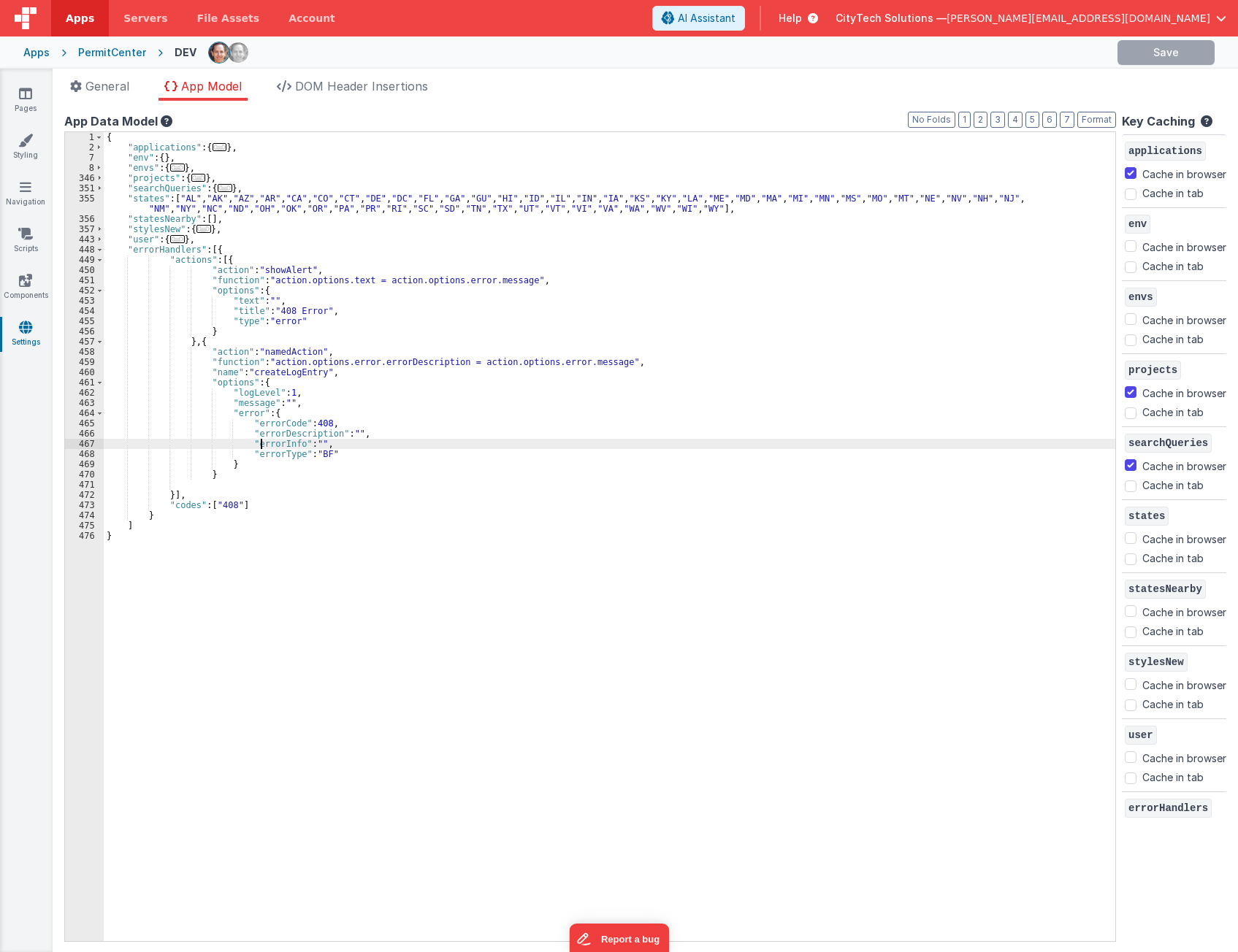
click at [259, 444] on div "{ "applications" : { ... } , "env" : { } , "envs" : { ... } , "projects" : { ..…" at bounding box center [609, 547] width 1011 height 830
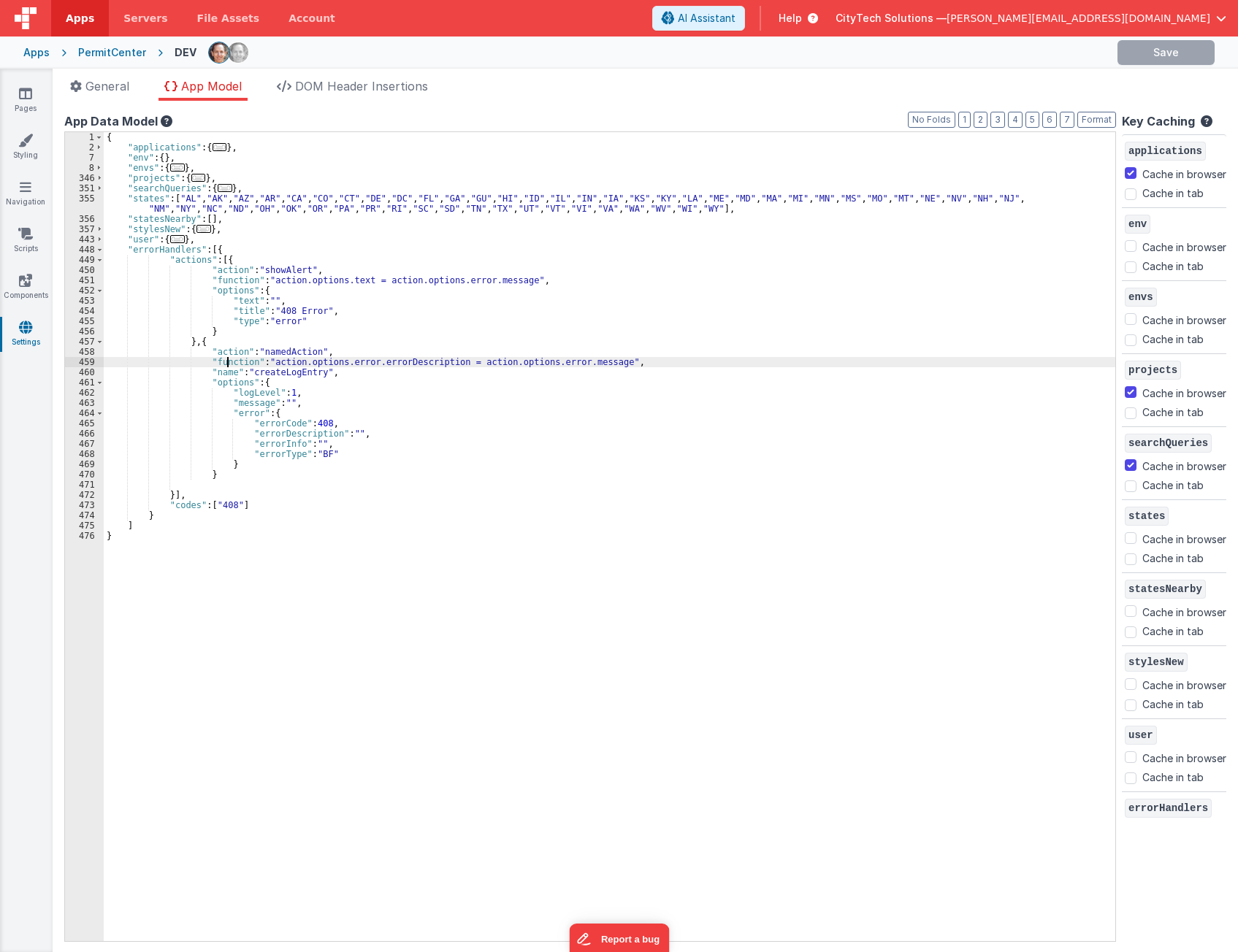
click at [225, 363] on div "{ "applications" : { ... } , "env" : { } , "envs" : { ... } , "projects" : { ..…" at bounding box center [609, 547] width 1011 height 830
click at [69, 363] on div "459" at bounding box center [84, 363] width 39 height 10
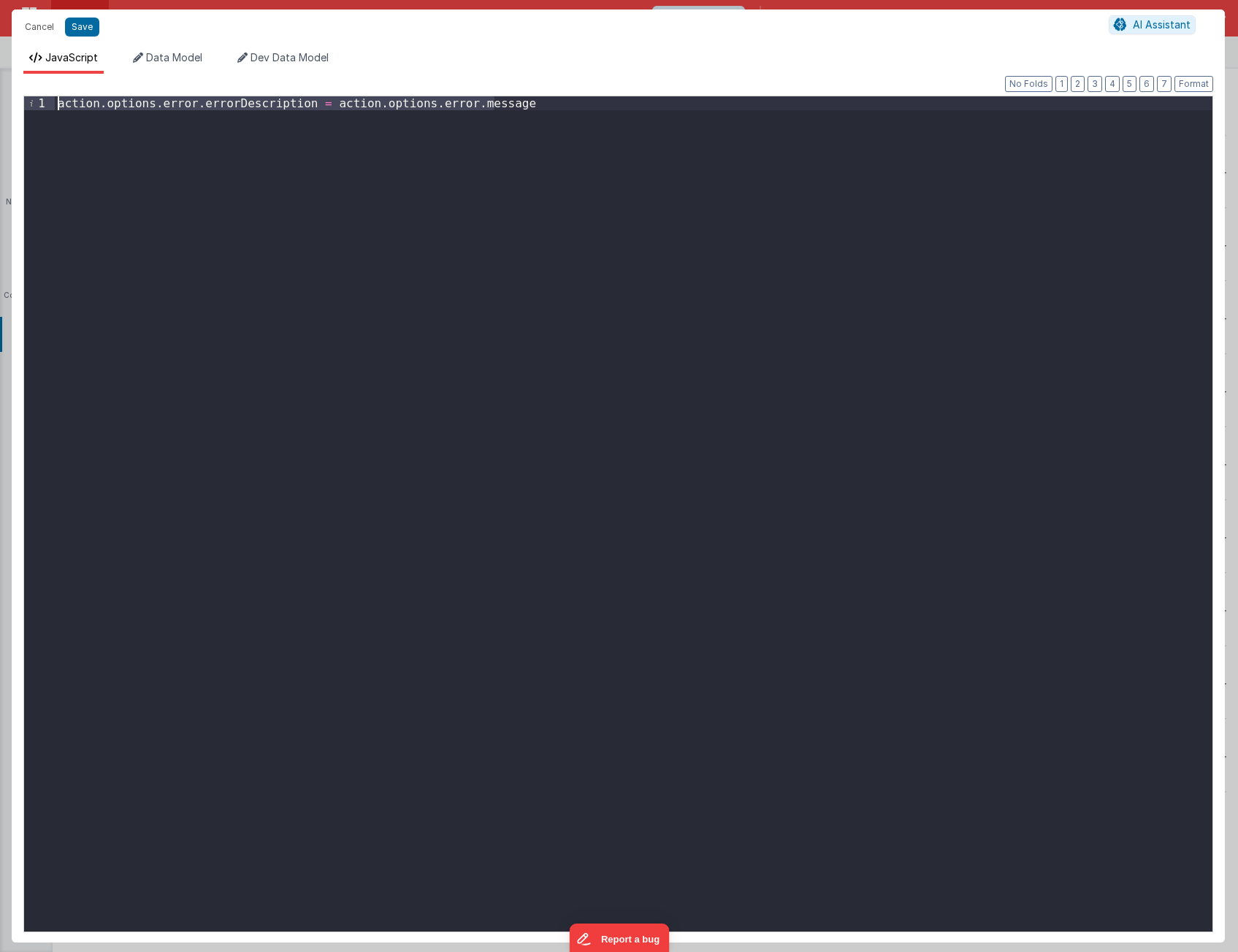
drag, startPoint x: 626, startPoint y: 124, endPoint x: -34, endPoint y: -7, distance: 672.9
click at [0, 0] on html "Cancel Save AI Assistant JavaScript Data Model Dev Data Model Format 7 6 5 4 3 …" at bounding box center [619, 476] width 1238 height 952
paste textarea
click at [227, 107] on div "action . options . error . errorInfo = action . options . error . message actio…" at bounding box center [633, 527] width 1157 height 863
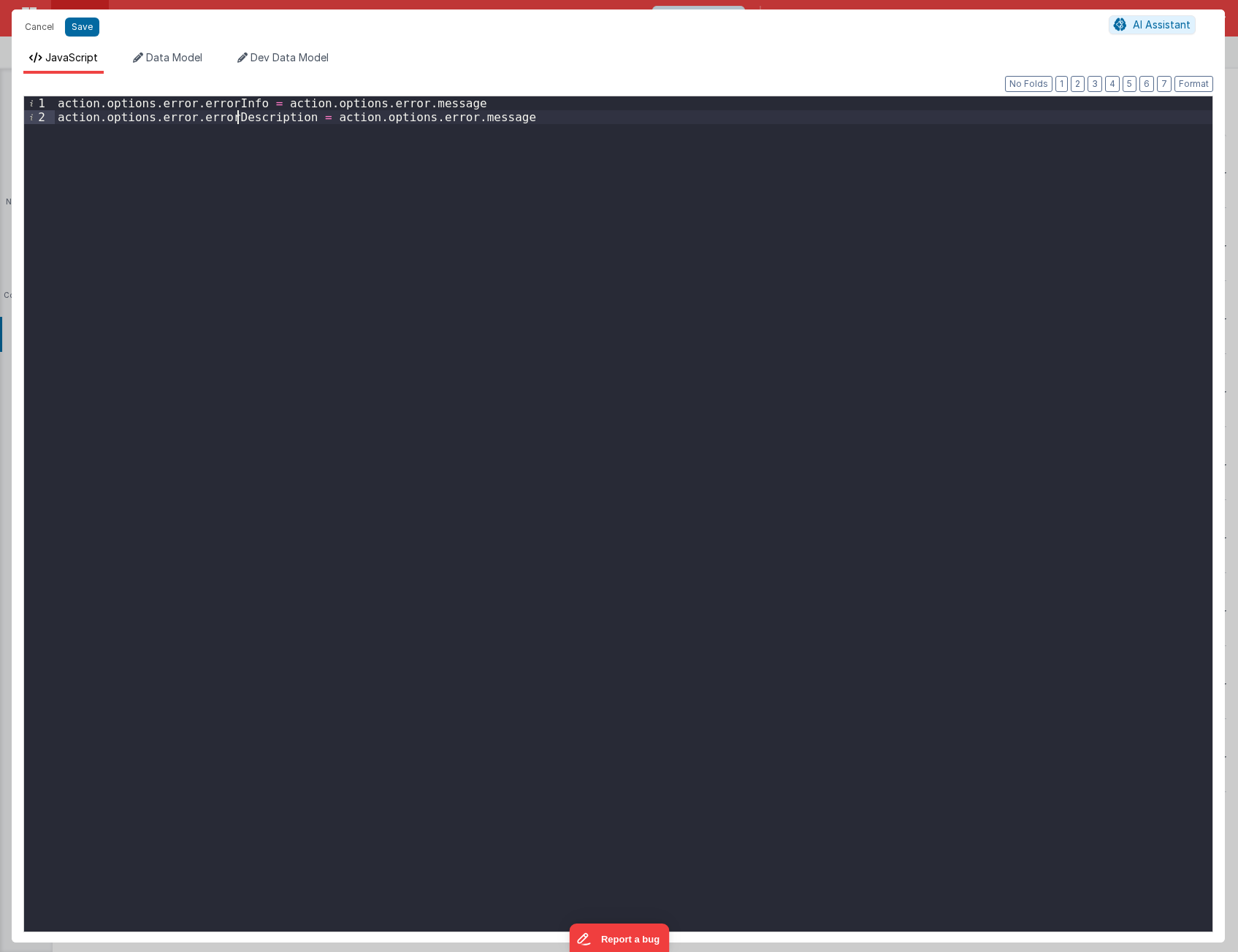
click at [240, 121] on div "action . options . error . errorInfo = action . options . error . message actio…" at bounding box center [633, 527] width 1157 height 863
drag, startPoint x: 474, startPoint y: 103, endPoint x: 466, endPoint y: 99, distance: 8.9
click at [466, 99] on div "action . options . error . errorInfo = action . options . error . message actio…" at bounding box center [633, 527] width 1157 height 863
click at [256, 109] on div "action . options . error . errorDescription = action . options . error . messag…" at bounding box center [633, 527] width 1157 height 863
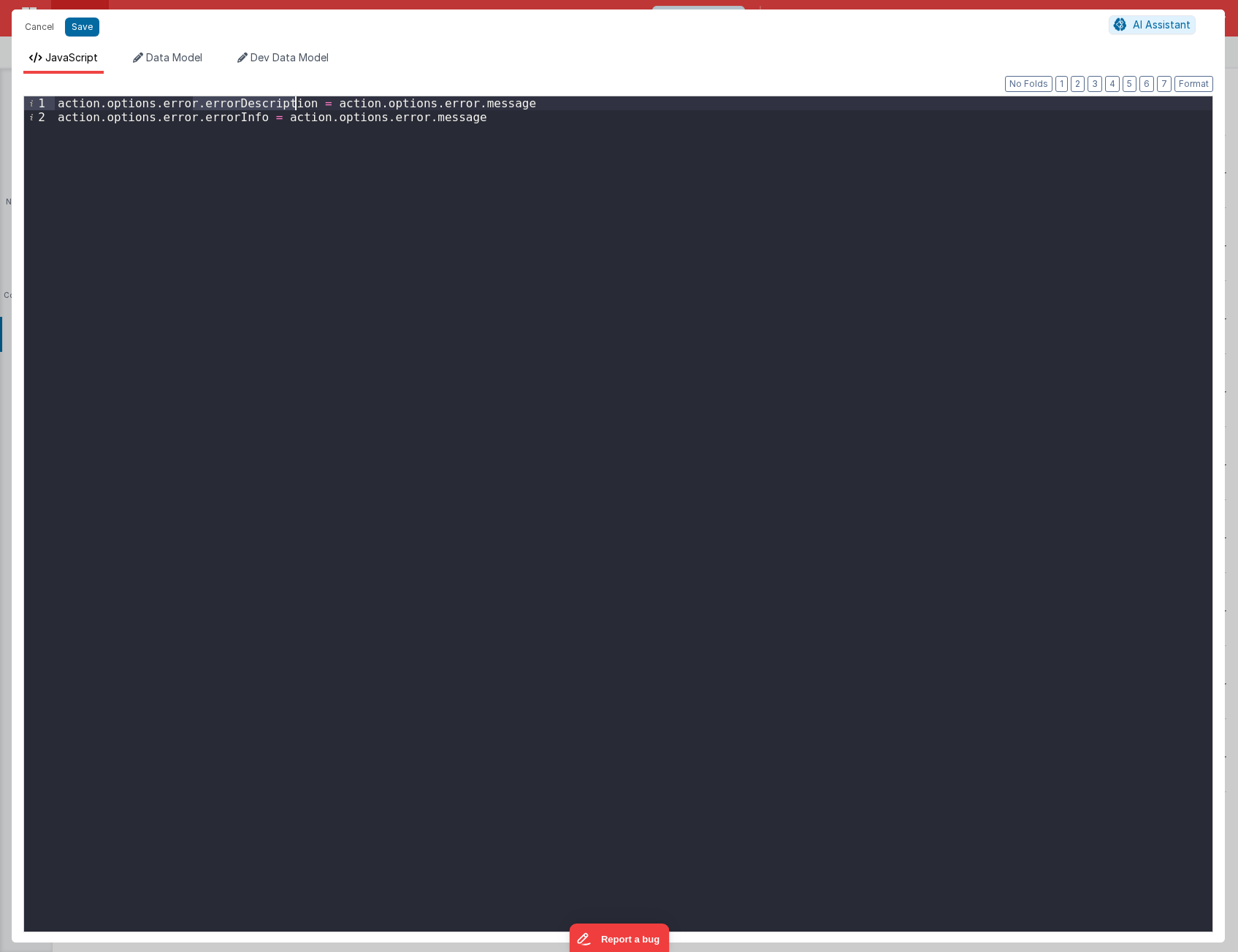
click at [256, 109] on div "action . options . error . errorDescription = action . options . error . messag…" at bounding box center [633, 527] width 1157 height 863
click at [466, 103] on div "action . options . error . errorDescription = action . options . error . messag…" at bounding box center [633, 527] width 1157 height 863
click at [435, 117] on div "action . options . error . errorDescription = action . options . error . messag…" at bounding box center [633, 527] width 1157 height 863
click at [466, 103] on div "action . options . error . errorDescription = action . options . error . messag…" at bounding box center [633, 527] width 1157 height 863
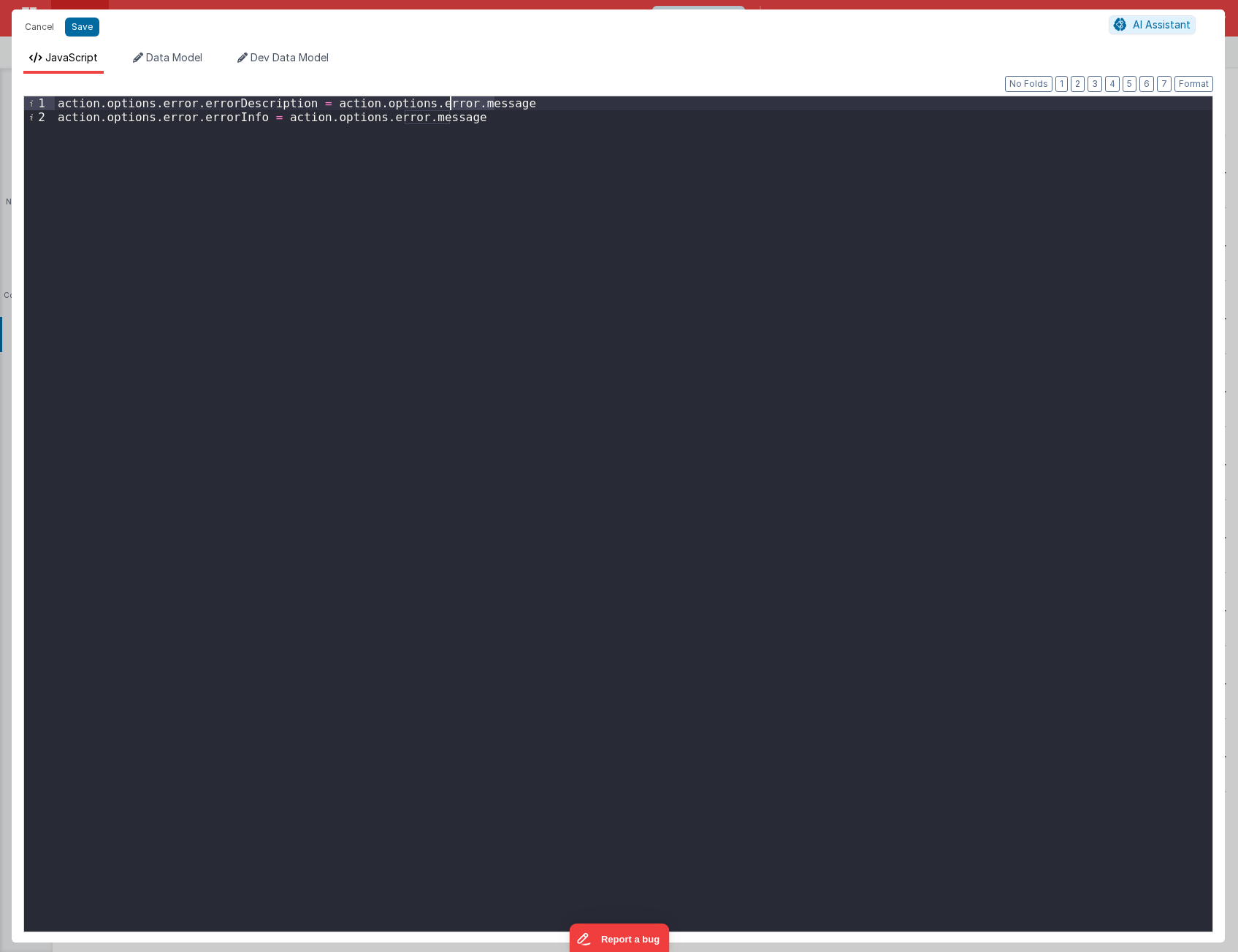
click at [466, 103] on div "action . options . error . errorDescription = action . options . error . messag…" at bounding box center [633, 527] width 1157 height 863
click at [590, 178] on div "action . options . error . errorDescription = action . options . error . descri…" at bounding box center [633, 527] width 1157 height 863
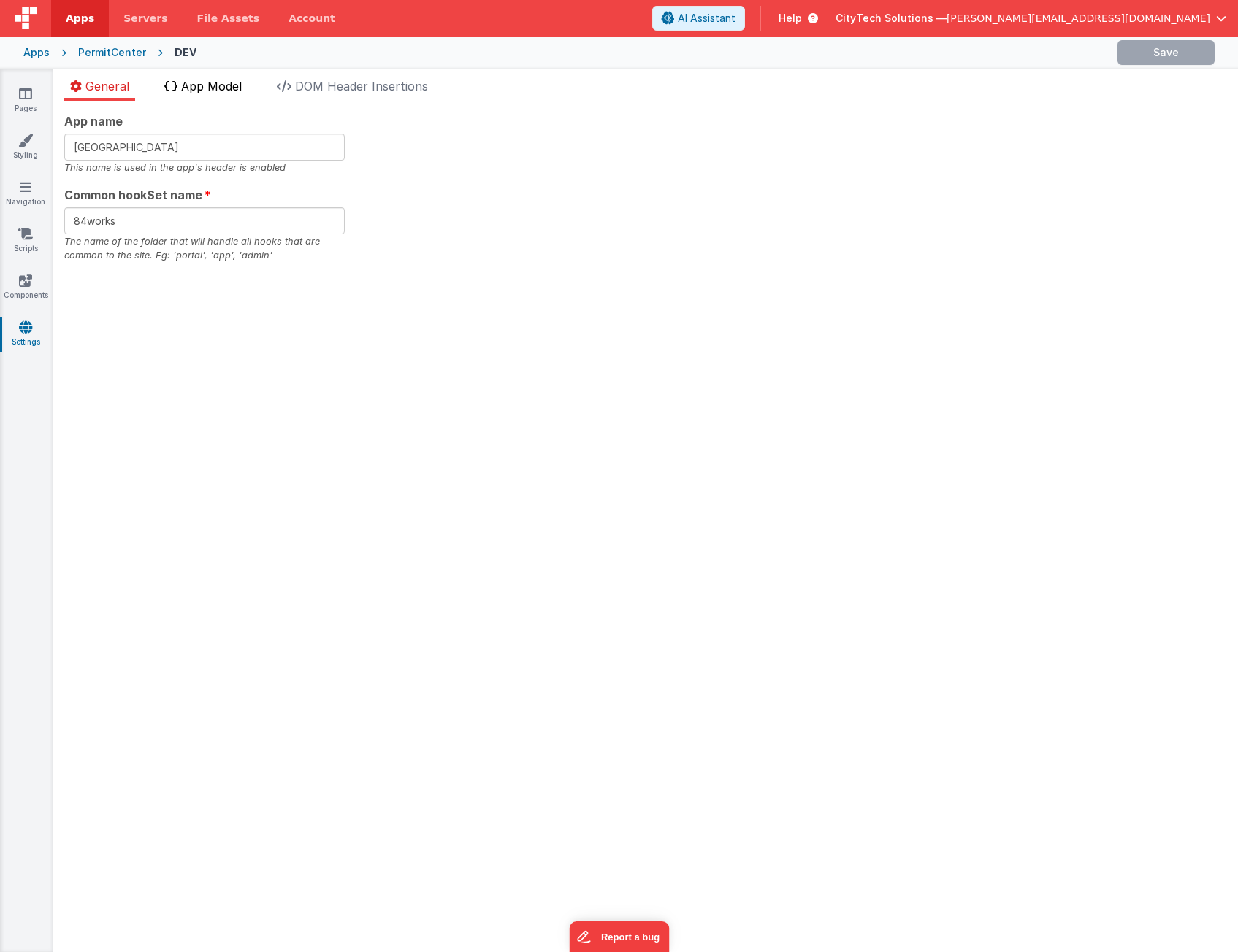
click at [225, 79] on span "App Model" at bounding box center [211, 87] width 60 height 15
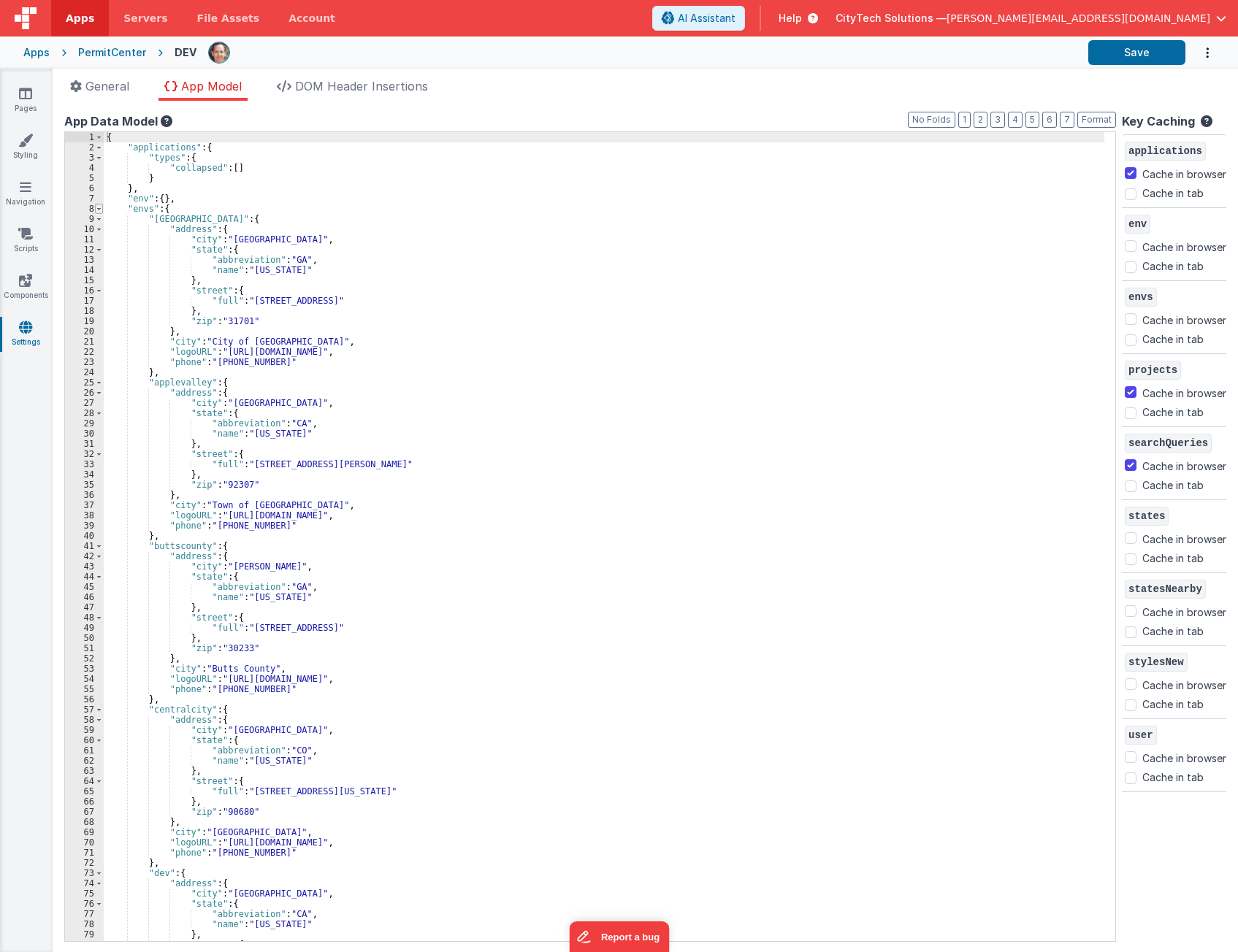
click at [99, 210] on span at bounding box center [99, 209] width 8 height 10
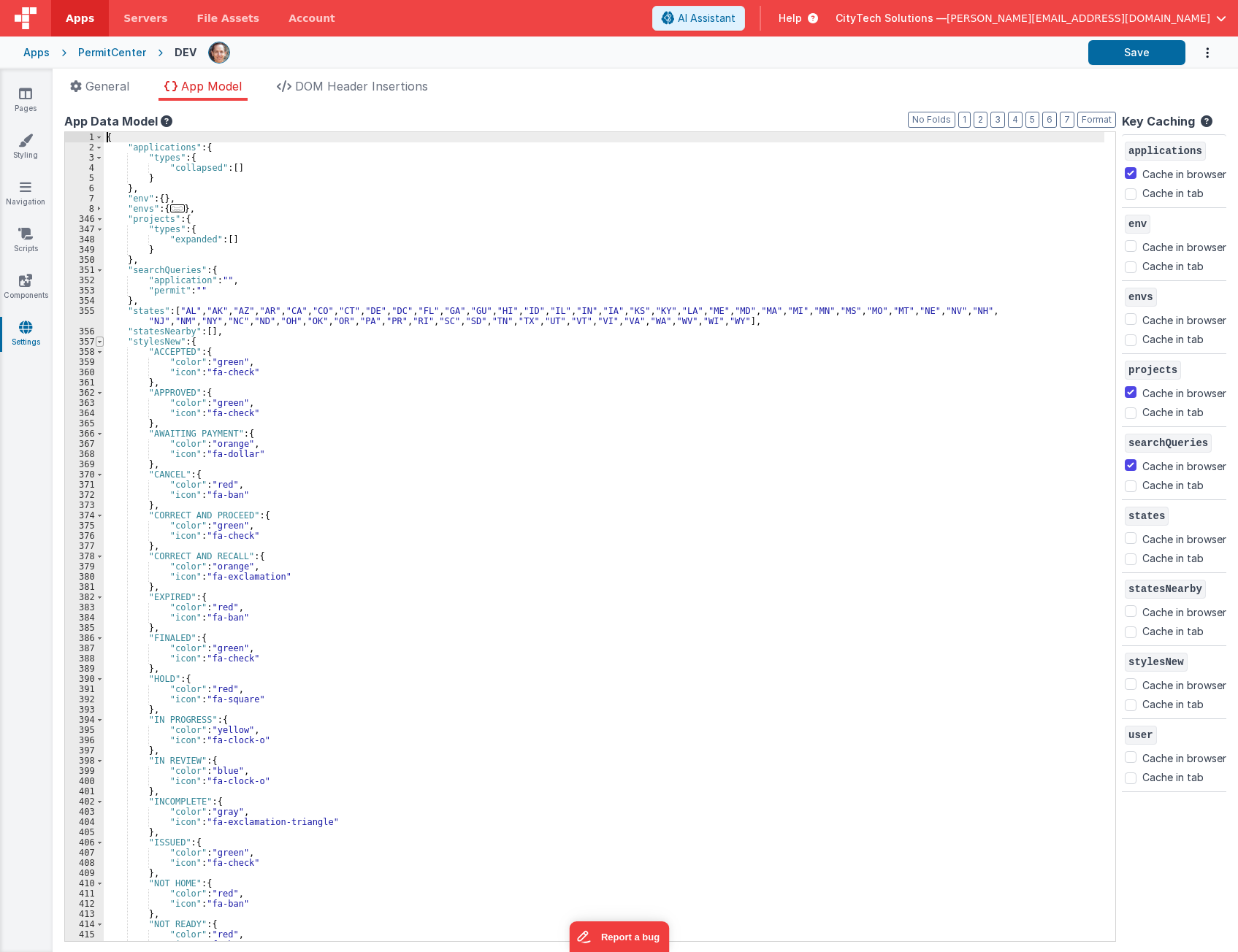
click at [96, 340] on span at bounding box center [99, 342] width 8 height 10
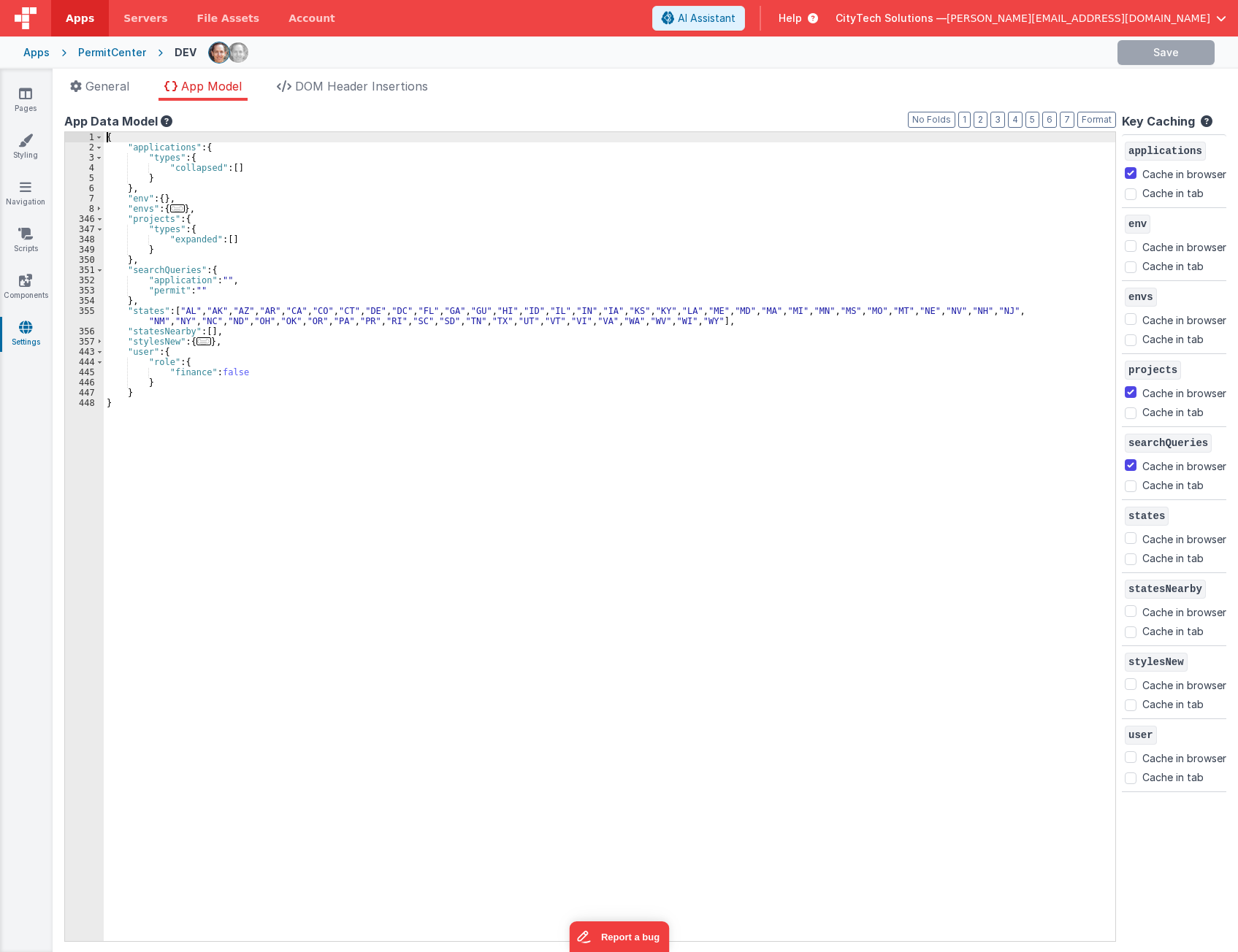
click at [295, 432] on div "{ "applications" : { "types" : { "collapsed" : [ ] } } , "env" : { } , "envs" :…" at bounding box center [609, 547] width 1011 height 830
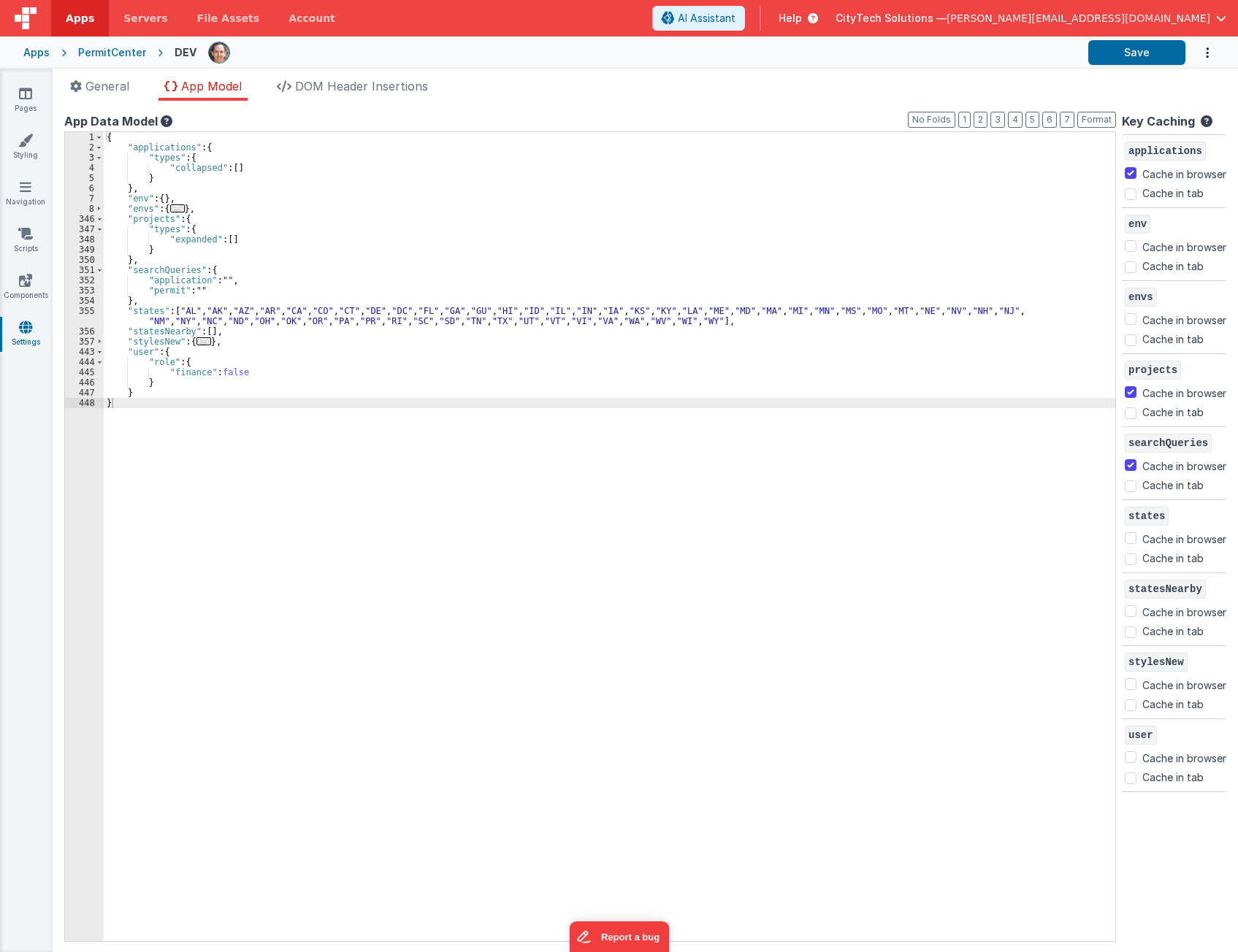
click at [357, 413] on div "{ "applications" : { "types" : { "collapsed" : [ ] } } , "env" : { } , "envs" :…" at bounding box center [609, 547] width 1011 height 830
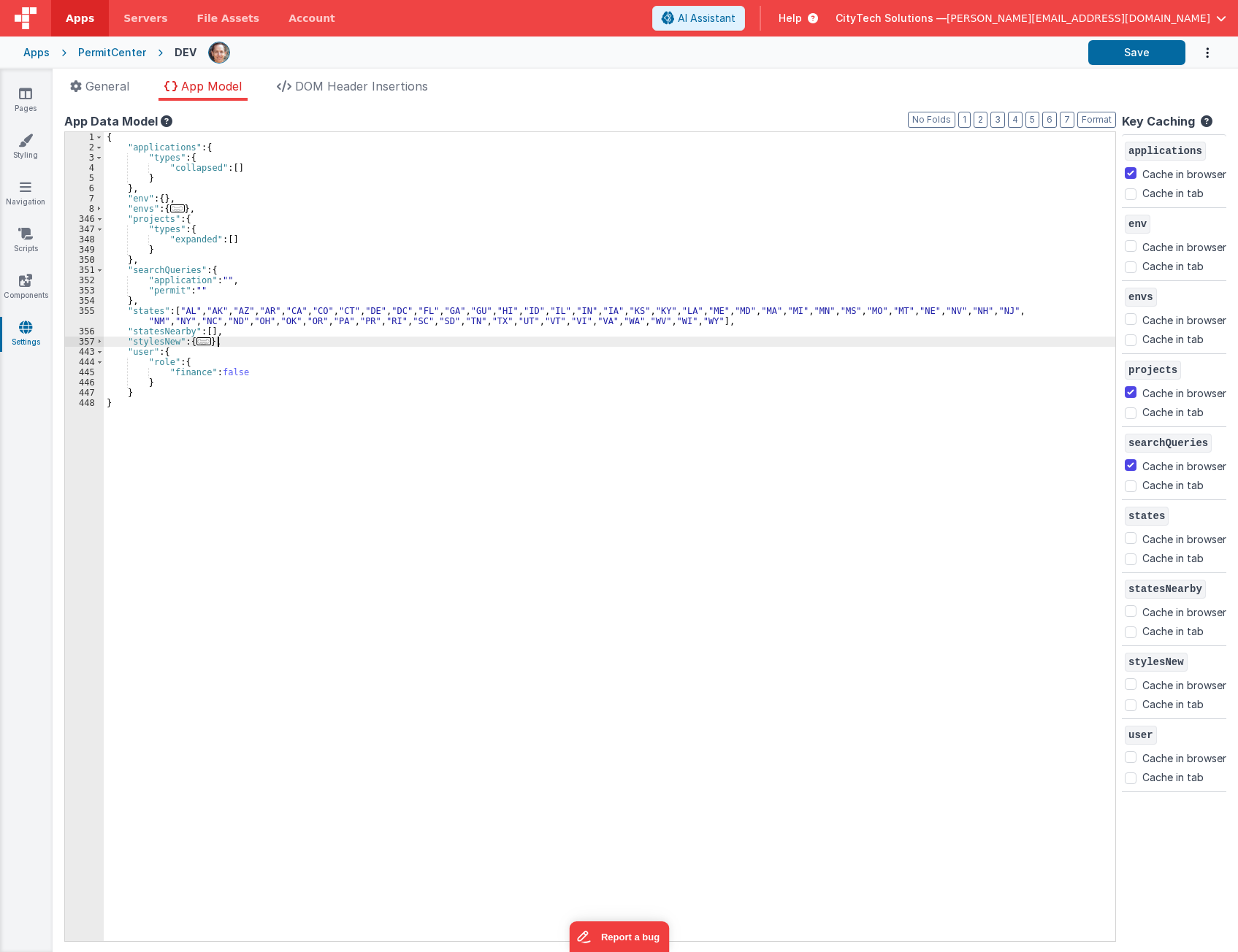
click at [316, 337] on div "{ "applications" : { "types" : { "collapsed" : [ ] } } , "env" : { } , "envs" :…" at bounding box center [609, 547] width 1011 height 830
click at [243, 390] on div "{ "applications" : { "types" : { "collapsed" : [ ] } } , "env" : { } , "envs" :…" at bounding box center [609, 547] width 1011 height 830
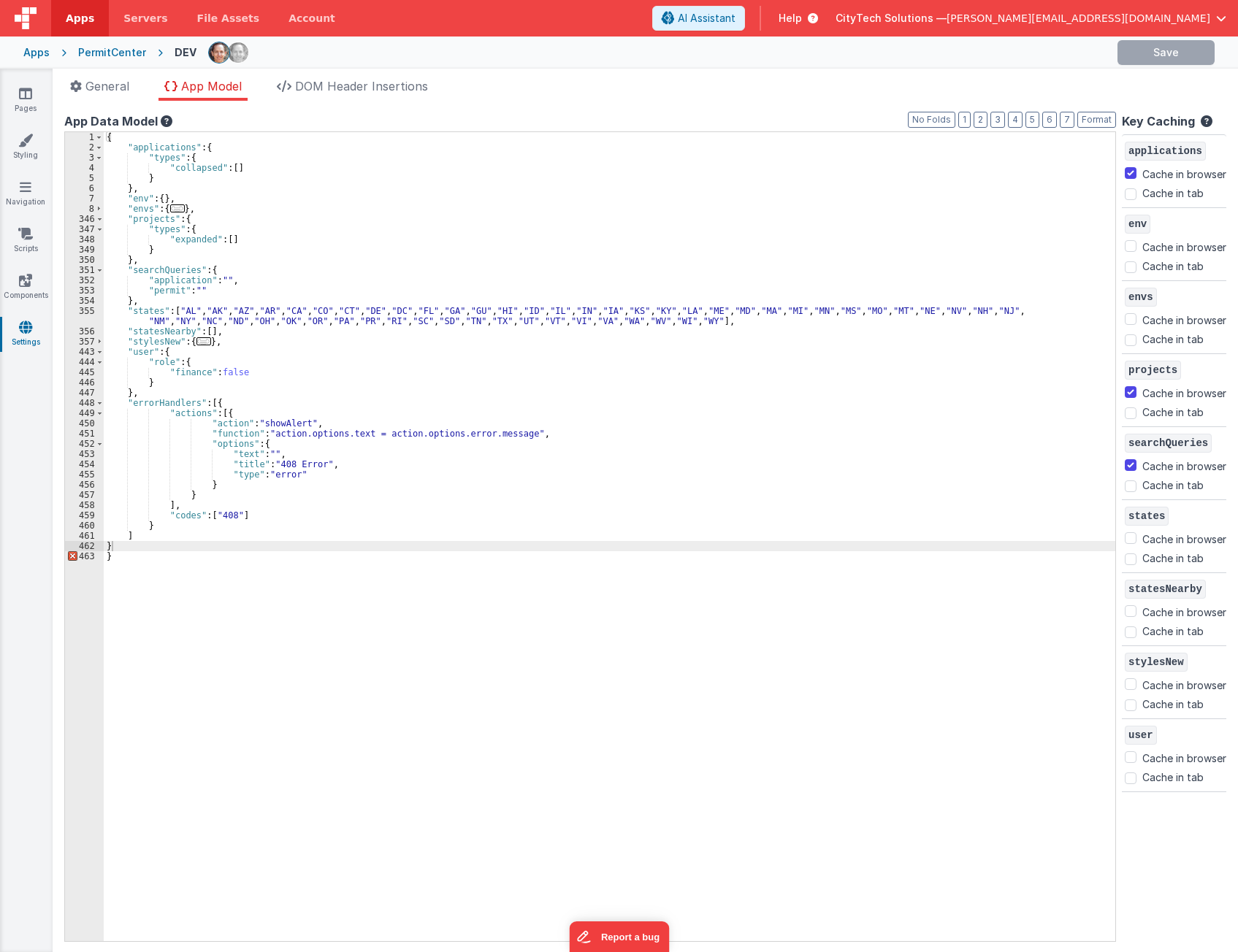
click at [190, 544] on div "{ "applications" : { "types" : { "collapsed" : [ ] } } , "env" : { } , "envs" :…" at bounding box center [609, 547] width 1011 height 830
click at [193, 380] on div "{ "applications" : { "types" : { "collapsed" : [ ] } } , "env" : { } , "envs" :…" at bounding box center [609, 547] width 1011 height 830
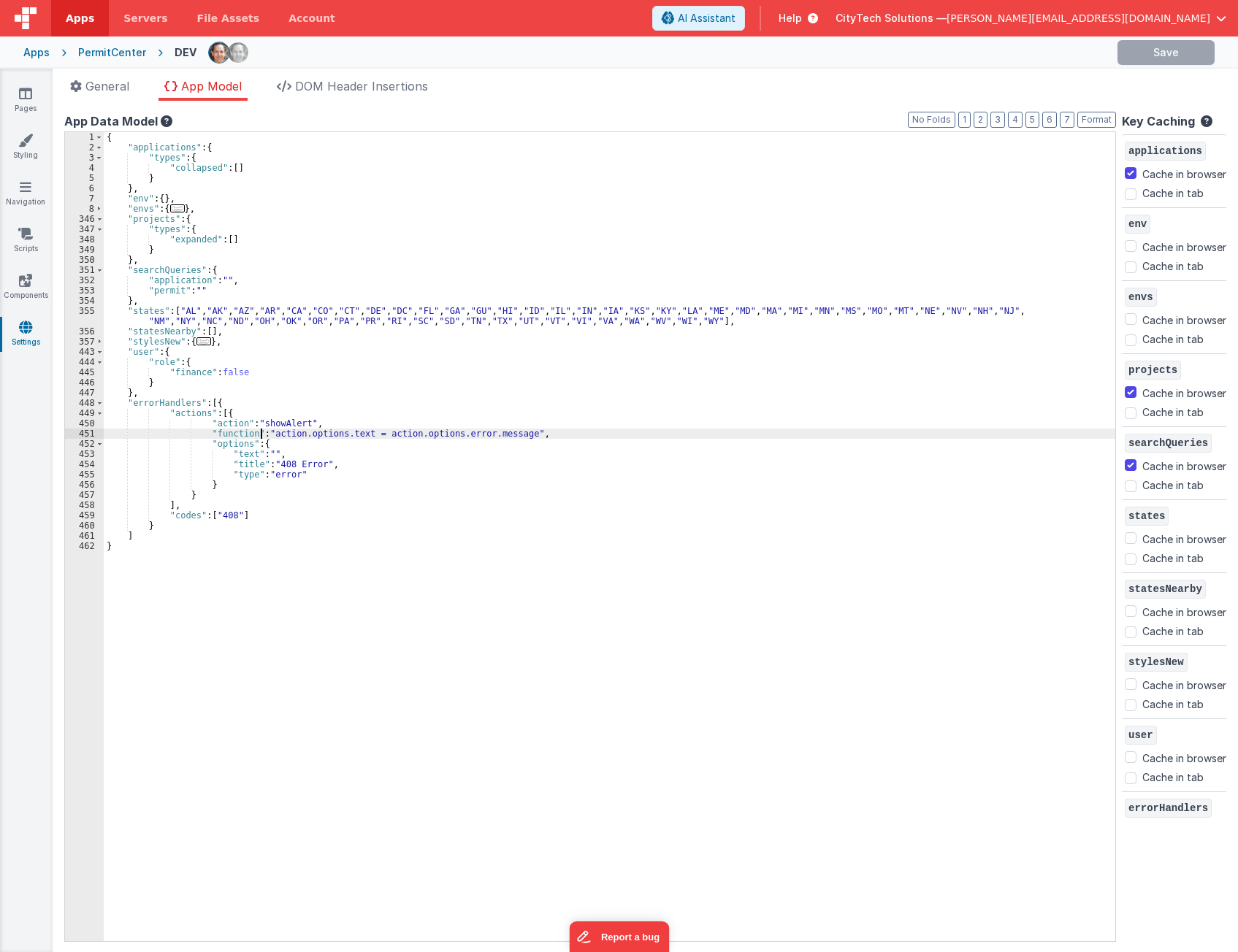
drag, startPoint x: 259, startPoint y: 431, endPoint x: 233, endPoint y: 439, distance: 27.2
click at [256, 432] on div "{ "applications" : { "types" : { "collapsed" : [ ] } } , "env" : { } , "envs" :…" at bounding box center [609, 547] width 1011 height 830
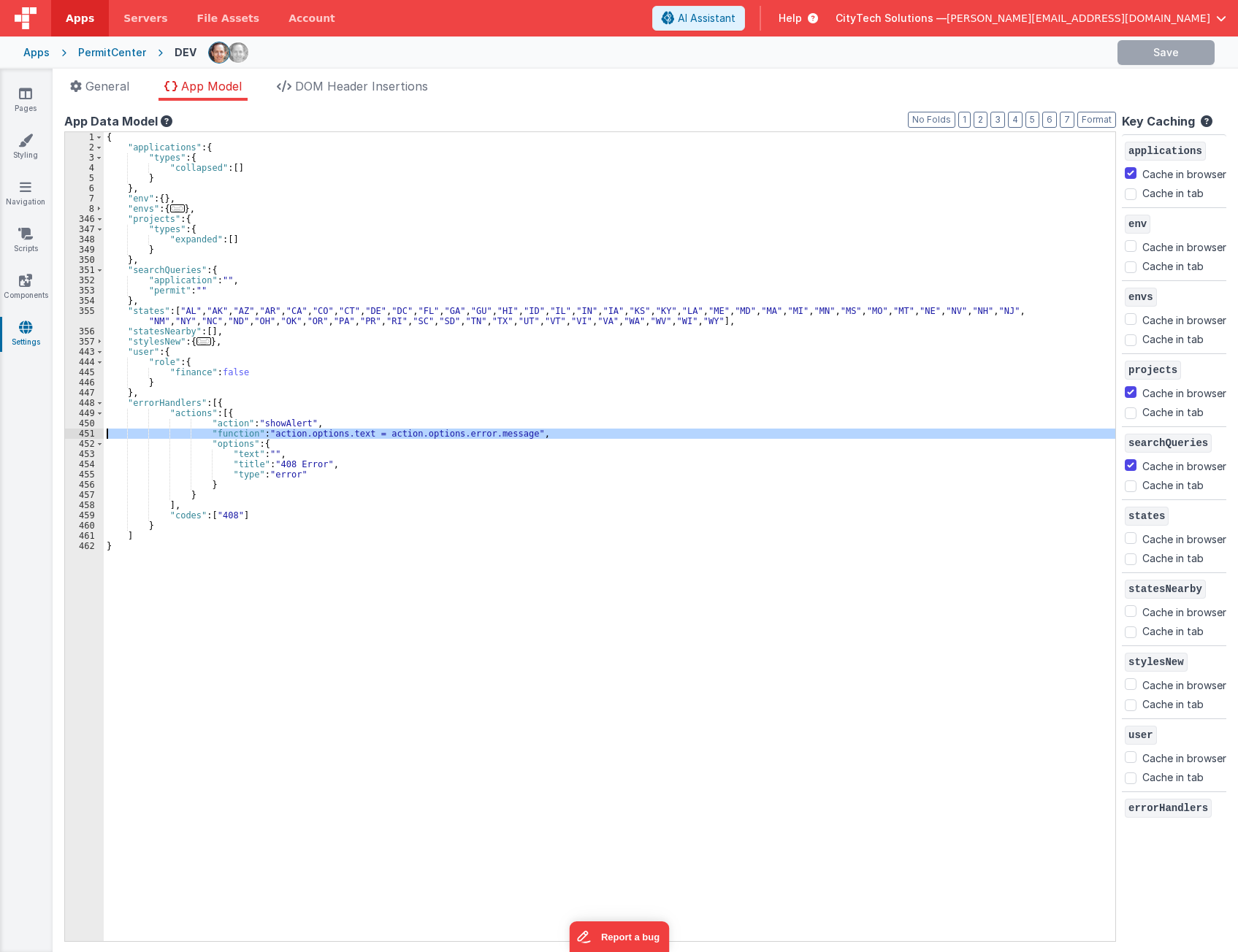
click at [72, 432] on div "451" at bounding box center [84, 433] width 39 height 10
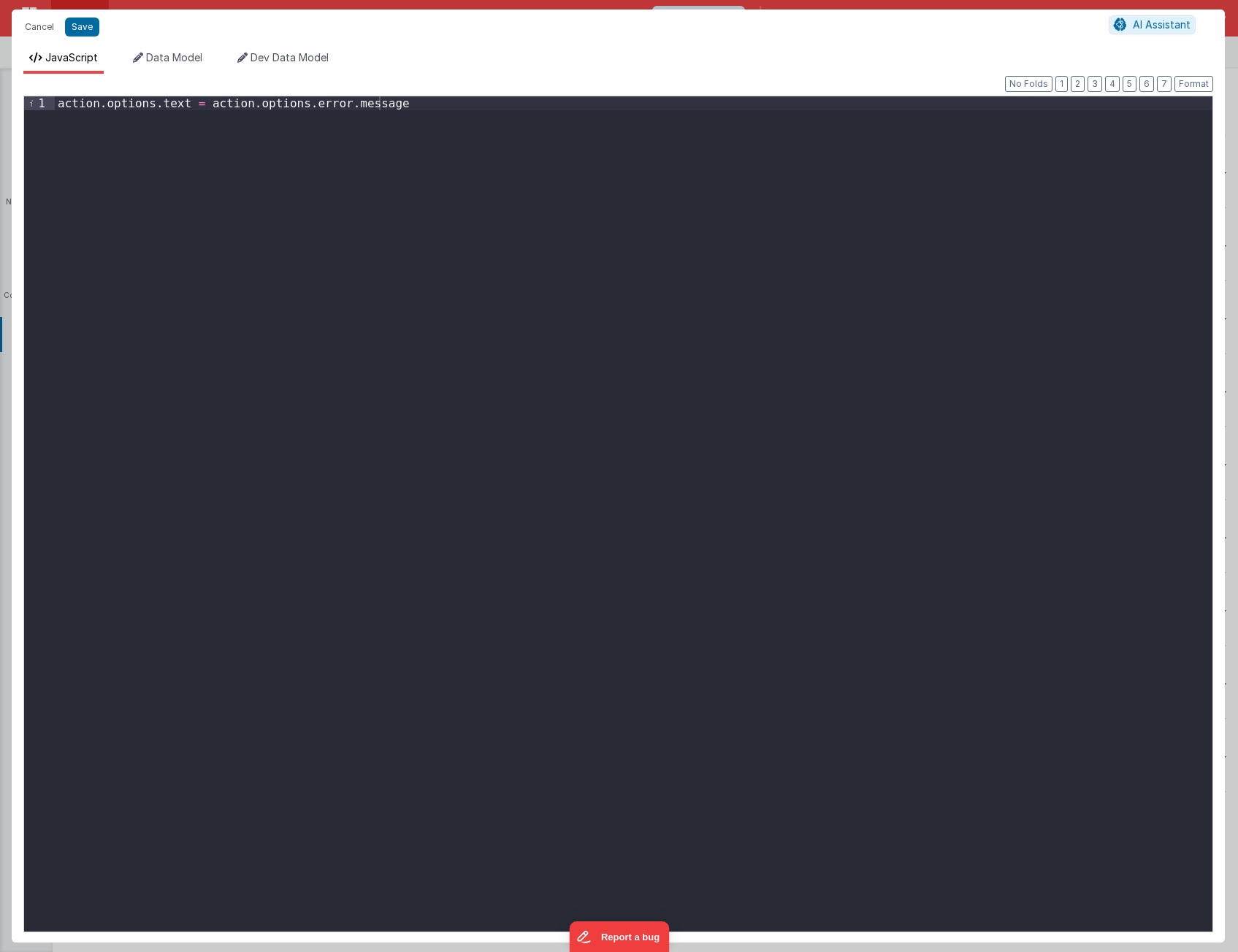
click at [839, 451] on div "action . options . text = action . options . error . message" at bounding box center [633, 527] width 1157 height 863
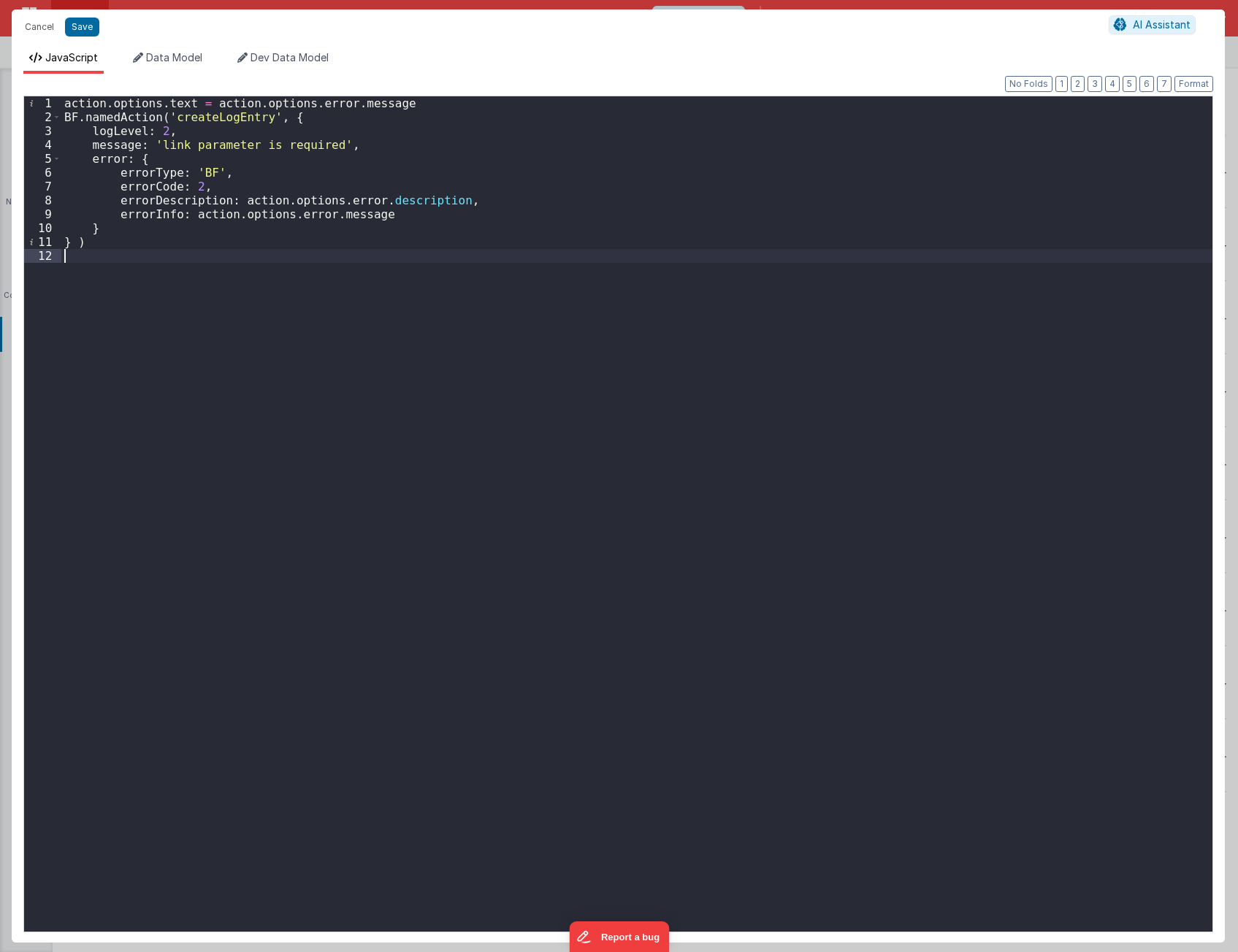
click at [363, 397] on div "action . options . text = action . options . error . message BF . namedAction (…" at bounding box center [637, 527] width 1151 height 863
click at [160, 131] on div "action . options . text = action . options . error . message BF . namedAction (…" at bounding box center [637, 527] width 1151 height 863
drag, startPoint x: 225, startPoint y: 413, endPoint x: 172, endPoint y: 230, distance: 190.5
click at [224, 410] on div "action . options . text = action . options . error . message BF . namedAction (…" at bounding box center [637, 527] width 1151 height 863
click at [224, 183] on div "action . options . text = action . options . error . message BF . namedAction (…" at bounding box center [637, 527] width 1151 height 863
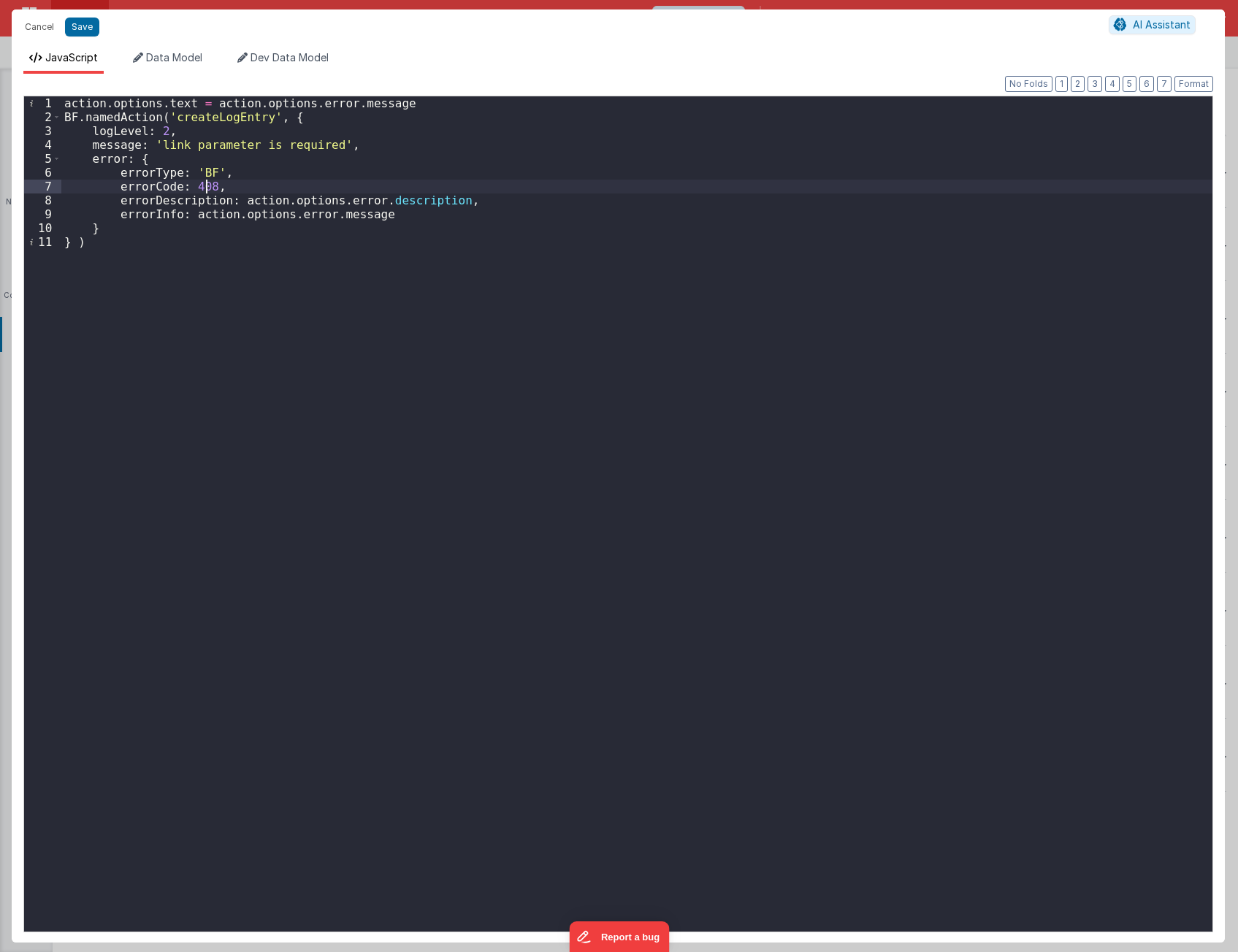
click at [381, 528] on div "action . options . text = action . options . error . message BF . namedAction (…" at bounding box center [637, 527] width 1151 height 863
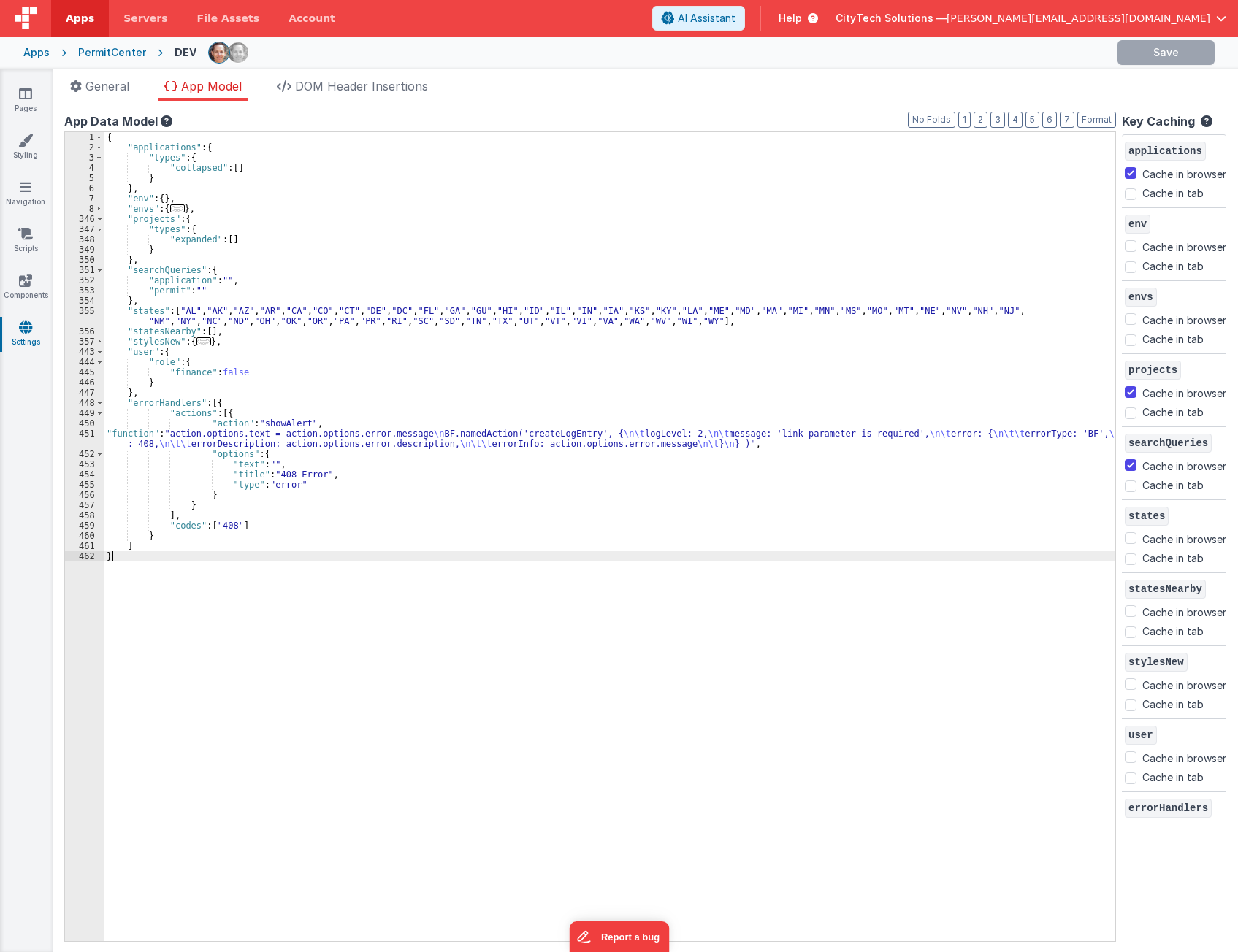
click at [502, 621] on div "{ "applications" : { "types" : { "collapsed" : [ ] } } , "env" : { } , "envs" :…" at bounding box center [609, 547] width 1011 height 830
click at [358, 427] on div "{ "applications" : { "types" : { "collapsed" : [ ] } } , "env" : { } , "envs" :…" at bounding box center [609, 547] width 1011 height 830
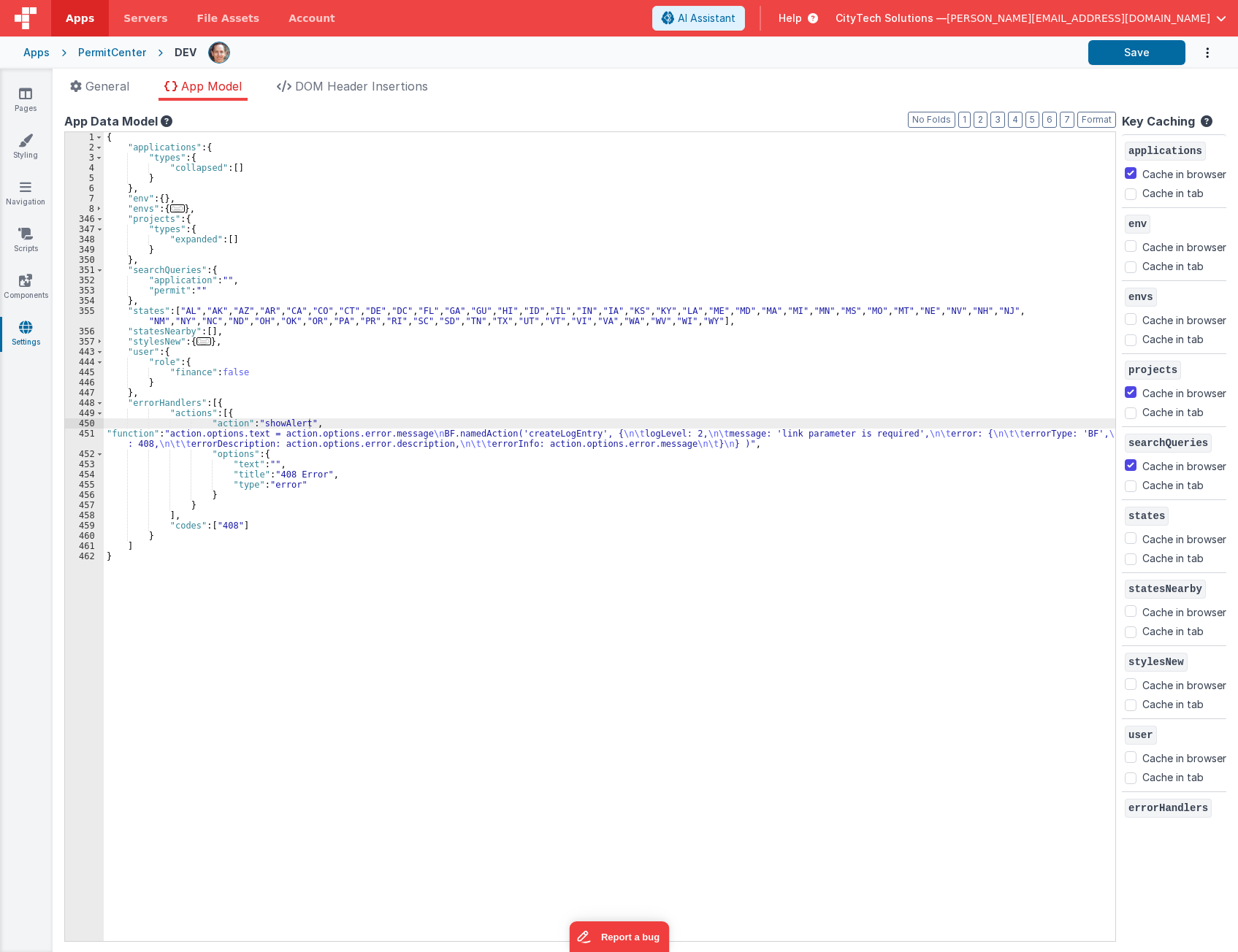
click at [281, 244] on div "{ "applications" : { "types" : { "collapsed" : [ ] } } , "env" : { } , "envs" :…" at bounding box center [609, 547] width 1011 height 830
click at [611, 505] on div "{ "applications" : { "types" : { "collapsed" : [ ] } } , "env" : { } , "envs" :…" at bounding box center [609, 547] width 1011 height 830
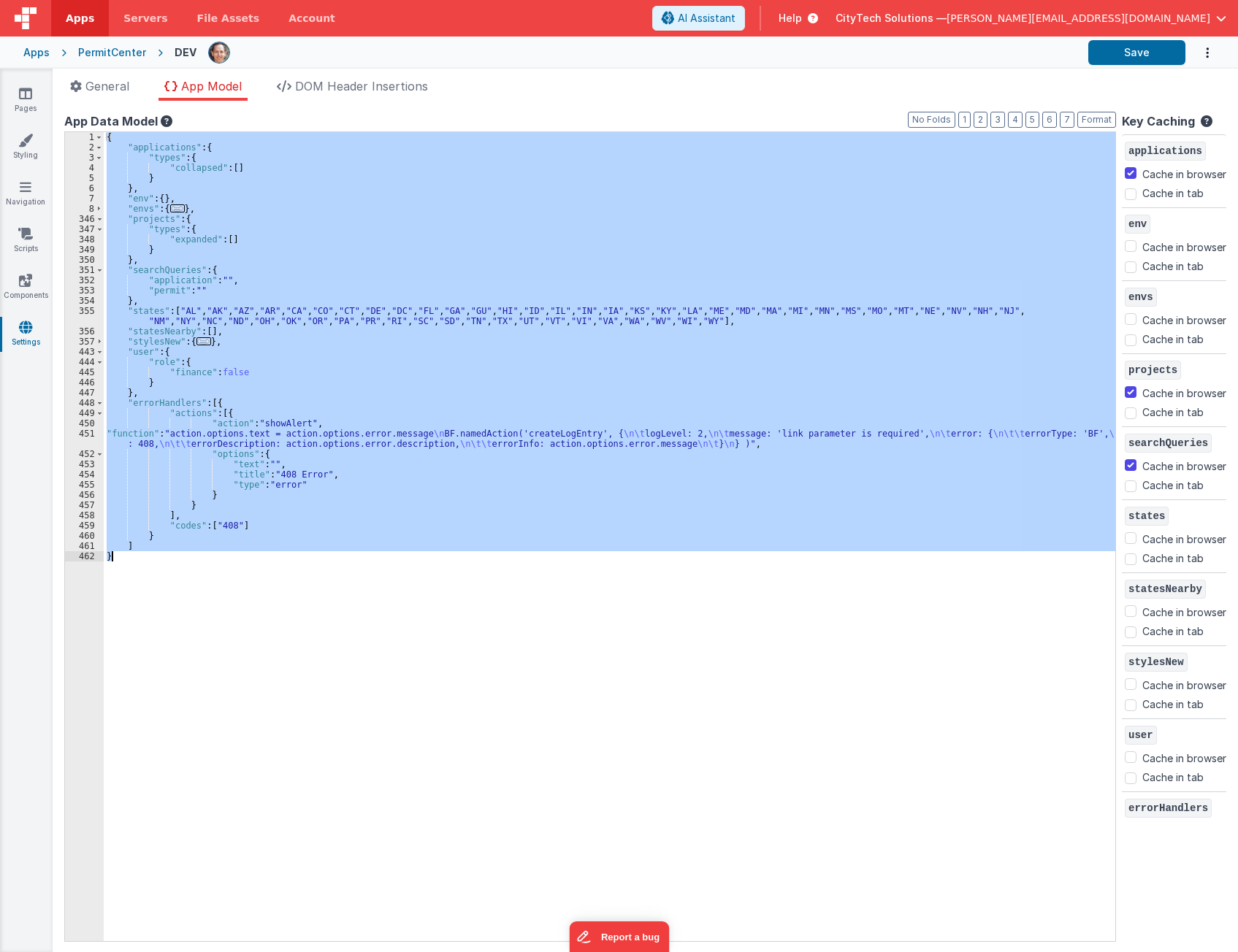
click at [304, 561] on div "{ "applications" : { "types" : { "collapsed" : [ ] } } , "env" : { } , "envs" :…" at bounding box center [609, 536] width 1011 height 809
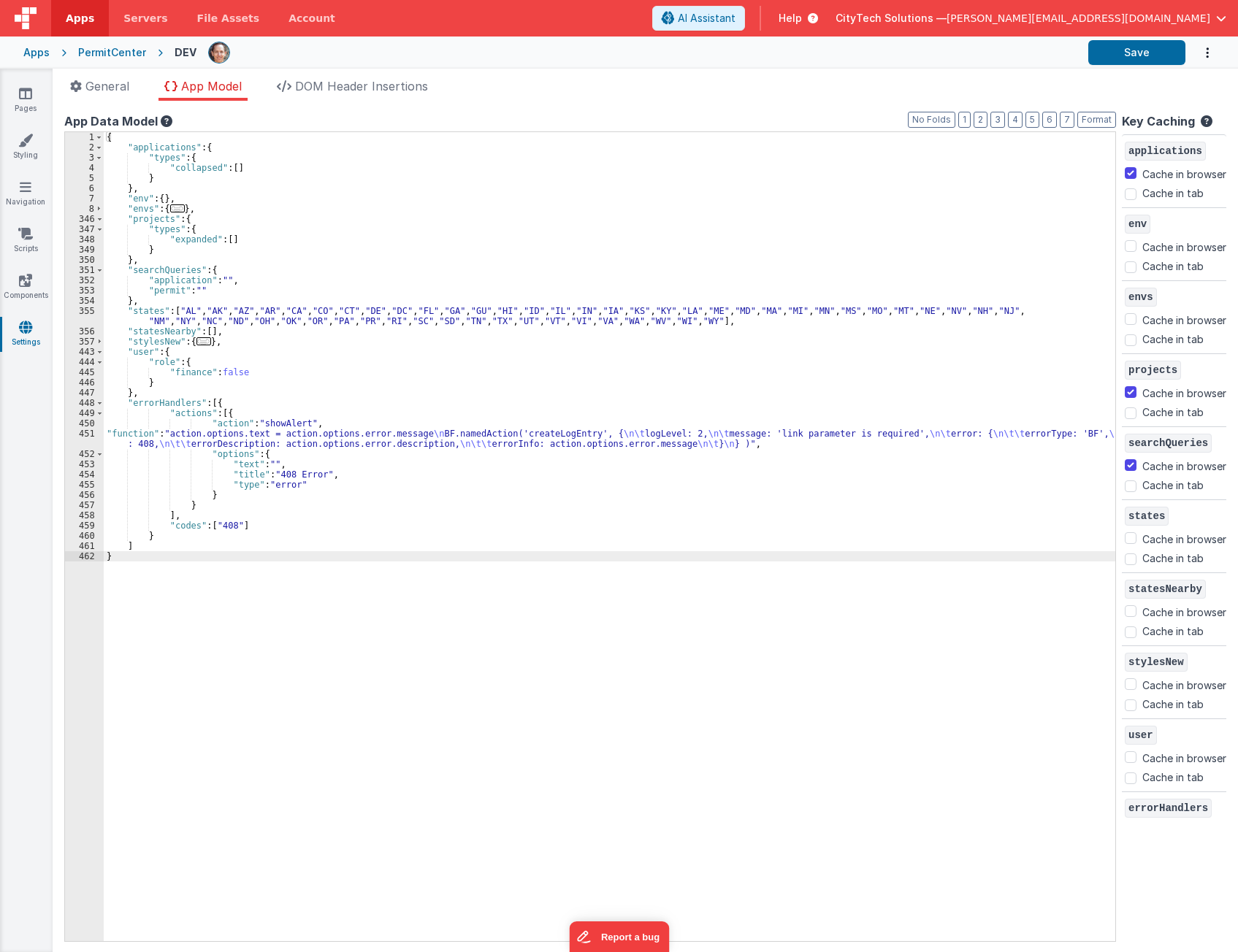
click at [142, 543] on div "{ "applications" : { "types" : { "collapsed" : [ ] } } , "env" : { } , "envs" :…" at bounding box center [609, 547] width 1011 height 830
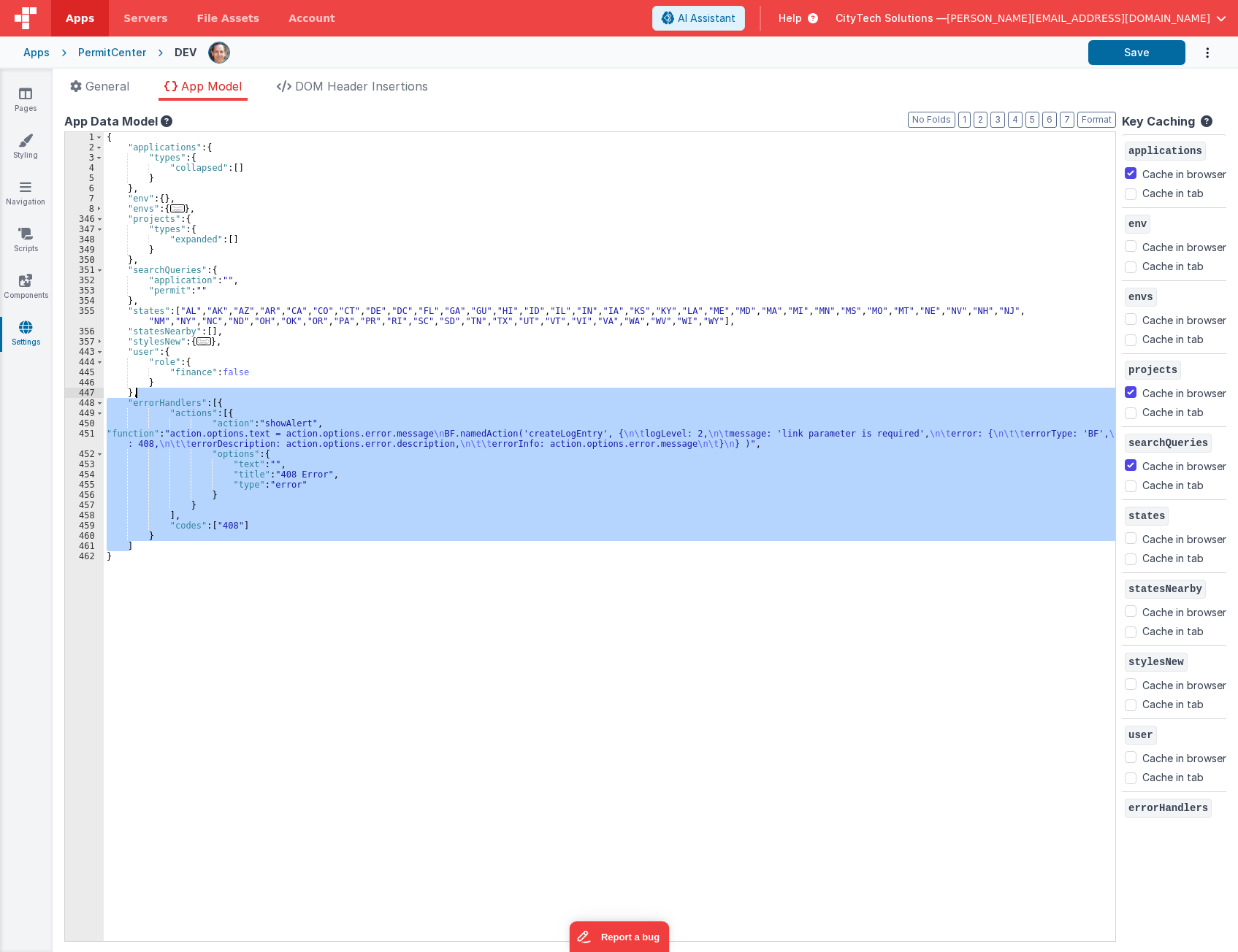
click at [169, 395] on div "{ "applications" : { "types" : { "collapsed" : [ ] } } , "env" : { } , "envs" :…" at bounding box center [609, 547] width 1011 height 830
click at [1134, 51] on button "Save" at bounding box center [1137, 52] width 97 height 25
click at [539, 76] on div "General App Model DOM Header Insertions App name Permit Center This name is use…" at bounding box center [645, 510] width 1185 height 883
click at [207, 606] on div "{ "applications" : { "types" : { "collapsed" : [ ] } } , "env" : { } , "envs" :…" at bounding box center [609, 547] width 1011 height 830
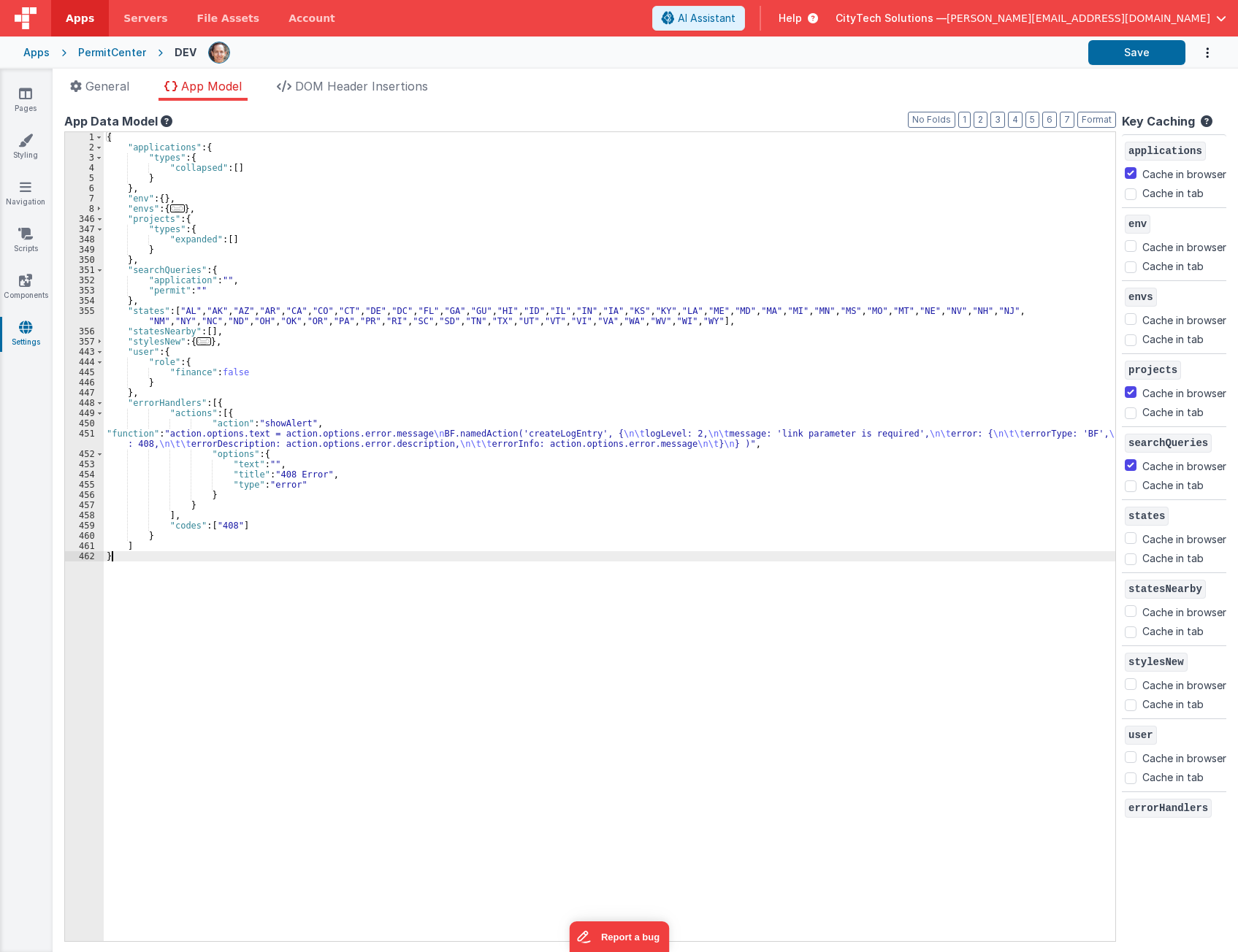
click at [368, 246] on div "{ "applications" : { "types" : { "collapsed" : [ ] } } , "env" : { } , "envs" :…" at bounding box center [609, 547] width 1011 height 830
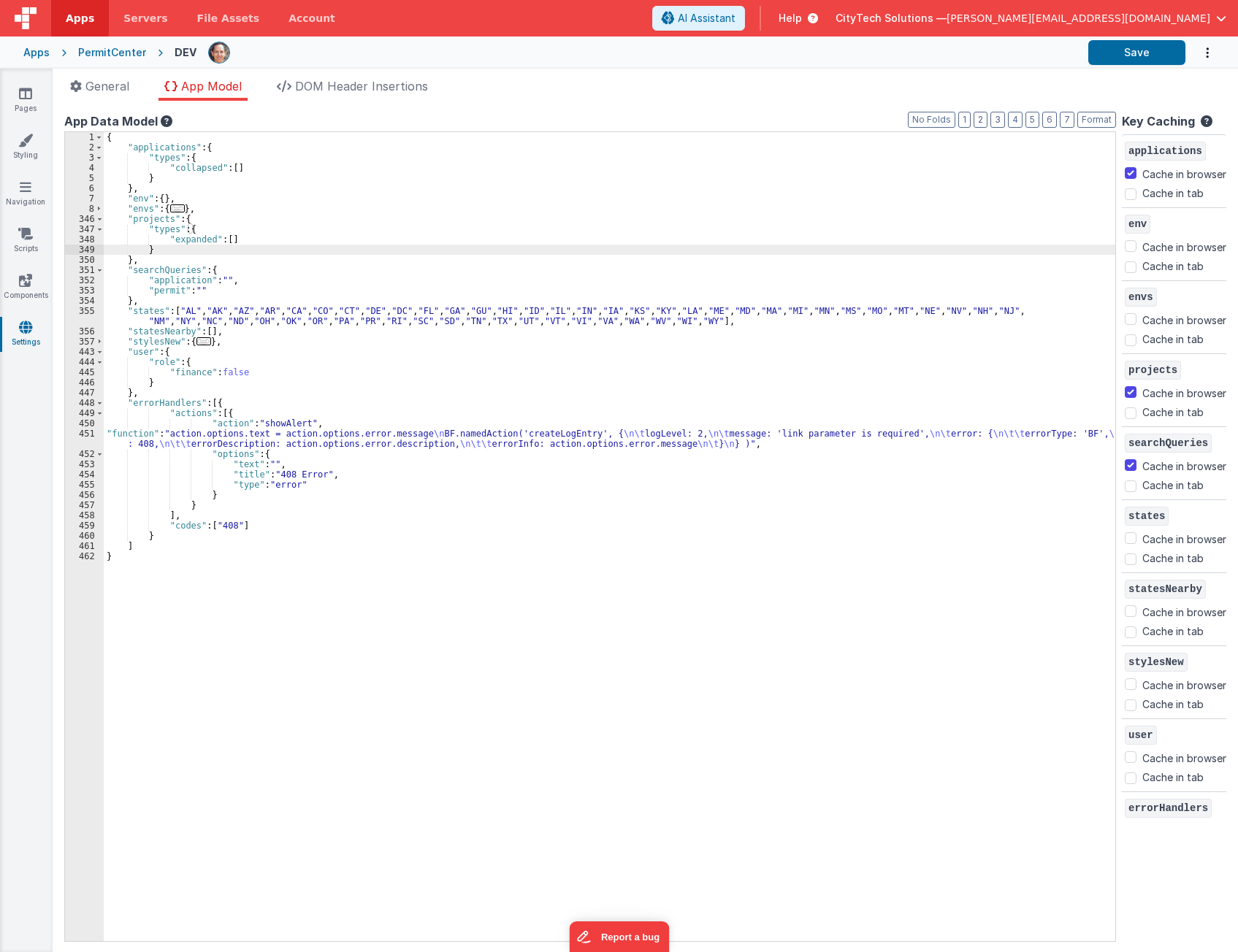
click at [281, 399] on div "{ "applications" : { "types" : { "collapsed" : [ ] } } , "env" : { } , "envs" :…" at bounding box center [609, 547] width 1011 height 830
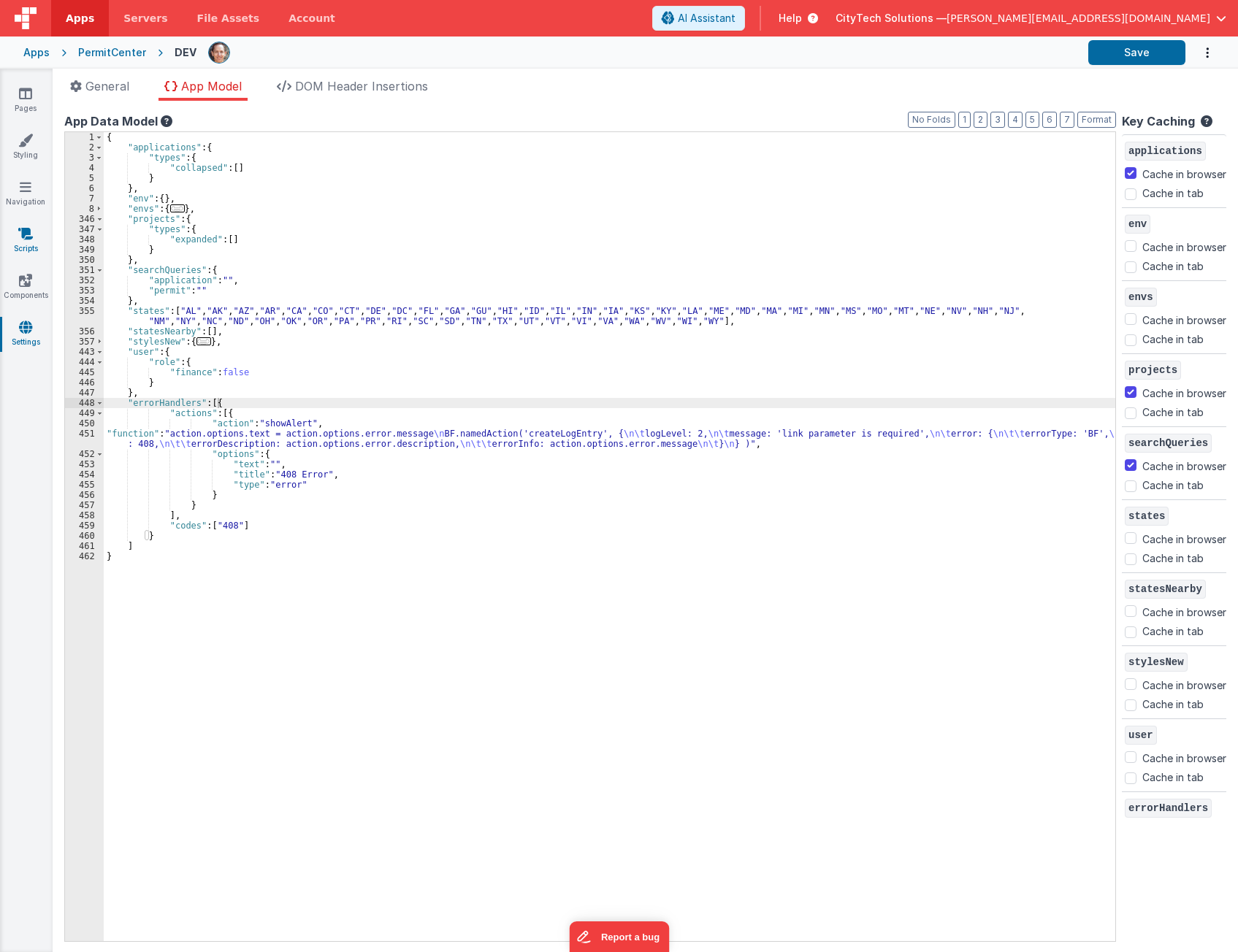
click at [25, 235] on icon at bounding box center [25, 234] width 15 height 15
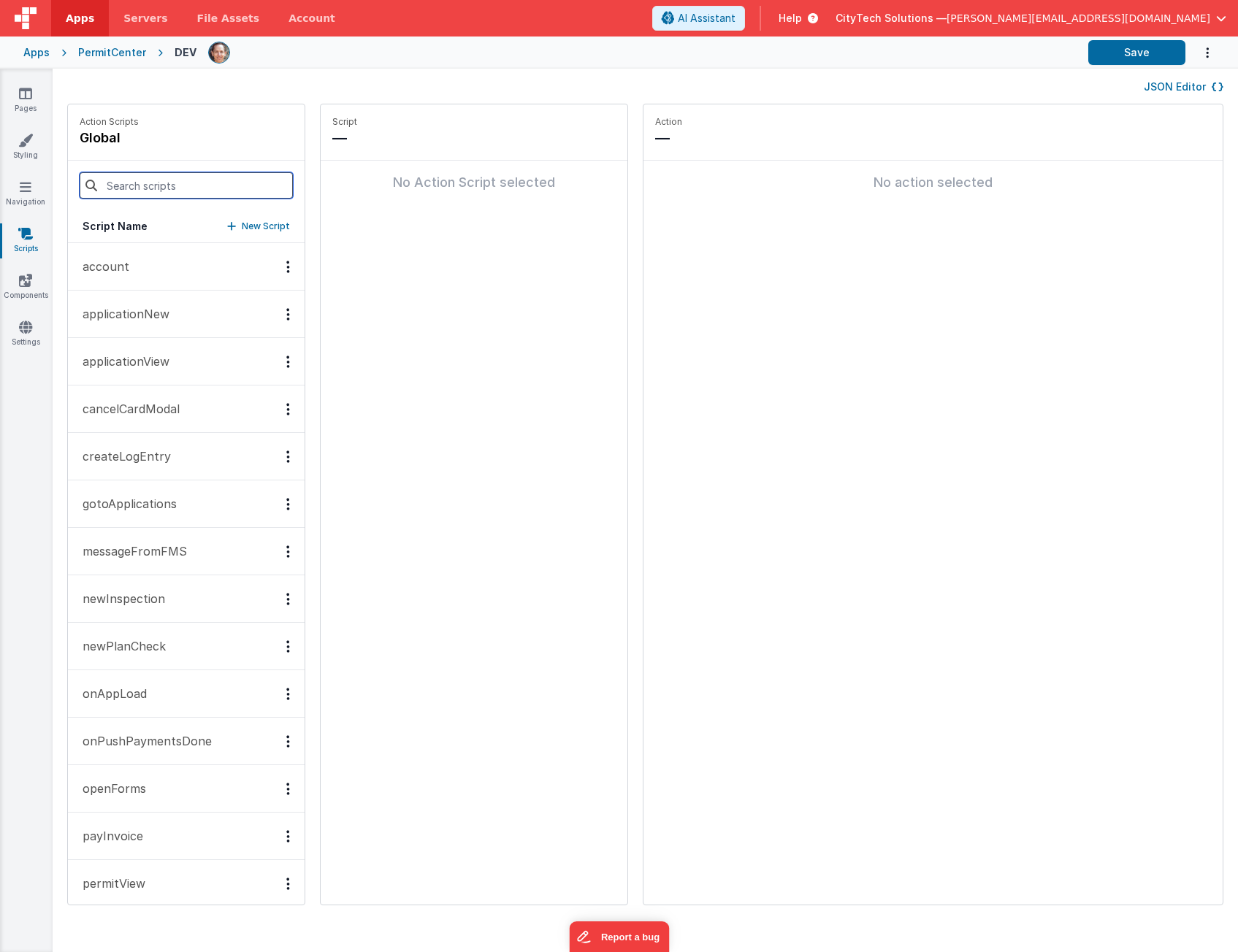
click at [159, 189] on input at bounding box center [187, 185] width 213 height 26
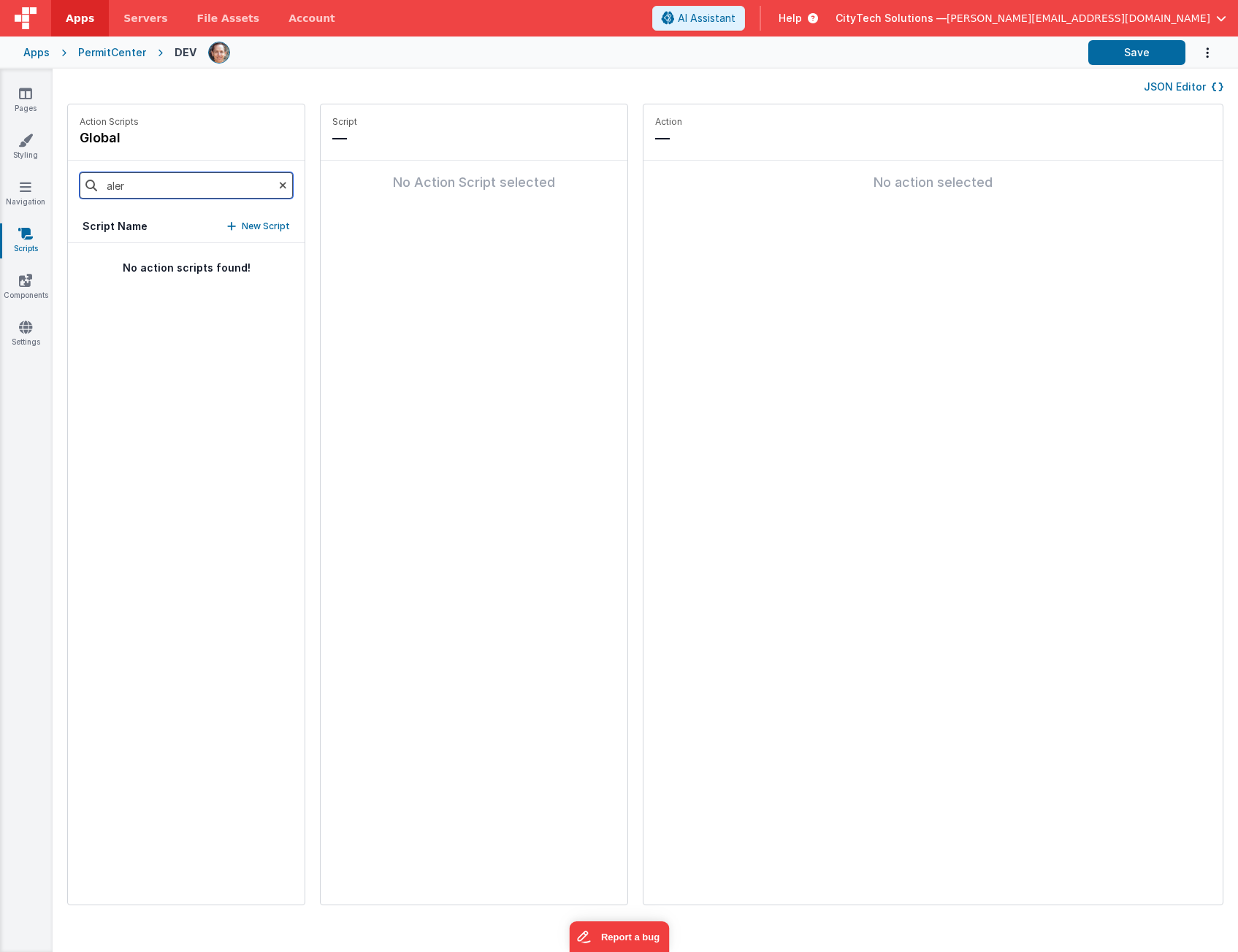
click at [160, 185] on input "aler" at bounding box center [187, 185] width 213 height 26
click at [161, 185] on input "aler" at bounding box center [187, 185] width 213 height 26
type input "aler"
click at [1181, 85] on button "JSON Editor" at bounding box center [1183, 87] width 80 height 15
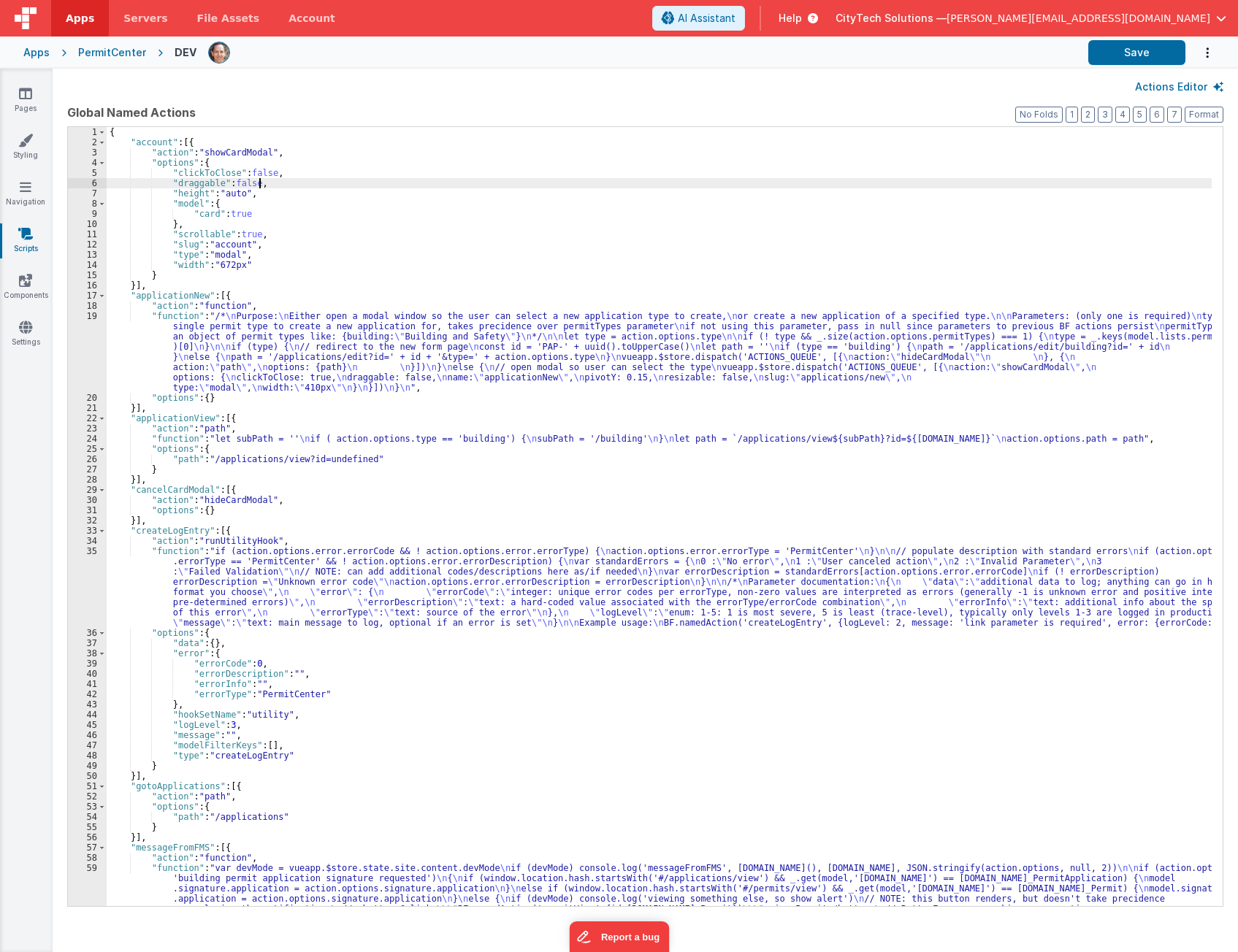
click at [435, 180] on div "{ "account" : [{ "action" : "showCardModal" , "options" : { "clickToClose" : fa…" at bounding box center [659, 823] width 1105 height 1392
type input "showAlert"
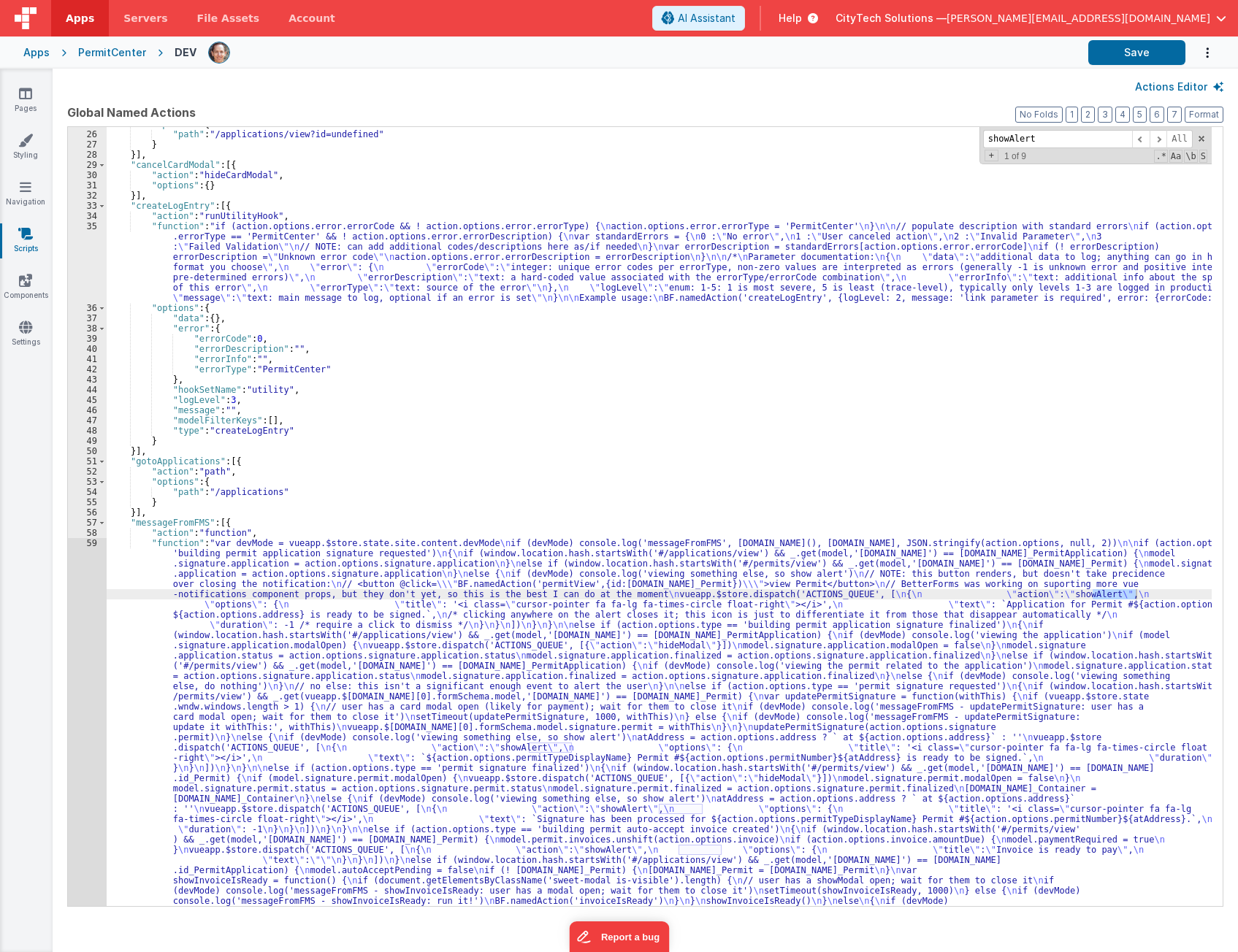
scroll to position [325, 0]
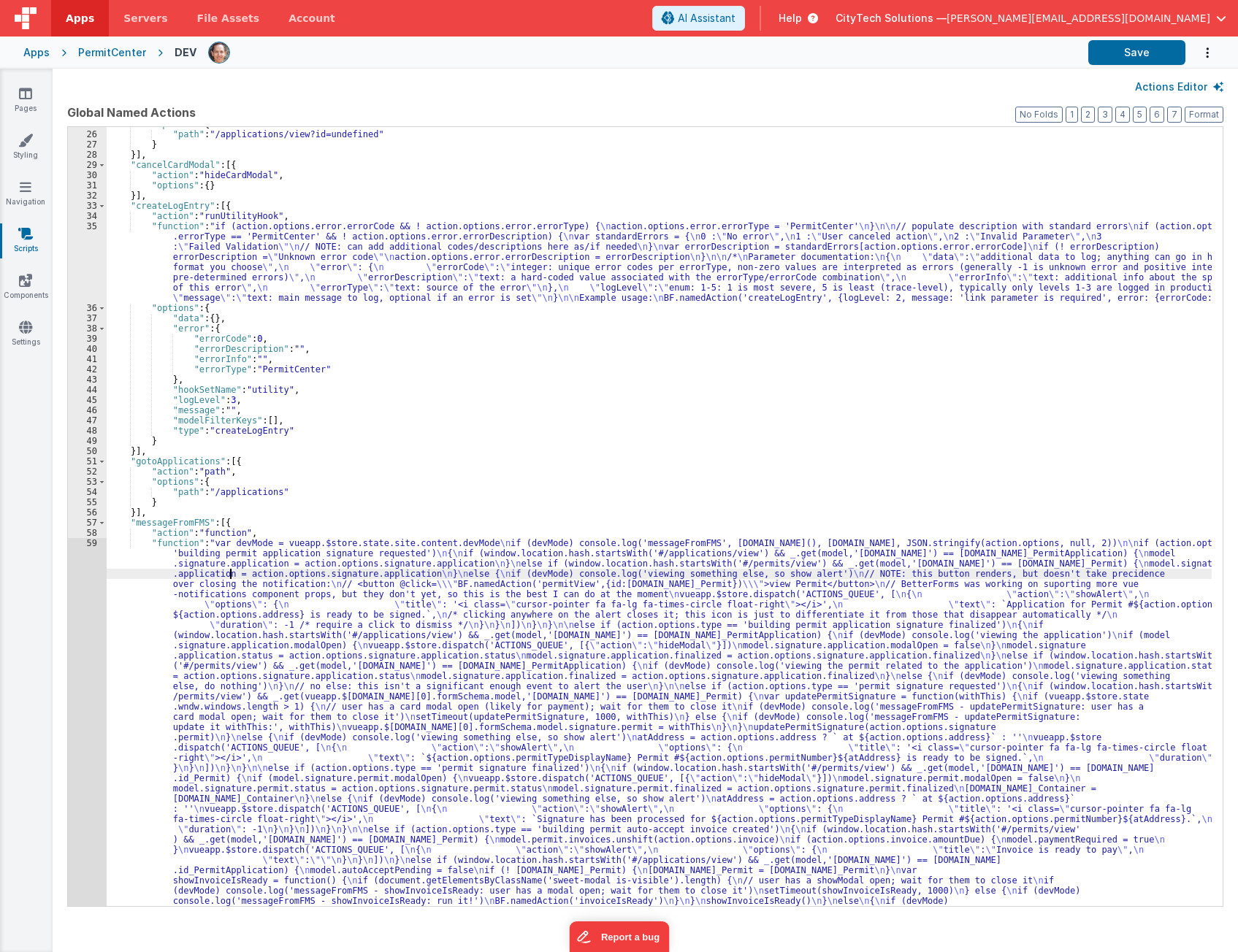
click at [230, 575] on div ""options" : { "path" : "/applications/view?id=undefined" } }] , "cancelCardModa…" at bounding box center [659, 815] width 1105 height 1392
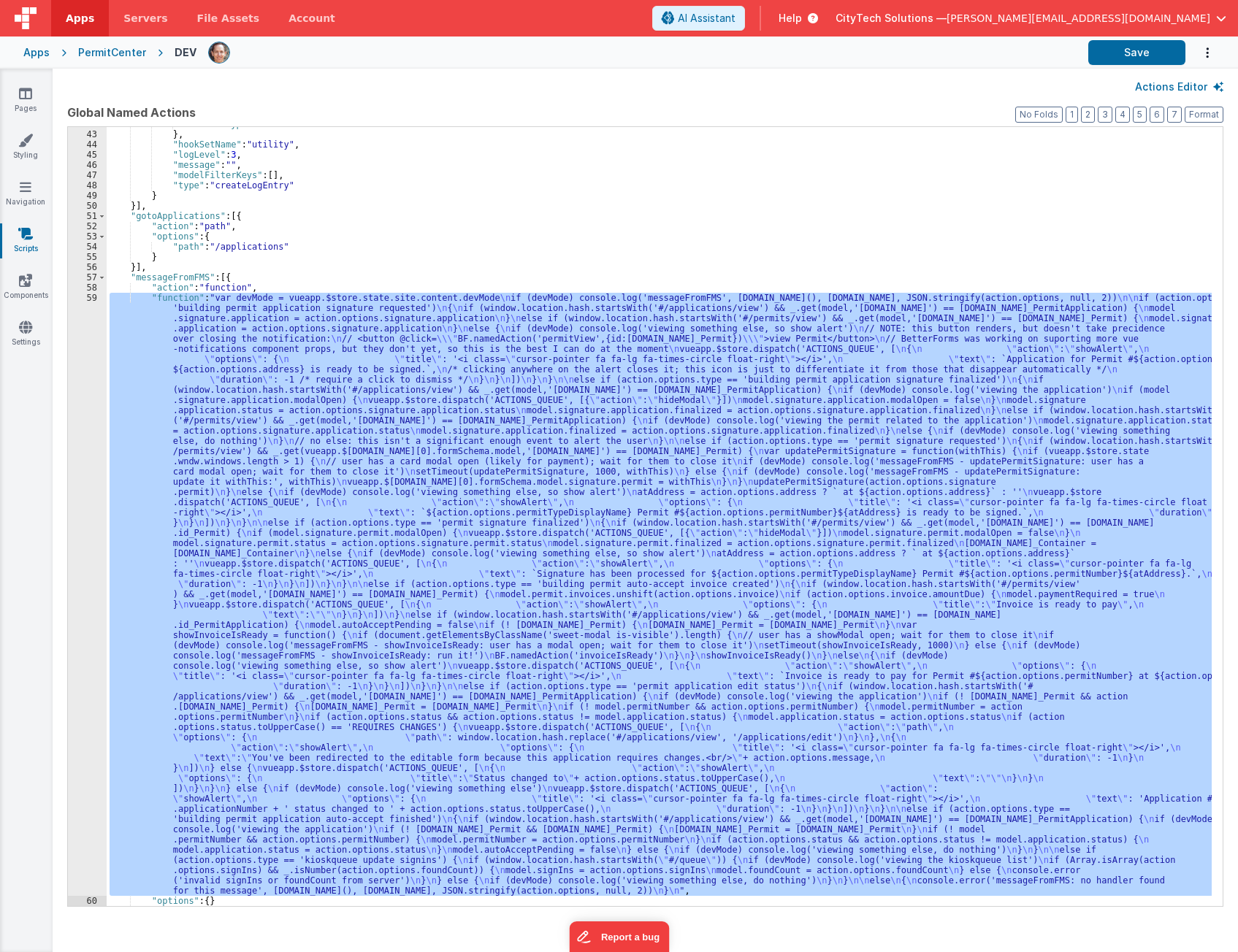
click at [71, 556] on div "59" at bounding box center [87, 594] width 39 height 603
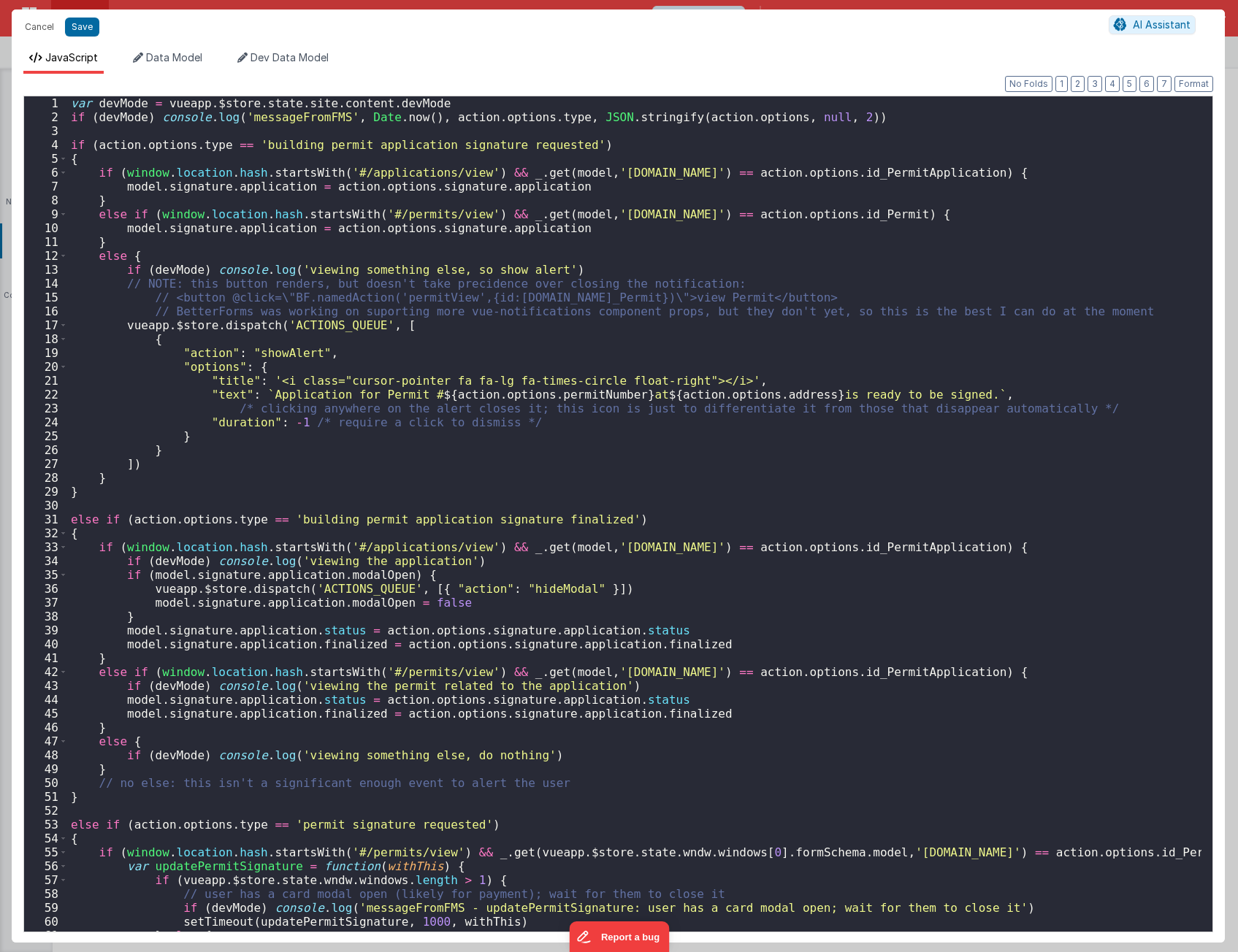
click at [764, 395] on div "var devMode = vueapp . $store . state . site . content . devMode if ( devMode )…" at bounding box center [634, 527] width 1134 height 863
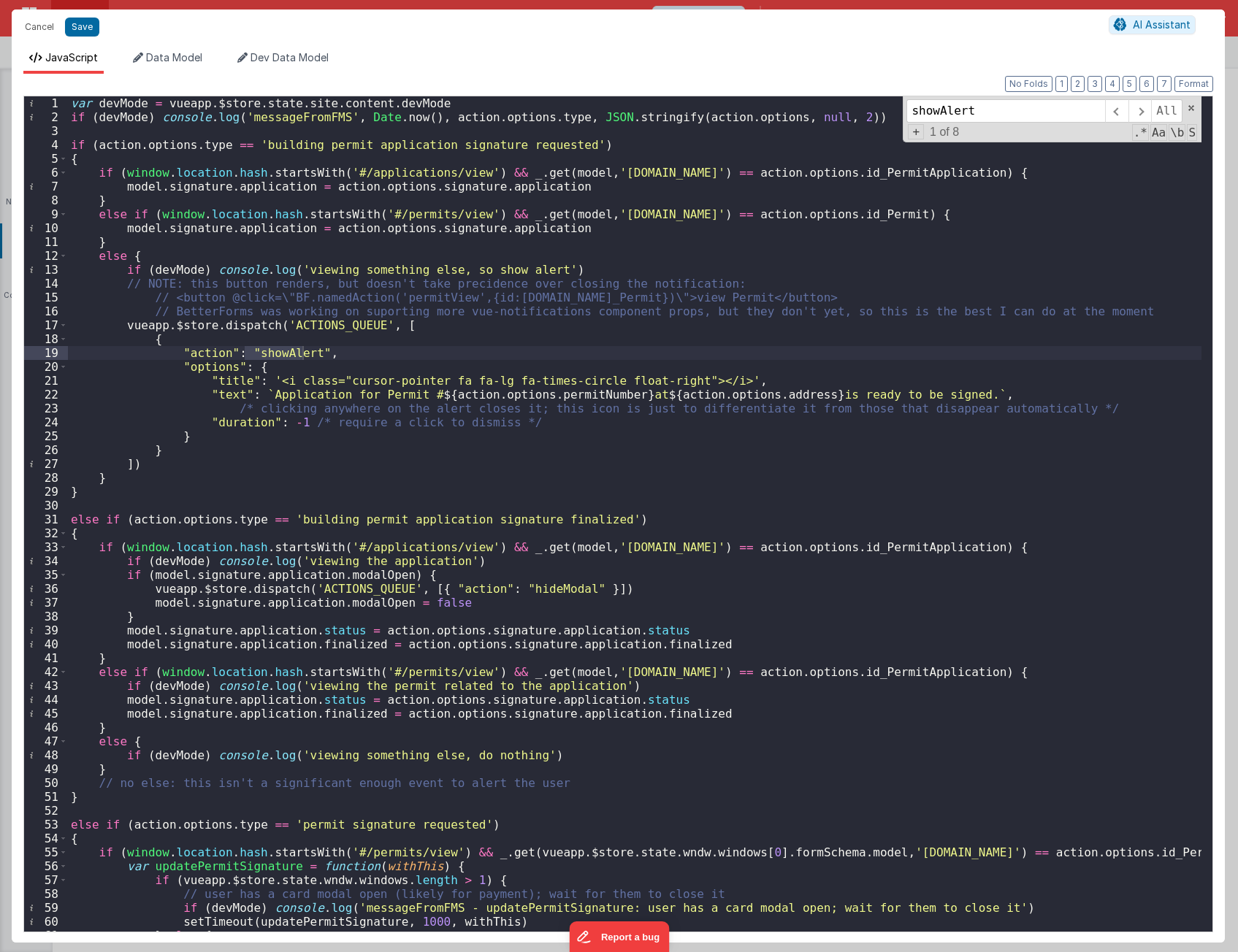
type input "showAlert"
click at [307, 369] on div "var devMode = vueapp . $store . state . site . content . devMode if ( devMode )…" at bounding box center [634, 527] width 1134 height 863
click at [220, 378] on div "var devMode = vueapp . $store . state . site . content . devMode if ( devMode )…" at bounding box center [634, 527] width 1134 height 863
click at [222, 394] on div "var devMode = vueapp . $store . state . site . content . devMode if ( devMode )…" at bounding box center [634, 527] width 1134 height 863
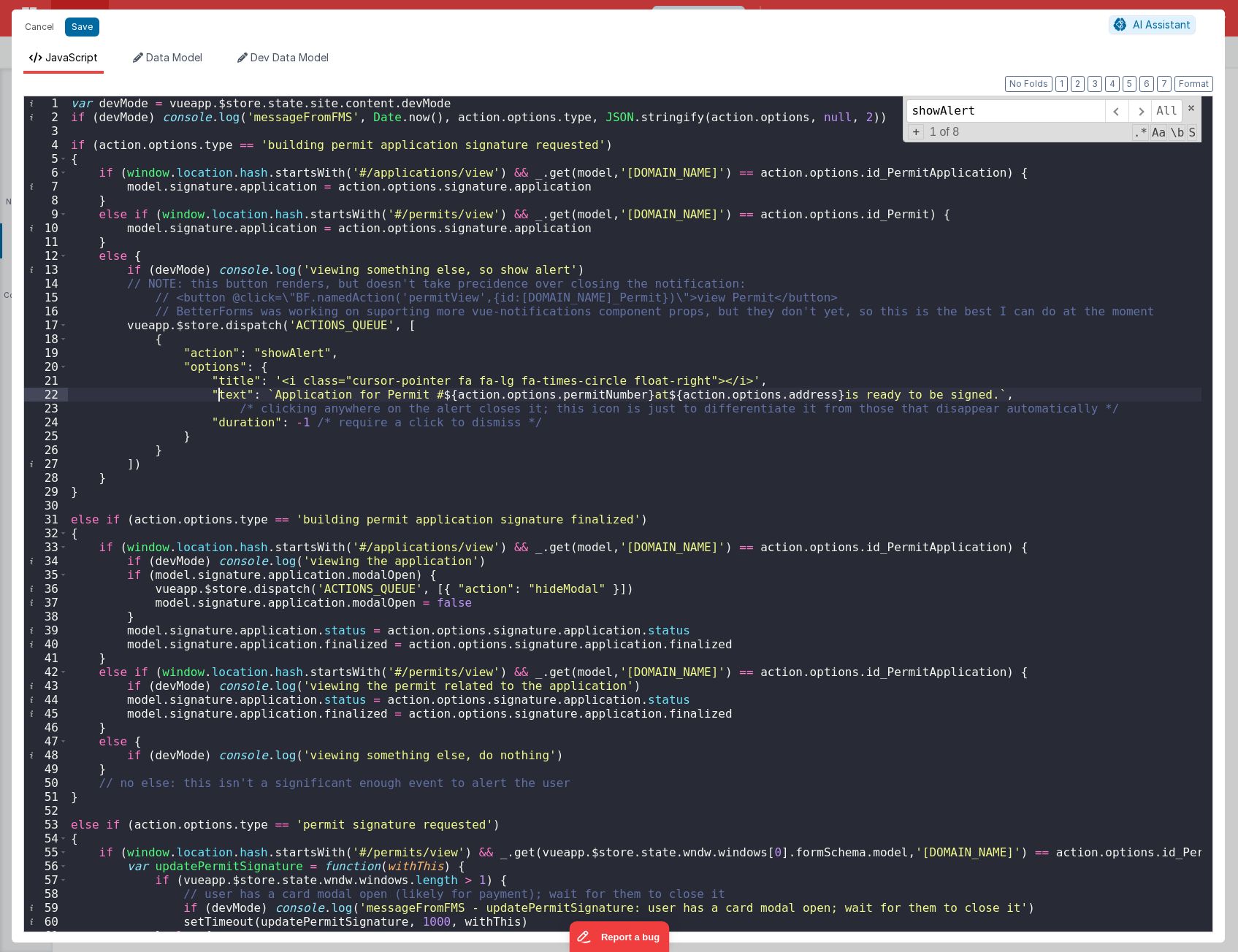
click at [222, 394] on div "var devMode = vueapp . $store . state . site . content . devMode if ( devMode )…" at bounding box center [634, 527] width 1134 height 863
click at [225, 422] on div "var devMode = vueapp . $store . state . site . content . devMode if ( devMode )…" at bounding box center [634, 527] width 1134 height 863
click at [431, 327] on div "var devMode = vueapp . $store . state . site . content . devMode if ( devMode )…" at bounding box center [634, 527] width 1134 height 863
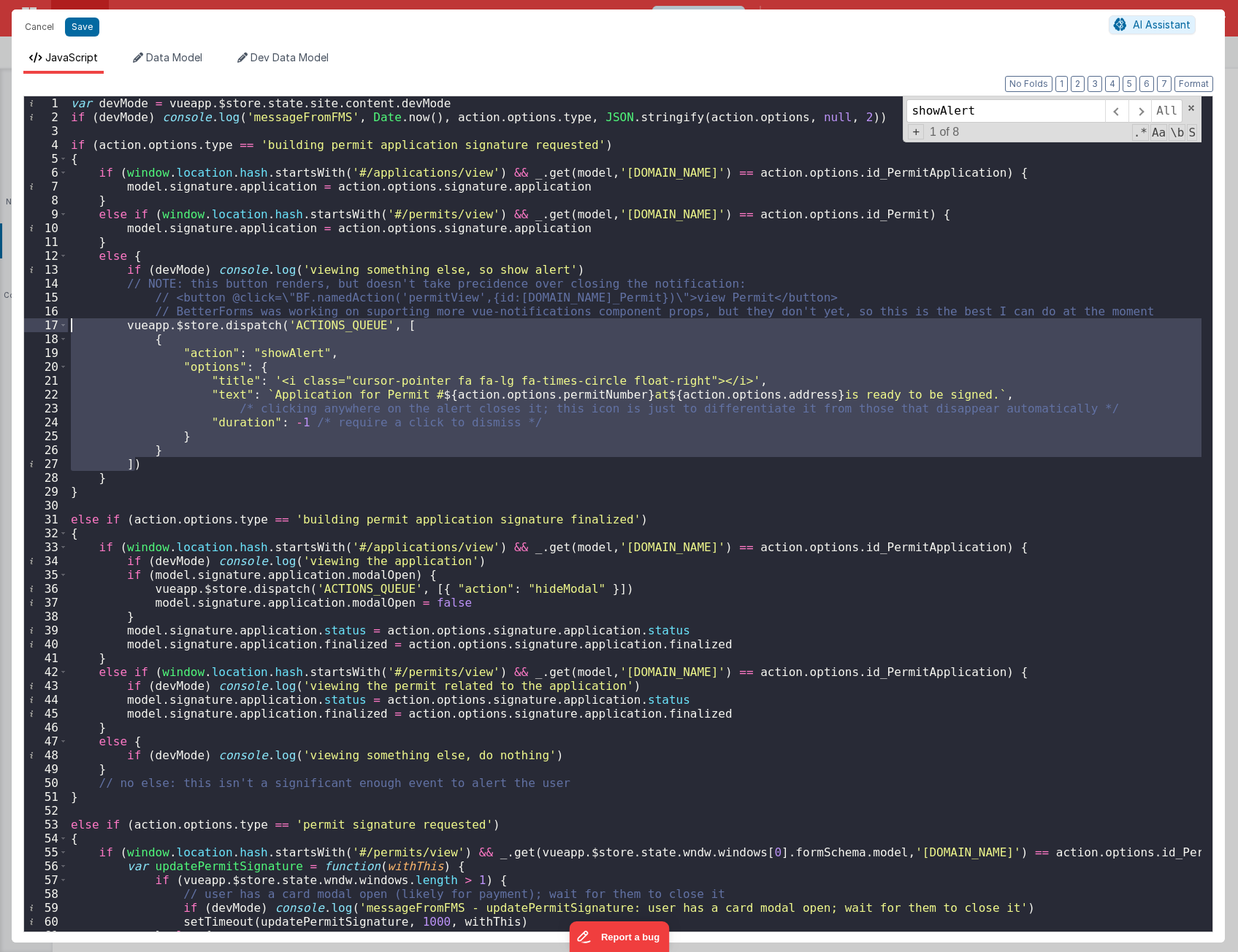
drag, startPoint x: 146, startPoint y: 461, endPoint x: -10, endPoint y: 323, distance: 208.3
click at [0, 323] on html "Cancel Save AI Assistant JavaScript Data Model Dev Data Model Format 7 6 5 4 3 …" at bounding box center [619, 476] width 1238 height 952
click at [343, 436] on div "var devMode = vueapp . $store . state . site . content . devMode if ( devMode )…" at bounding box center [634, 514] width 1134 height 836
drag, startPoint x: 141, startPoint y: 463, endPoint x: 47, endPoint y: 324, distance: 167.8
click at [47, 324] on div "1 2 3 4 5 6 7 8 9 10 11 12 13 14 15 16 17 18 19 20 21 22 23 24 25 26 27 28 29 3…" at bounding box center [618, 513] width 1189 height 836
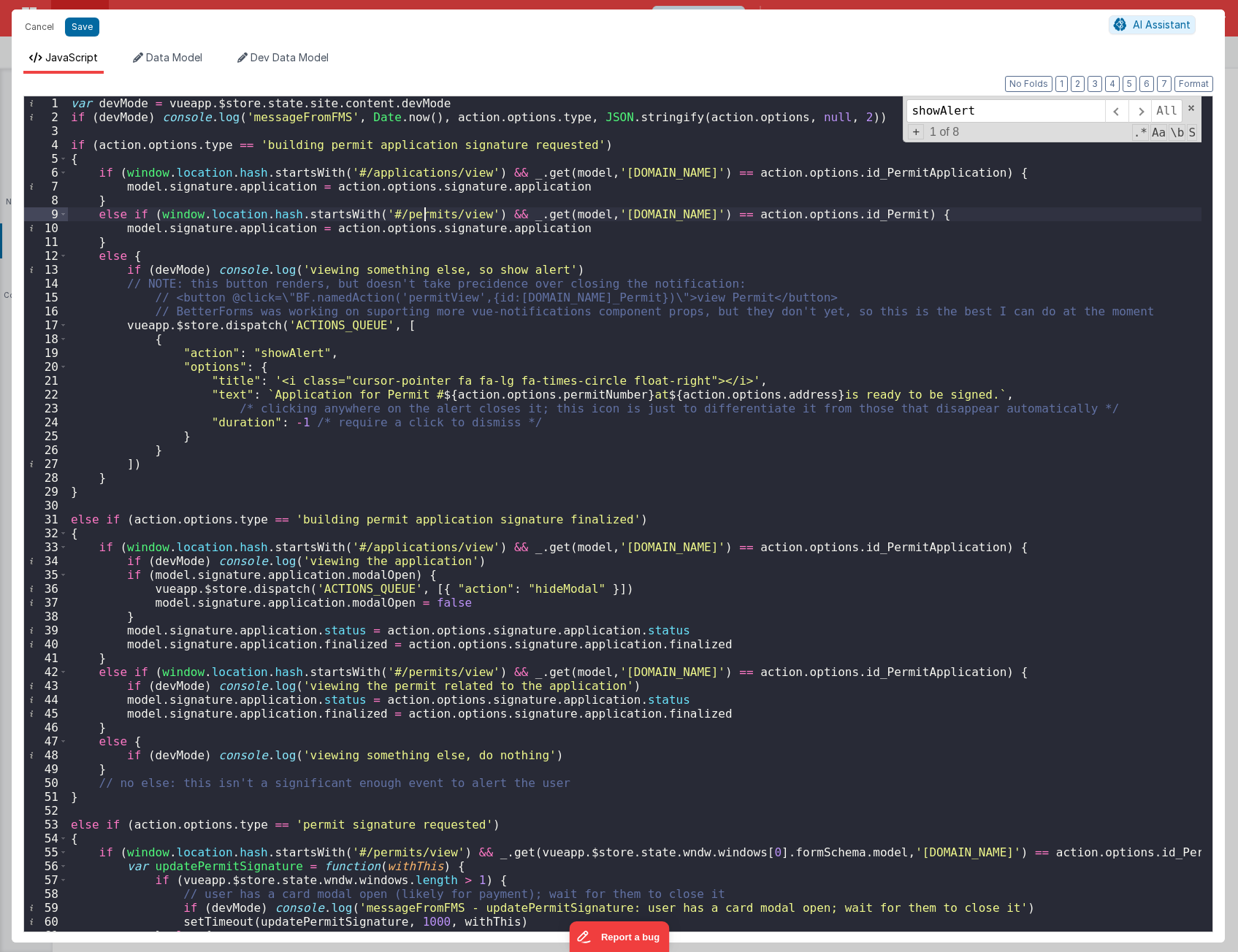
click at [424, 219] on div "var devMode = vueapp . $store . state . site . content . devMode if ( devMode )…" at bounding box center [634, 527] width 1134 height 863
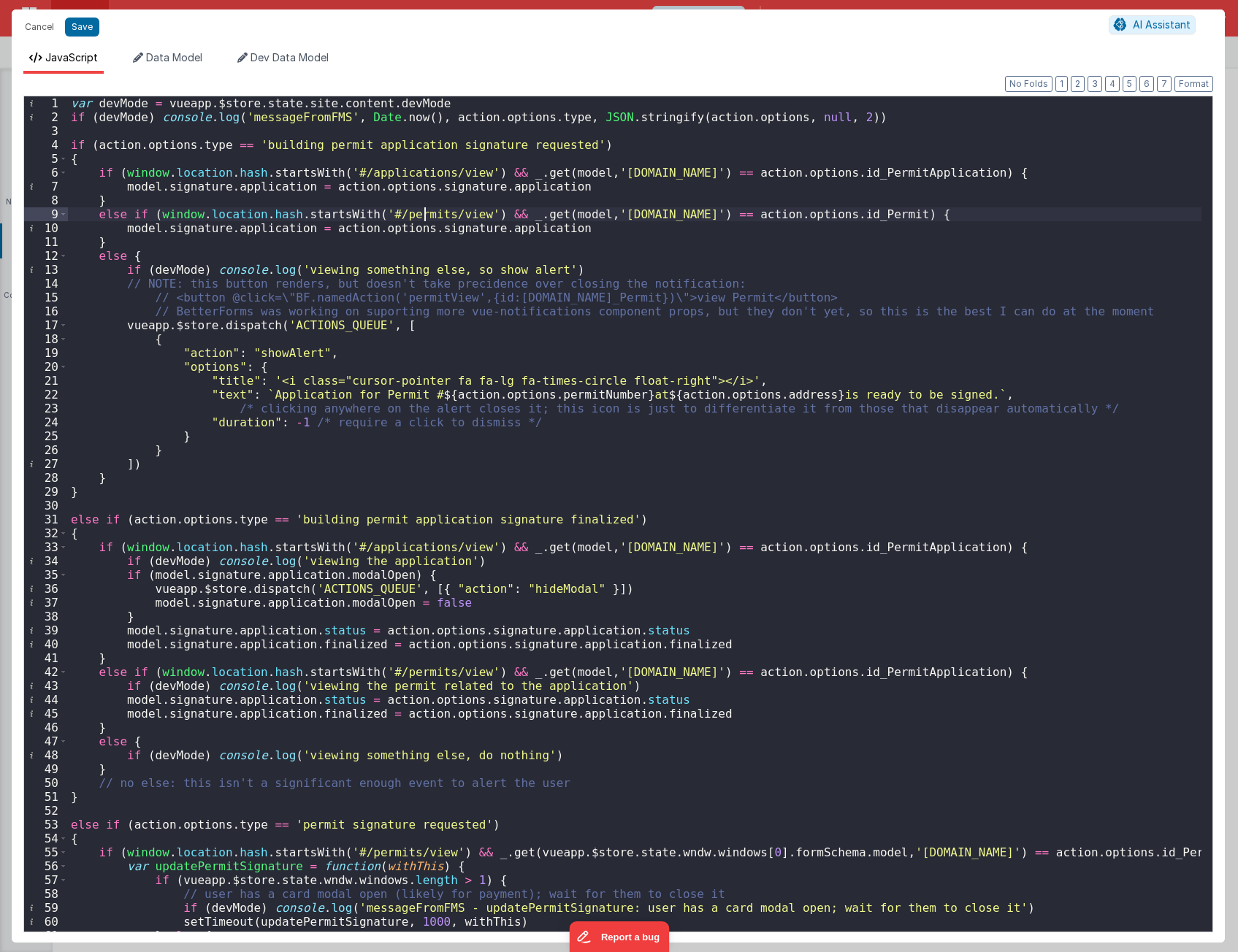
click at [396, 237] on div "var devMode = vueapp . $store . state . site . content . devMode if ( devMode )…" at bounding box center [634, 527] width 1134 height 863
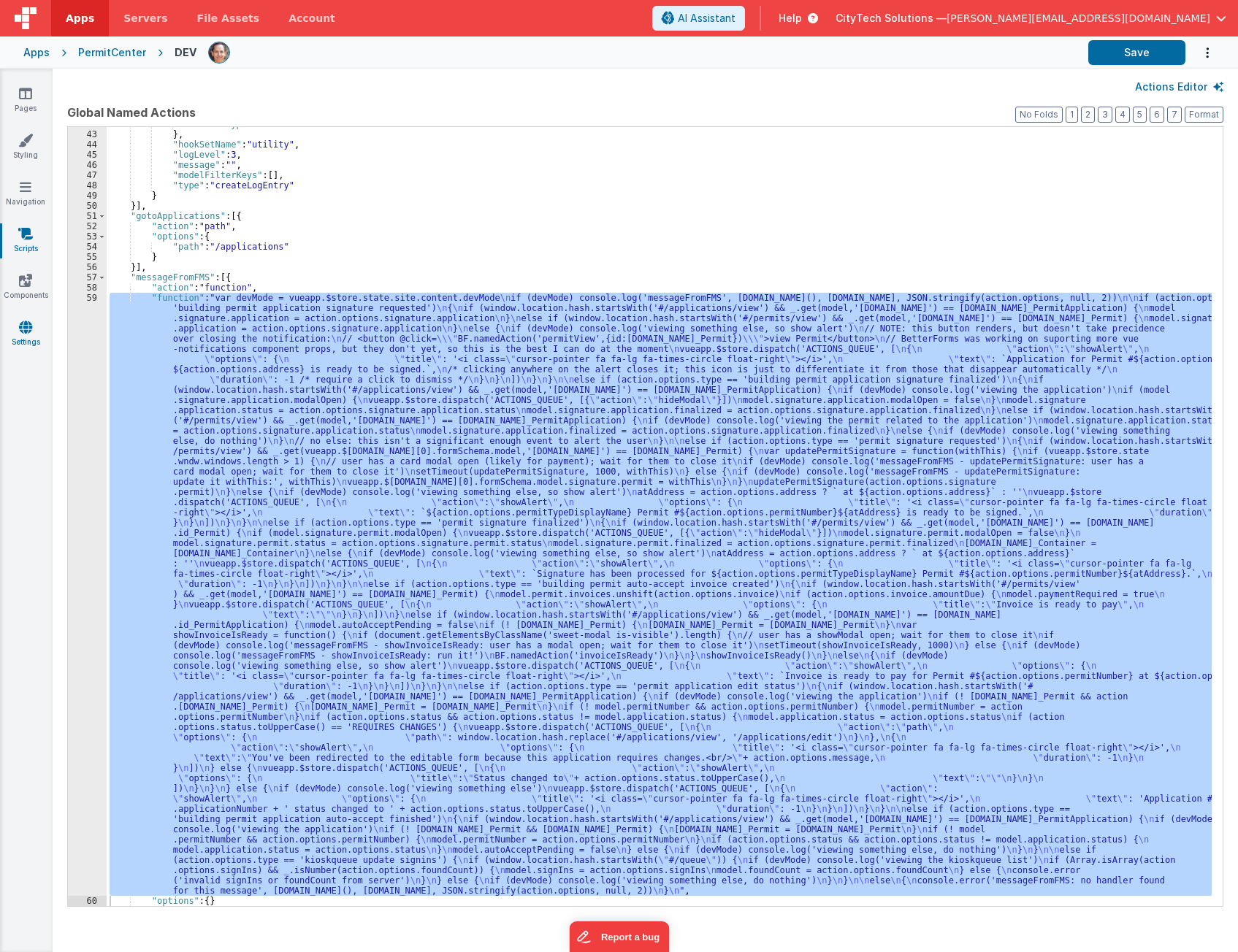
click at [13, 325] on link "Settings" at bounding box center [25, 334] width 52 height 29
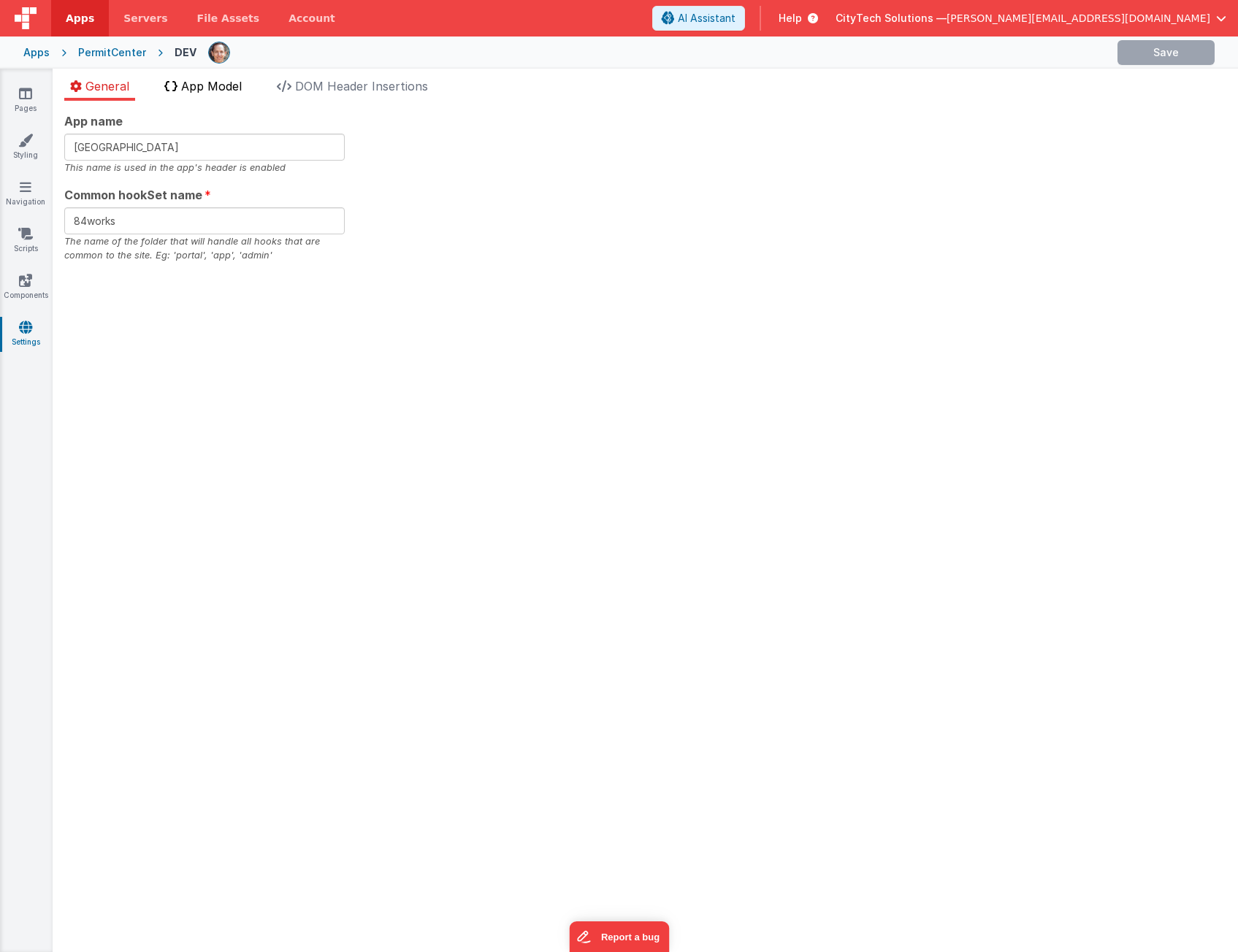
click at [221, 78] on li "App Model" at bounding box center [202, 89] width 89 height 23
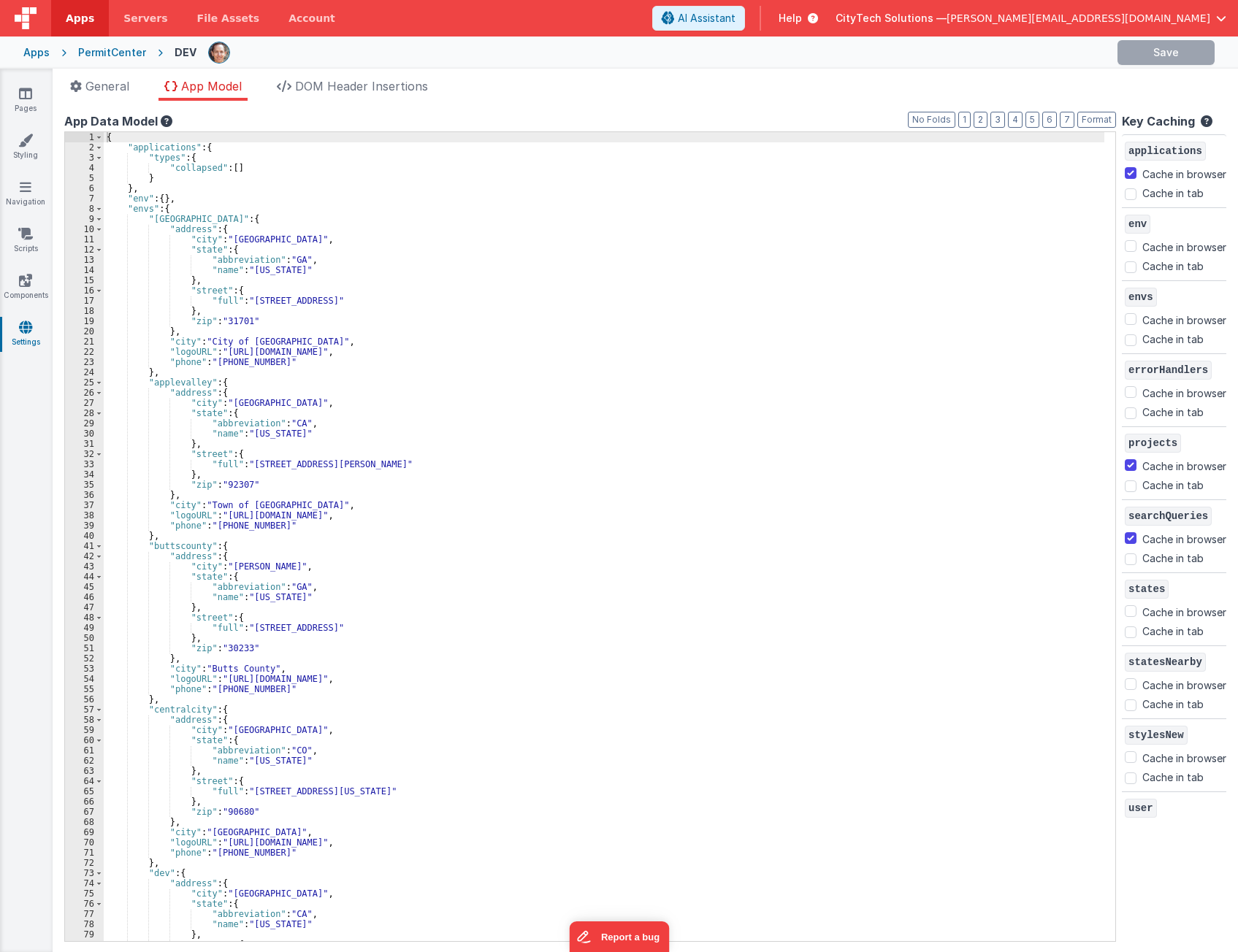
checkbox input "false"
checkbox input "true"
click at [351, 417] on div "{ "applications" : { "types" : { "collapsed" : [ ] } } , "env" : { } , "envs" :…" at bounding box center [604, 547] width 1001 height 830
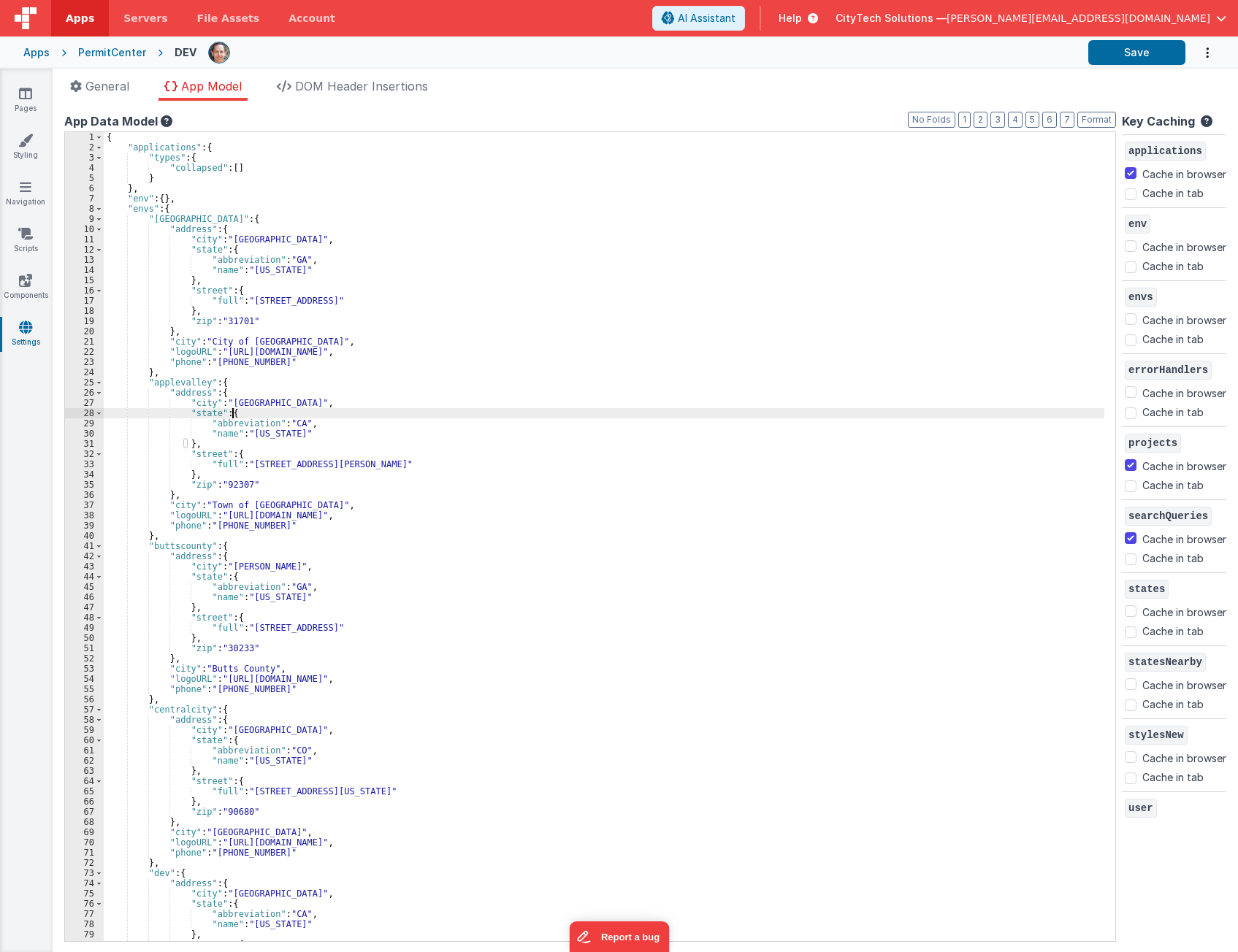
scroll to position [3913, 0]
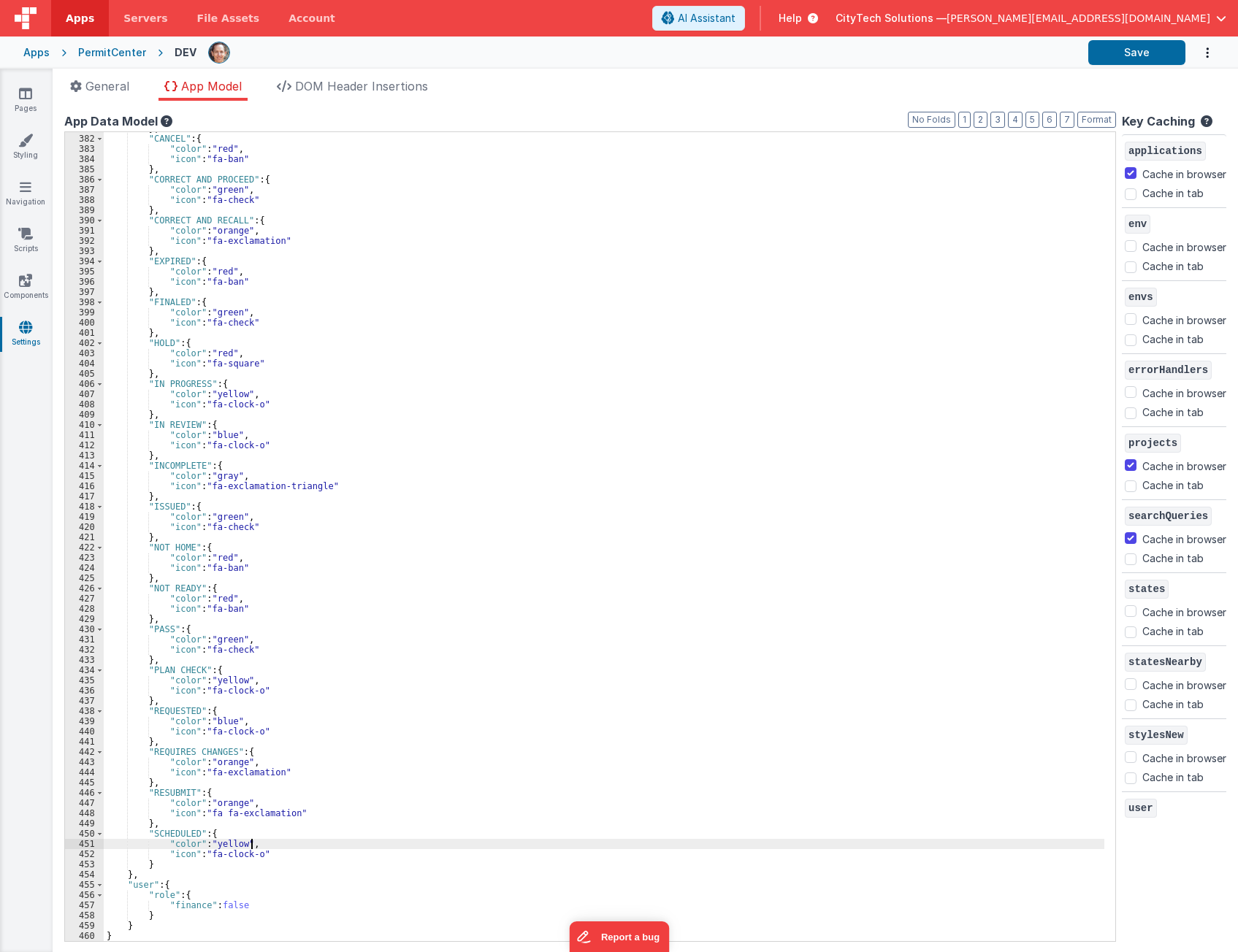
click at [264, 841] on div "} , "CANCEL" : { "color" : "red" , "icon" : "fa-ban" } , "CORRECT AND PROCEED" …" at bounding box center [604, 538] width 1001 height 830
click at [410, 593] on div "} , "CANCEL" : { "color" : "red" , "icon" : "fa-ban" } , "CORRECT AND PROCEED" …" at bounding box center [604, 538] width 1001 height 830
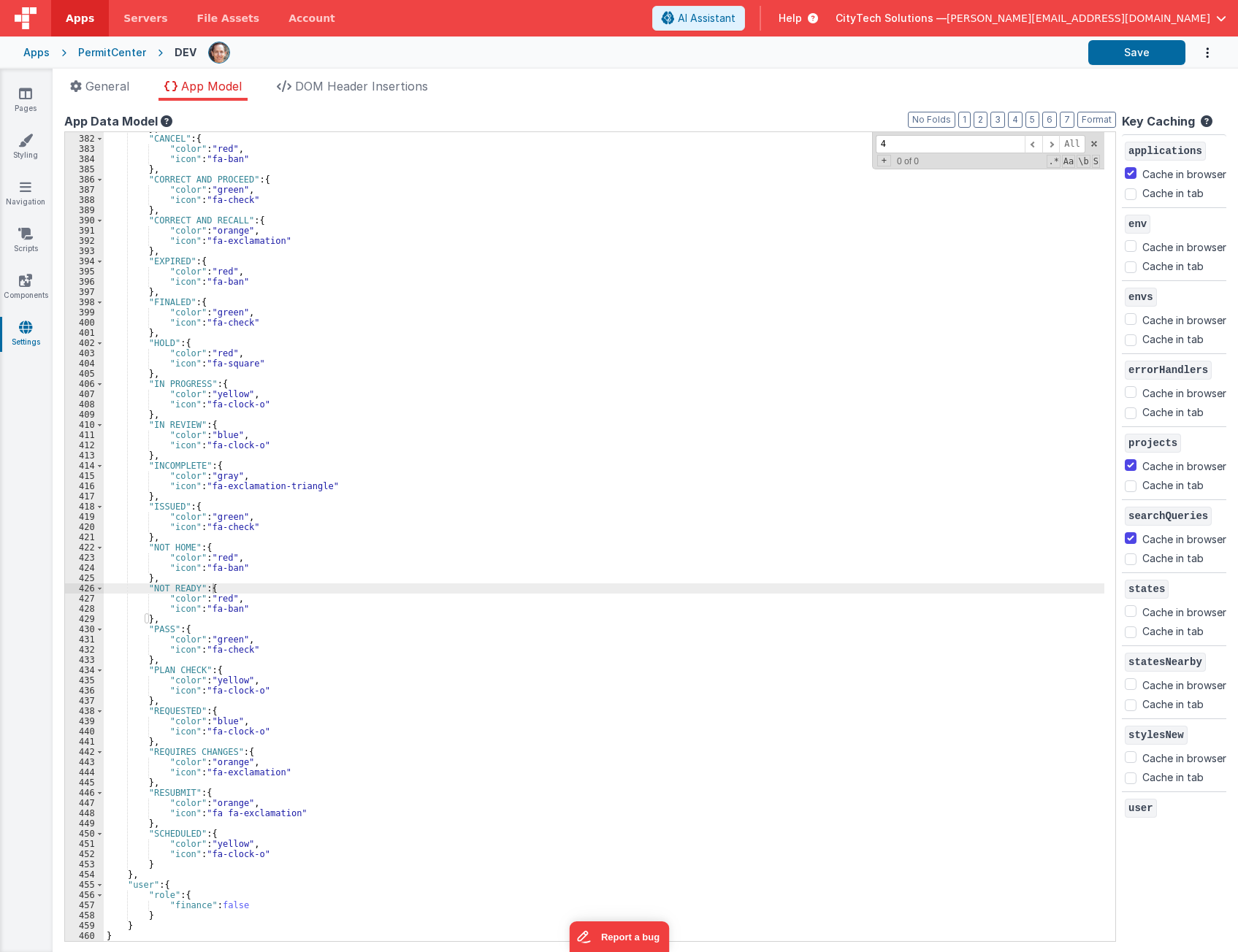
scroll to position [0, 0]
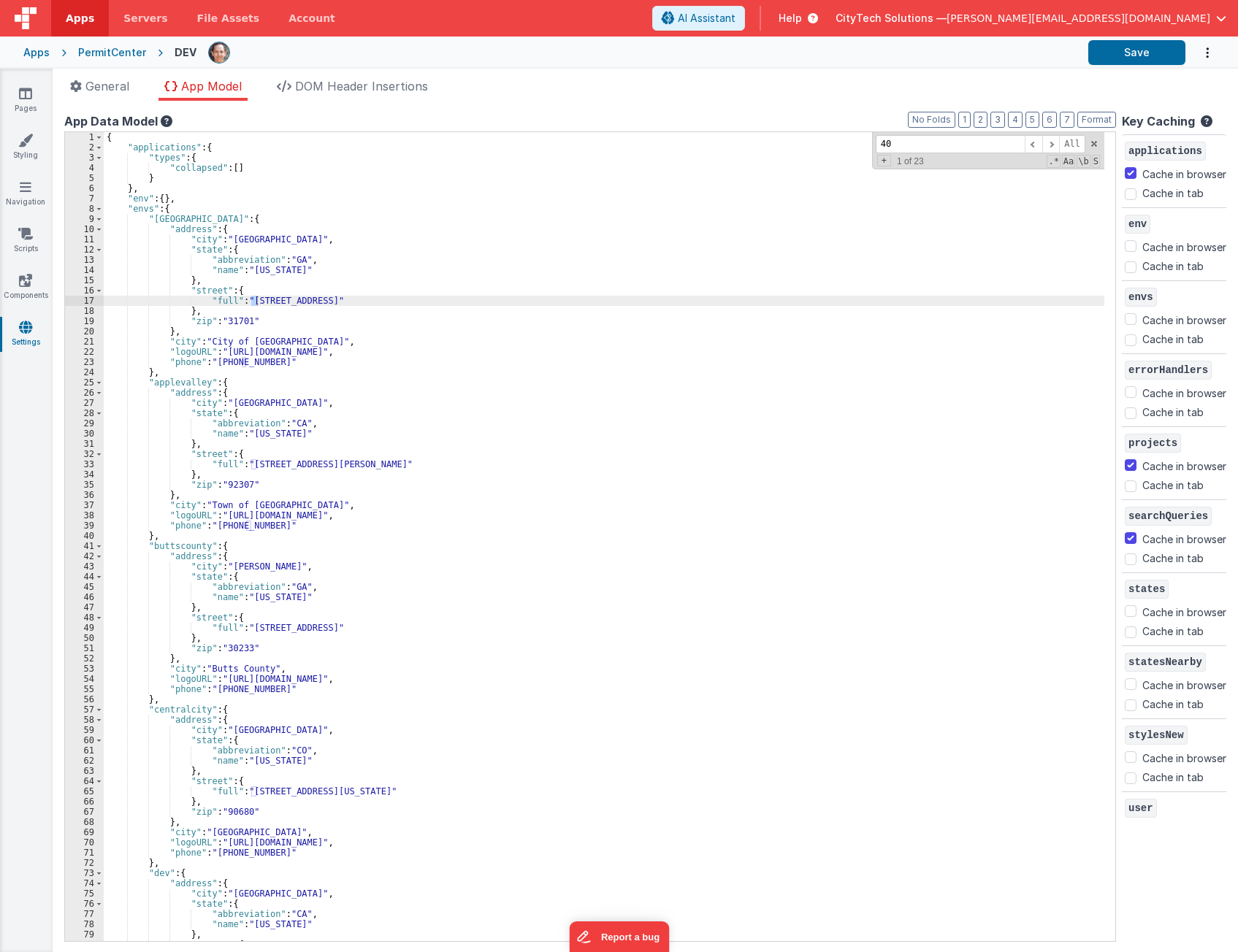
type input "408"
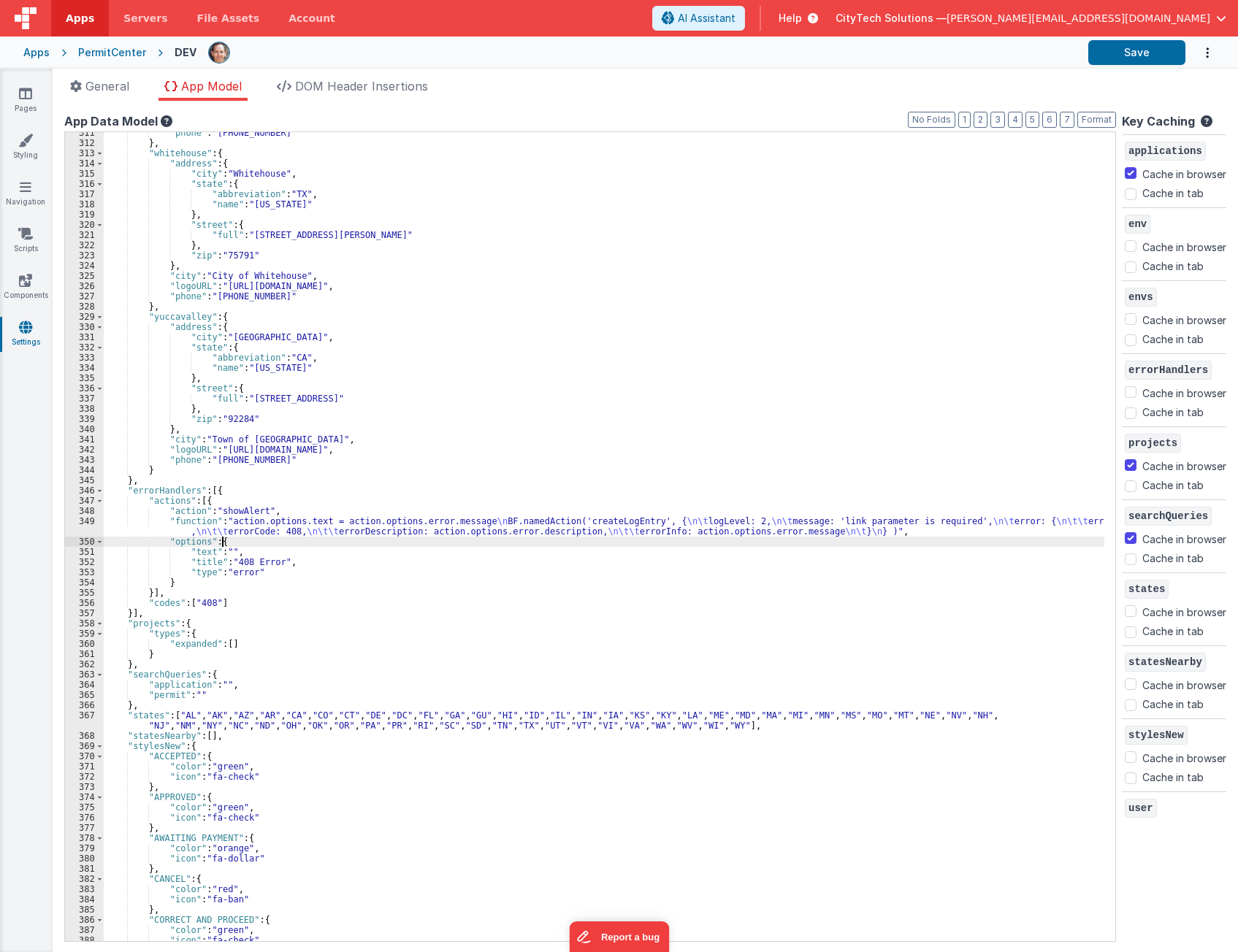
click at [379, 538] on div ""phone" : "(706) 645-2226" } , "whitehouse" : { "address" : { "city" : "Whiteho…" at bounding box center [604, 542] width 1001 height 830
click at [299, 504] on div ""phone" : "(706) 645-2226" } , "whitehouse" : { "address" : { "city" : "Whiteho…" at bounding box center [604, 542] width 1001 height 830
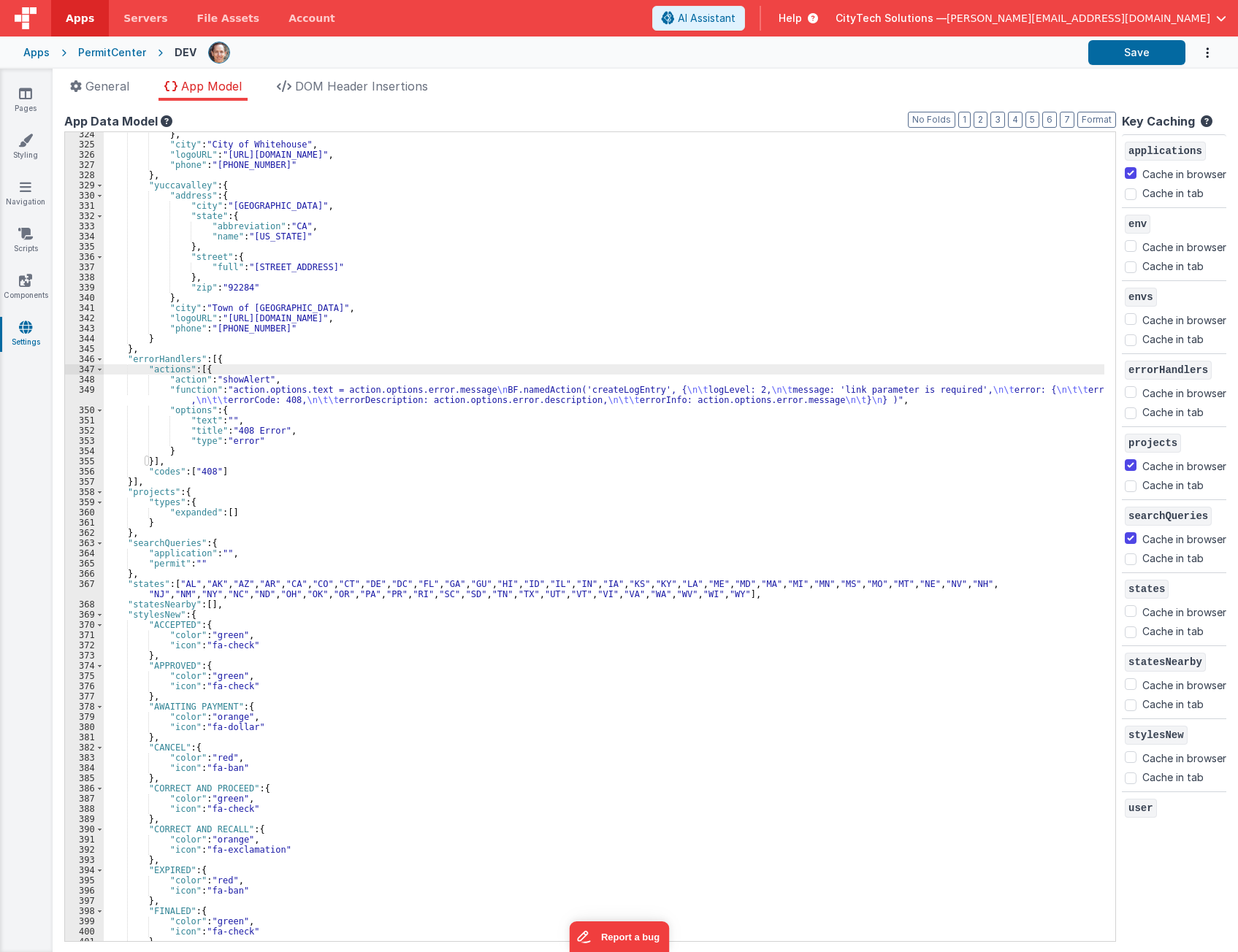
click at [272, 418] on div "} , "city" : "City of Whitehouse" , "logoURL" : "https://cts-pub.s3.us-west-1.a…" at bounding box center [604, 544] width 1001 height 830
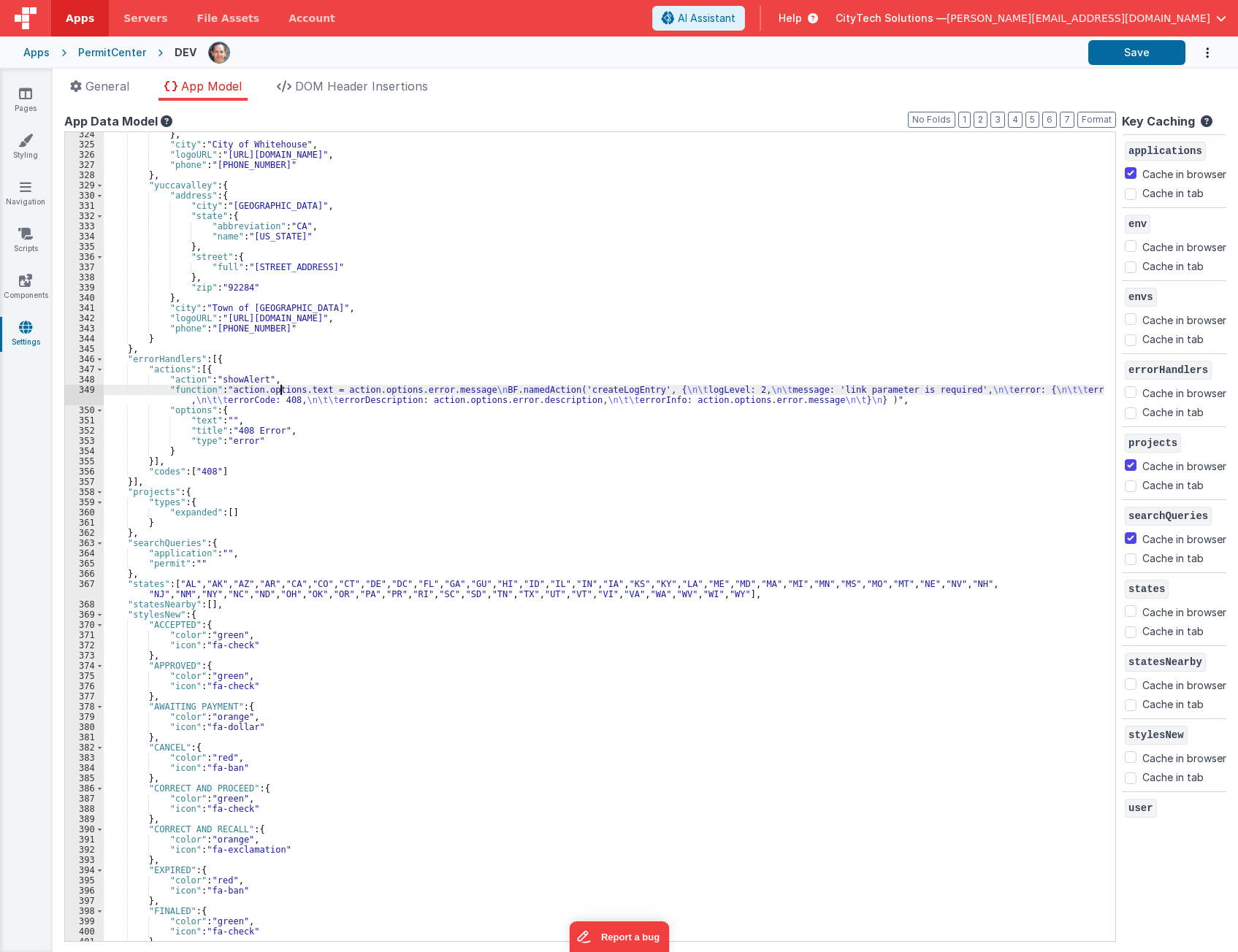
click at [280, 392] on div "} , "city" : "City of Whitehouse" , "logoURL" : "https://cts-pub.s3.us-west-1.a…" at bounding box center [604, 544] width 1001 height 830
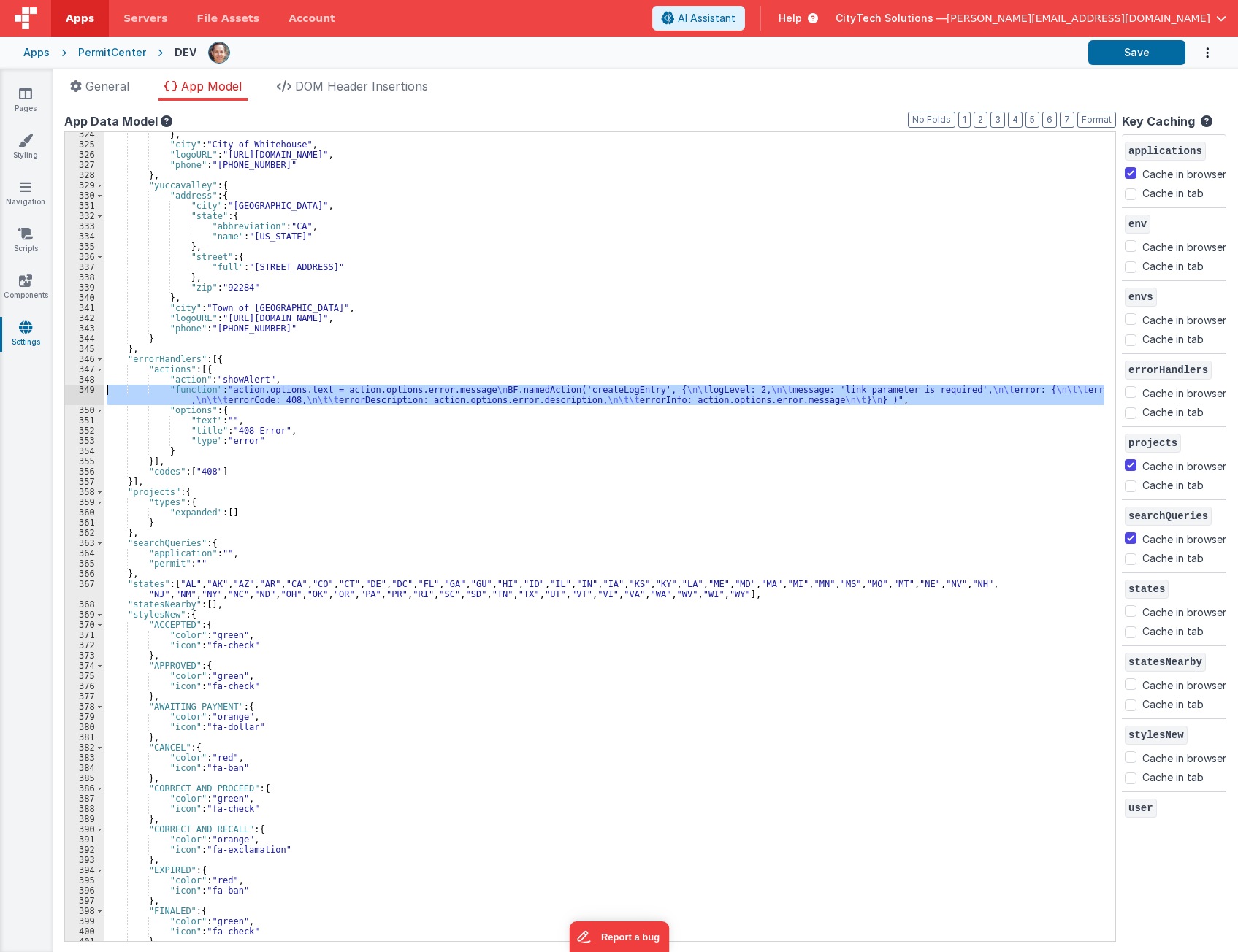
click at [80, 389] on div "349" at bounding box center [84, 395] width 39 height 20
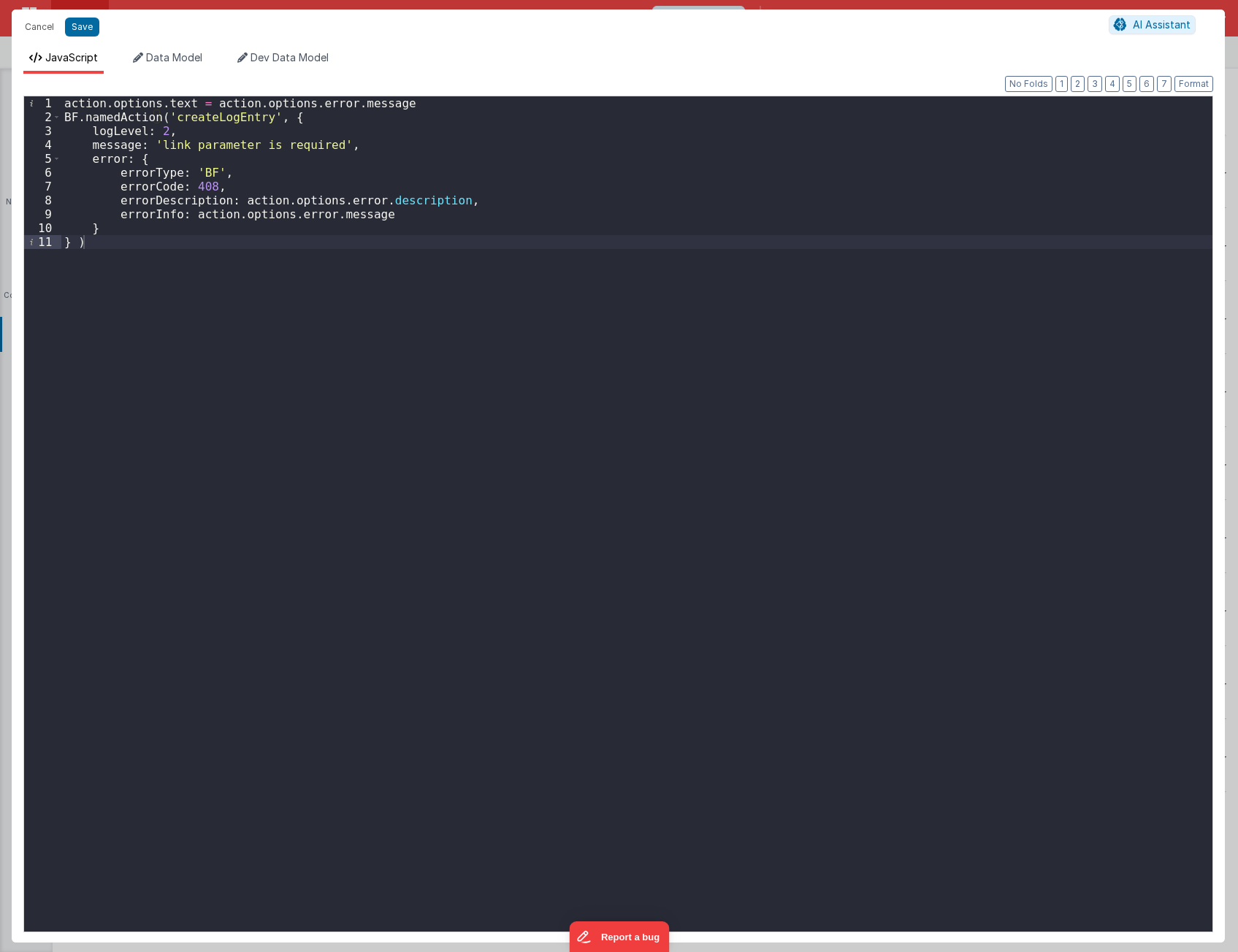
click at [251, 169] on div "action . options . text = action . options . error . message BF . namedAction (…" at bounding box center [637, 527] width 1151 height 863
click at [249, 162] on div "action . options . text = action . options . error . message BF . namedAction (…" at bounding box center [637, 527] width 1151 height 863
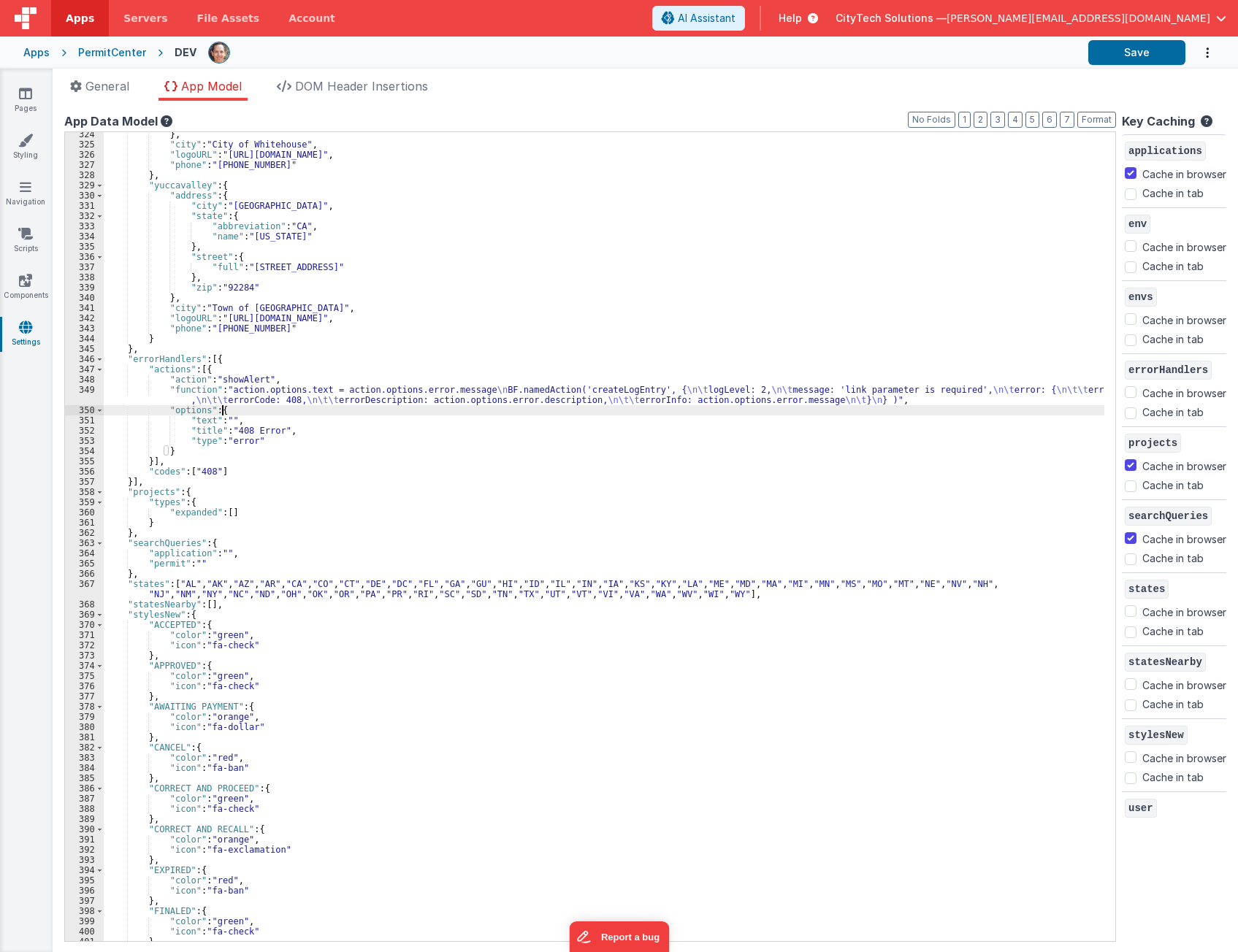
click at [366, 411] on div "} , "city" : "City of Whitehouse" , "logoURL" : "https://cts-pub.s3.us-west-1.a…" at bounding box center [604, 544] width 1001 height 830
click at [237, 425] on div "} , "city" : "City of Whitehouse" , "logoURL" : "https://cts-pub.s3.us-west-1.a…" at bounding box center [604, 544] width 1001 height 830
click at [237, 431] on div "} , "city" : "City of Whitehouse" , "logoURL" : "https://cts-pub.s3.us-west-1.a…" at bounding box center [604, 544] width 1001 height 830
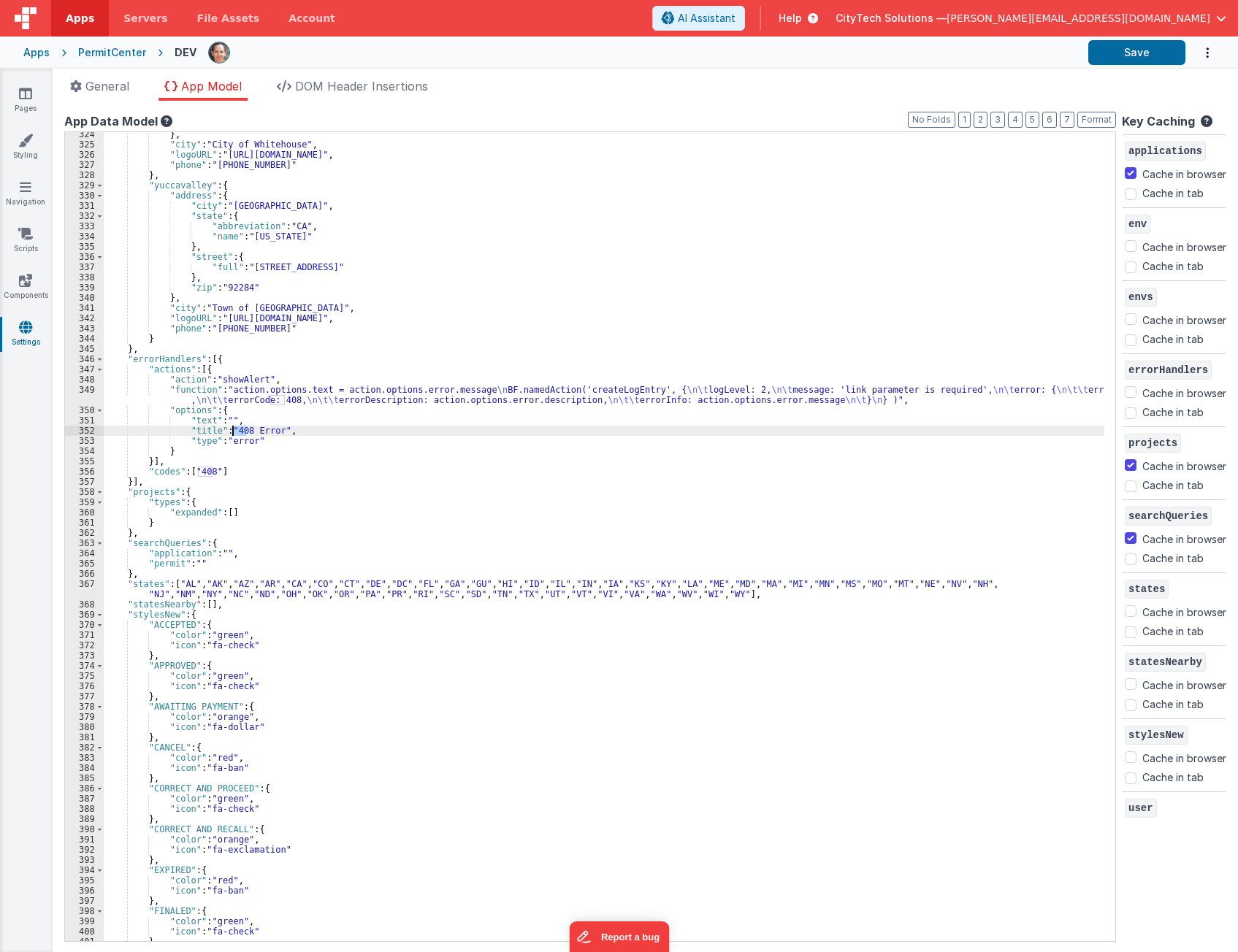
click at [237, 431] on div "} , "city" : "City of Whitehouse" , "logoURL" : "https://cts-pub.s3.us-west-1.a…" at bounding box center [604, 544] width 1001 height 830
click at [324, 428] on div "} , "city" : "City of Whitehouse" , "logoURL" : "https://cts-pub.s3.us-west-1.a…" at bounding box center [604, 544] width 1001 height 830
click at [275, 445] on div "} , "city" : "City of Whitehouse" , "logoURL" : "https://cts-pub.s3.us-west-1.a…" at bounding box center [604, 544] width 1001 height 830
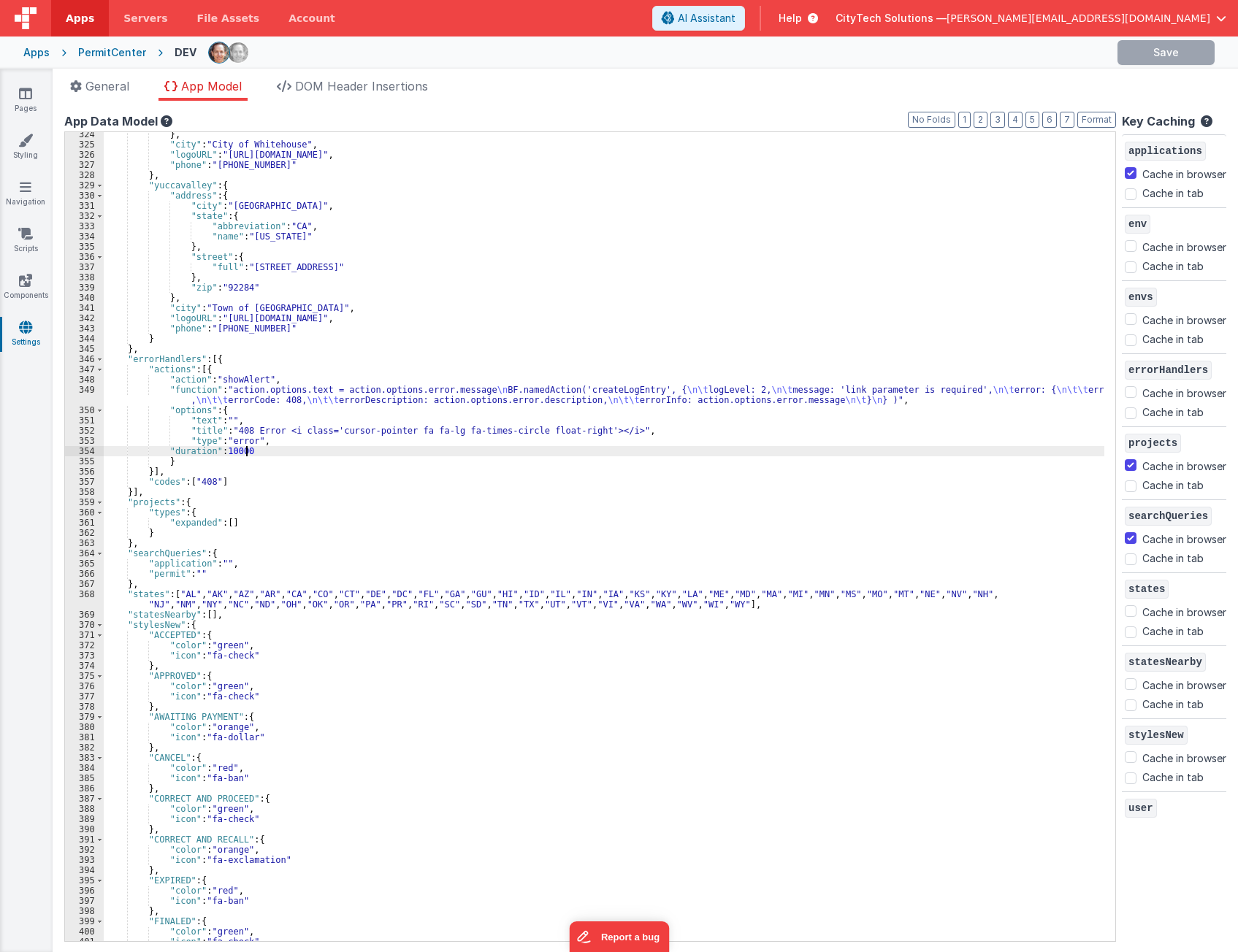
click at [162, 448] on div "} , "city" : "City of Whitehouse" , "logoURL" : "https://cts-pub.s3.us-west-1.a…" at bounding box center [604, 544] width 1001 height 830
click at [363, 411] on div "} , "city" : "City of Whitehouse" , "logoURL" : "https://cts-pub.s3.us-west-1.a…" at bounding box center [604, 544] width 1001 height 830
click at [447, 438] on div "} , "city" : "City of Whitehouse" , "logoURL" : "https://cts-pub.s3.us-west-1.a…" at bounding box center [604, 544] width 1001 height 830
click at [475, 351] on div "} , "city" : "City of Whitehouse" , "logoURL" : "https://cts-pub.s3.us-west-1.a…" at bounding box center [604, 544] width 1001 height 830
click at [466, 460] on div "} , "city" : "City of Whitehouse" , "logoURL" : "https://cts-pub.s3.us-west-1.a…" at bounding box center [604, 544] width 1001 height 830
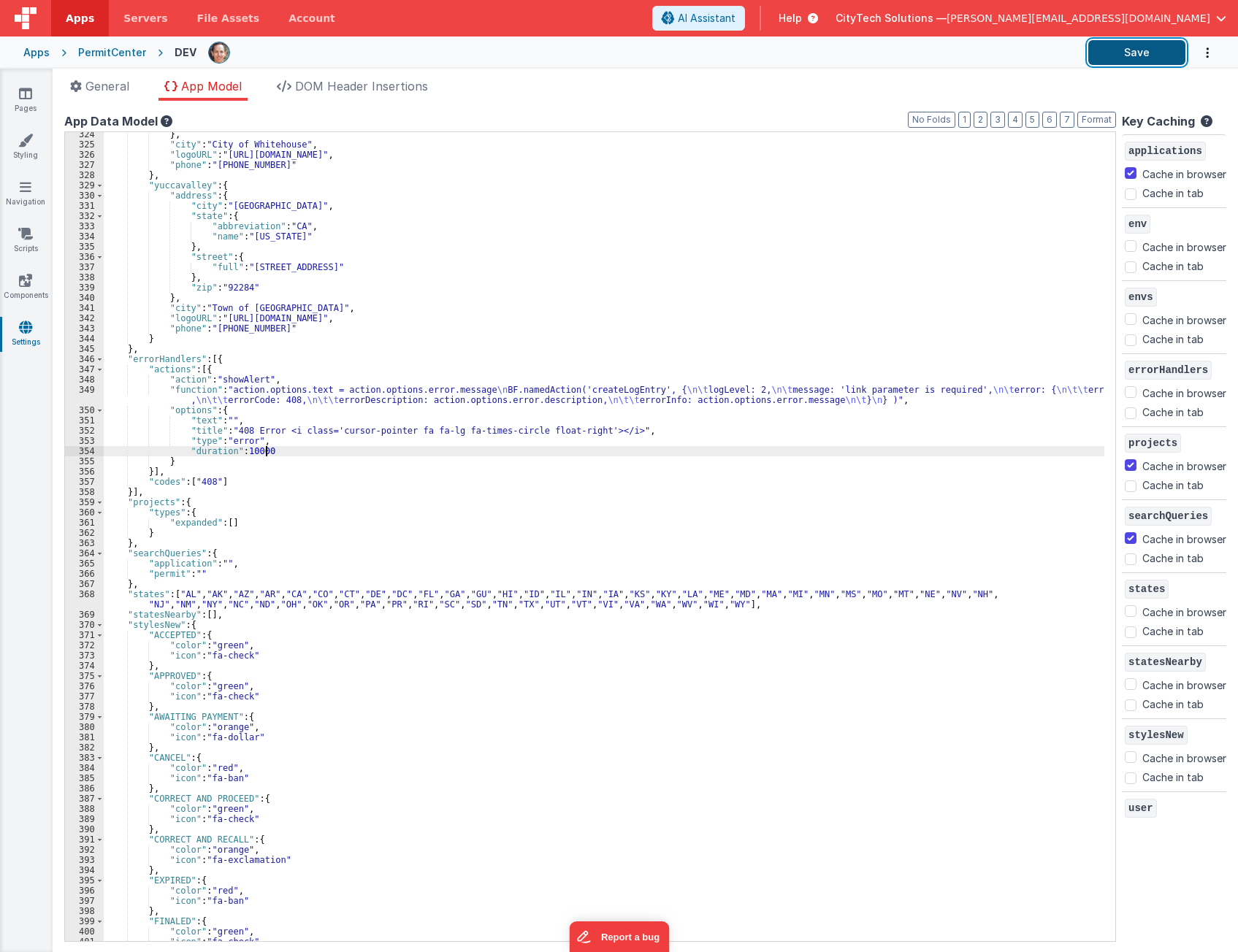
click at [1139, 46] on button "Save" at bounding box center [1137, 52] width 97 height 25
click at [467, 401] on div "} , "city" : "City of Whitehouse" , "logoURL" : "https://cts-pub.s3.us-west-1.a…" at bounding box center [604, 544] width 1001 height 830
click at [493, 413] on div "} , "city" : "City of Whitehouse" , "logoURL" : "https://cts-pub.s3.us-west-1.a…" at bounding box center [604, 544] width 1001 height 830
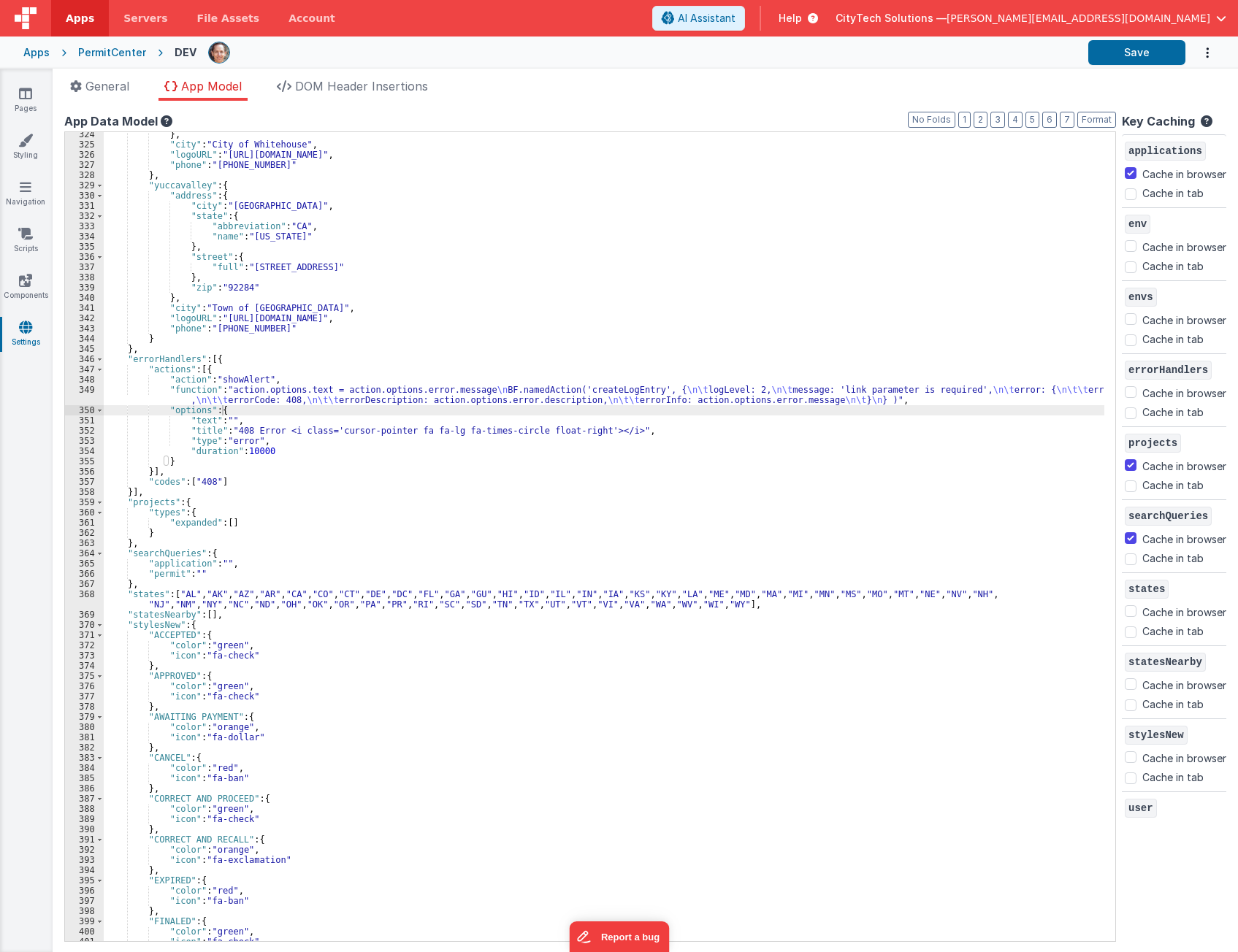
click at [341, 472] on div "} , "city" : "City of Whitehouse" , "logoURL" : "https://cts-pub.s3.us-west-1.a…" at bounding box center [604, 544] width 1001 height 830
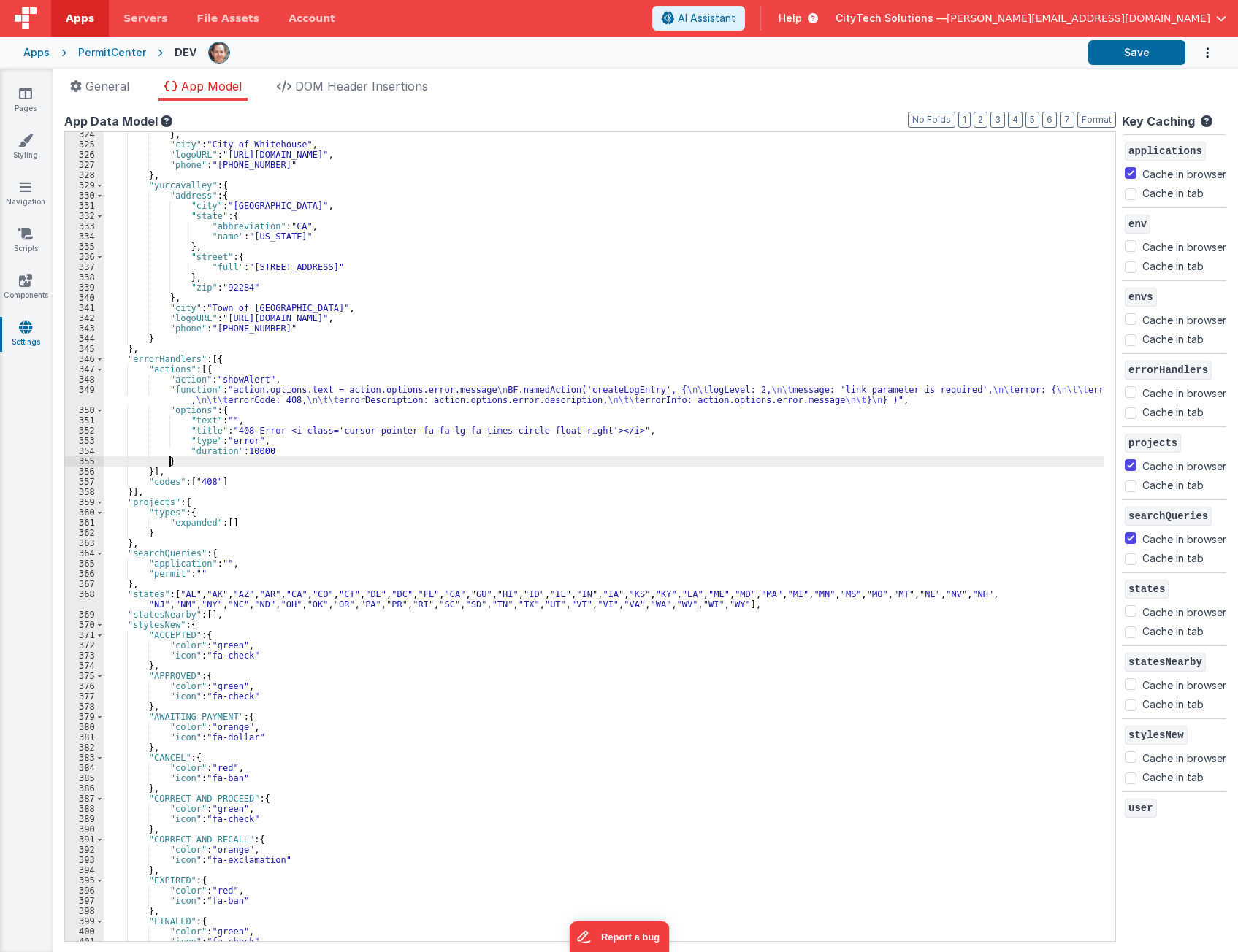
click at [347, 460] on div "} , "city" : "City of Whitehouse" , "logoURL" : "https://cts-pub.s3.us-west-1.a…" at bounding box center [604, 544] width 1001 height 830
click at [548, 458] on div "} , "city" : "City of Whitehouse" , "logoURL" : "https://cts-pub.s3.us-west-1.a…" at bounding box center [604, 544] width 1001 height 830
click at [562, 451] on div "} , "city" : "City of Whitehouse" , "logoURL" : "https://cts-pub.s3.us-west-1.a…" at bounding box center [604, 544] width 1001 height 830
click at [561, 466] on div "} , "city" : "City of Whitehouse" , "logoURL" : "https://cts-pub.s3.us-west-1.a…" at bounding box center [604, 544] width 1001 height 830
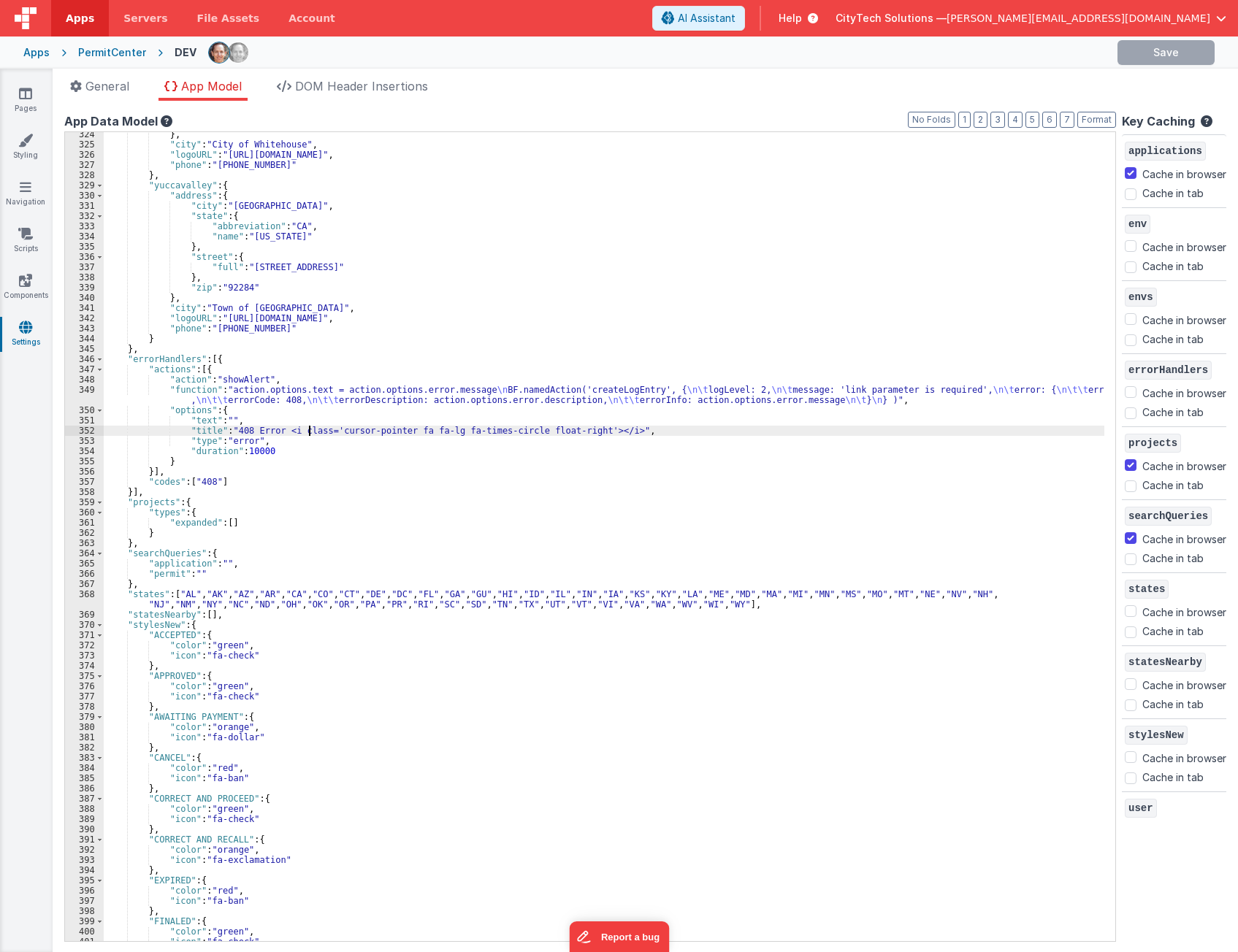
click at [309, 430] on div "} , "city" : "City of Whitehouse" , "logoURL" : "https://cts-pub.s3.us-west-1.a…" at bounding box center [604, 544] width 1001 height 830
click at [319, 392] on div "} , "city" : "City of Whitehouse" , "logoURL" : "https://cts-pub.s3.us-west-1.a…" at bounding box center [604, 544] width 1001 height 830
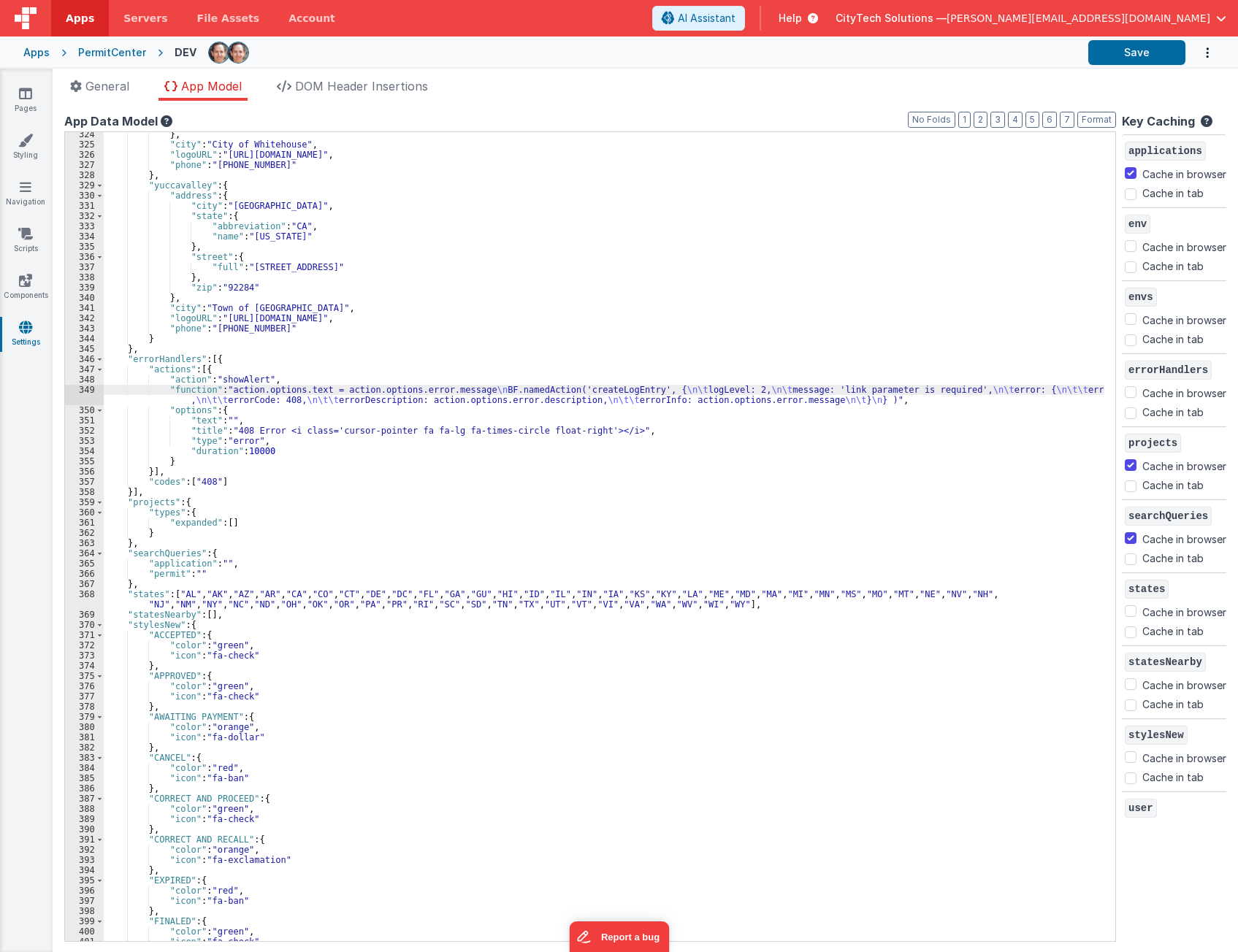
click at [85, 394] on div "349" at bounding box center [84, 395] width 39 height 20
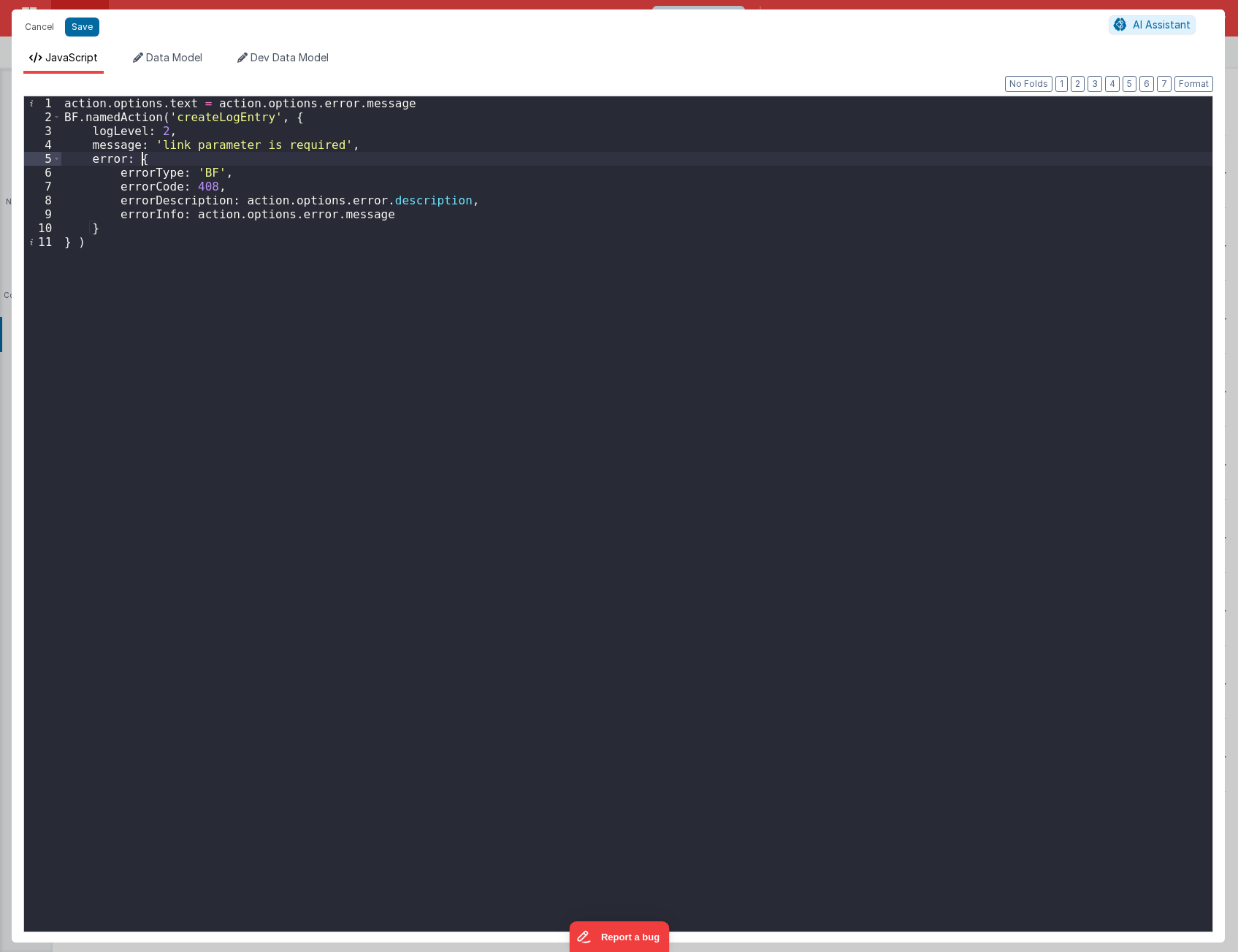
click at [268, 159] on div "action . options . text = action . options . error . message BF . namedAction (…" at bounding box center [637, 527] width 1151 height 863
click at [207, 214] on div "action . options . text = action . options . error . message BF . namedAction (…" at bounding box center [637, 527] width 1151 height 863
click at [209, 222] on div "action . options . text = action . options . error . message BF . namedAction (…" at bounding box center [637, 527] width 1151 height 863
click at [198, 231] on div "action . options . text = action . options . error . message BF . namedAction (…" at bounding box center [637, 527] width 1151 height 863
click at [136, 143] on div "action . options . text = action . options . error . message BF . namedAction (…" at bounding box center [637, 527] width 1151 height 863
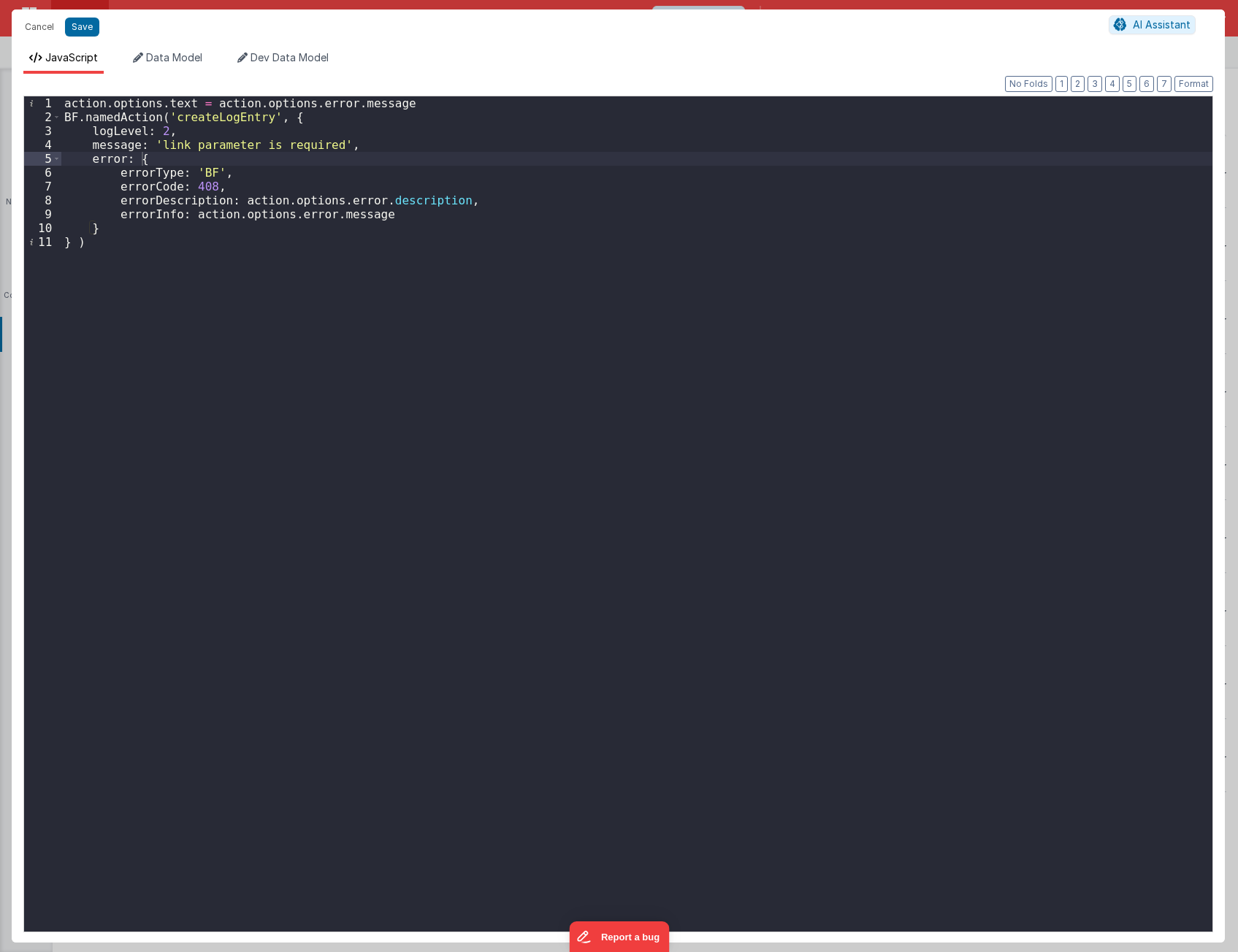
click at [172, 364] on div "action . options . text = action . options . error . message BF . namedAction (…" at bounding box center [637, 514] width 1151 height 836
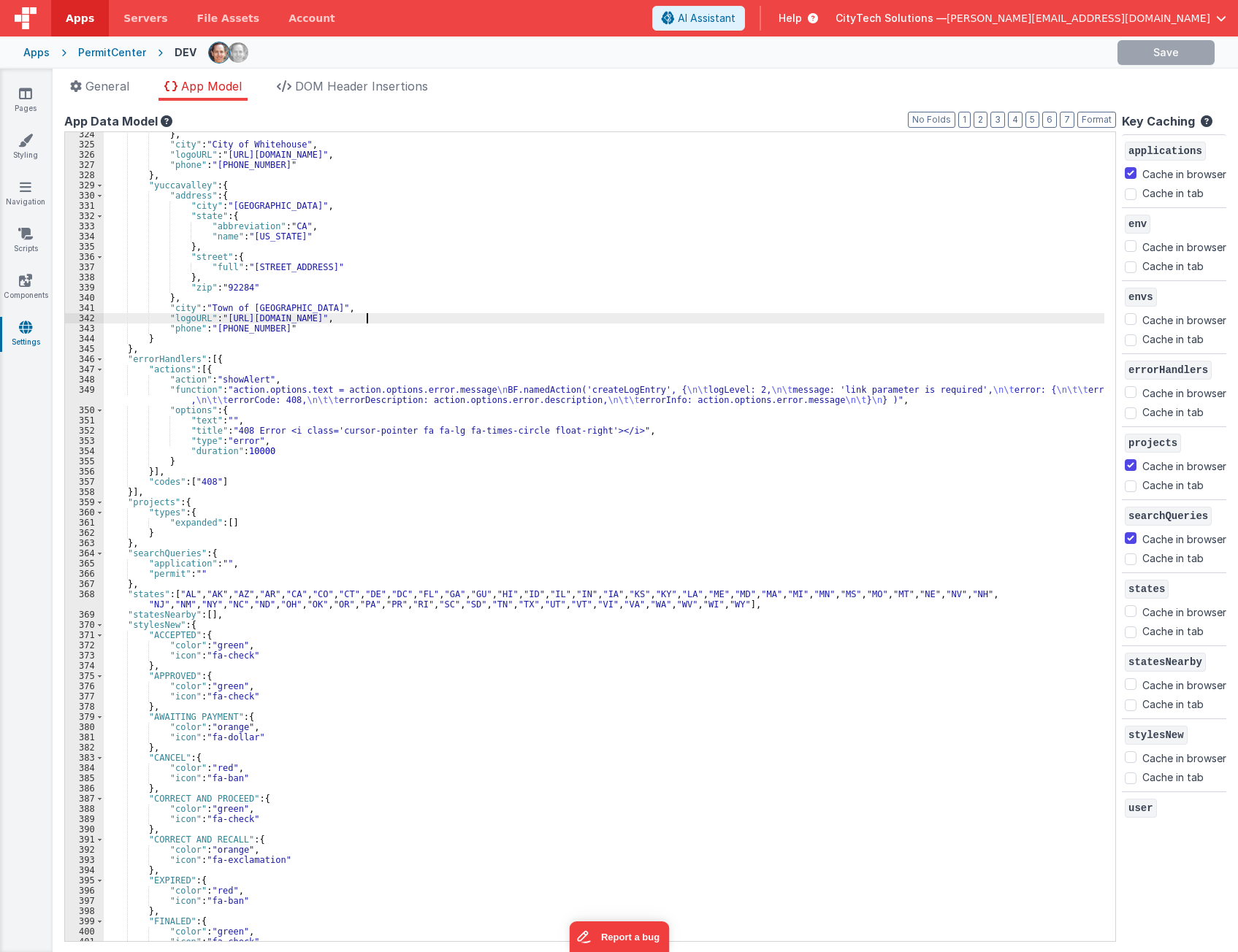
click at [366, 313] on div "} , "city" : "City of Whitehouse" , "logoURL" : "https://cts-pub.s3.us-west-1.a…" at bounding box center [604, 544] width 1001 height 830
click at [307, 387] on div "} , "city" : "City of Whitehouse" , "logoURL" : "https://cts-pub.s3.us-west-1.a…" at bounding box center [604, 544] width 1001 height 830
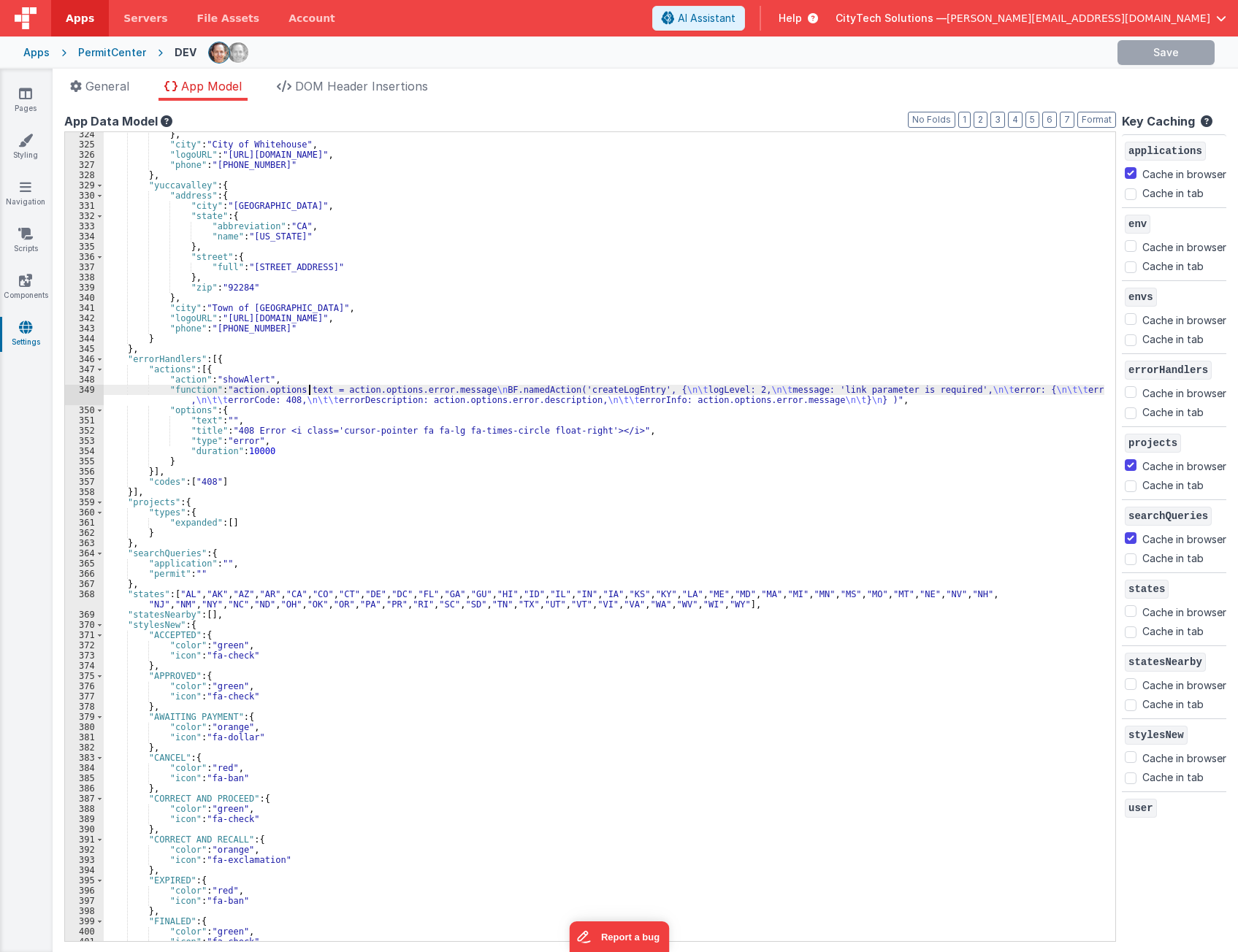
click at [73, 391] on div "349" at bounding box center [84, 395] width 39 height 20
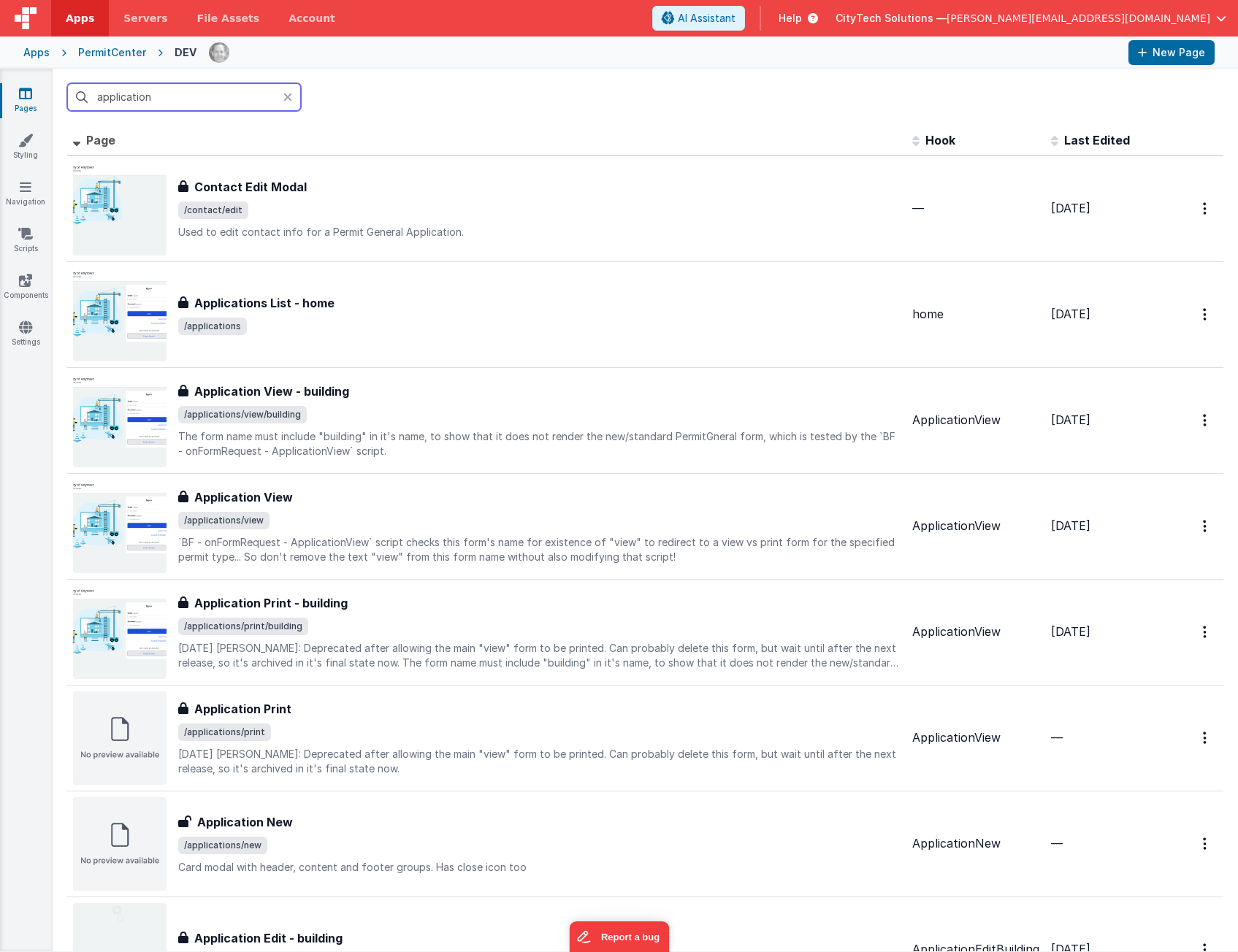
click at [201, 88] on input "application" at bounding box center [184, 97] width 234 height 28
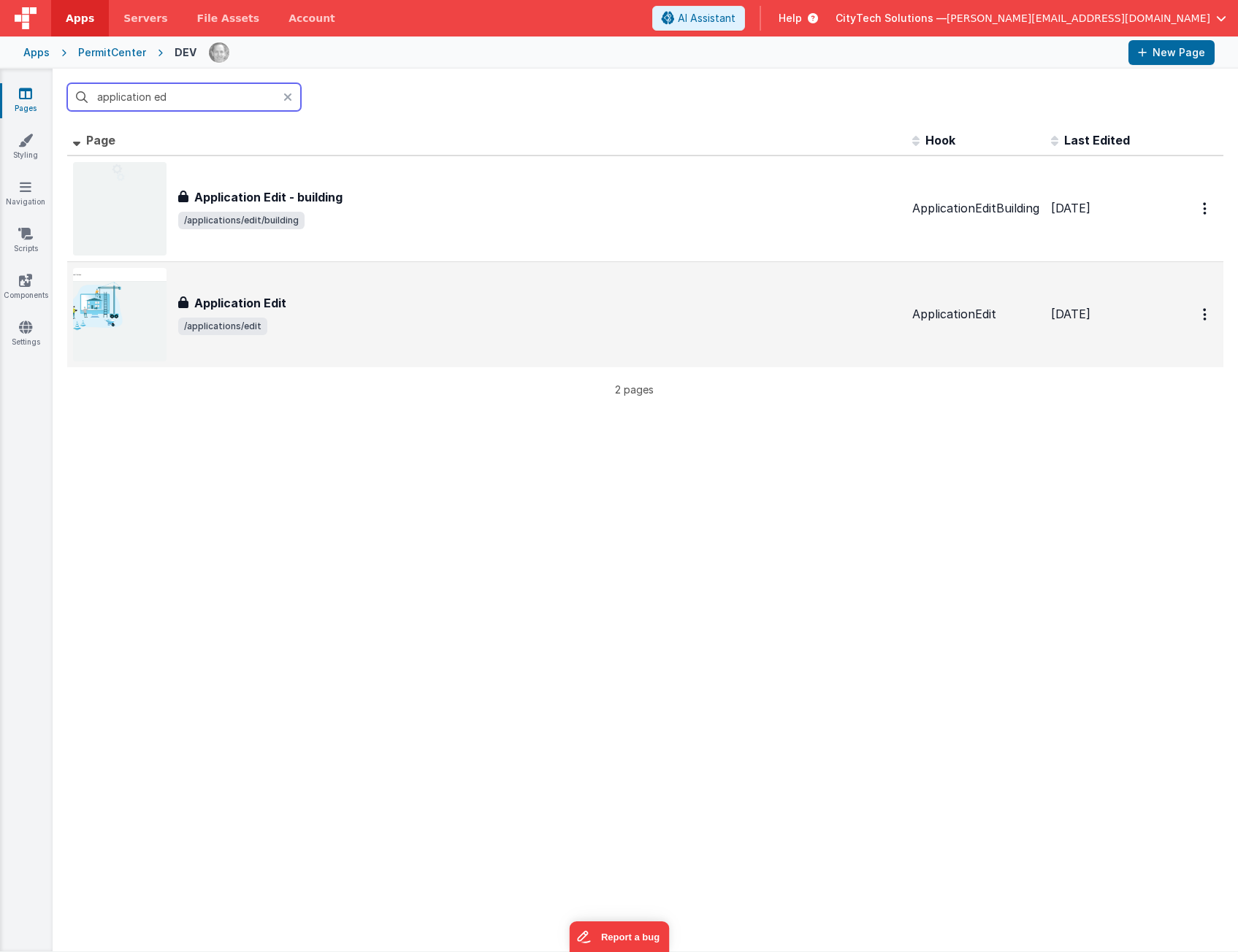
type input "application ed"
click at [363, 312] on div "Application Edit Application Edit /applications/edit" at bounding box center [540, 314] width 722 height 41
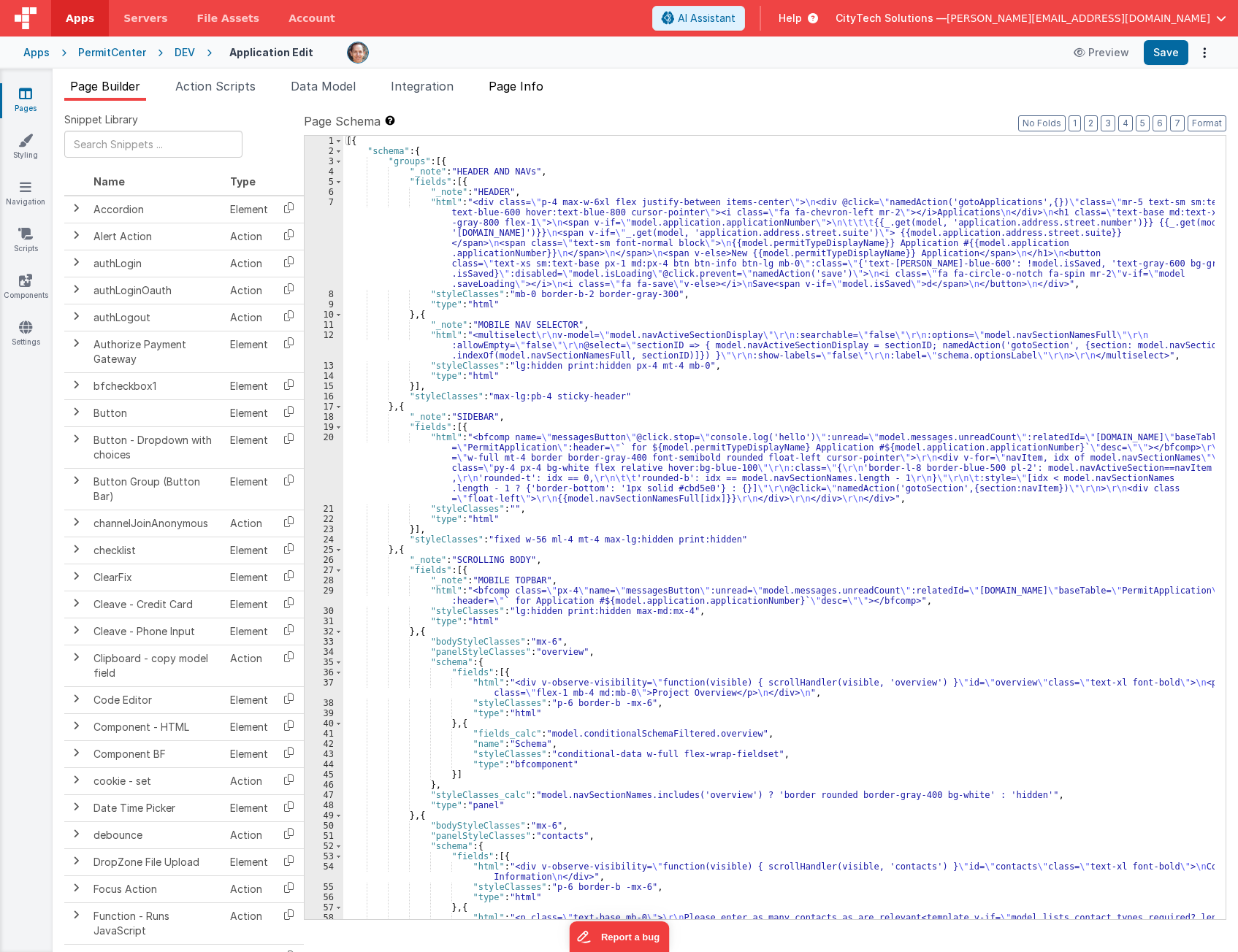
click at [535, 78] on li "Page Info" at bounding box center [516, 89] width 66 height 23
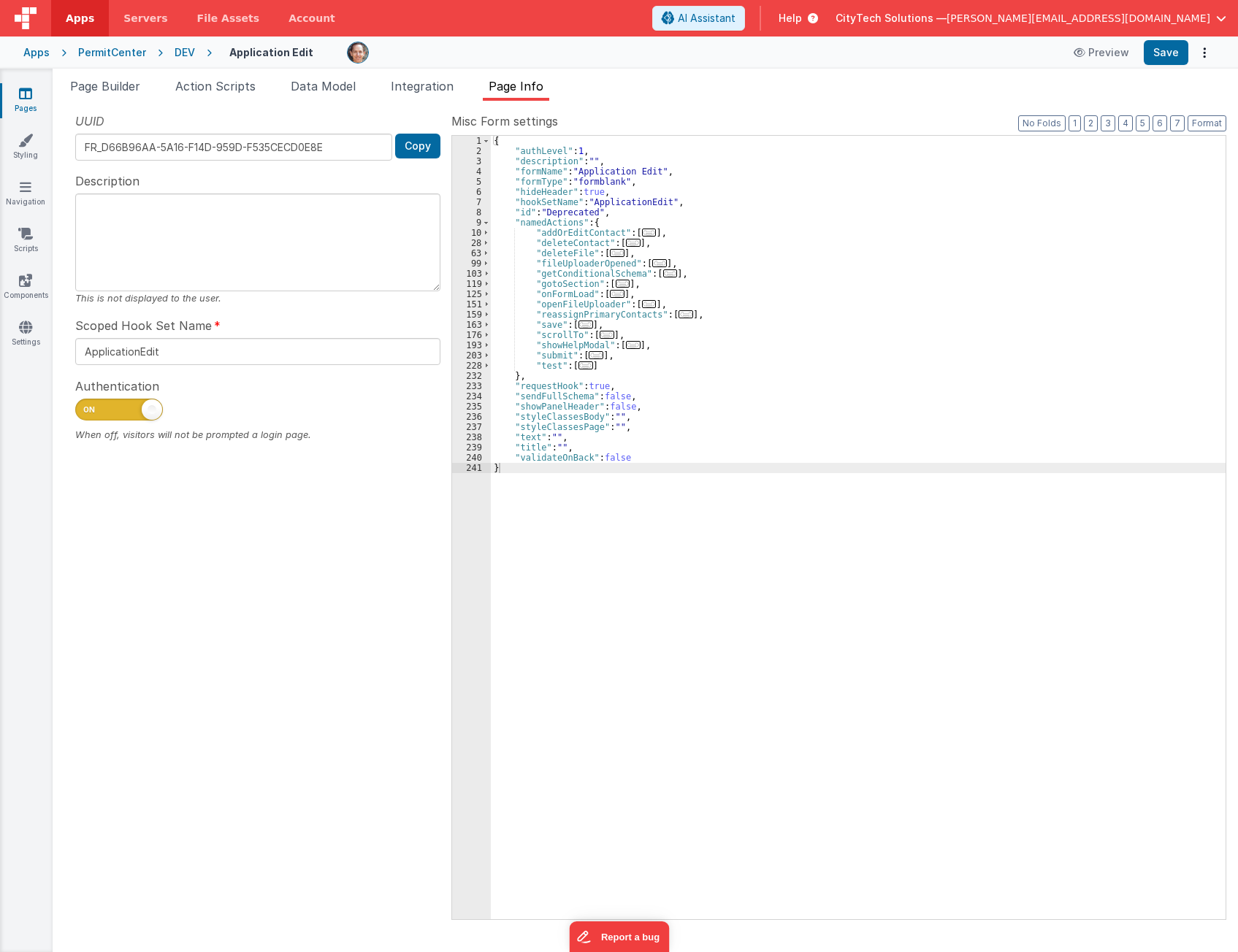
click at [837, 222] on div "{ "authLevel" : 1 , "description" : "" , "formName" : "Application Edit" , "for…" at bounding box center [858, 537] width 734 height 804
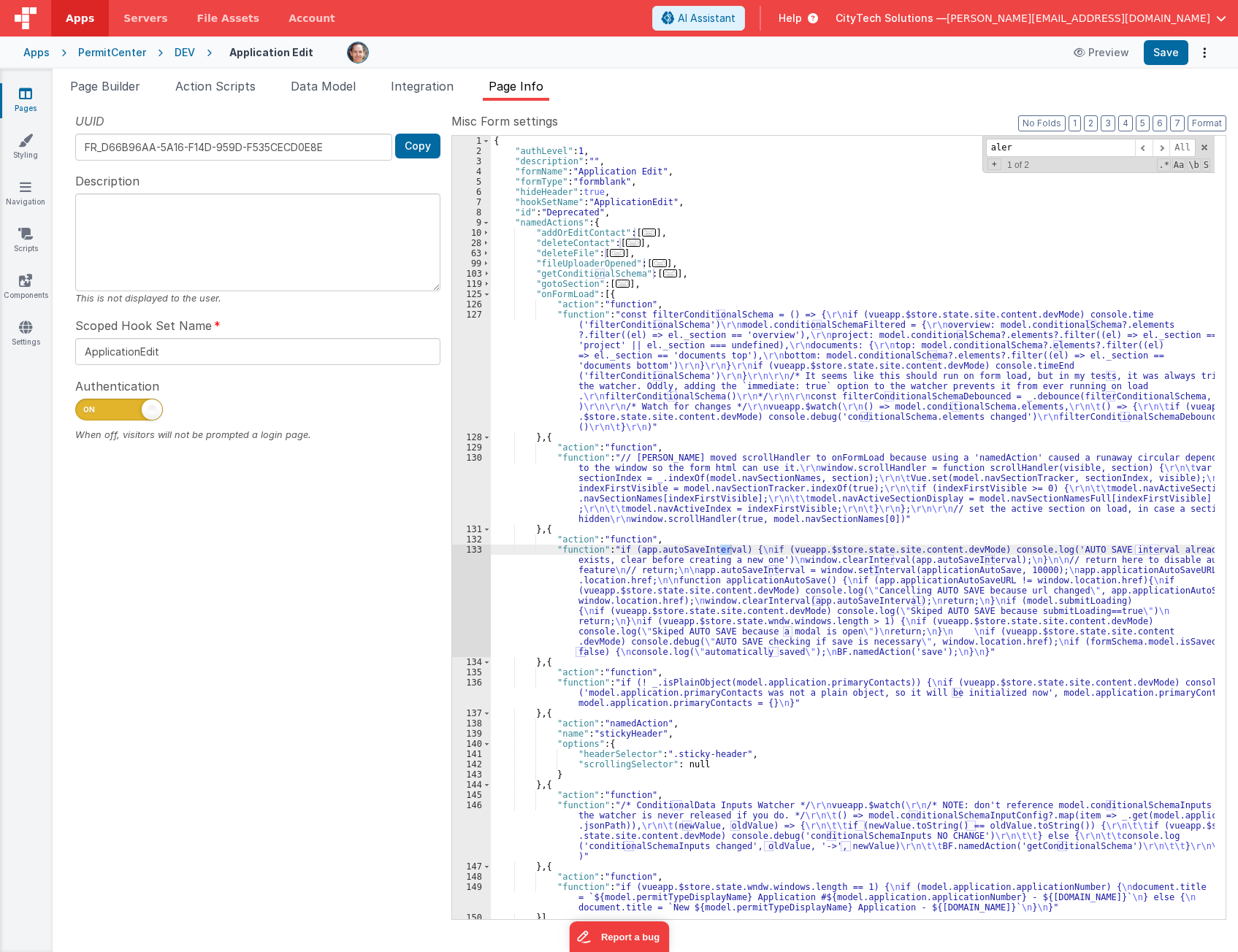
scroll to position [586, 0]
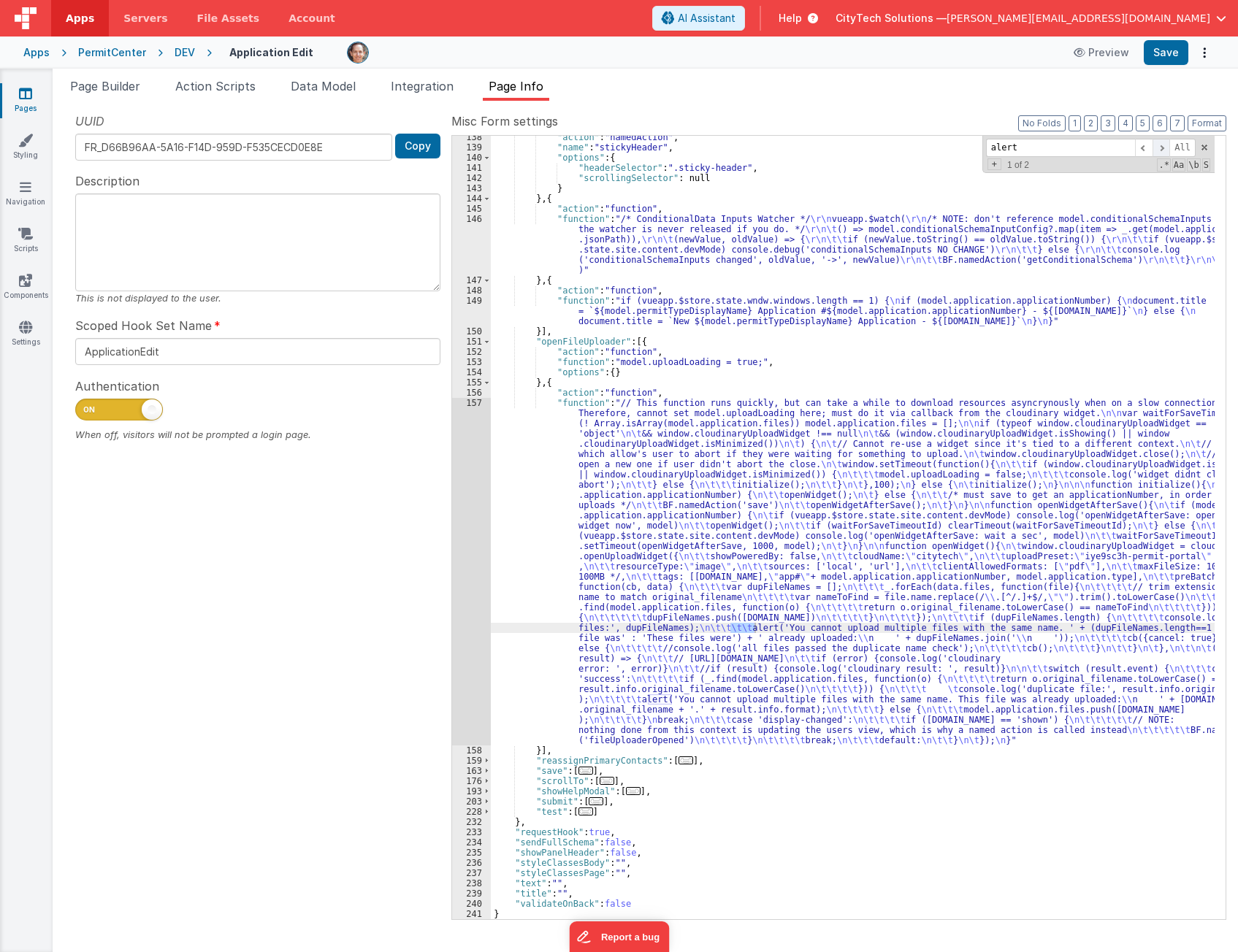
type input "alert"
click at [1166, 147] on span at bounding box center [1160, 148] width 17 height 18
click at [808, 384] on div ""action" : "namedAction" , "name" : "stickyHeader" , "options" : { "headerSelec…" at bounding box center [853, 533] width 724 height 804
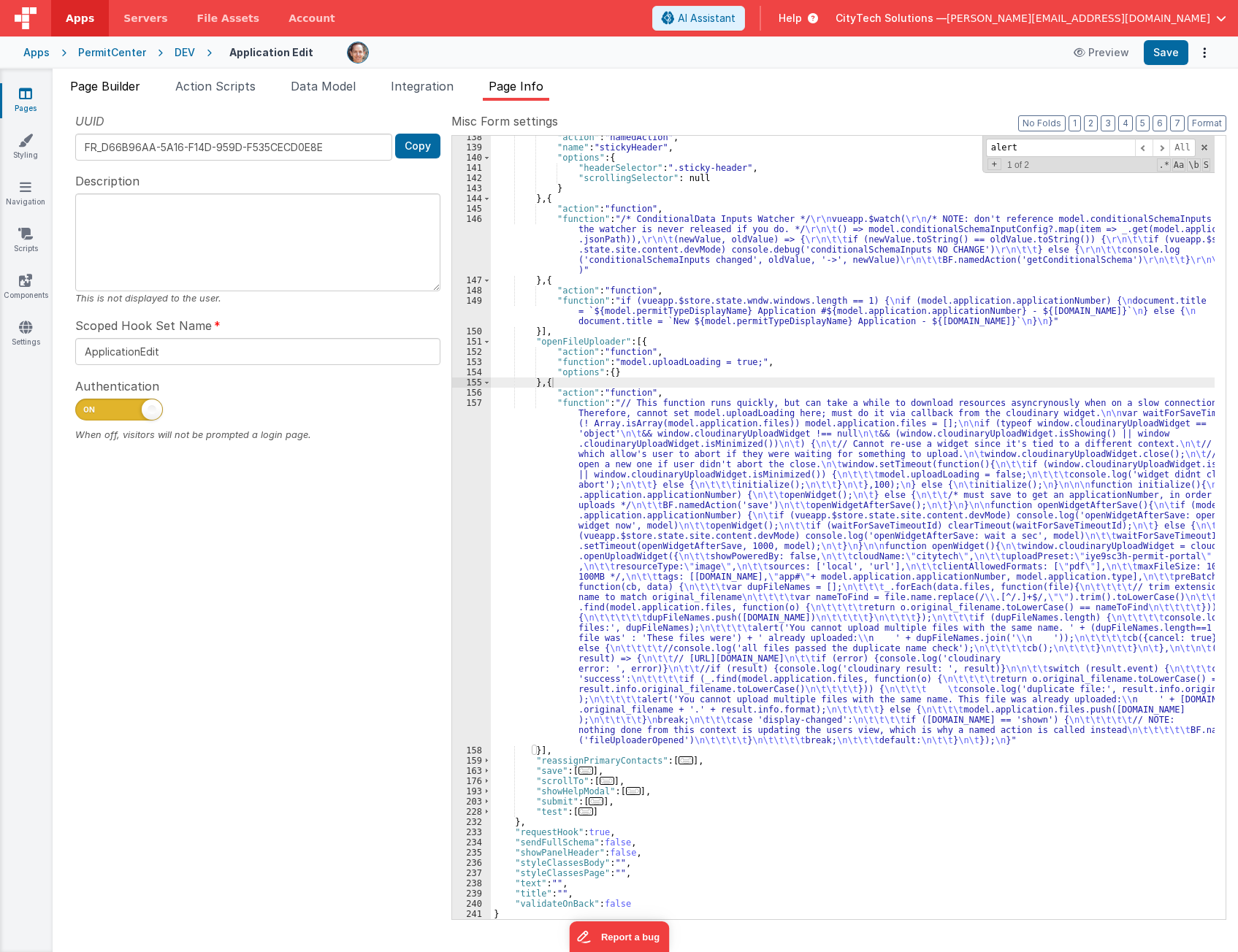
click at [131, 81] on span "Page Builder" at bounding box center [105, 87] width 70 height 15
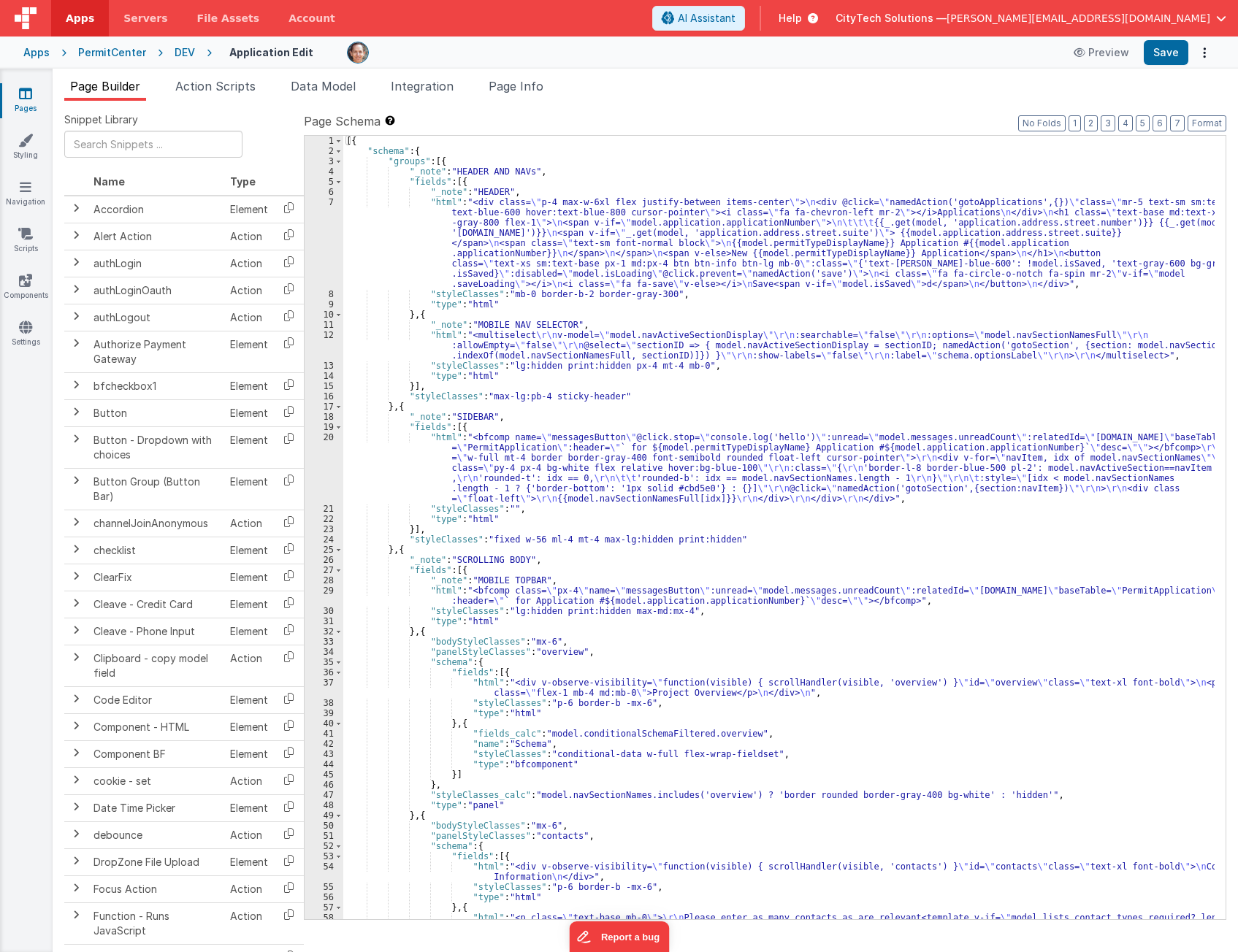
click at [778, 228] on div "[{ "schema" : { "groups" : [{ "_note" : "HEADER AND NAVs" , "fields" : [{ "_not…" at bounding box center [778, 558] width 871 height 845
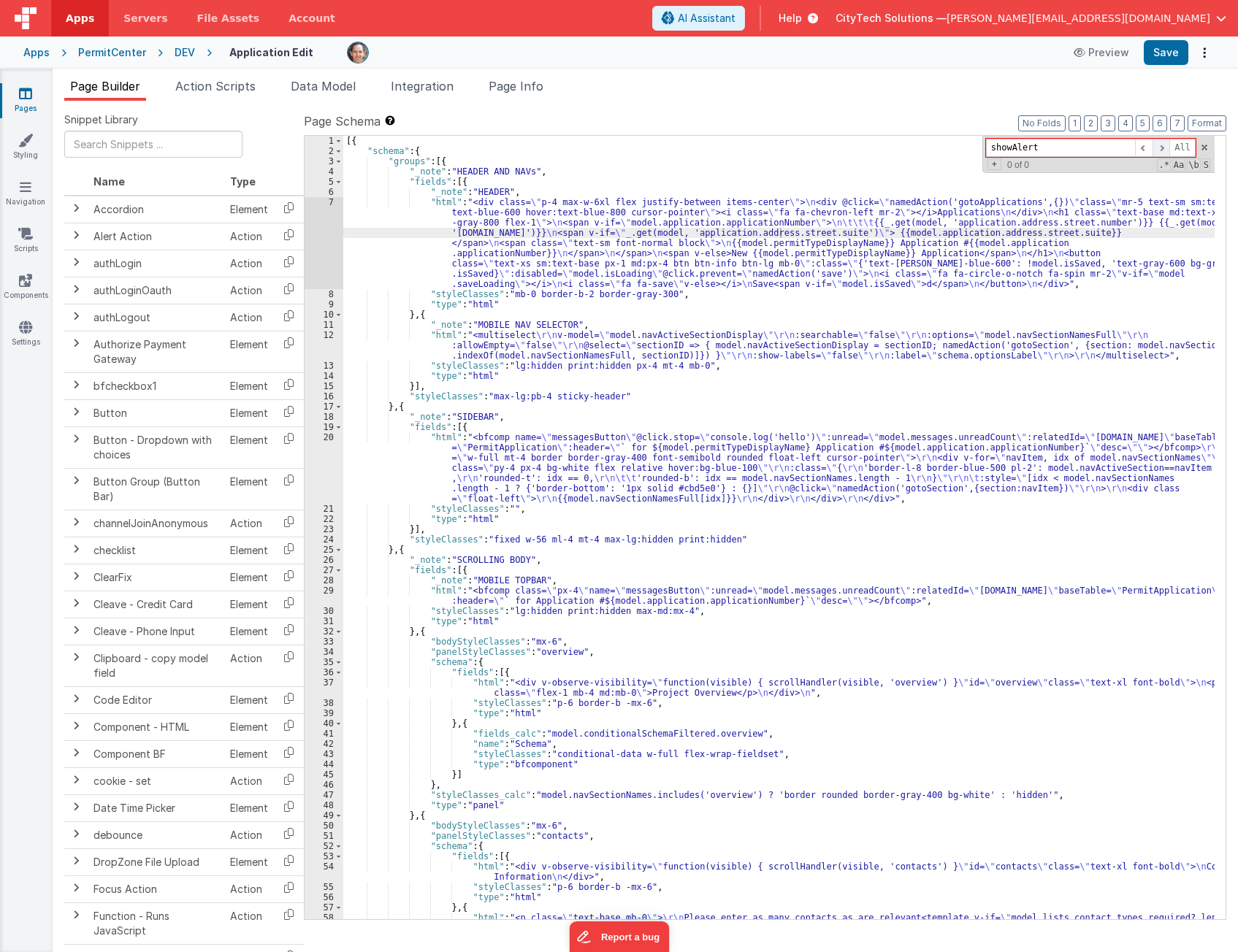
type input "showAlert"
click at [1163, 146] on span at bounding box center [1160, 148] width 17 height 18
click at [1163, 146] on span at bounding box center [1160, 148] width 17 height 18
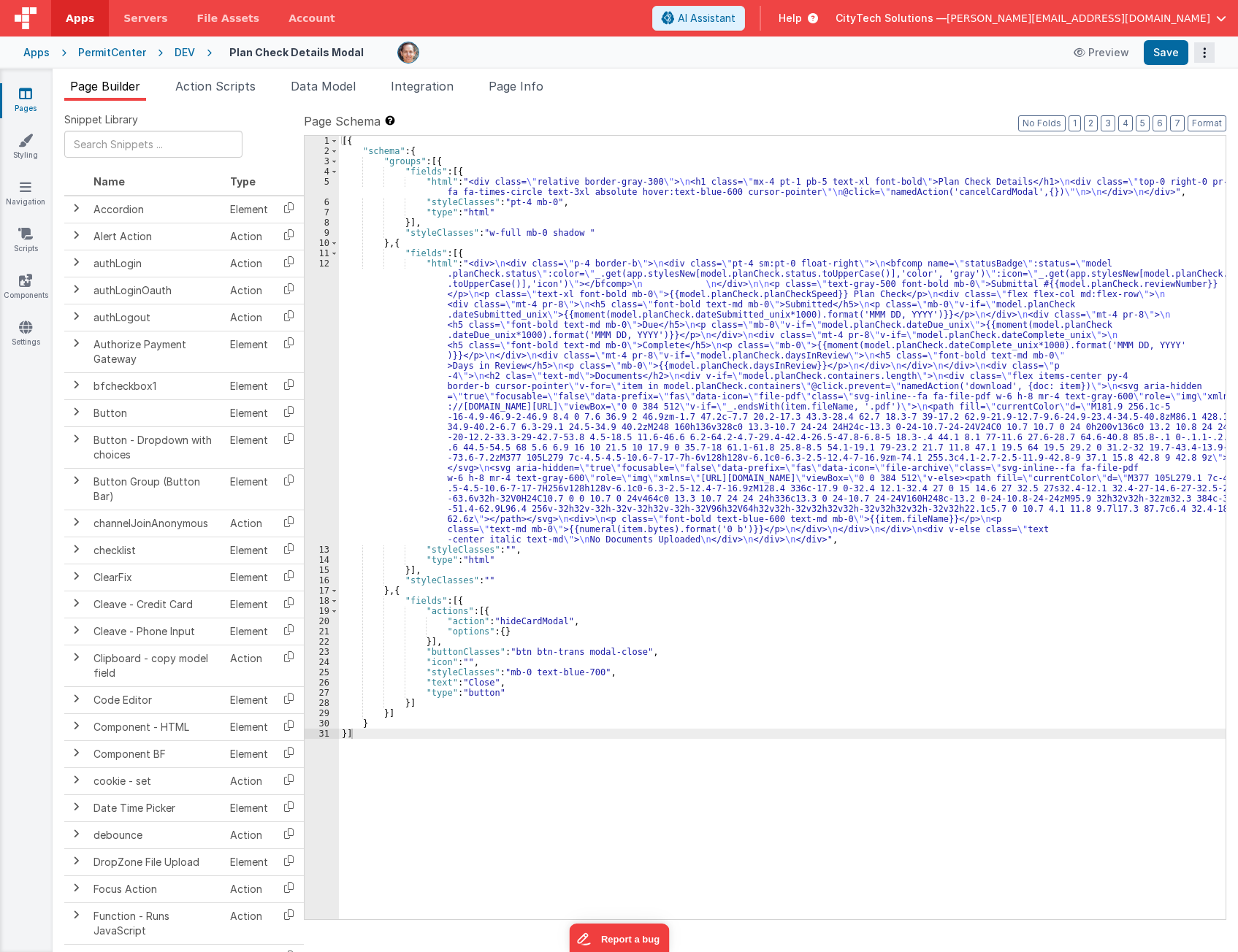
click at [1207, 48] on button "Options" at bounding box center [1204, 52] width 20 height 20
click at [1172, 107] on link "Rollback" at bounding box center [1150, 110] width 128 height 28
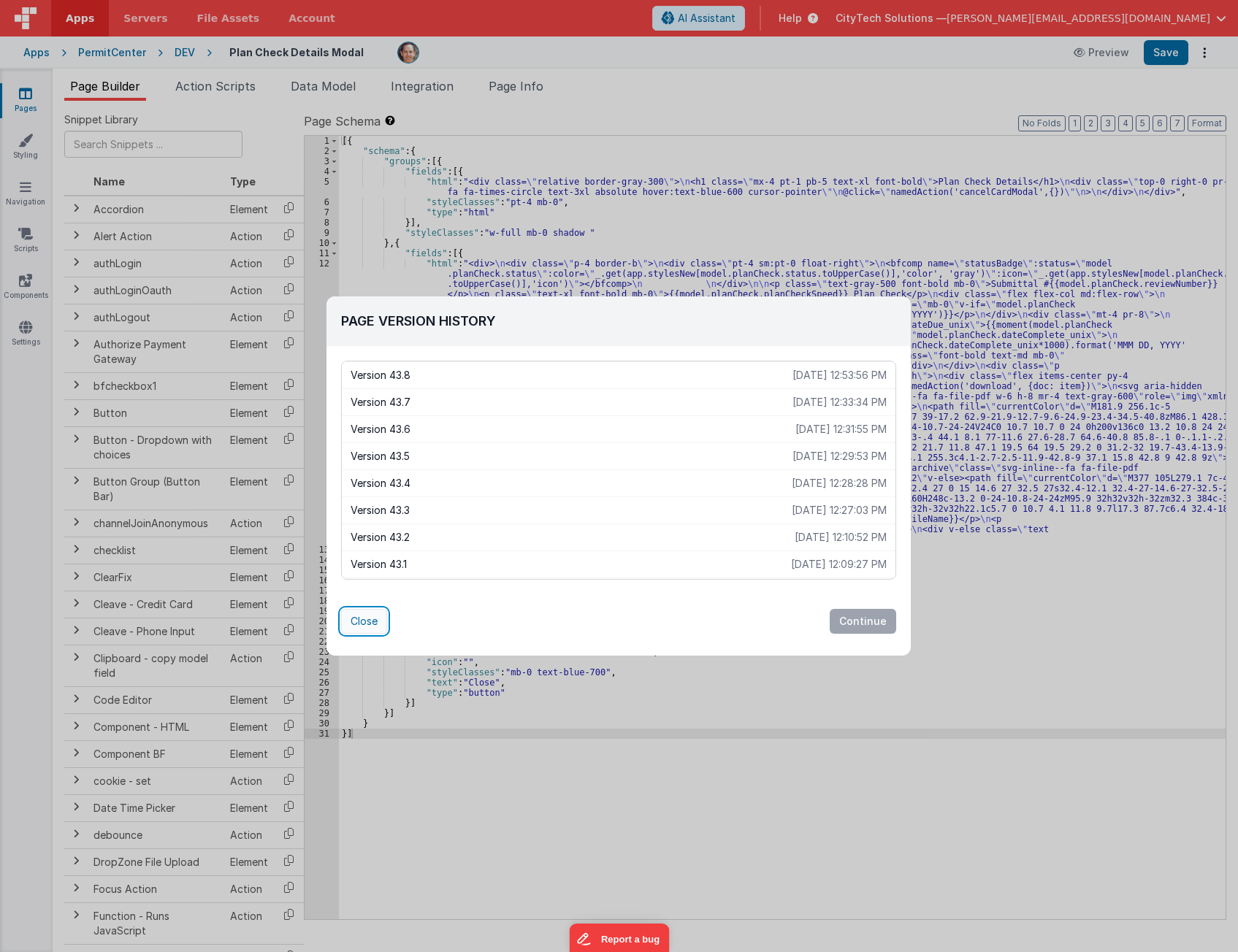
click at [368, 624] on button "Close" at bounding box center [364, 621] width 46 height 25
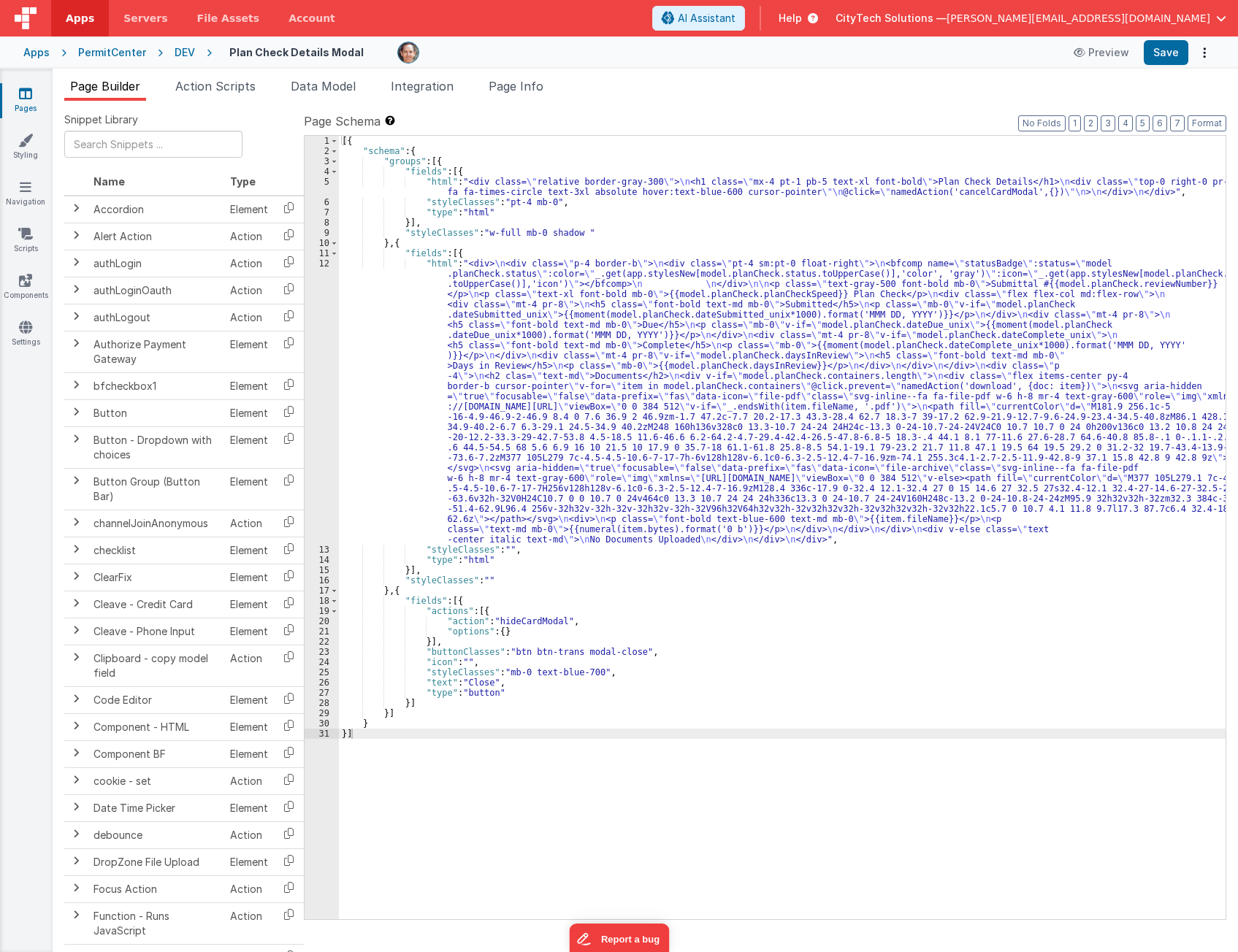
click at [690, 712] on div "[{ "schema" : { "groups" : [{ "fields" : [{ "html" : "<div class= \" relative b…" at bounding box center [782, 537] width 887 height 804
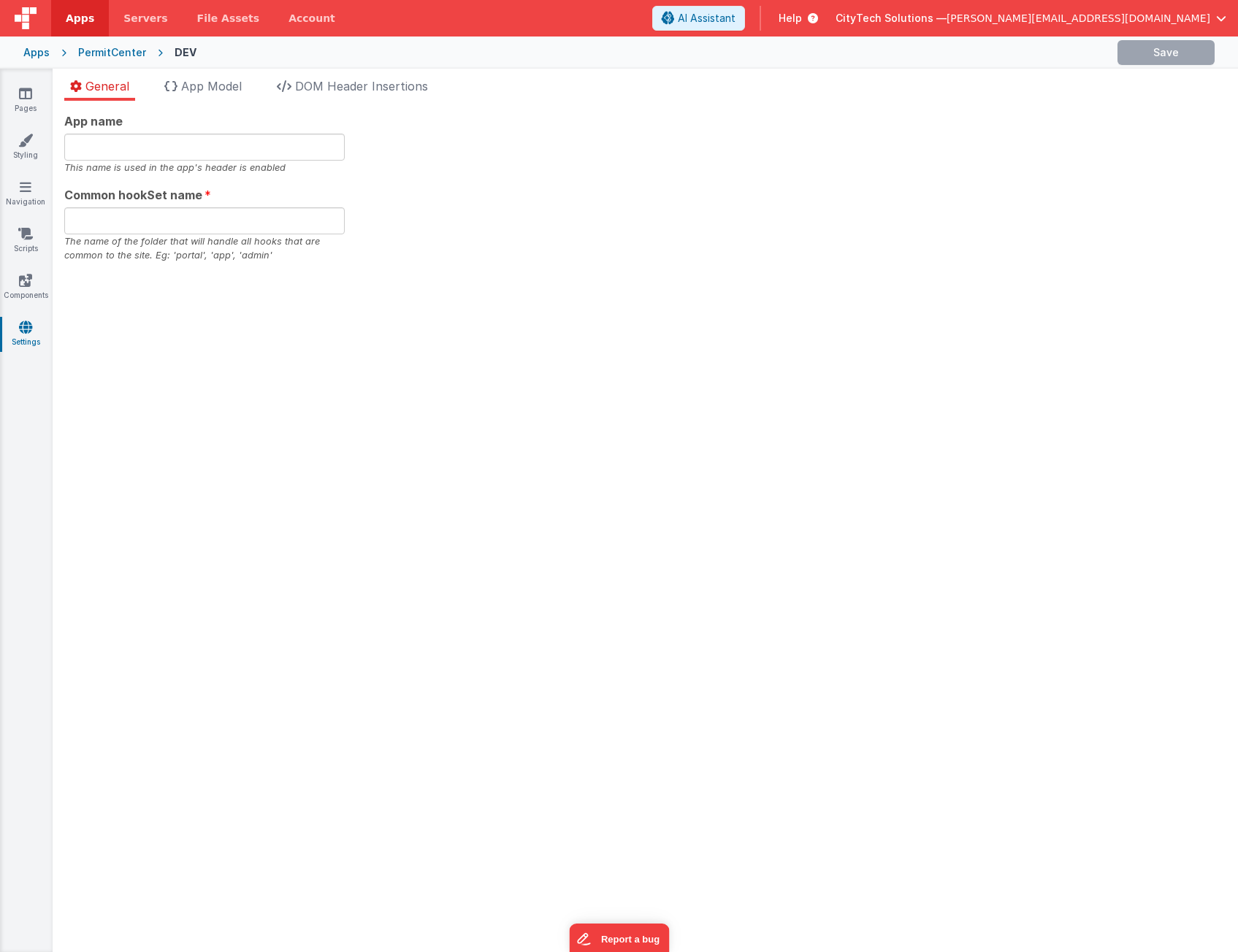
type input "[GEOGRAPHIC_DATA]"
type input "84works"
click at [31, 281] on icon at bounding box center [25, 281] width 13 height 15
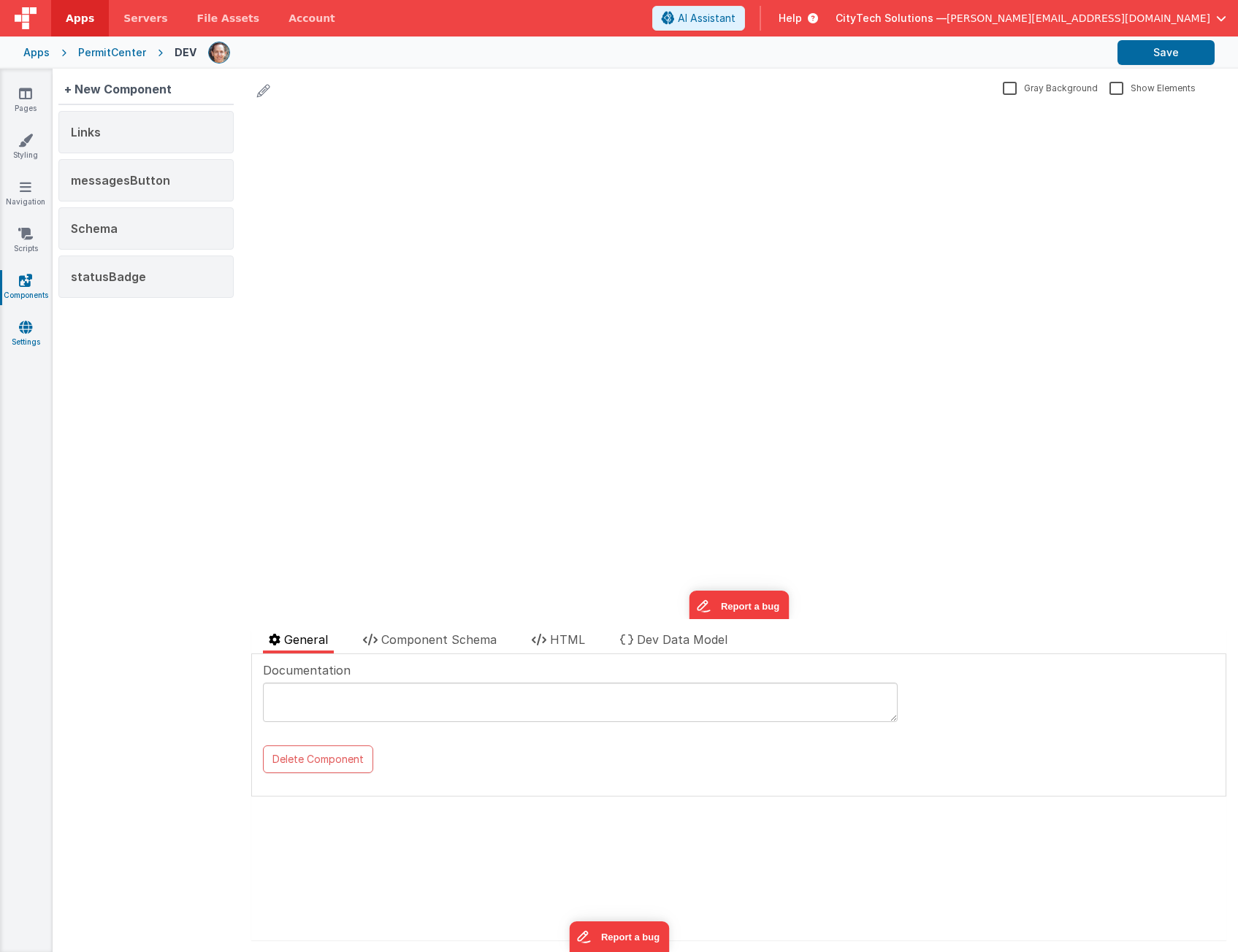
click at [32, 336] on link "Settings" at bounding box center [25, 334] width 52 height 29
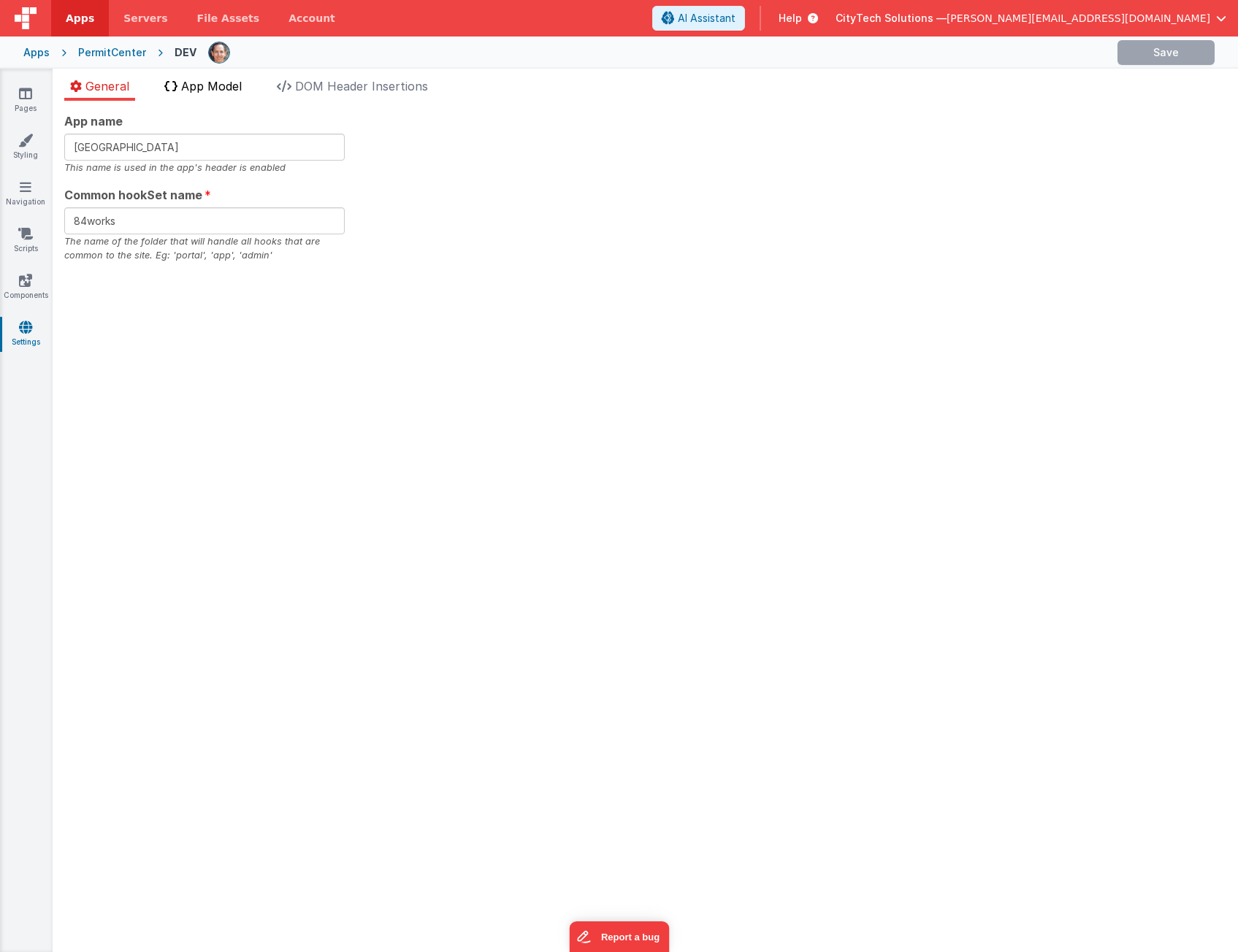
click at [212, 81] on span "App Model" at bounding box center [211, 87] width 60 height 15
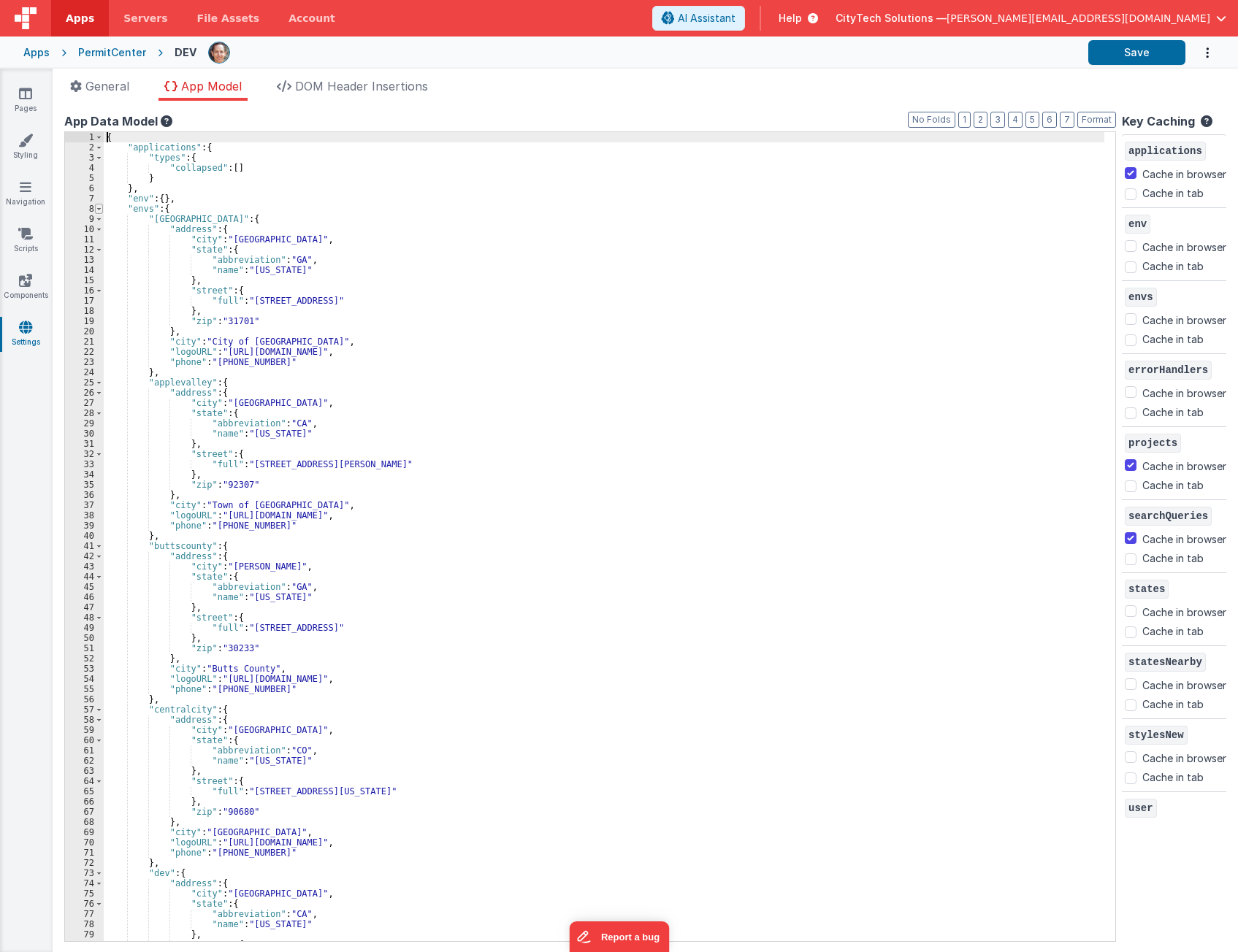
click at [98, 209] on span at bounding box center [99, 209] width 8 height 10
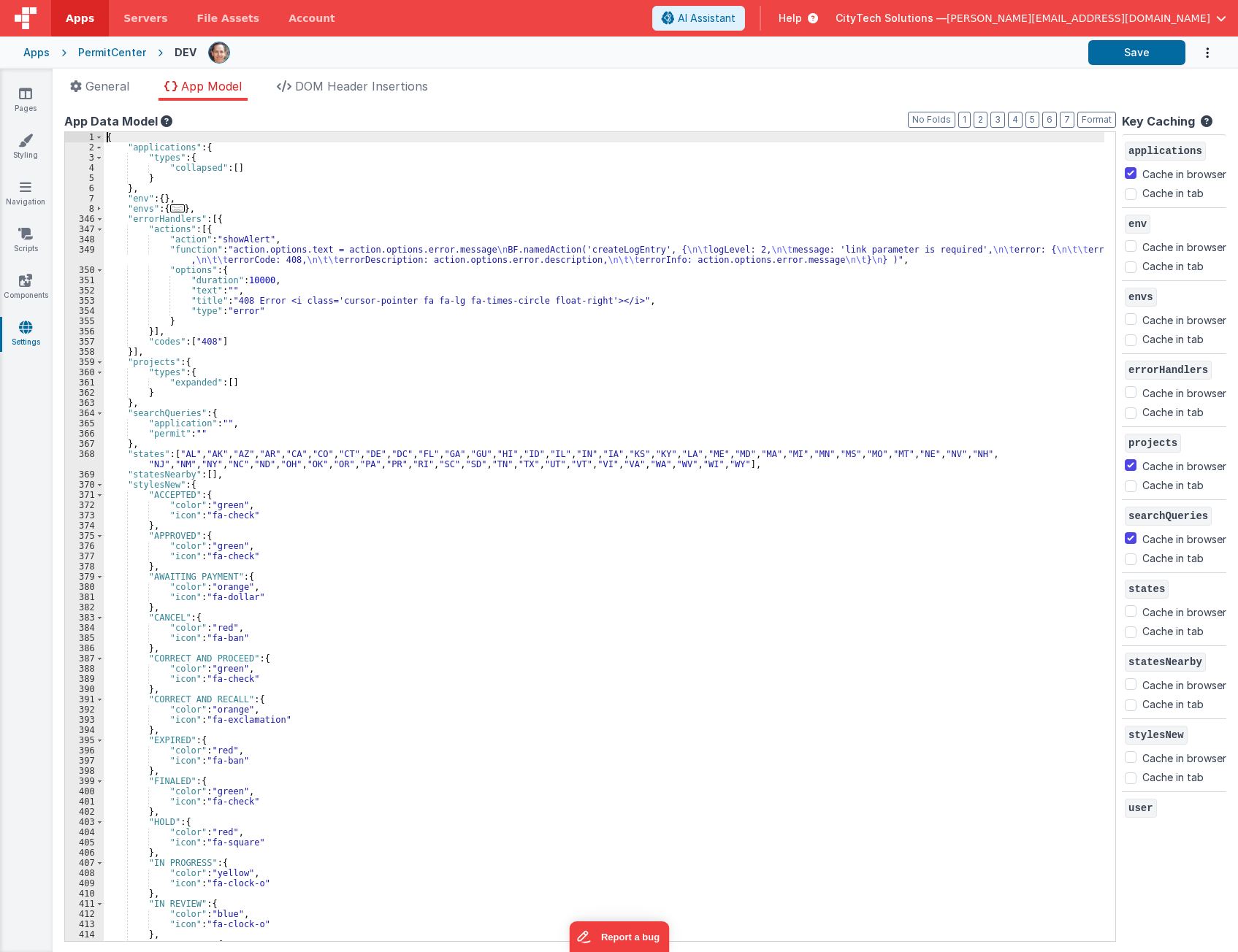
click at [224, 217] on div "{ "applications" : { "types" : { "collapsed" : [ ] } } , "env" : { } , "envs" :…" at bounding box center [604, 547] width 1001 height 830
click at [218, 222] on div "{ "applications" : { "types" : { "collapsed" : [ ] } } , "env" : { } , "envs" :…" at bounding box center [604, 547] width 1001 height 830
click at [213, 229] on div "{ "applications" : { "types" : { "collapsed" : [ ] } } , "env" : { } , "envs" :…" at bounding box center [604, 547] width 1001 height 830
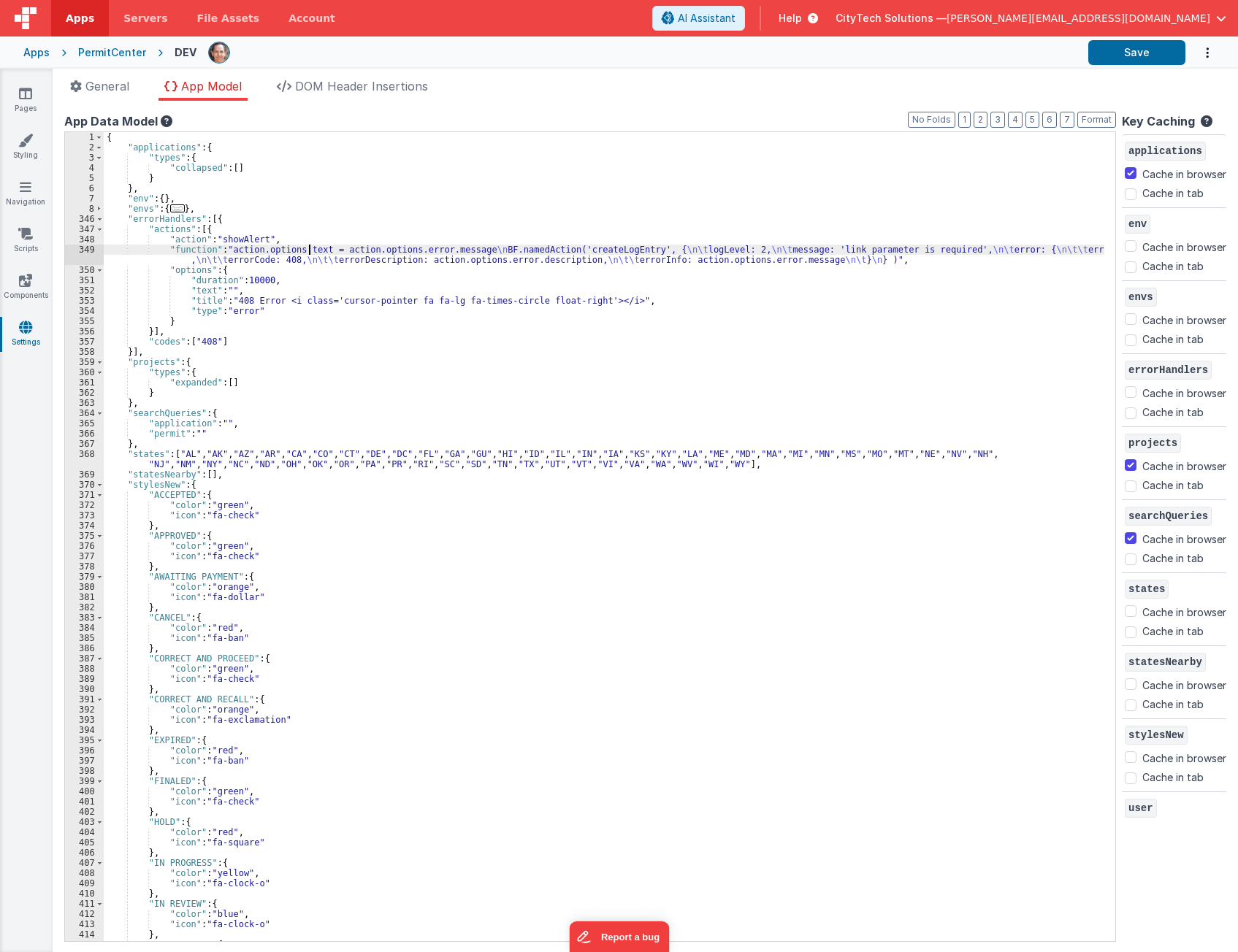
click at [307, 249] on div "{ "applications" : { "types" : { "collapsed" : [ ] } } , "env" : { } , "envs" :…" at bounding box center [604, 547] width 1001 height 830
click at [70, 253] on div "349" at bounding box center [84, 254] width 39 height 20
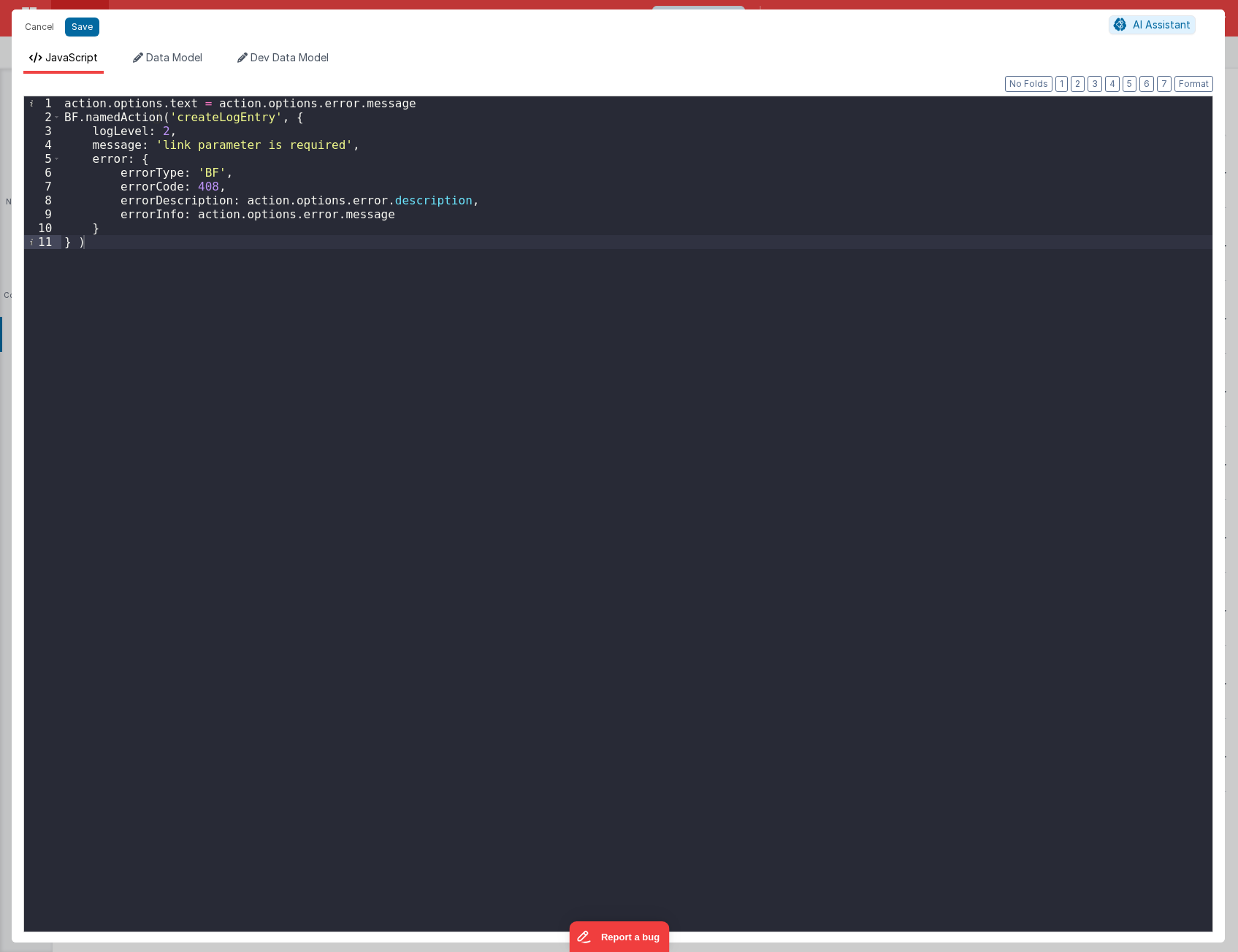
click at [145, 228] on div "action . options . text = action . options . error . message BF . namedAction (…" at bounding box center [637, 527] width 1151 height 862
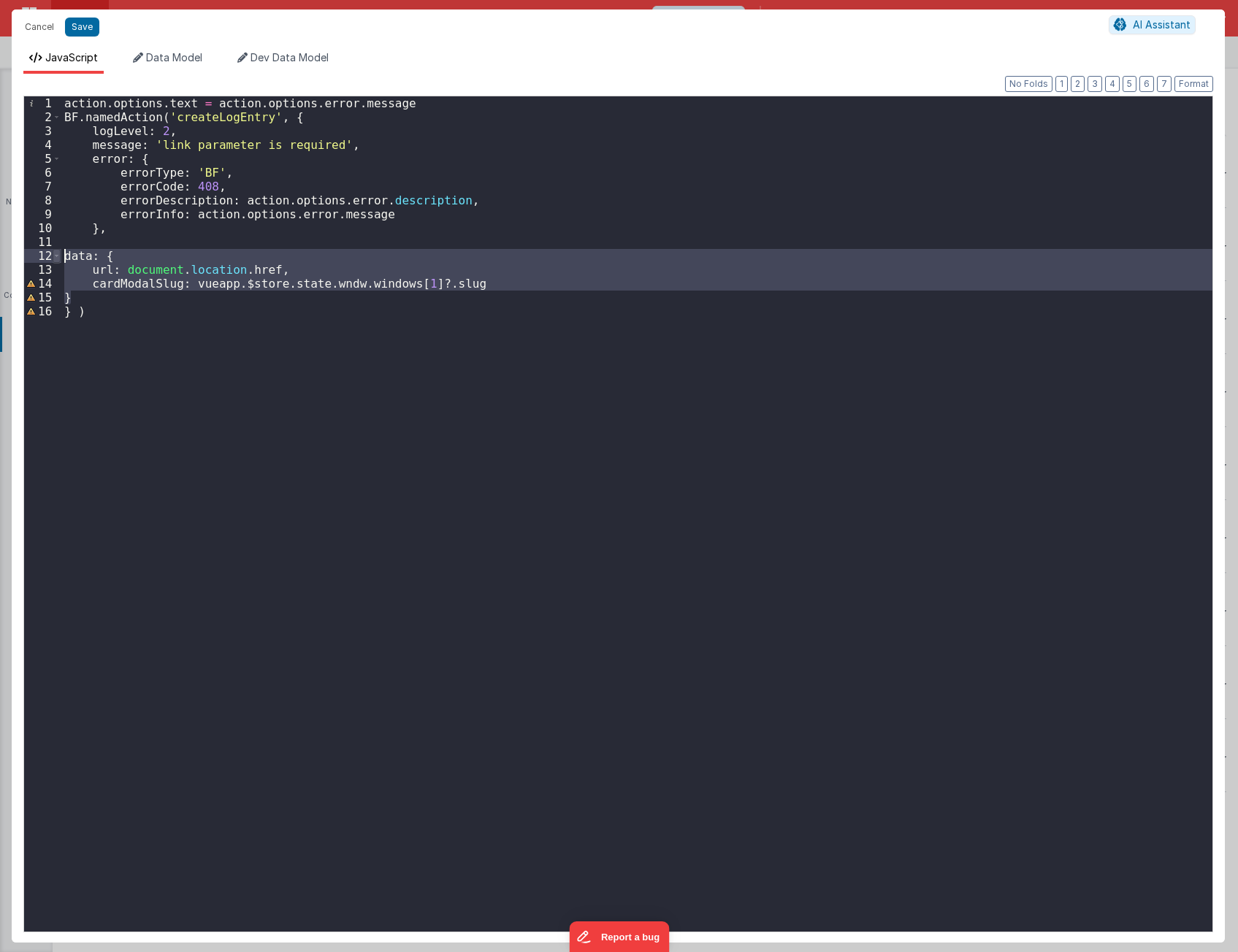
drag, startPoint x: 101, startPoint y: 297, endPoint x: 55, endPoint y: 259, distance: 59.7
click at [55, 259] on div "1 2 3 4 5 6 7 8 9 10 11 12 13 14 15 16 action . options . text = action . optio…" at bounding box center [618, 513] width 1189 height 836
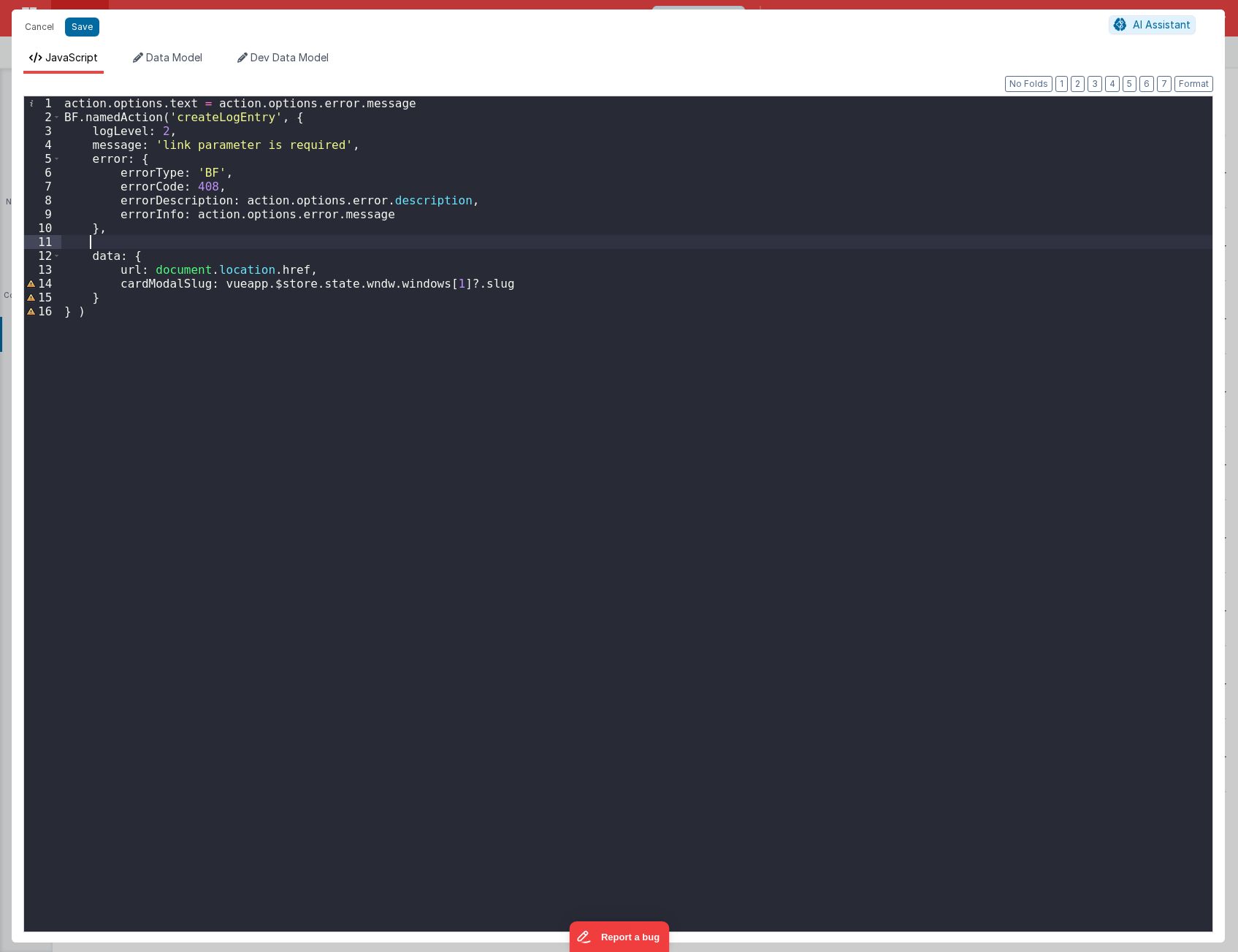
click at [141, 244] on div "action . options . text = action . options . error . message BF . namedAction (…" at bounding box center [637, 527] width 1151 height 862
click at [362, 258] on div "action . options . text = action . options . error . message BF . namedAction (…" at bounding box center [637, 527] width 1151 height 862
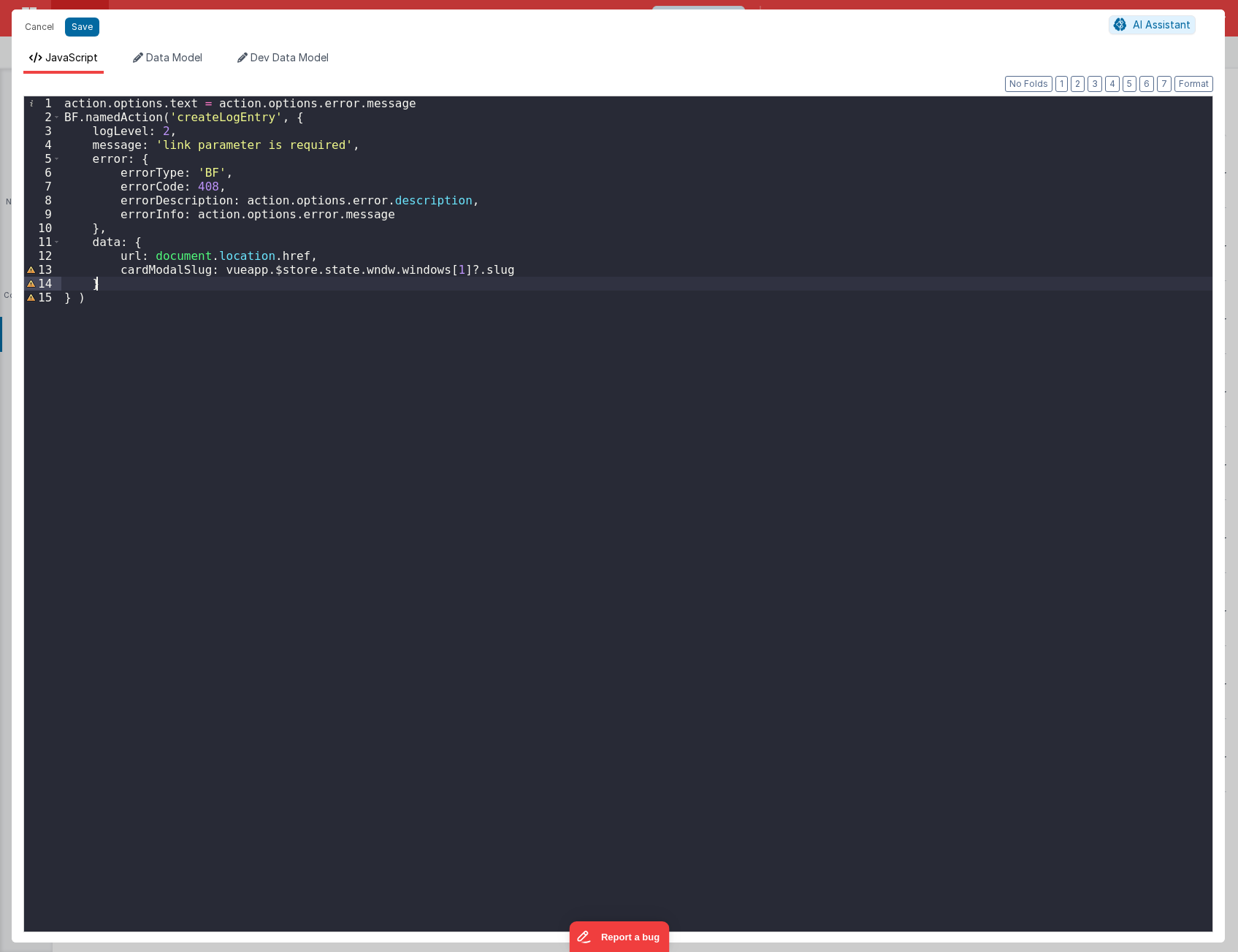
click at [120, 284] on div "action . options . text = action . options . error . message BF . namedAction (…" at bounding box center [637, 527] width 1151 height 862
drag, startPoint x: 463, startPoint y: 483, endPoint x: 456, endPoint y: 486, distance: 7.6
click at [459, 484] on div "action . options . text = action . options . error . message BF . namedAction (…" at bounding box center [637, 527] width 1151 height 862
click at [643, 600] on div "action . options . text = action . options . error . message BF . namedAction (…" at bounding box center [637, 527] width 1151 height 862
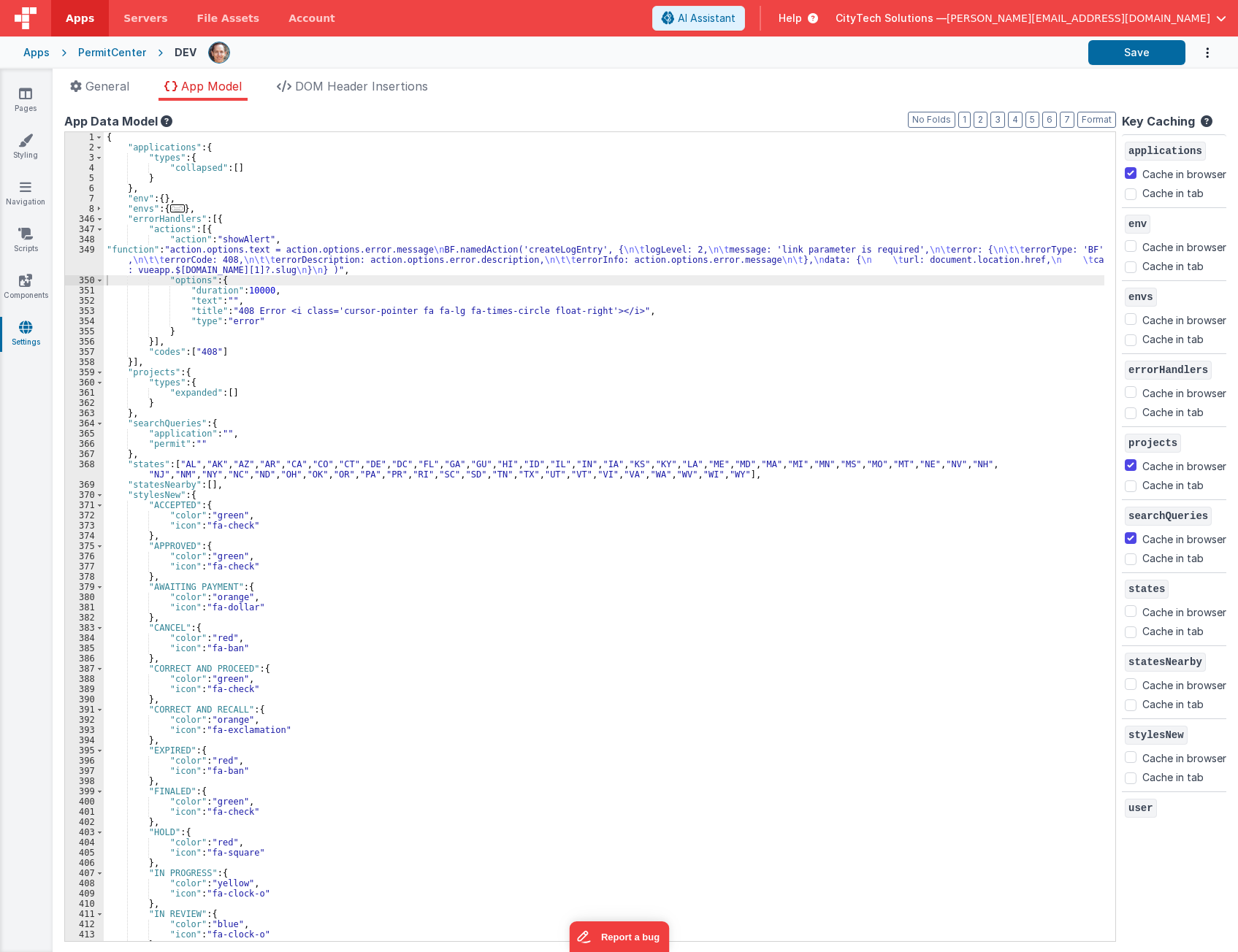
click at [554, 374] on div "{ "applications" : { "types" : { "collapsed" : [ ] } } , "env" : { } , "envs" :…" at bounding box center [604, 547] width 1001 height 830
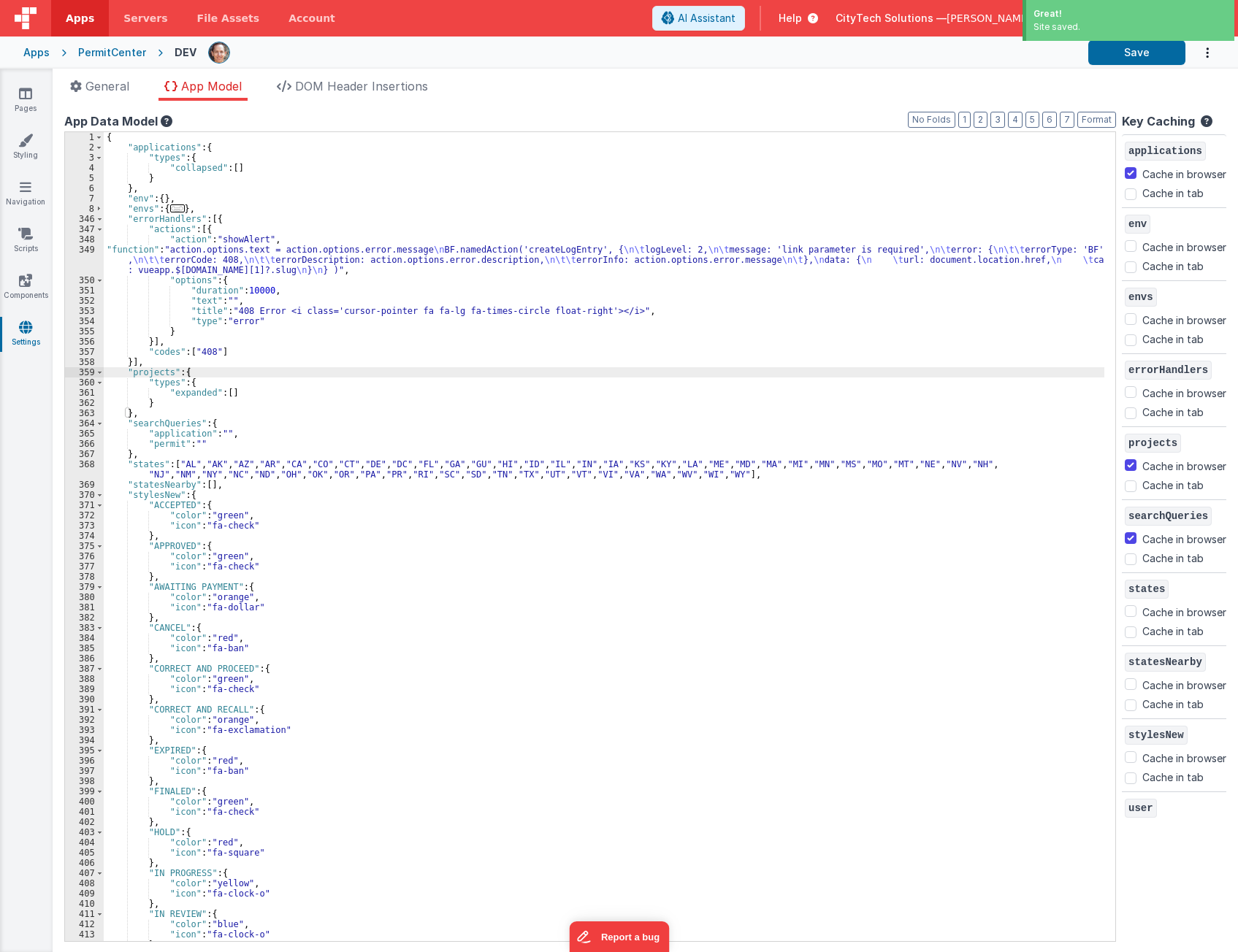
click at [506, 63] on div at bounding box center [643, 52] width 869 height 25
click at [509, 54] on div at bounding box center [643, 52] width 869 height 25
click at [617, 358] on div "{ "applications" : { "types" : { "collapsed" : [ ] } } , "env" : { } , "envs" :…" at bounding box center [604, 547] width 1001 height 830
click at [1151, 56] on button "Save" at bounding box center [1137, 52] width 97 height 25
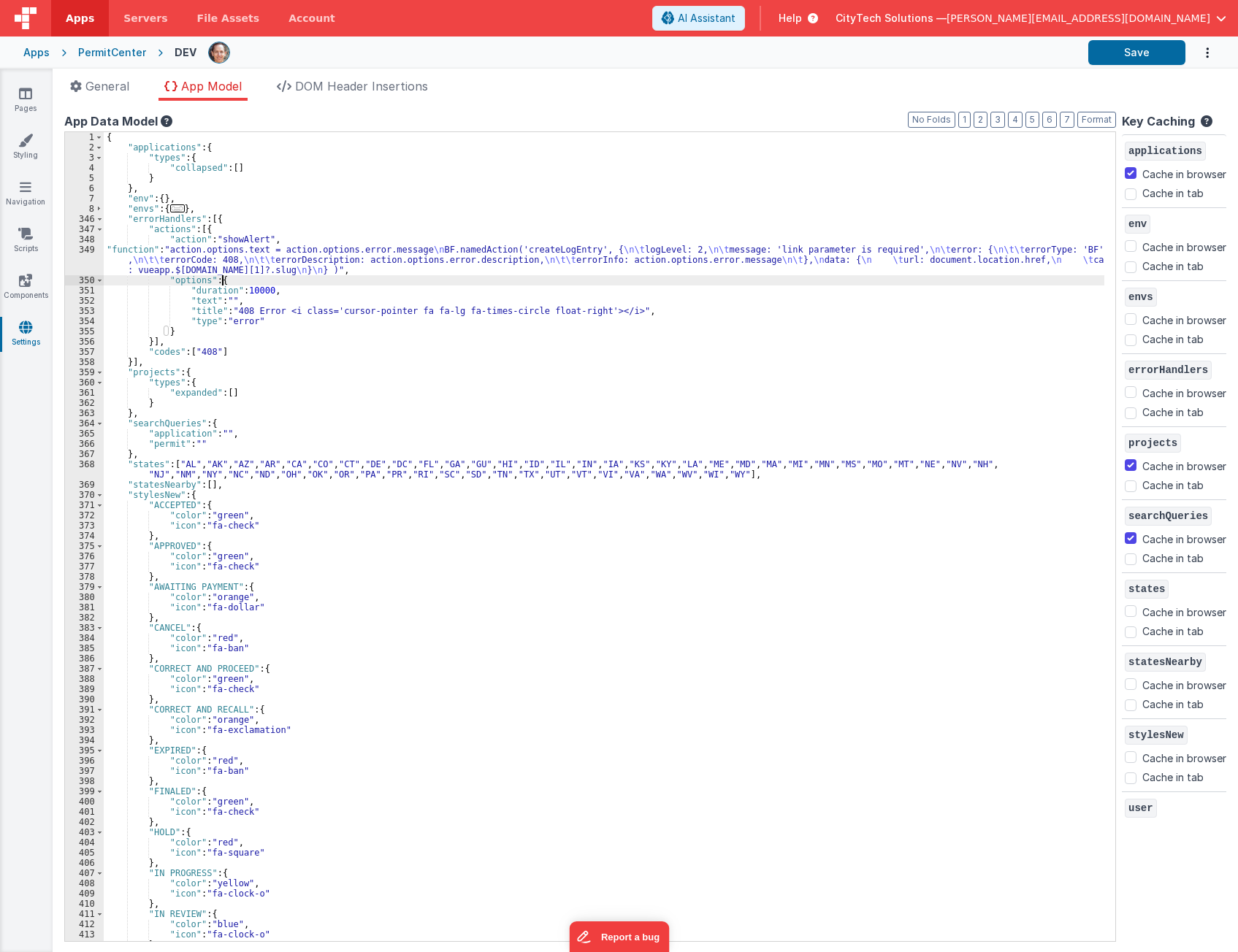
click at [281, 284] on div "{ "applications" : { "types" : { "collapsed" : [ ] } } , "env" : { } , "envs" :…" at bounding box center [604, 547] width 1001 height 830
click at [289, 313] on div "{ "applications" : { "types" : { "collapsed" : [ ] } } , "env" : { } , "envs" :…" at bounding box center [604, 547] width 1001 height 830
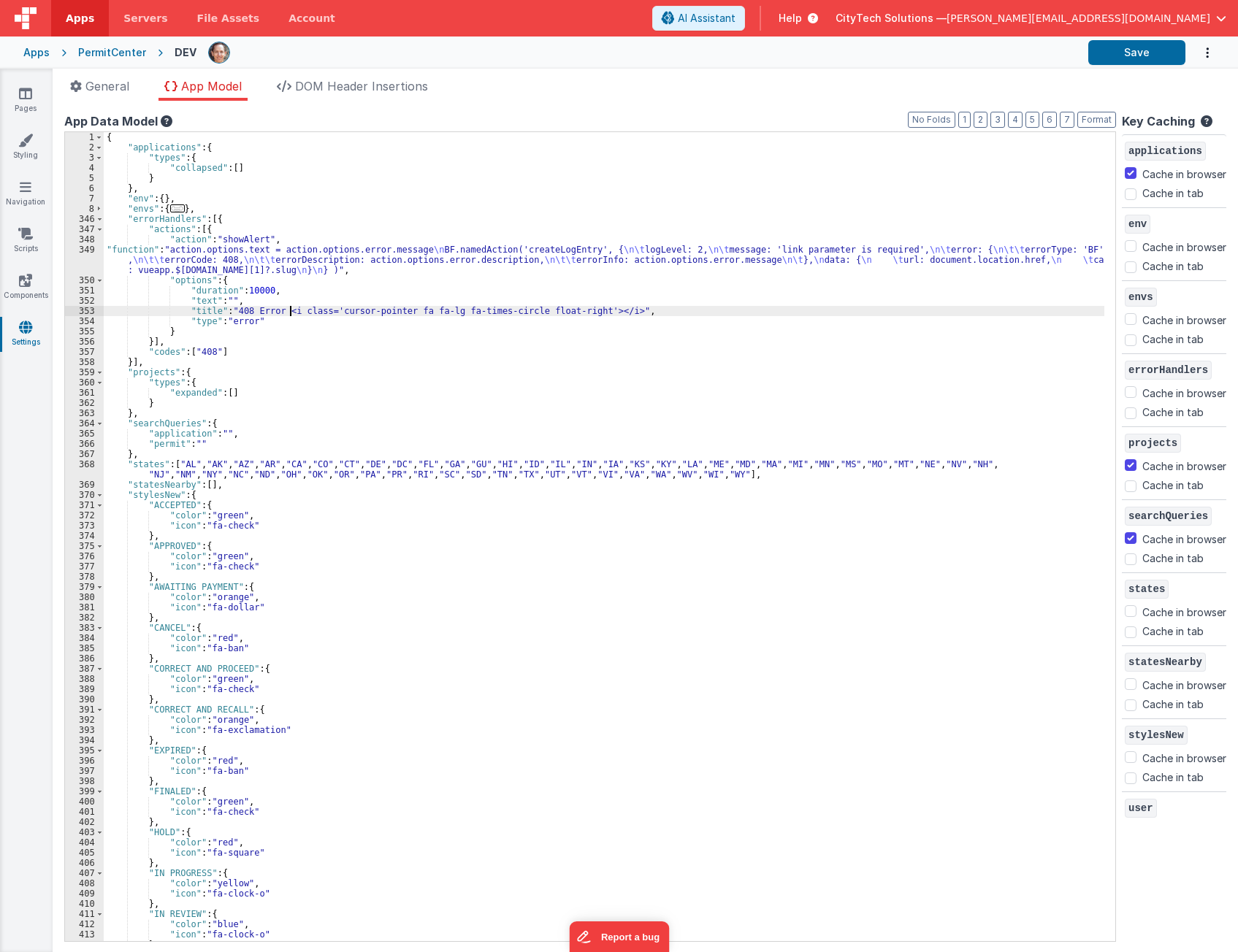
click at [253, 291] on div "{ "applications" : { "types" : { "collapsed" : [ ] } } , "env" : { } , "envs" :…" at bounding box center [604, 547] width 1001 height 830
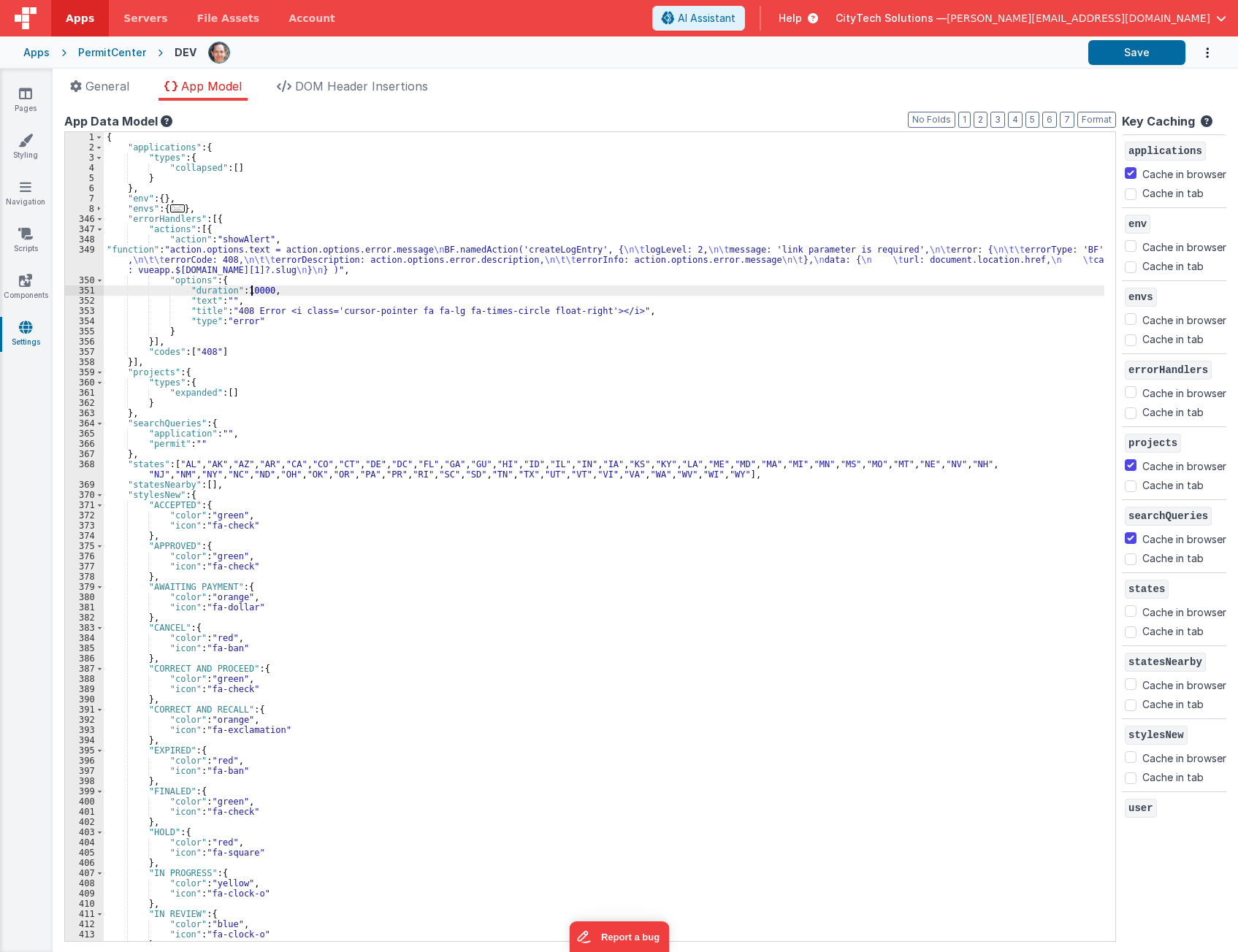
click at [253, 291] on div "{ "applications" : { "types" : { "collapsed" : [ ] } } , "env" : { } , "envs" :…" at bounding box center [604, 547] width 1001 height 830
click at [272, 272] on div "{ "applications" : { "types" : { "collapsed" : [ ] } } , "env" : { } , "envs" :…" at bounding box center [604, 547] width 1001 height 830
click at [356, 220] on div "{ "applications" : { "types" : { "collapsed" : [ ] } } , "env" : { } , "envs" :…" at bounding box center [604, 547] width 1001 height 830
click at [351, 235] on div "{ "applications" : { "types" : { "collapsed" : [ ] } } , "env" : { } , "envs" :…" at bounding box center [604, 547] width 1001 height 830
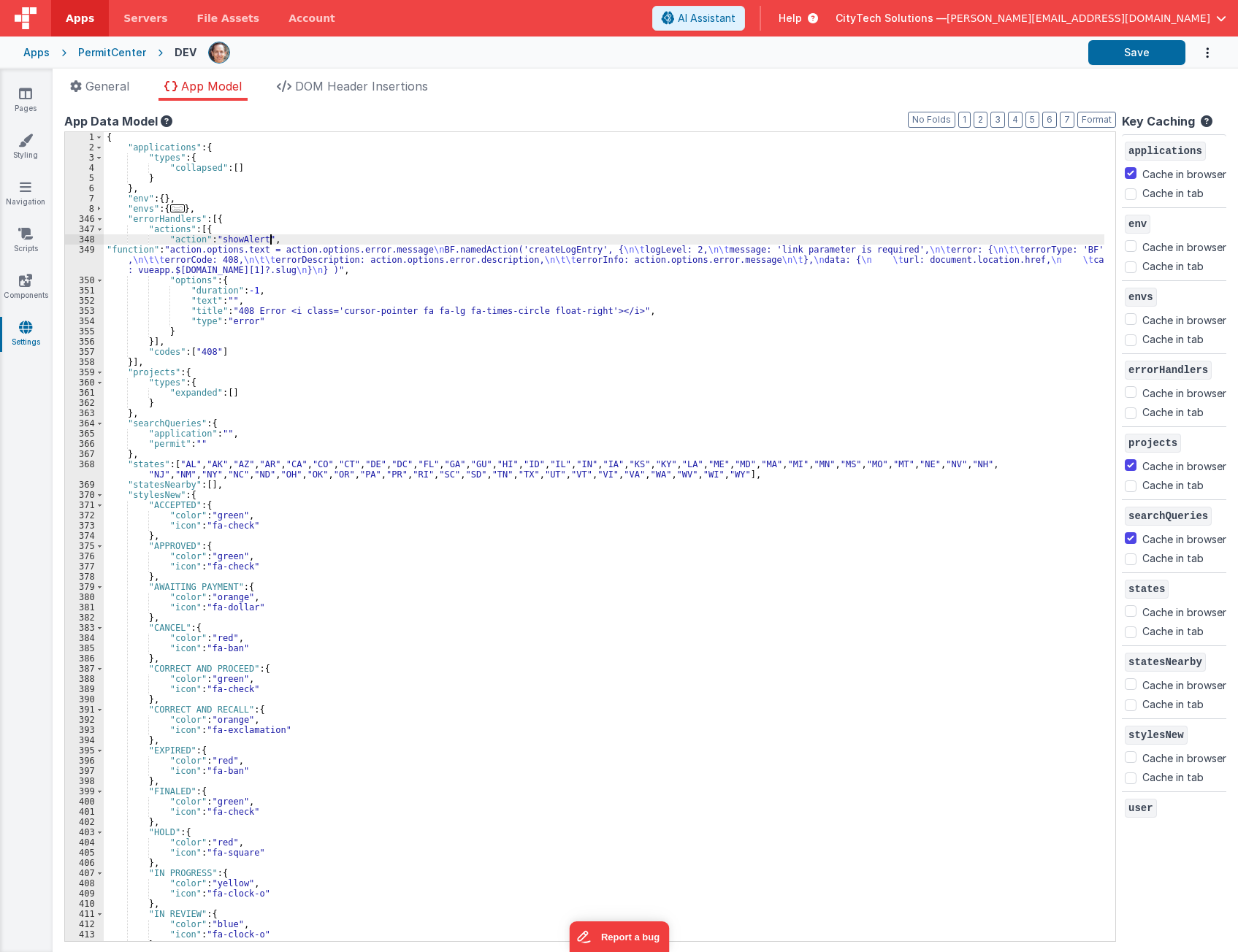
click at [352, 228] on div "{ "applications" : { "types" : { "collapsed" : [ ] } } , "env" : { } , "envs" :…" at bounding box center [604, 547] width 1001 height 830
click at [354, 222] on div "{ "applications" : { "types" : { "collapsed" : [ ] } } , "env" : { } , "envs" :…" at bounding box center [604, 547] width 1001 height 830
click at [380, 254] on div "{ "applications" : { "types" : { "collapsed" : [ ] } } , "env" : { } , "envs" :…" at bounding box center [604, 547] width 1001 height 830
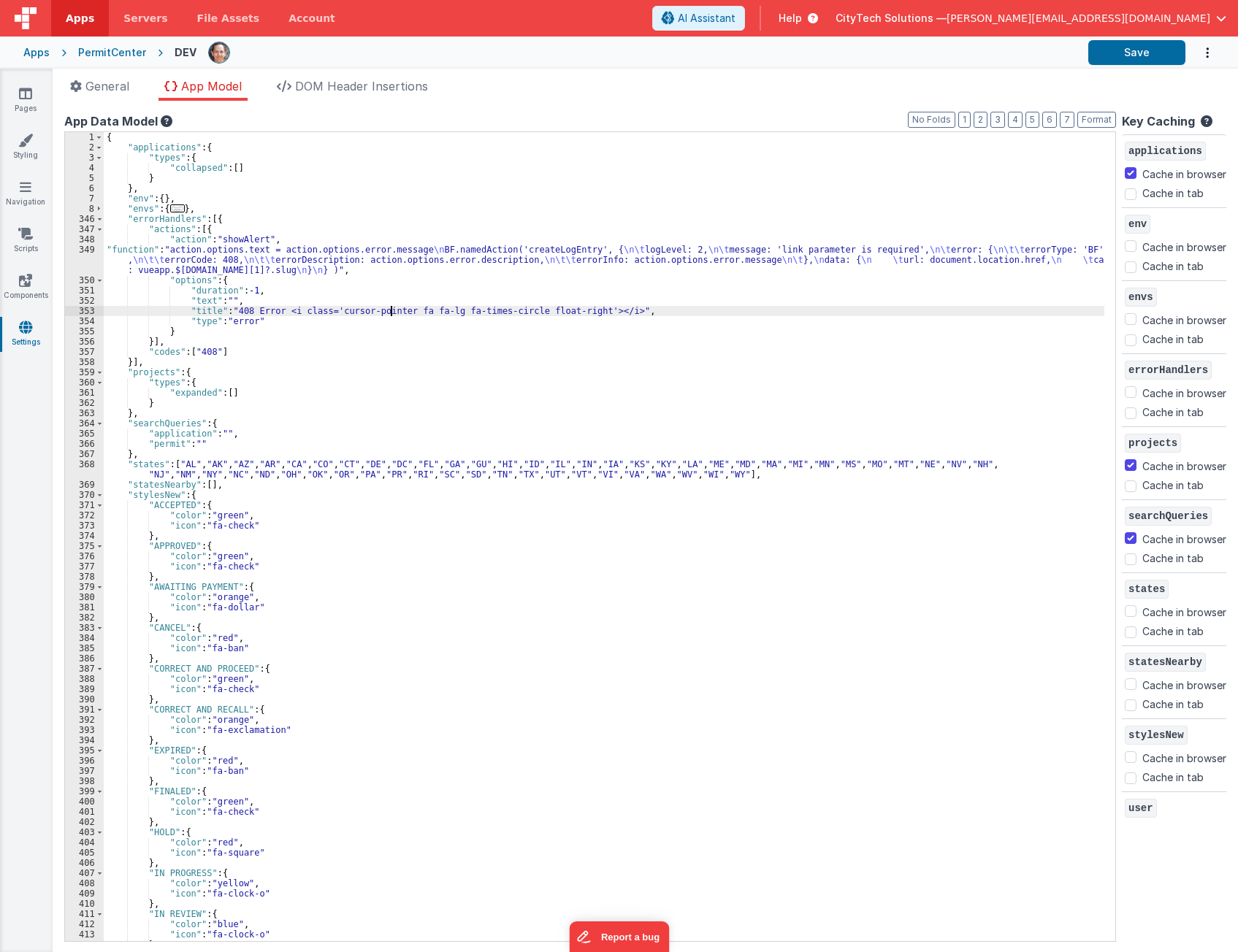
click at [389, 313] on div "{ "applications" : { "types" : { "collapsed" : [ ] } } , "env" : { } , "envs" :…" at bounding box center [604, 547] width 1001 height 830
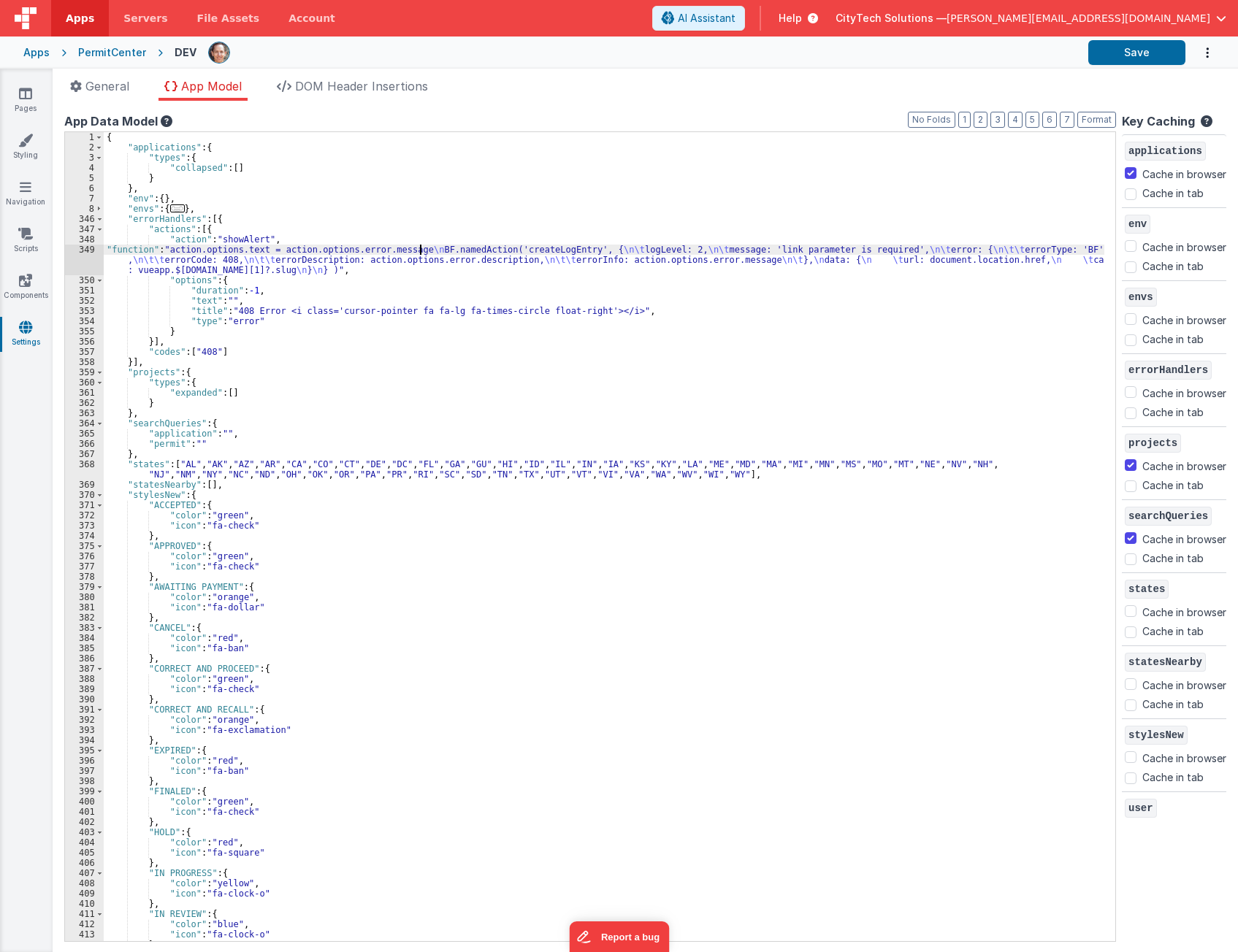
click at [422, 248] on div "{ "applications" : { "types" : { "collapsed" : [ ] } } , "env" : { } , "envs" :…" at bounding box center [604, 547] width 1001 height 830
click at [1109, 60] on button "Save" at bounding box center [1137, 52] width 97 height 25
drag, startPoint x: 329, startPoint y: 272, endPoint x: 175, endPoint y: 271, distance: 154.0
click at [175, 271] on div "{ "applications" : { "types" : { "collapsed" : [ ] } } , "env" : { } , "envs" :…" at bounding box center [604, 547] width 1001 height 830
click at [281, 245] on div "{ "applications" : { "types" : { "collapsed" : [ ] } } , "env" : { } , "envs" :…" at bounding box center [604, 547] width 1001 height 830
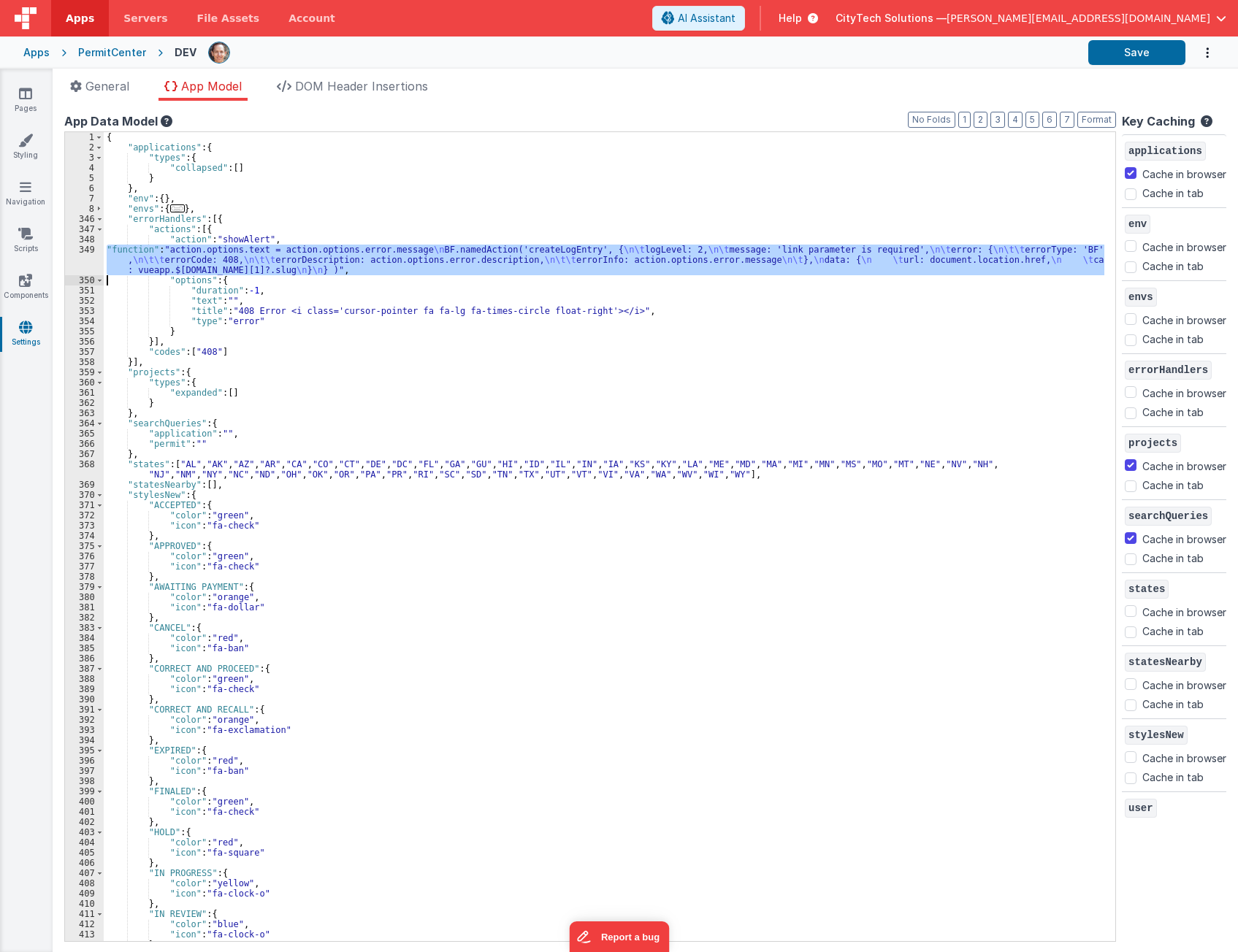
click at [90, 258] on div "349" at bounding box center [84, 260] width 39 height 31
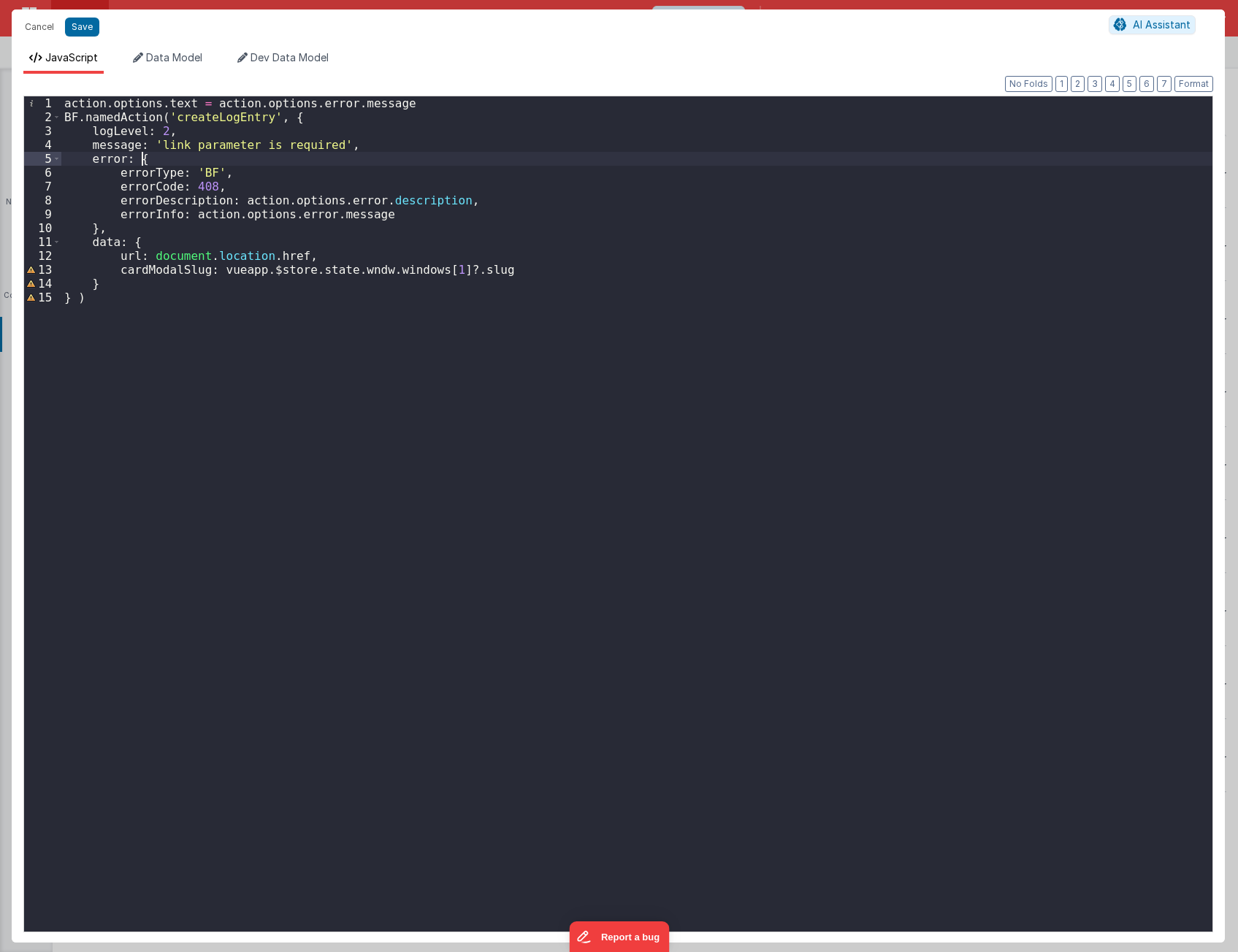
click at [200, 157] on div "action . options . text = action . options . error . message BF . namedAction (…" at bounding box center [637, 527] width 1151 height 863
click at [166, 143] on div "action . options . text = action . options . error . message BF . namedAction (…" at bounding box center [637, 527] width 1151 height 863
click at [1146, 800] on div "action . options . text = action . options . error . message BF . namedAction (…" at bounding box center [637, 527] width 1151 height 863
click at [551, 264] on div "action . options . text = action . options . error . message BF . namedAction (…" at bounding box center [637, 527] width 1151 height 863
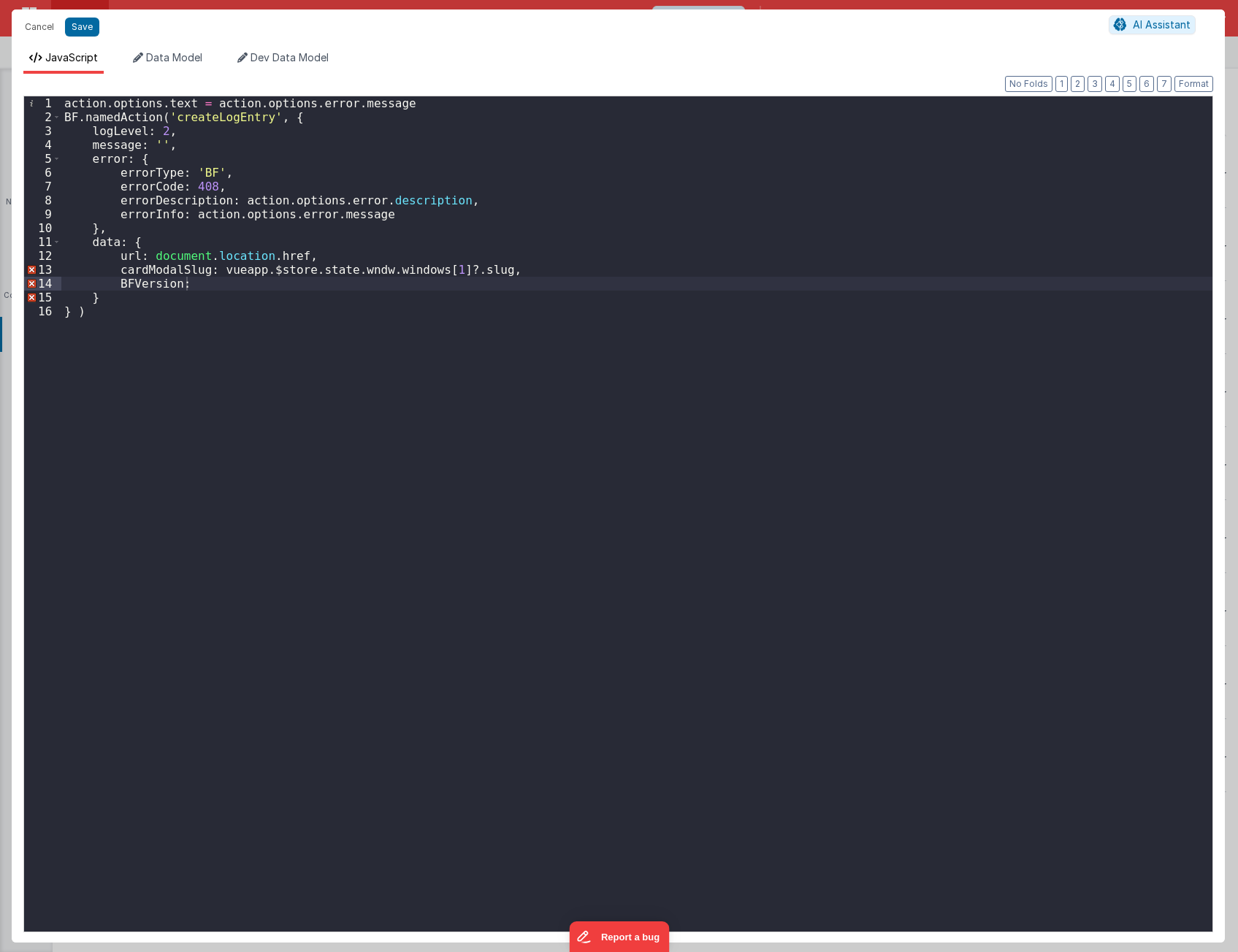
click at [443, 360] on div "action . options . text = action . options . error . message BF . namedAction (…" at bounding box center [637, 527] width 1151 height 863
click at [460, 282] on div "action . options . text = action . options . error . message BF . namedAction (…" at bounding box center [637, 527] width 1151 height 863
paste textarea
click at [325, 317] on div "action . options . text = action . options . error . message BF . namedAction (…" at bounding box center [637, 527] width 1151 height 863
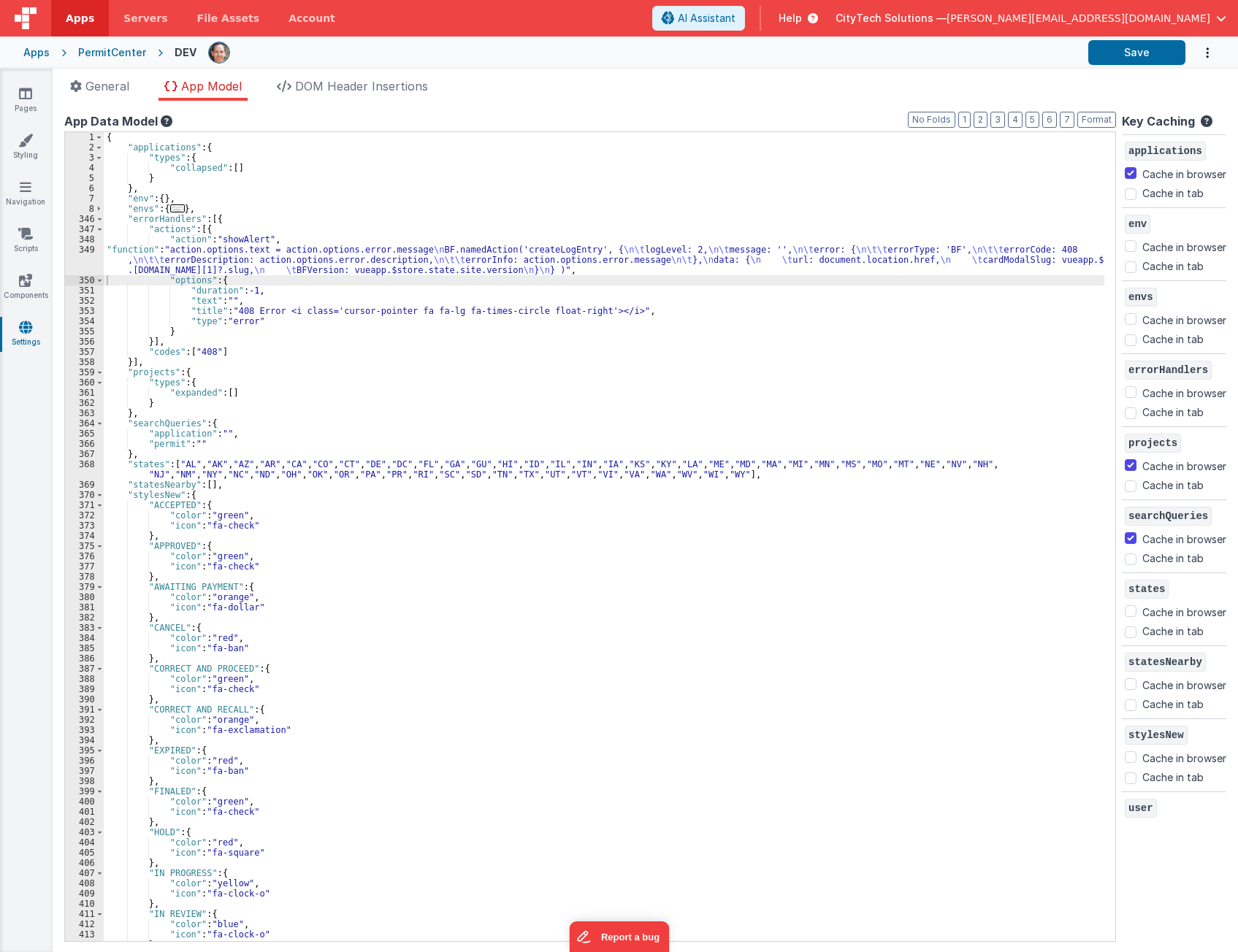
click at [595, 698] on div "{ "applications" : { "types" : { "collapsed" : [ ] } } , "env" : { } , "envs" :…" at bounding box center [604, 547] width 1001 height 830
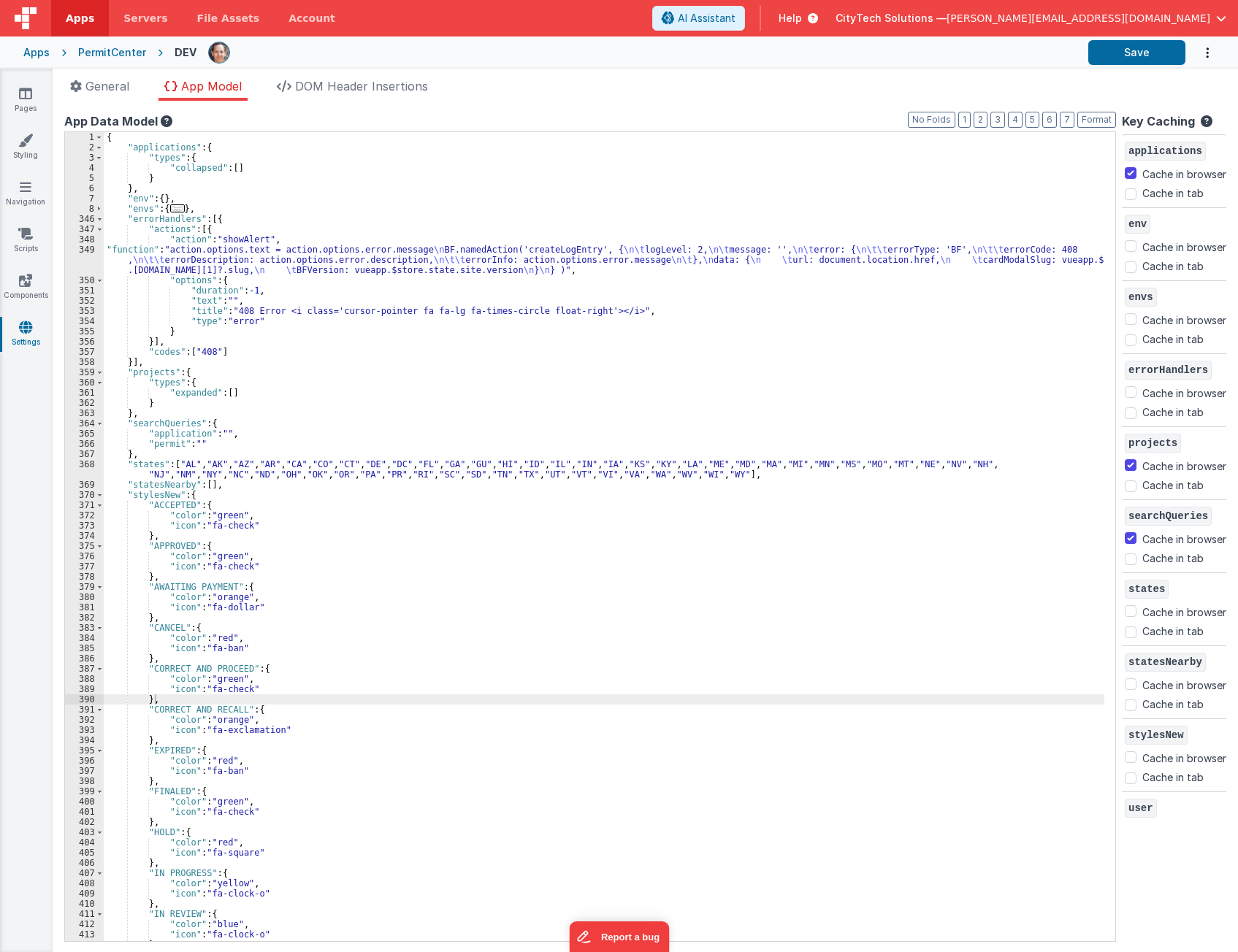
drag, startPoint x: 1100, startPoint y: 82, endPoint x: 1109, endPoint y: 75, distance: 11.4
click at [1100, 82] on ul "General App Model DOM Header Insertions" at bounding box center [645, 89] width 1185 height 23
click at [1130, 52] on button "Save" at bounding box center [1137, 52] width 97 height 25
click at [392, 250] on div "{ "applications" : { "types" : { "collapsed" : [ ] } } , "env" : { } , "envs" :…" at bounding box center [604, 547] width 1001 height 830
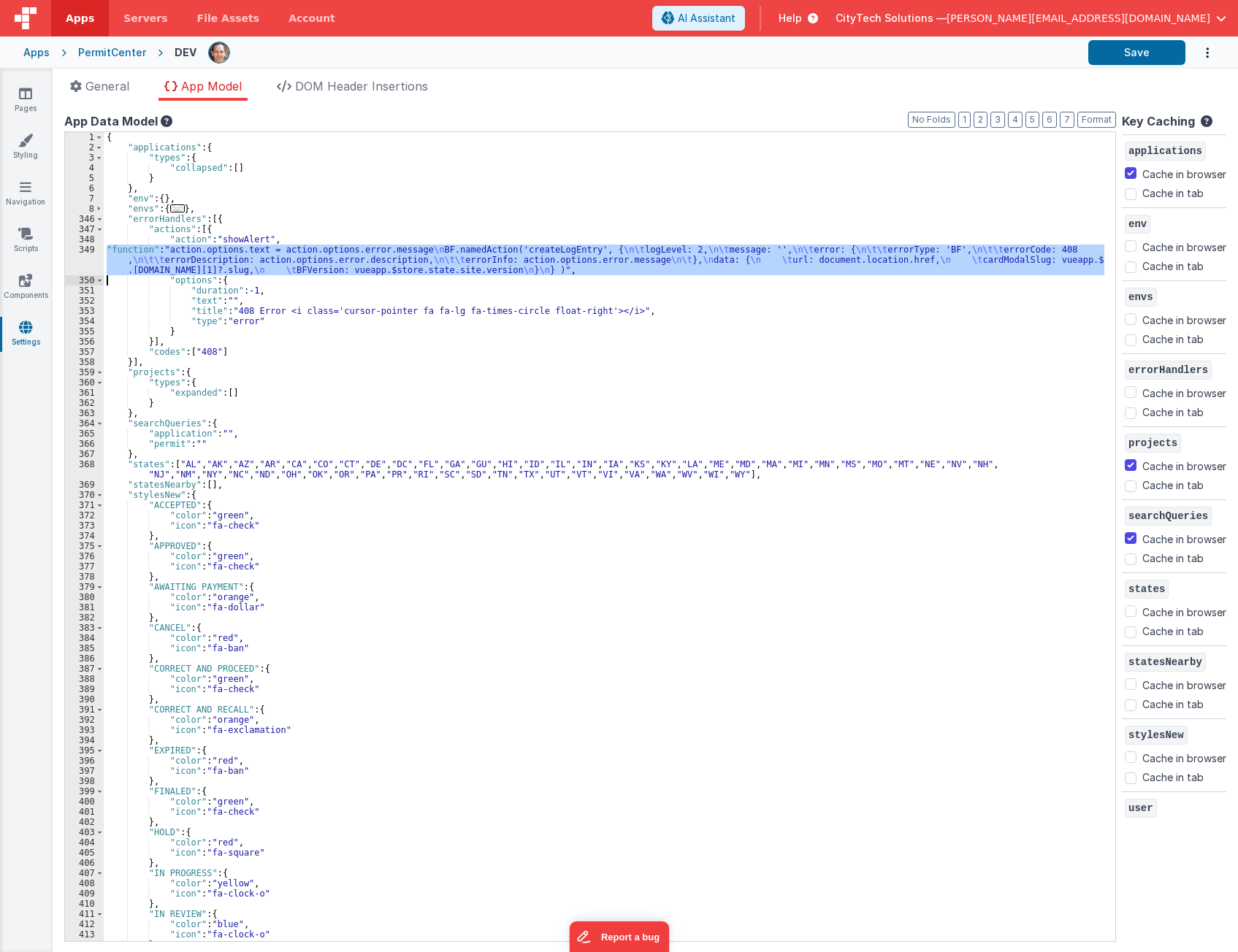
click at [84, 260] on div "349" at bounding box center [84, 260] width 39 height 31
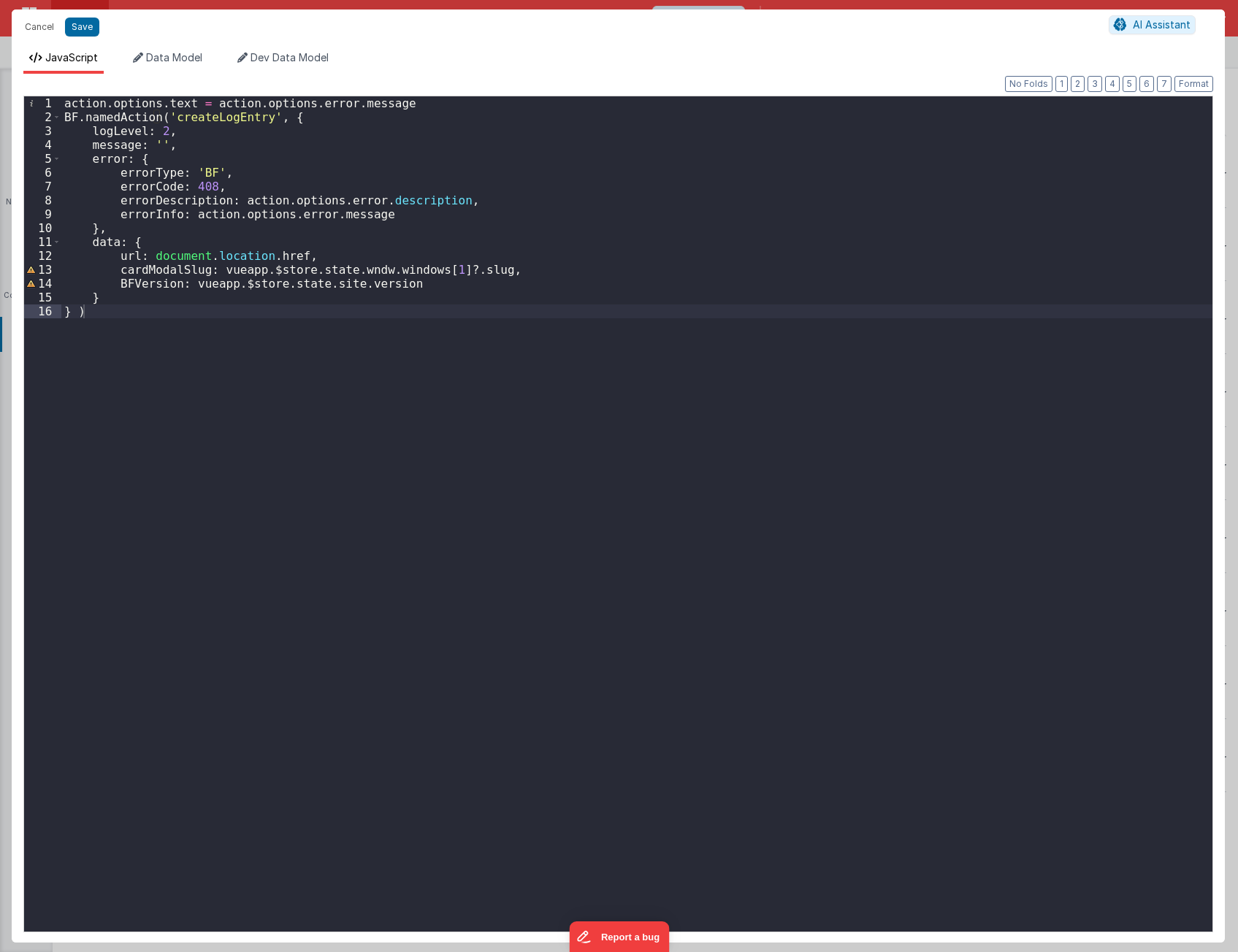
click at [376, 251] on div "action . options . text = action . options . error . message BF . namedAction (…" at bounding box center [637, 527] width 1151 height 863
click at [380, 242] on div "action . options . text = action . options . error . message BF . namedAction (…" at bounding box center [637, 527] width 1151 height 863
click at [377, 257] on div "action . options . text = action . options . error . message BF . namedAction (…" at bounding box center [637, 527] width 1151 height 863
click at [505, 272] on div "action . options . text = action . options . error . message BF . namedAction (…" at bounding box center [637, 527] width 1151 height 863
drag, startPoint x: 190, startPoint y: 419, endPoint x: 118, endPoint y: 148, distance: 280.4
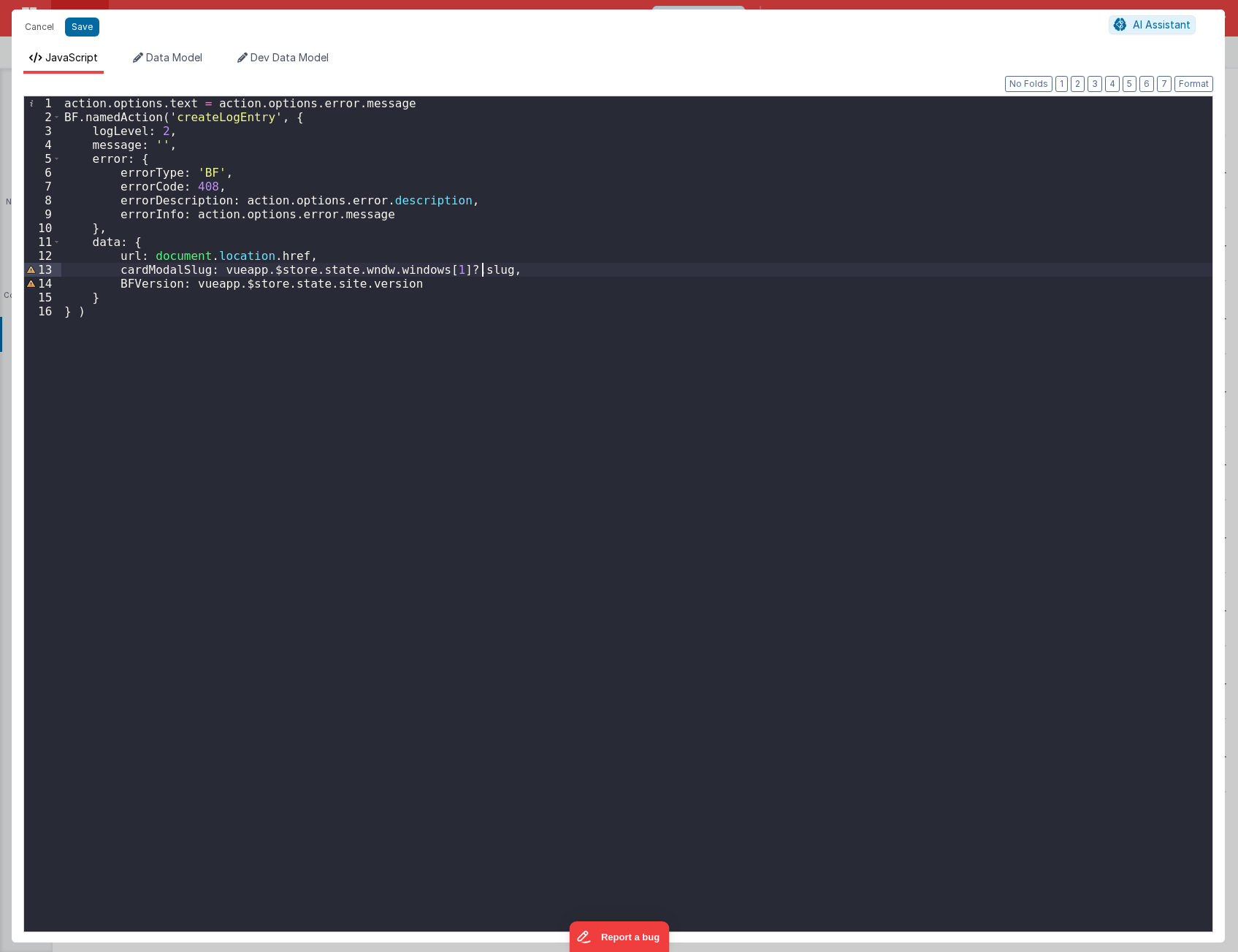
click at [189, 419] on div "action . options . text = action . options . error . message BF . namedAction (…" at bounding box center [637, 527] width 1151 height 863
click at [163, 128] on div "action . options . text = action . options . error . message BF . namedAction (…" at bounding box center [637, 527] width 1151 height 863
click at [315, 542] on div "action . options . text = action . options . error . message BF . namedAction (…" at bounding box center [637, 527] width 1151 height 863
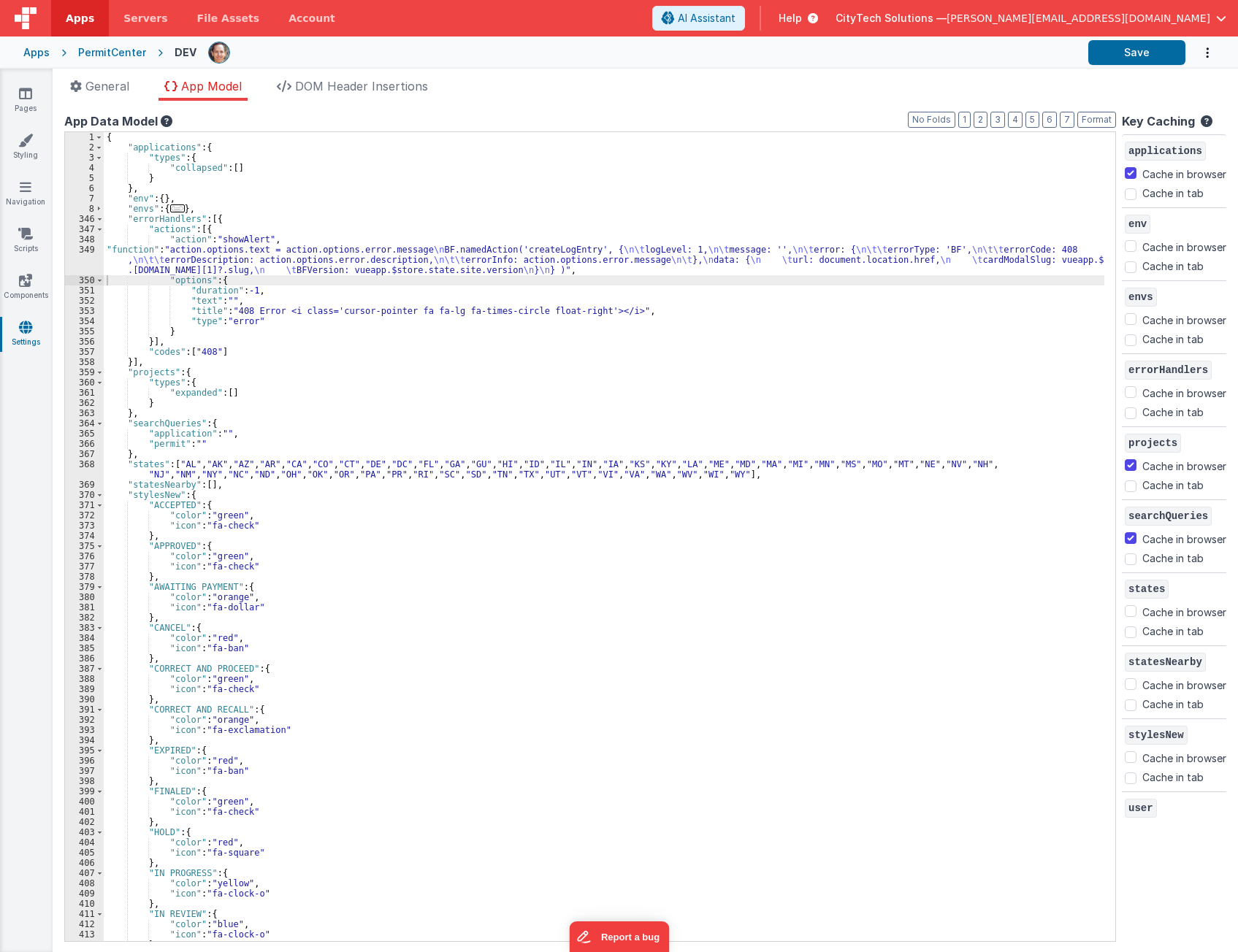
click at [707, 435] on div "{ "applications" : { "types" : { "collapsed" : [ ] } } , "env" : { } , "envs" :…" at bounding box center [604, 547] width 1001 height 830
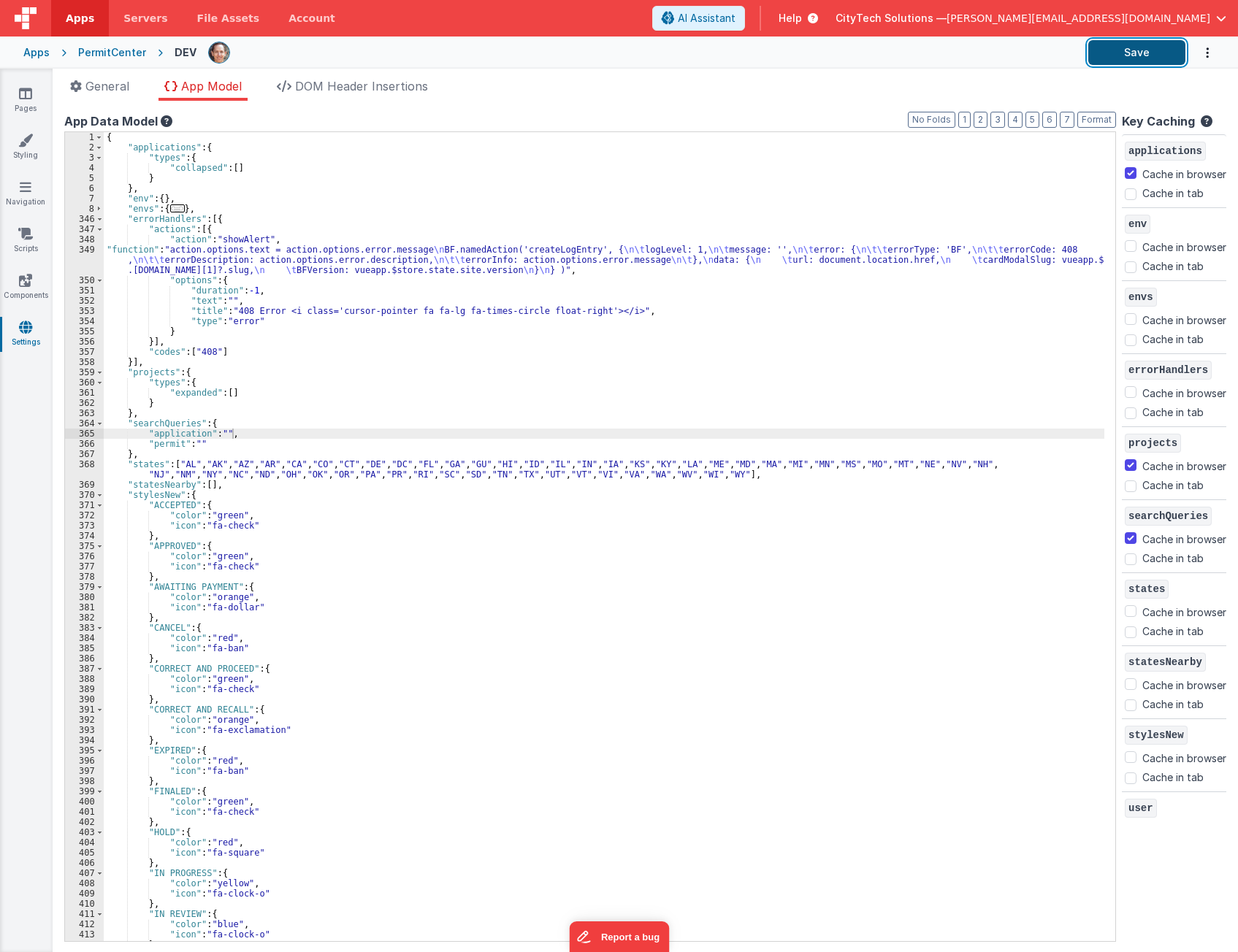
click at [1142, 42] on button "Save" at bounding box center [1137, 52] width 97 height 25
click at [485, 122] on div "App Data Model" at bounding box center [590, 121] width 1051 height 17
